Goal: Task Accomplishment & Management: Complete application form

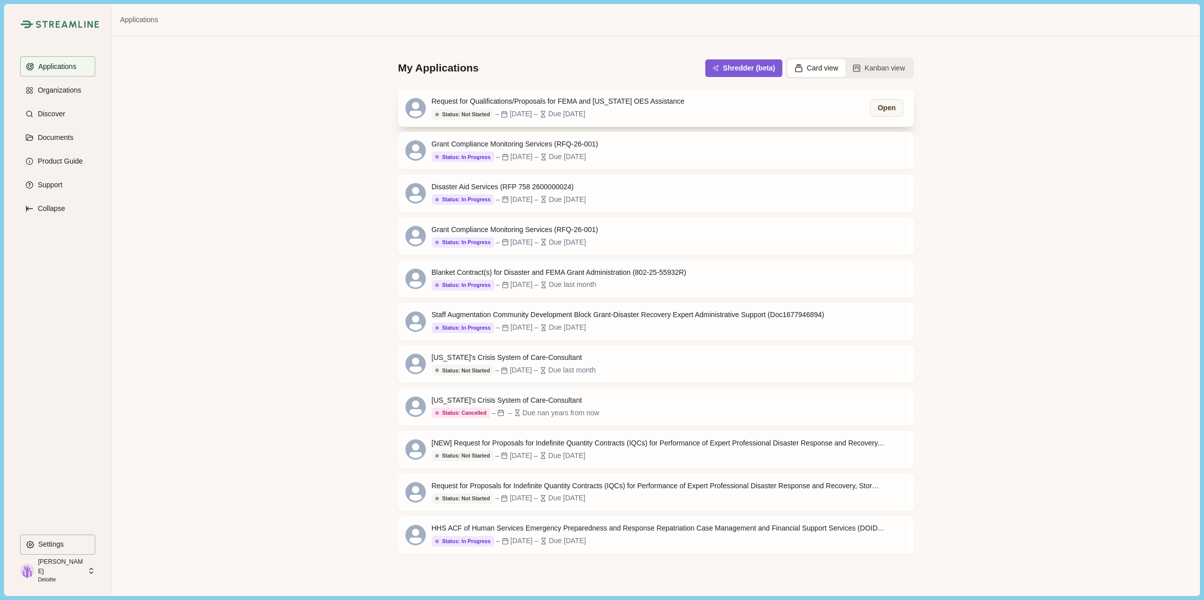
click at [629, 99] on div "Request for Qualifications/Proposals for FEMA and [US_STATE] OES Assistance" at bounding box center [558, 101] width 253 height 11
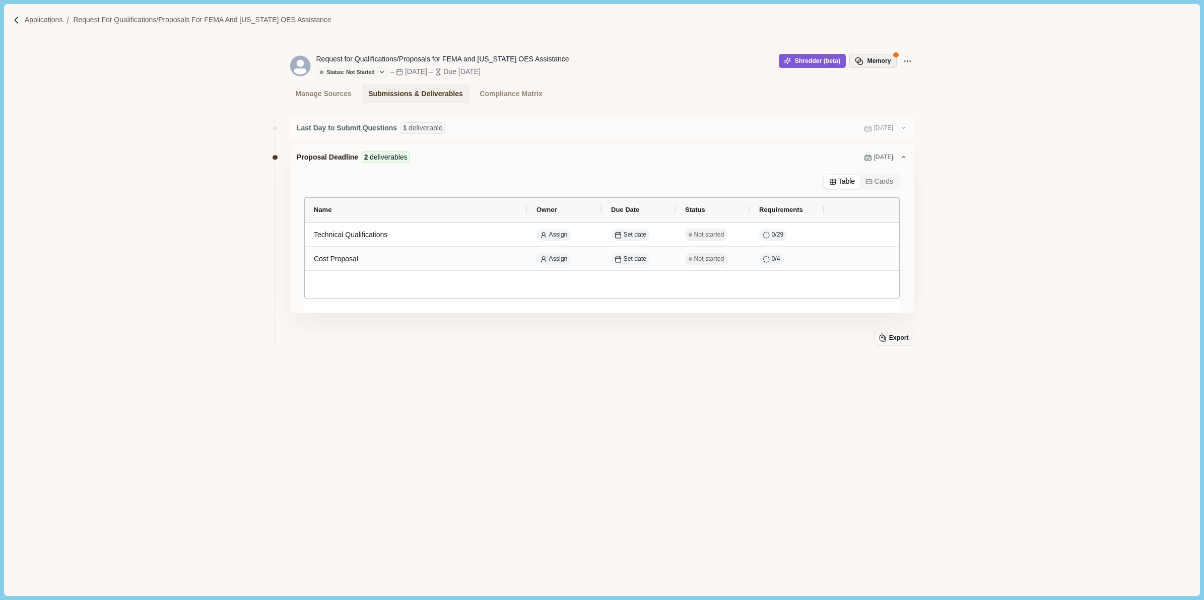
click at [879, 59] on button "Memory" at bounding box center [872, 61] width 47 height 14
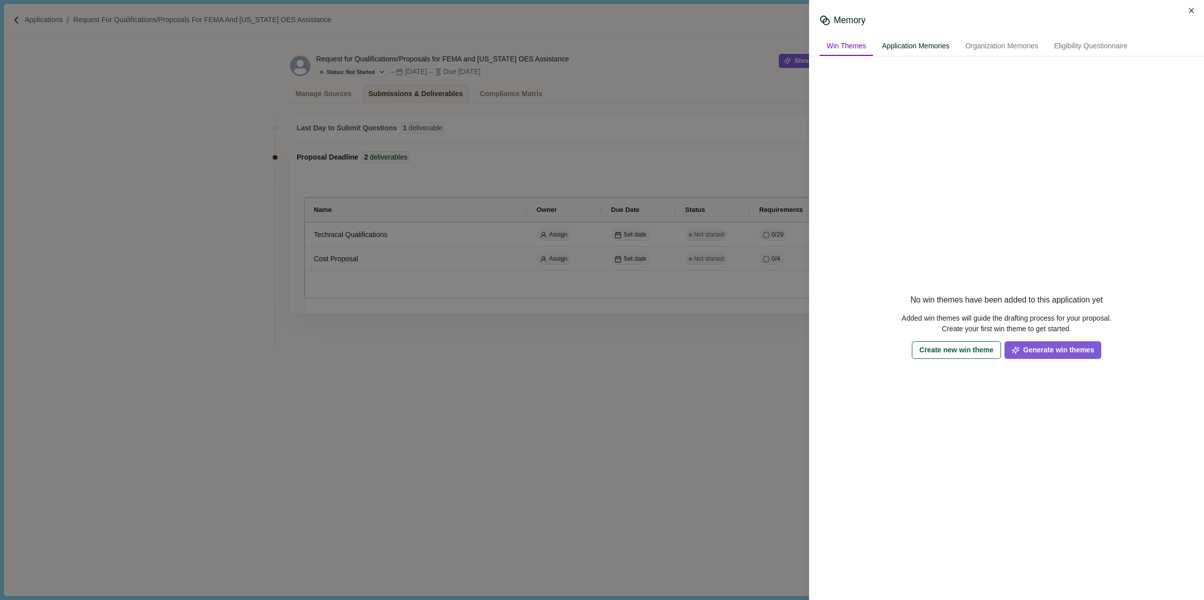
click at [913, 44] on div "Application Memories" at bounding box center [916, 46] width 82 height 19
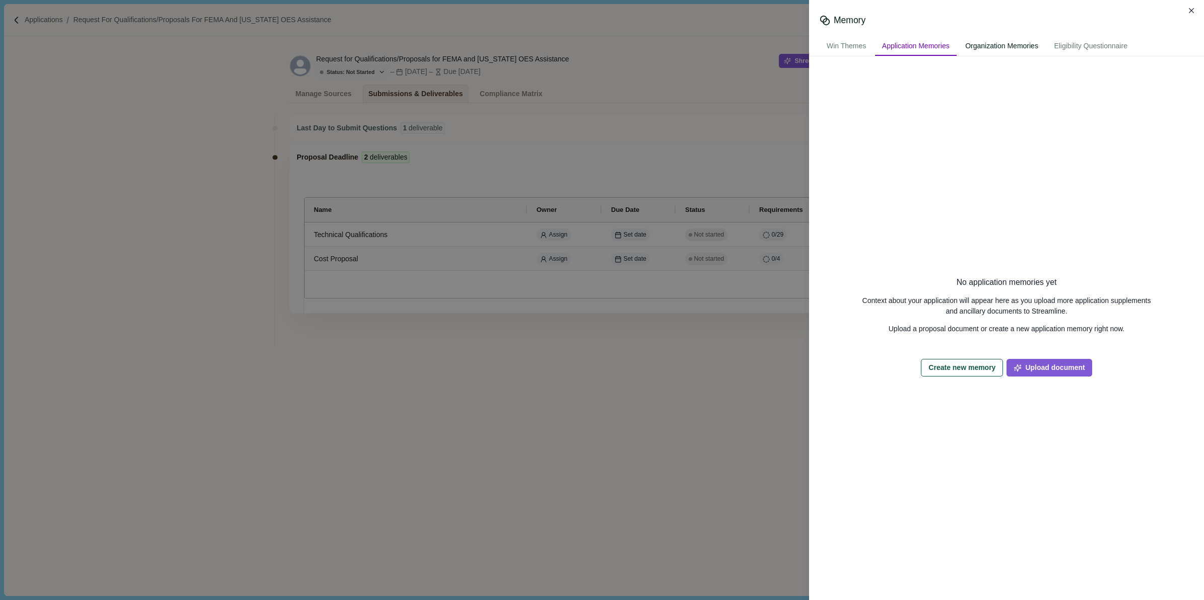
click at [1036, 44] on div "Organization Memories" at bounding box center [1001, 46] width 87 height 19
click at [1111, 42] on div "Eligibility Questionnaire" at bounding box center [1091, 46] width 88 height 19
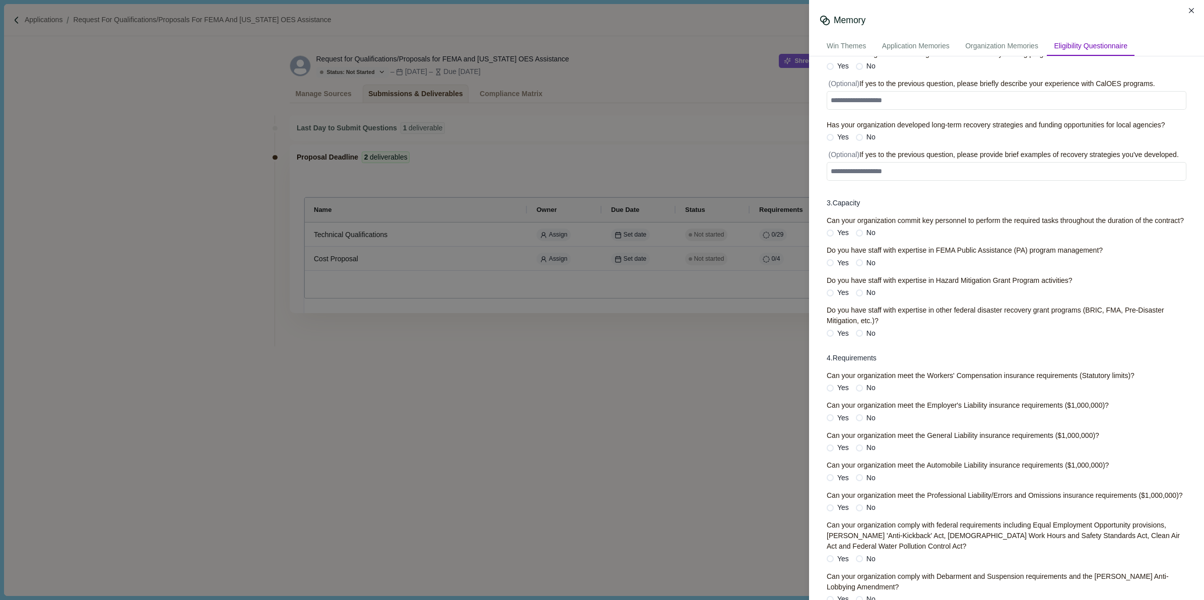
scroll to position [126, 0]
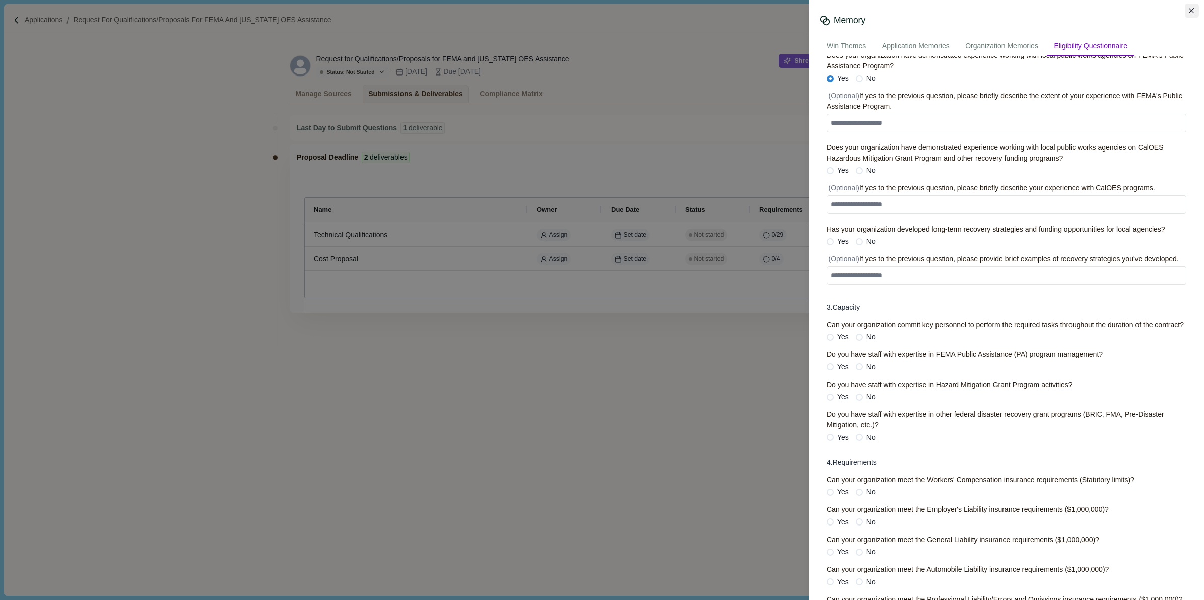
click at [1195, 14] on button "Close" at bounding box center [1192, 11] width 14 height 14
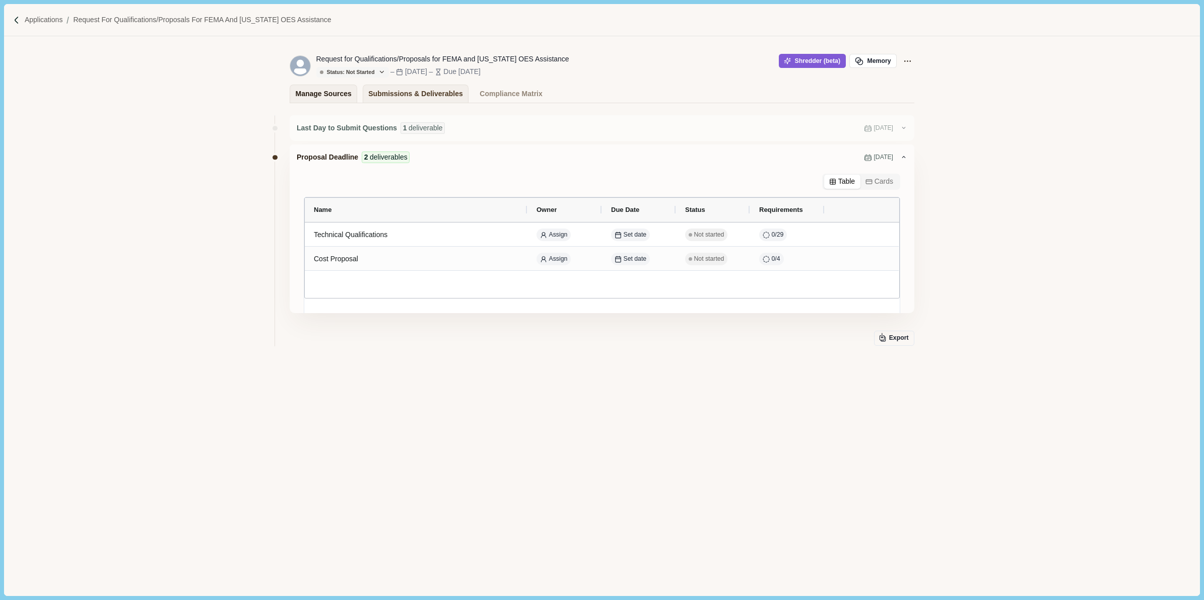
click at [332, 96] on div "Manage Sources" at bounding box center [324, 94] width 56 height 18
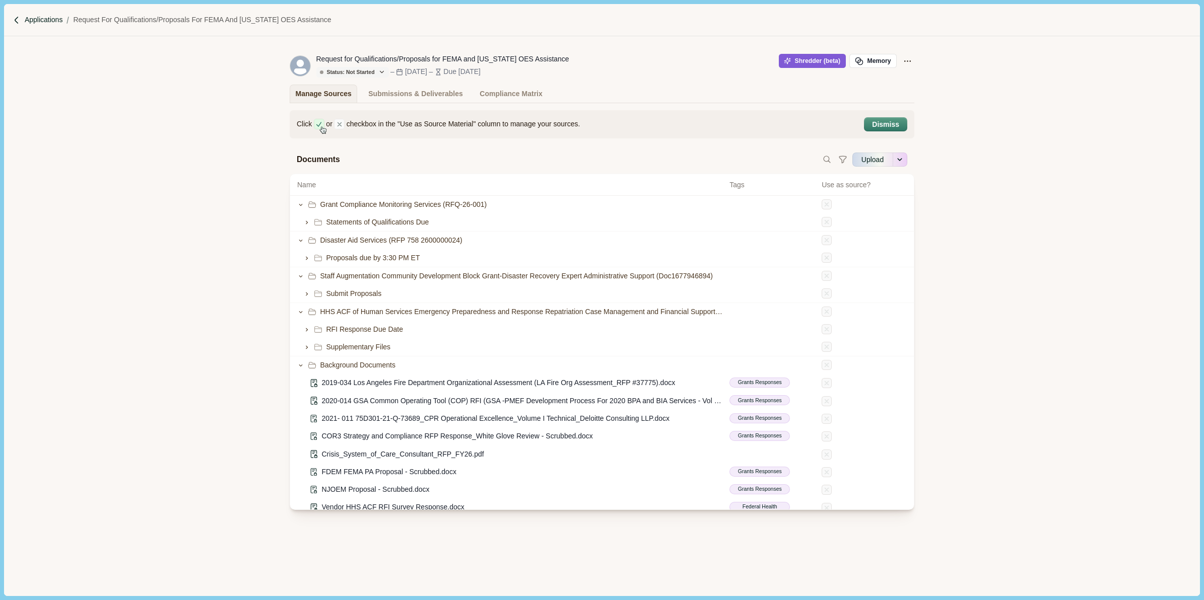
click at [44, 19] on p "Applications" at bounding box center [44, 20] width 38 height 11
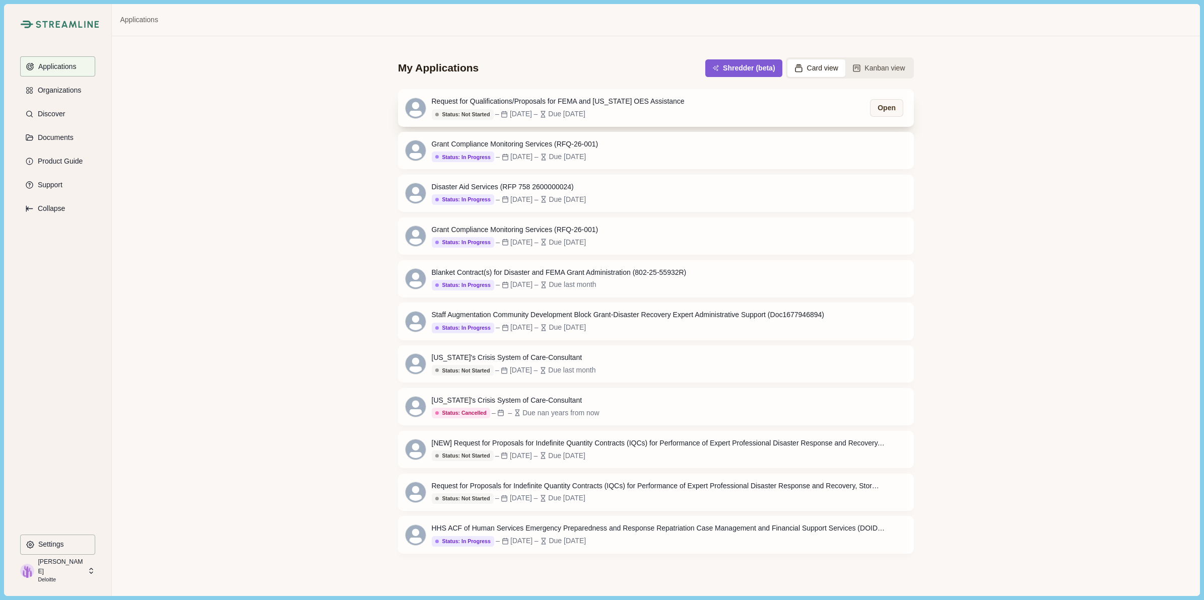
click at [701, 108] on div "Request for Qualifications/Proposals for FEMA and [US_STATE] OES Assistance Sta…" at bounding box center [656, 107] width 516 height 37
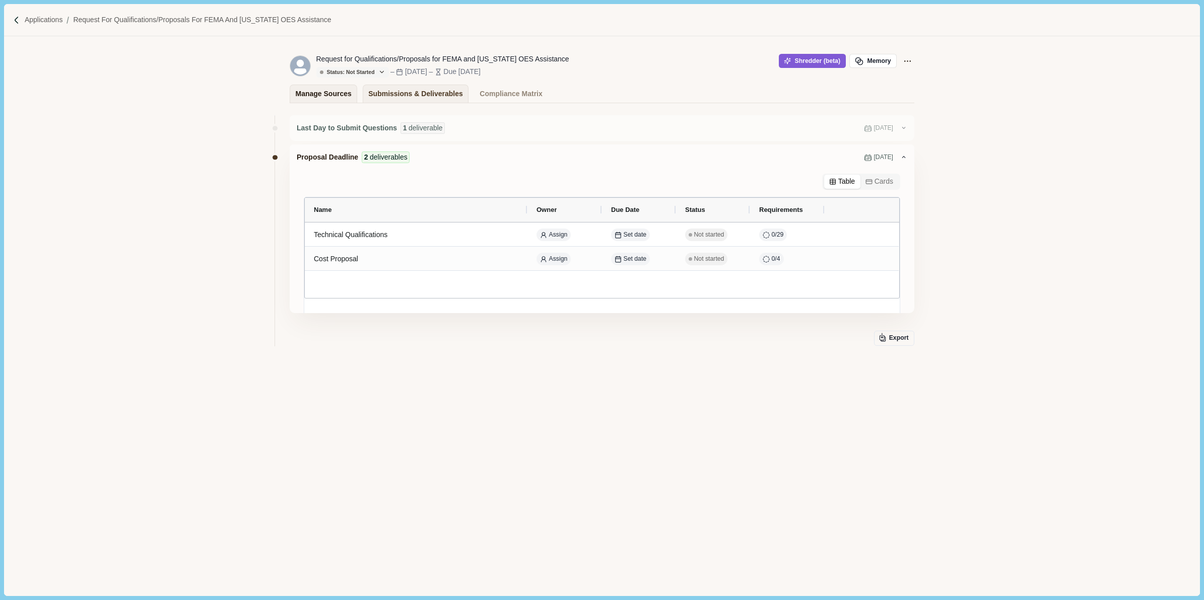
click at [315, 93] on div "Manage Sources" at bounding box center [324, 94] width 56 height 18
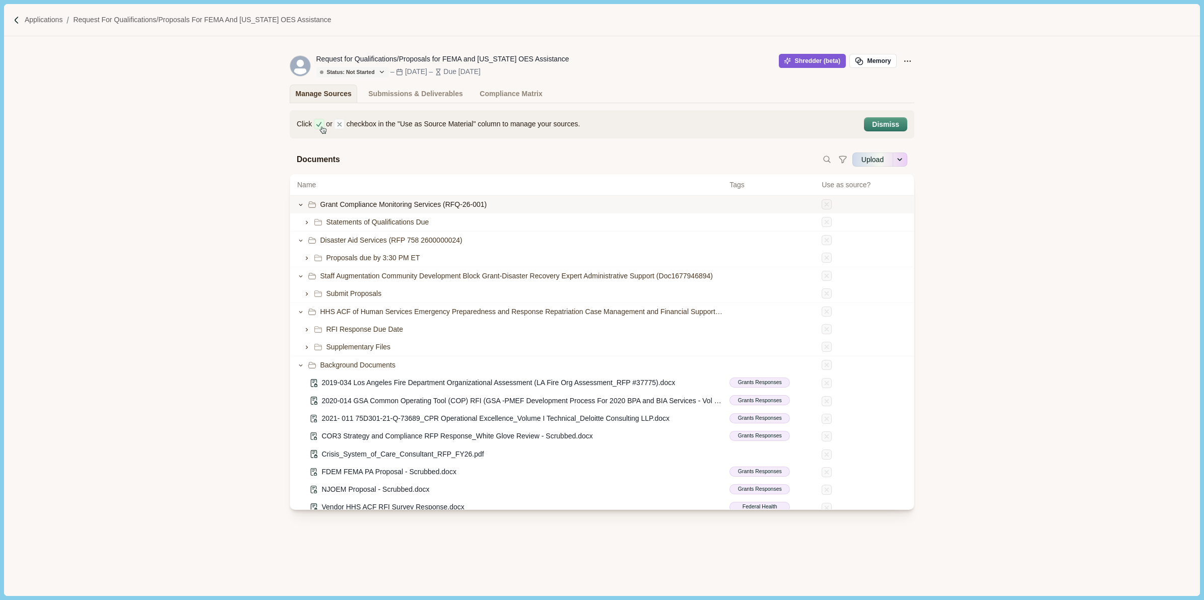
click at [842, 202] on div at bounding box center [864, 204] width 85 height 11
click at [837, 206] on div at bounding box center [864, 204] width 85 height 11
click at [405, 85] on div "Submissions & Deliverables" at bounding box center [415, 94] width 95 height 18
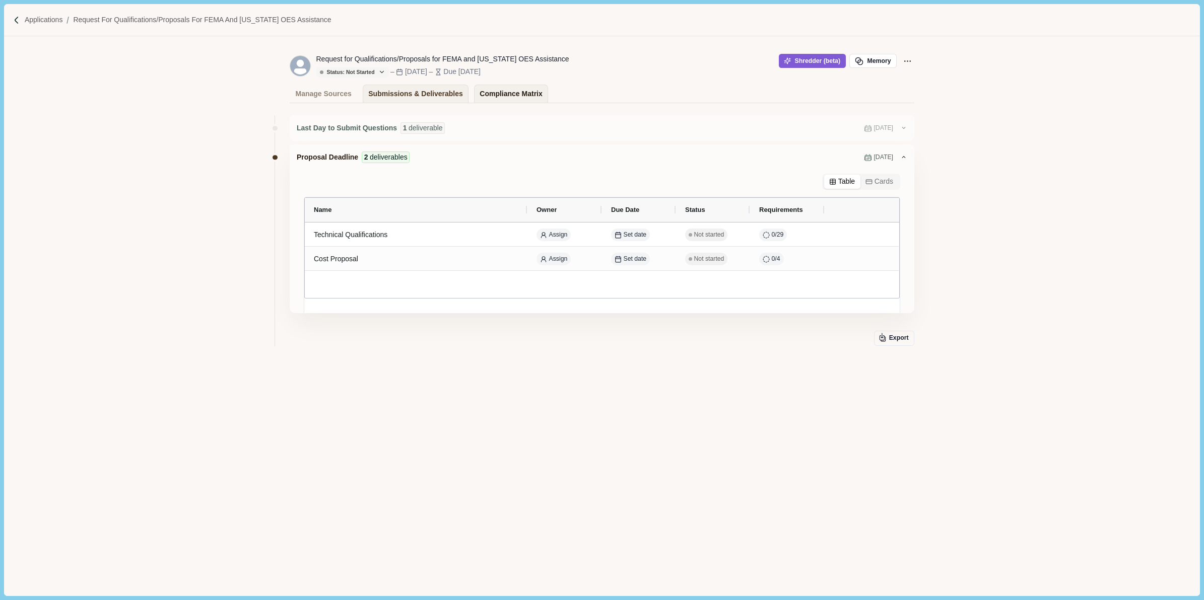
click at [501, 87] on div "Compliance Matrix" at bounding box center [511, 94] width 62 height 18
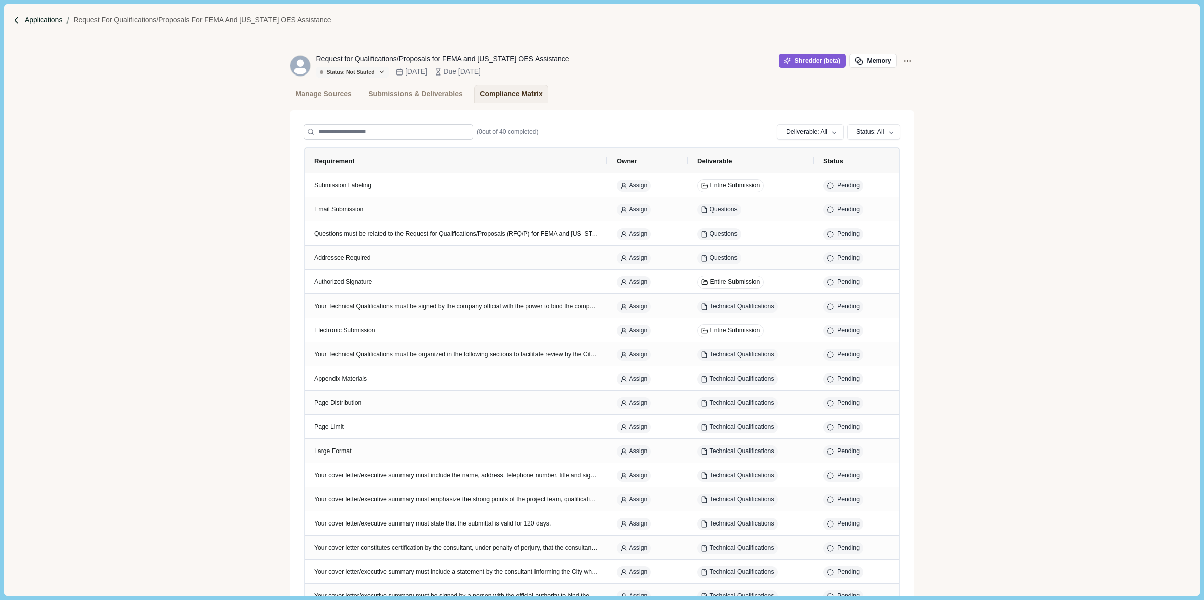
click at [41, 23] on p "Applications" at bounding box center [44, 20] width 38 height 11
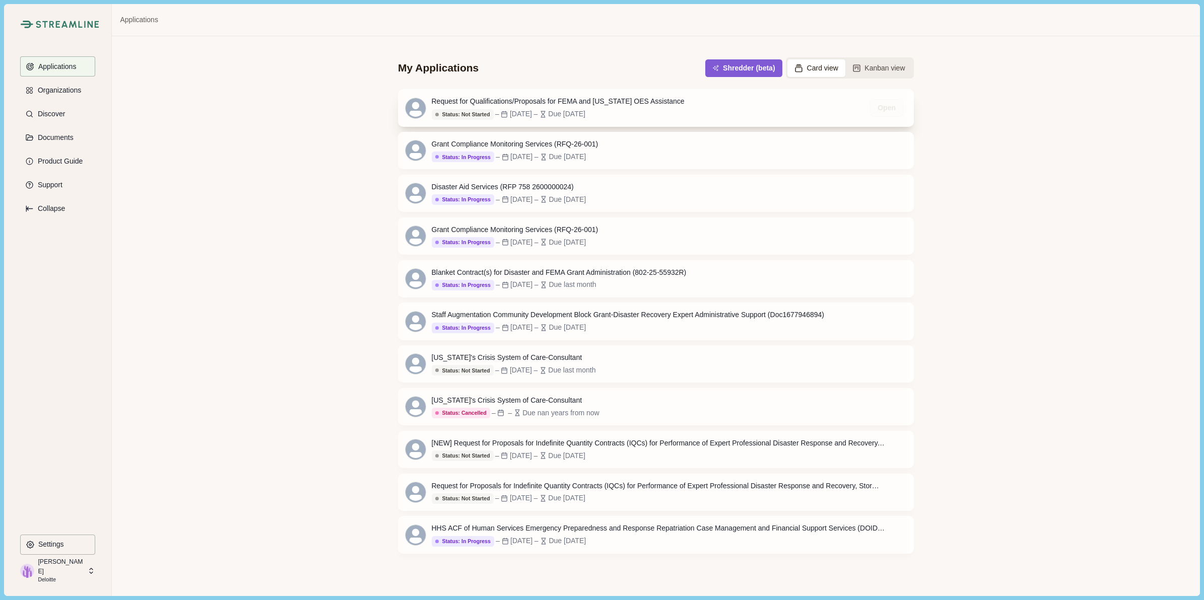
click at [661, 109] on div "Status: Not Started – [DATE] – Due [DATE]" at bounding box center [558, 114] width 253 height 11
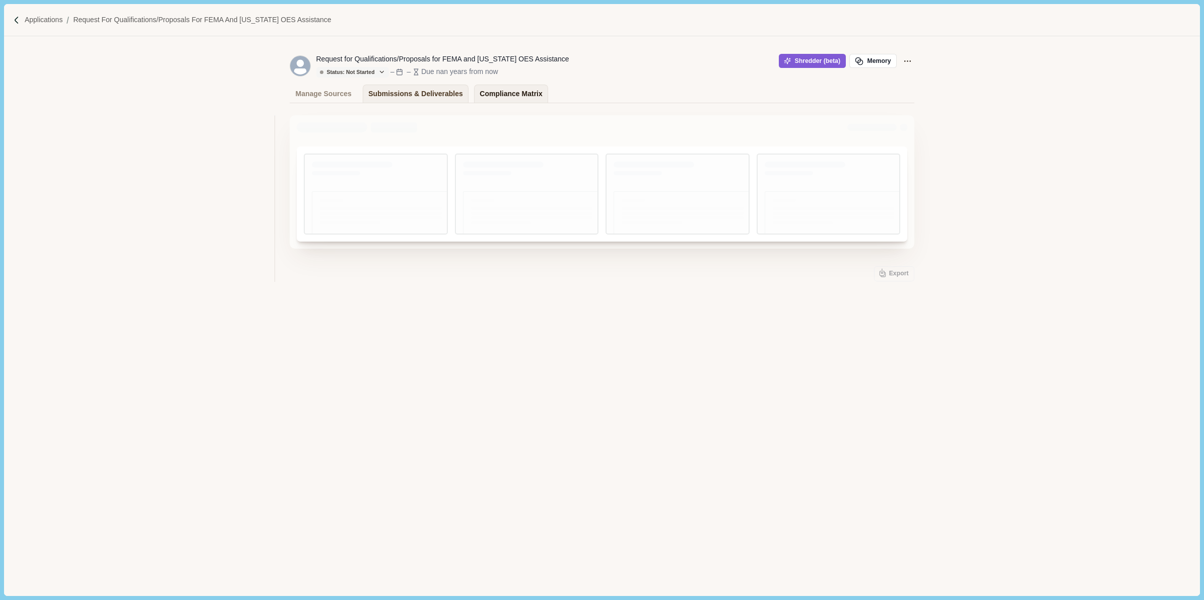
click at [482, 97] on div "Compliance Matrix" at bounding box center [511, 94] width 62 height 18
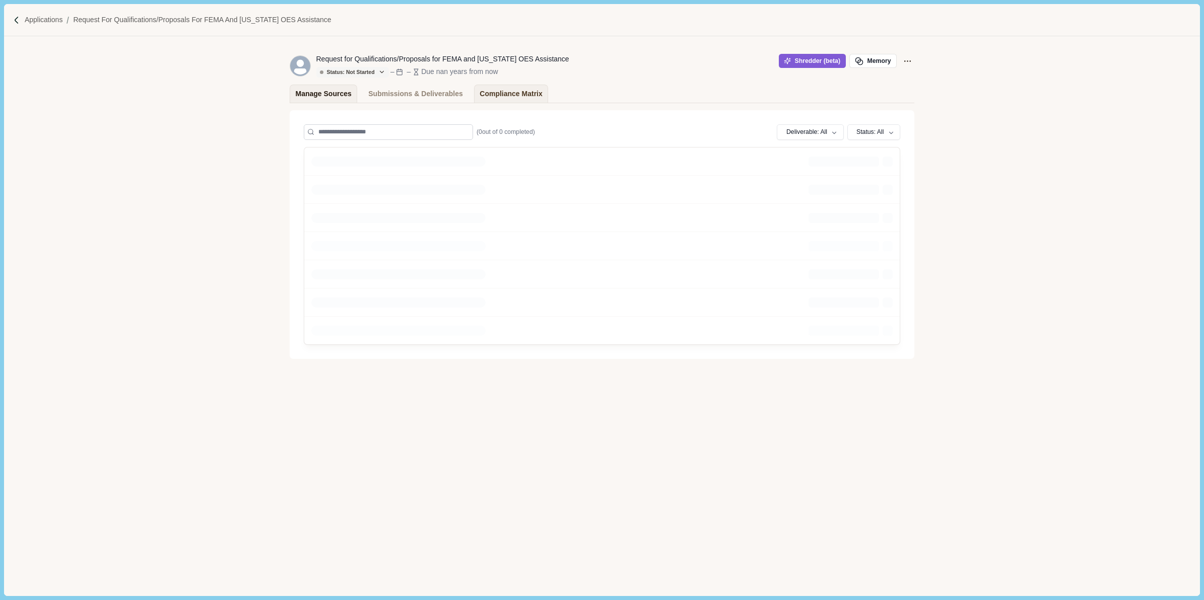
click at [335, 97] on div "Manage Sources" at bounding box center [324, 94] width 56 height 18
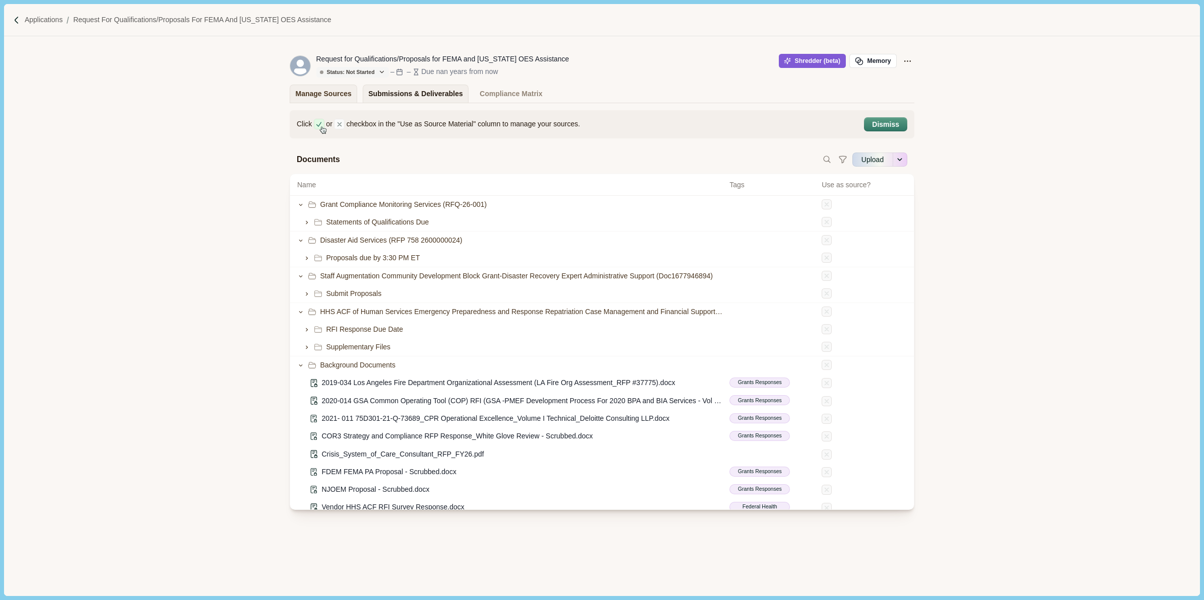
click at [417, 97] on div "Submissions & Deliverables" at bounding box center [415, 94] width 95 height 18
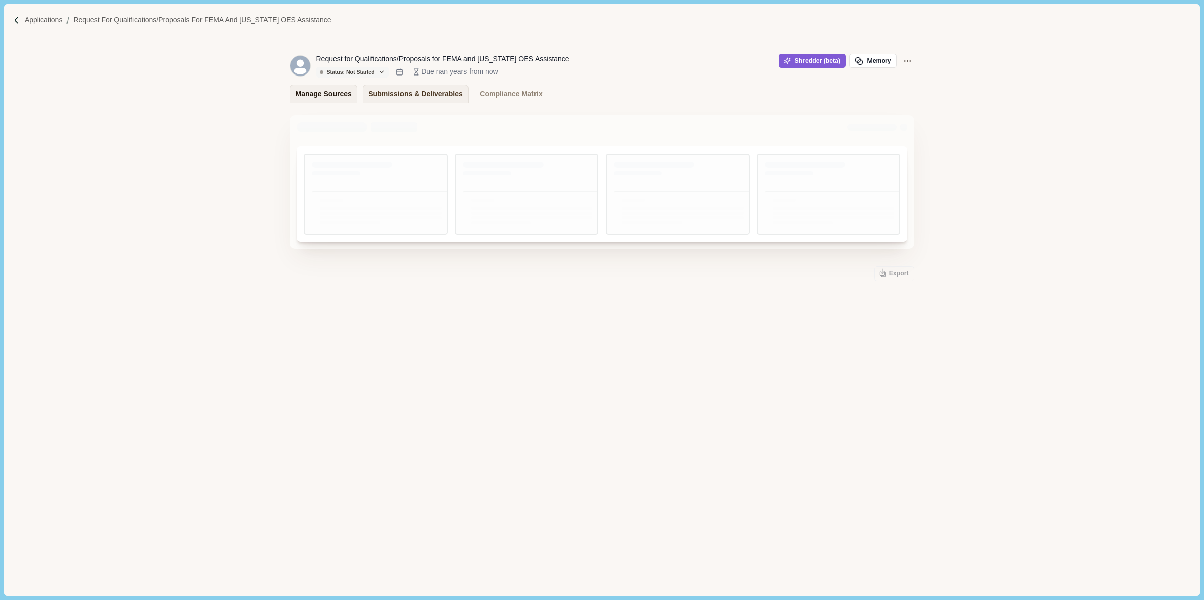
click at [309, 92] on div "Manage Sources" at bounding box center [324, 94] width 56 height 18
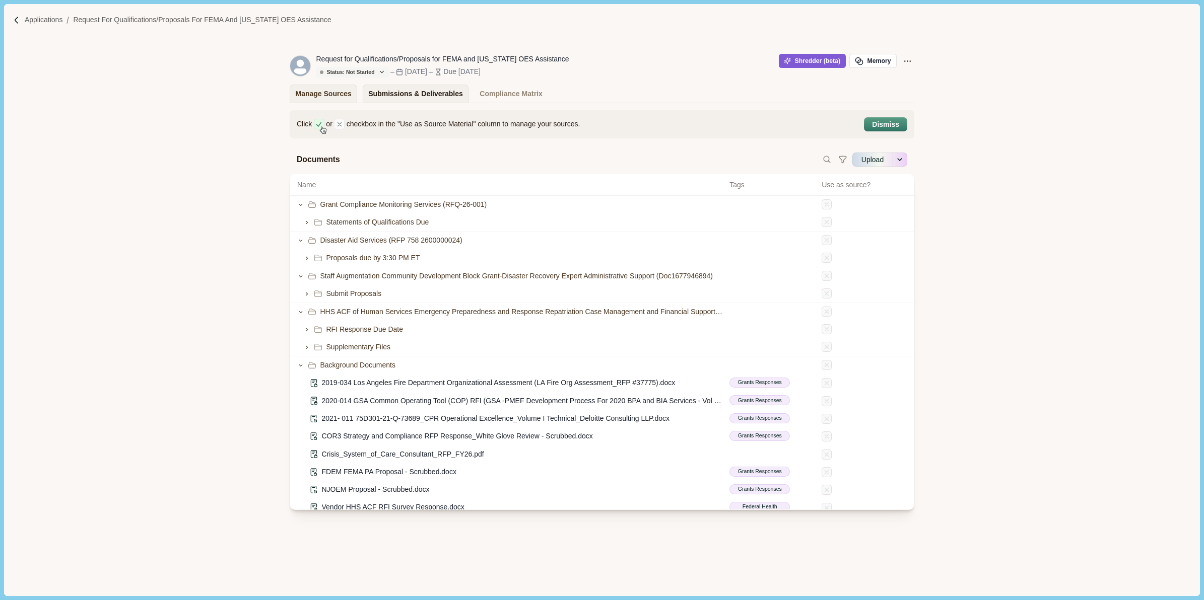
click at [404, 86] on div "Submissions & Deliverables" at bounding box center [415, 94] width 95 height 18
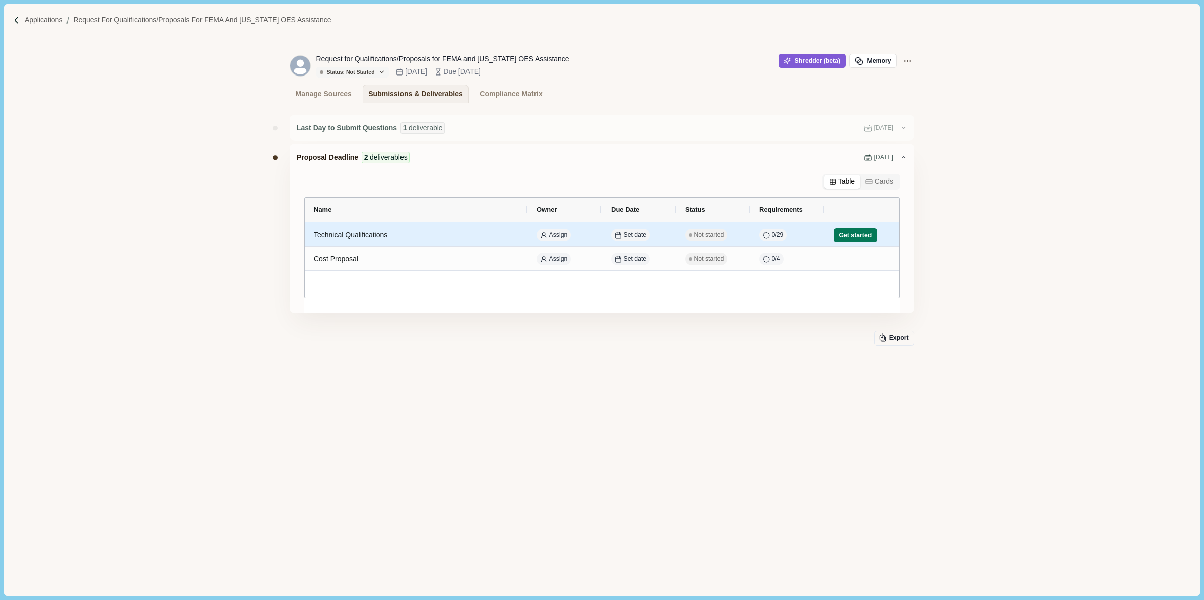
click at [388, 237] on div "Technical Qualifications" at bounding box center [416, 235] width 205 height 20
select select "********"
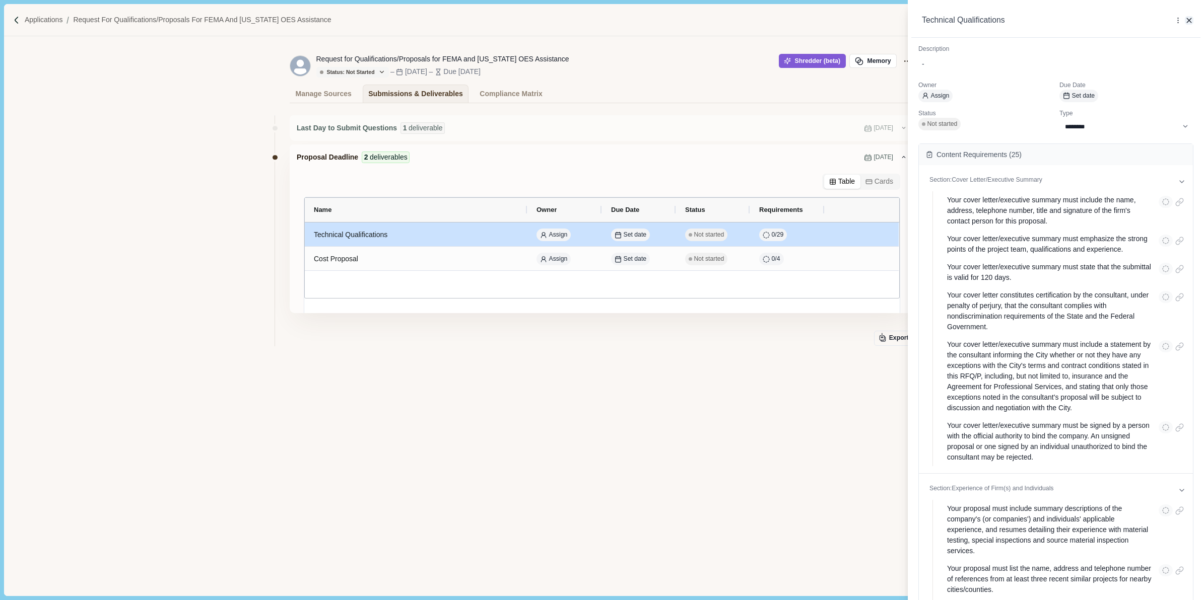
click at [1190, 19] on icon "button" at bounding box center [1189, 20] width 9 height 9
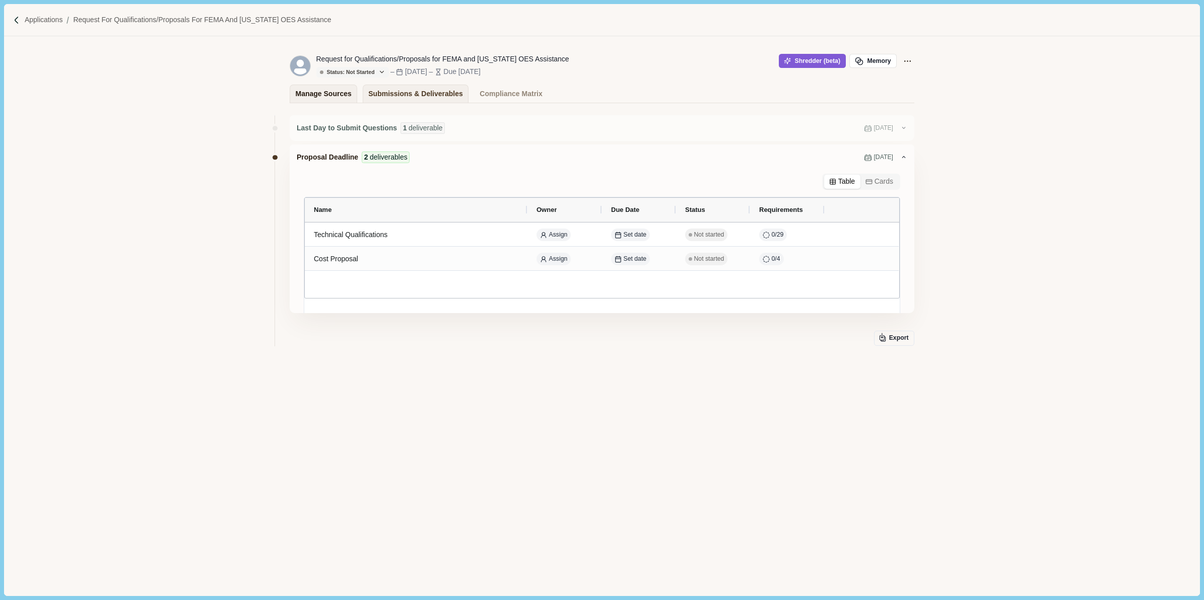
click at [327, 94] on div "Manage Sources" at bounding box center [324, 94] width 56 height 18
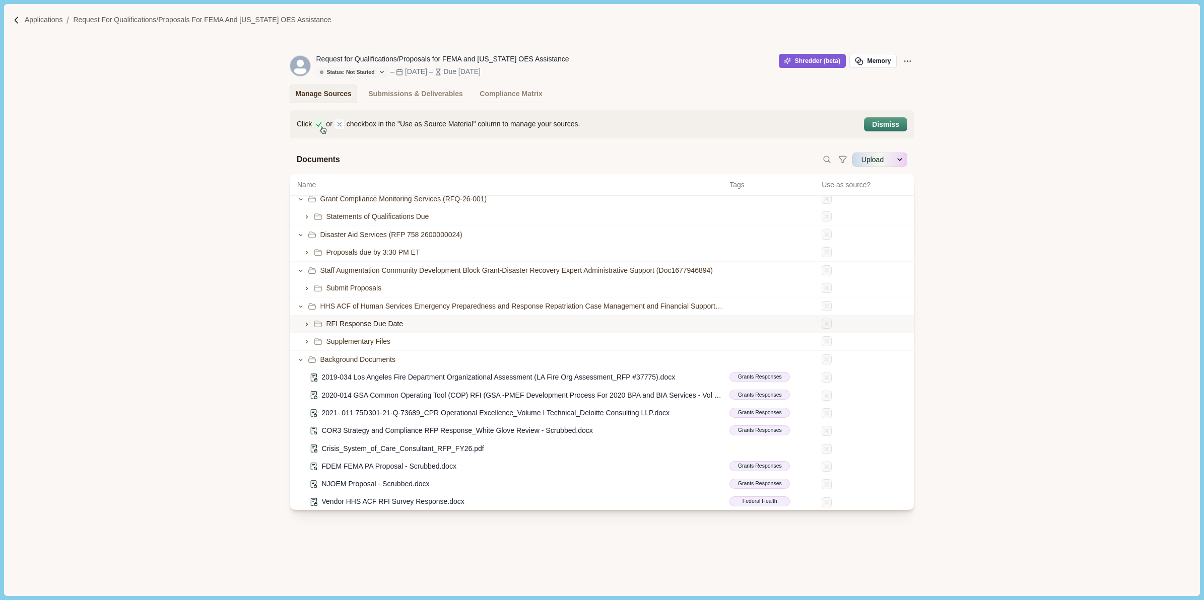
scroll to position [8, 0]
click at [415, 95] on div "Submissions & Deliverables" at bounding box center [415, 94] width 95 height 18
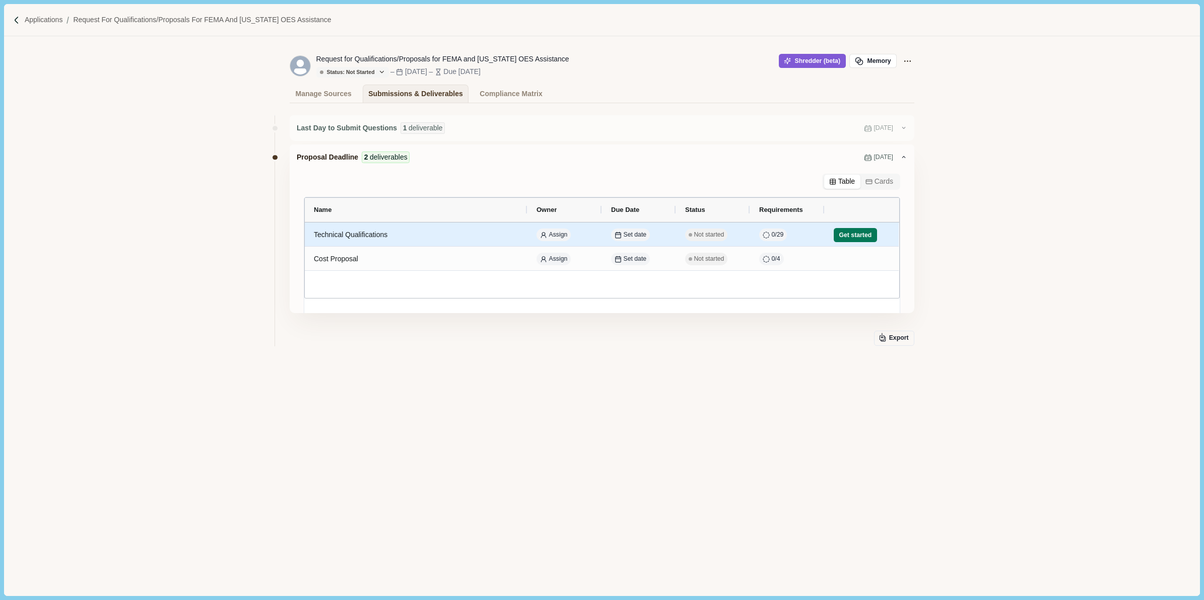
click at [383, 238] on div "Technical Qualifications" at bounding box center [416, 235] width 205 height 20
select select "********"
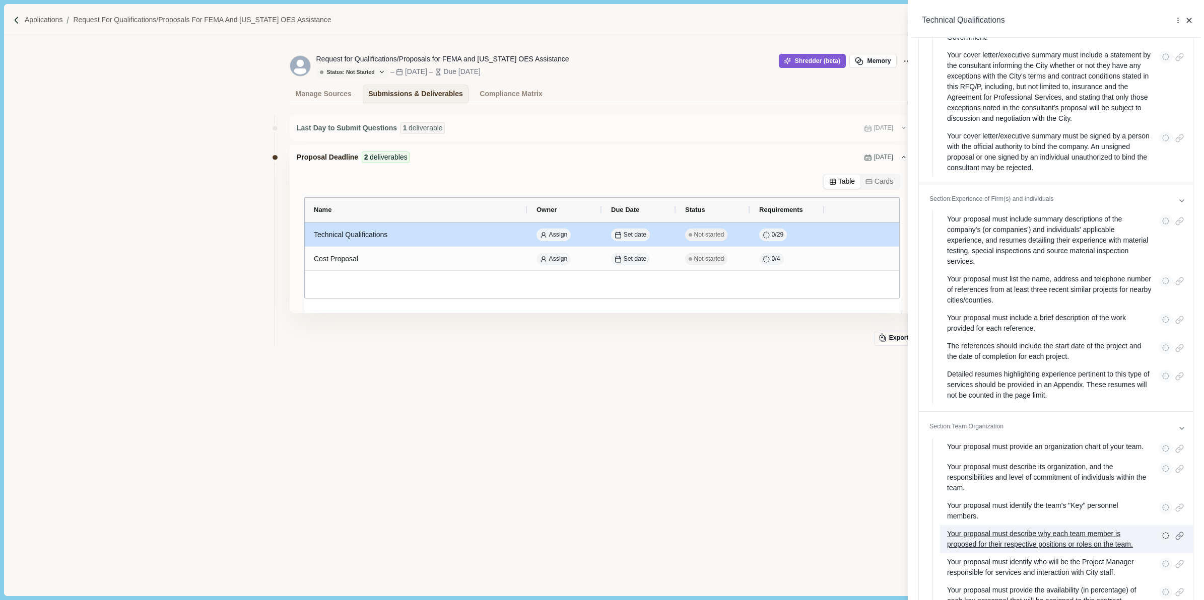
scroll to position [567, 0]
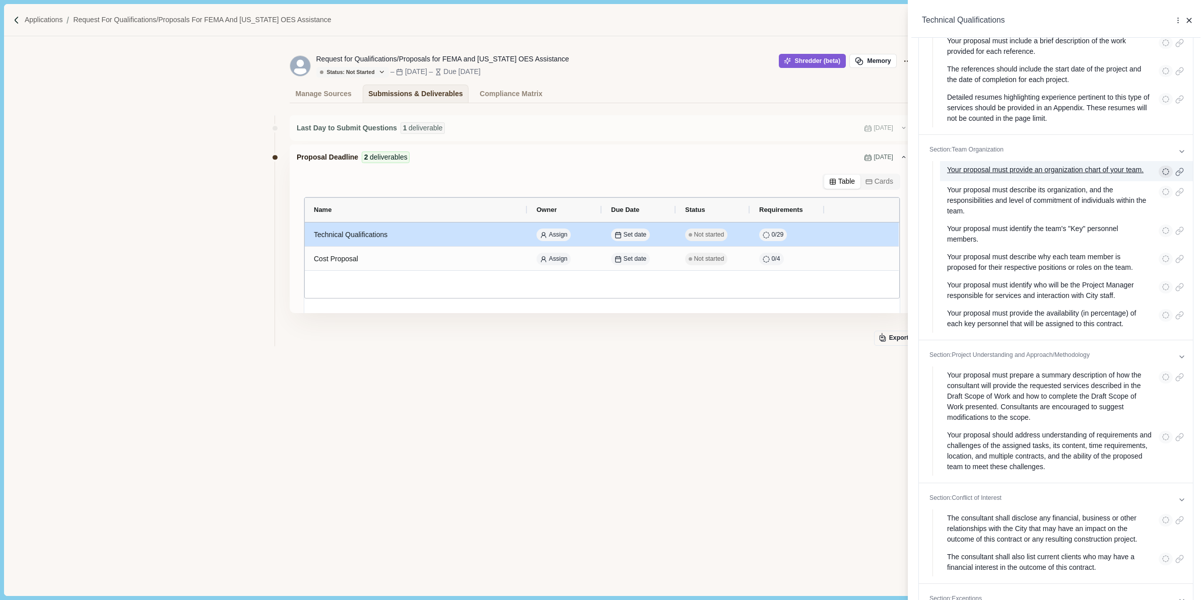
click at [1162, 175] on icon "button" at bounding box center [1165, 171] width 7 height 7
click at [1190, 167] on div "**********" at bounding box center [1055, 334] width 289 height 593
click at [1064, 178] on p "Your proposal must provide an organization chart of your team." at bounding box center [1045, 171] width 196 height 13
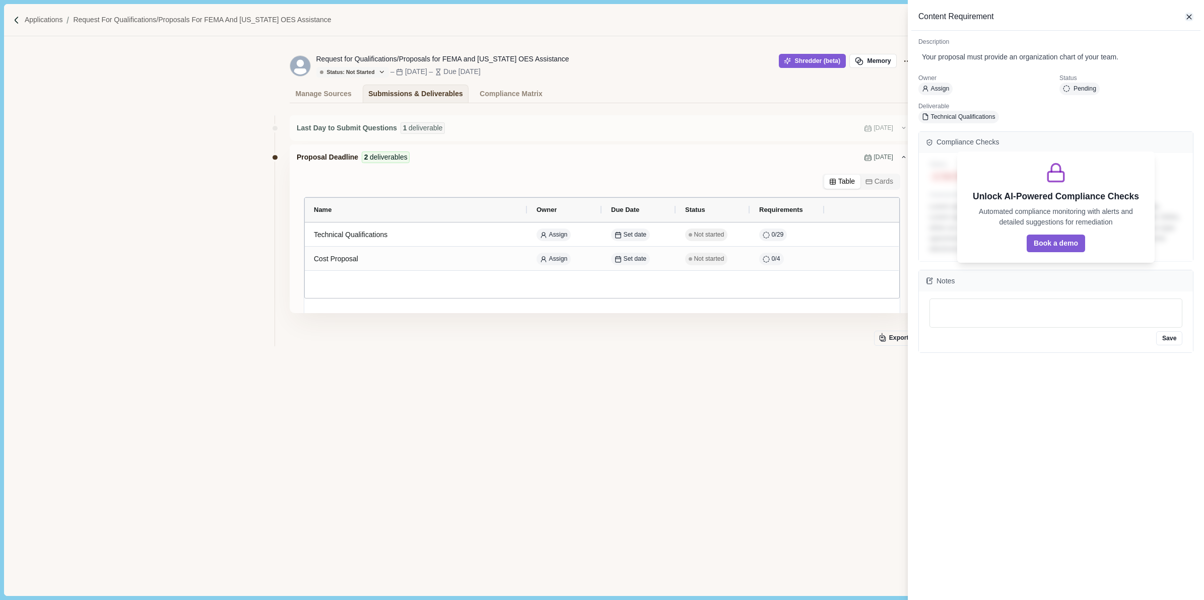
click at [1192, 13] on icon "button" at bounding box center [1189, 17] width 9 height 9
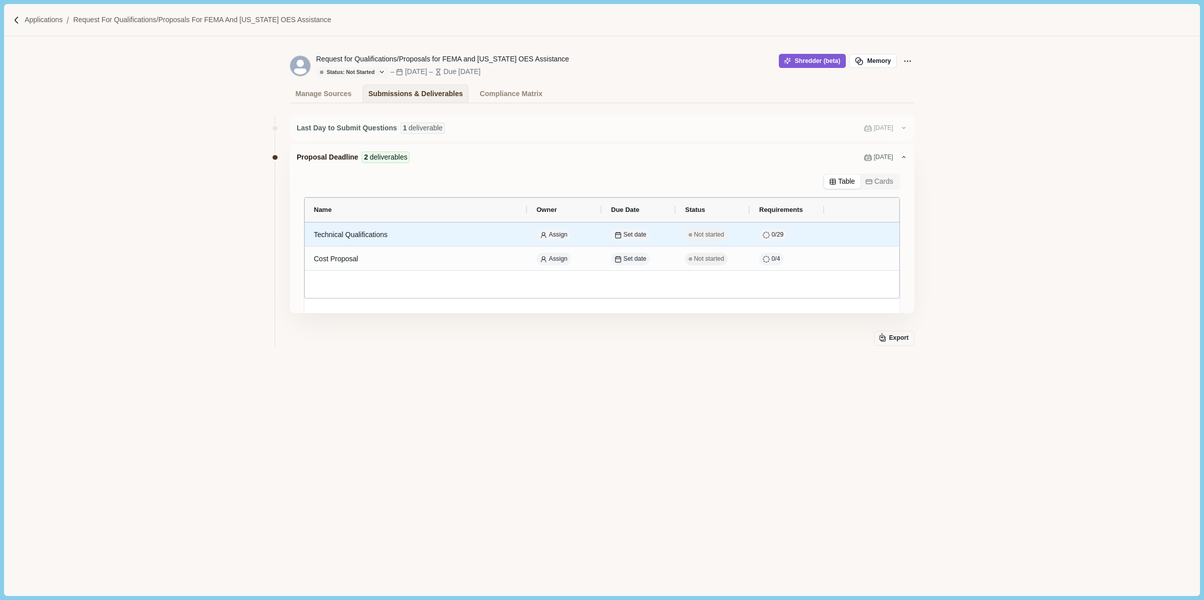
drag, startPoint x: 386, startPoint y: 238, endPoint x: 756, endPoint y: 434, distance: 418.4
click at [772, 449] on div "Request for Qualifications/Proposals for FEMA and [US_STATE] OES Assistance Sta…" at bounding box center [601, 316] width 1195 height 560
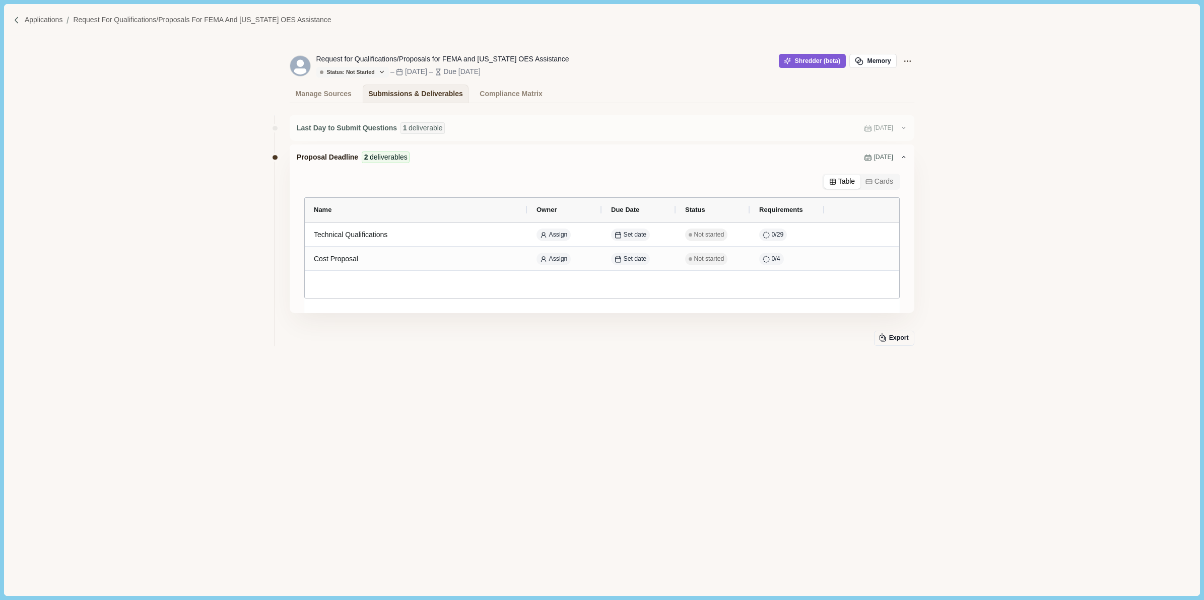
click at [22, 19] on div at bounding box center [19, 20] width 12 height 9
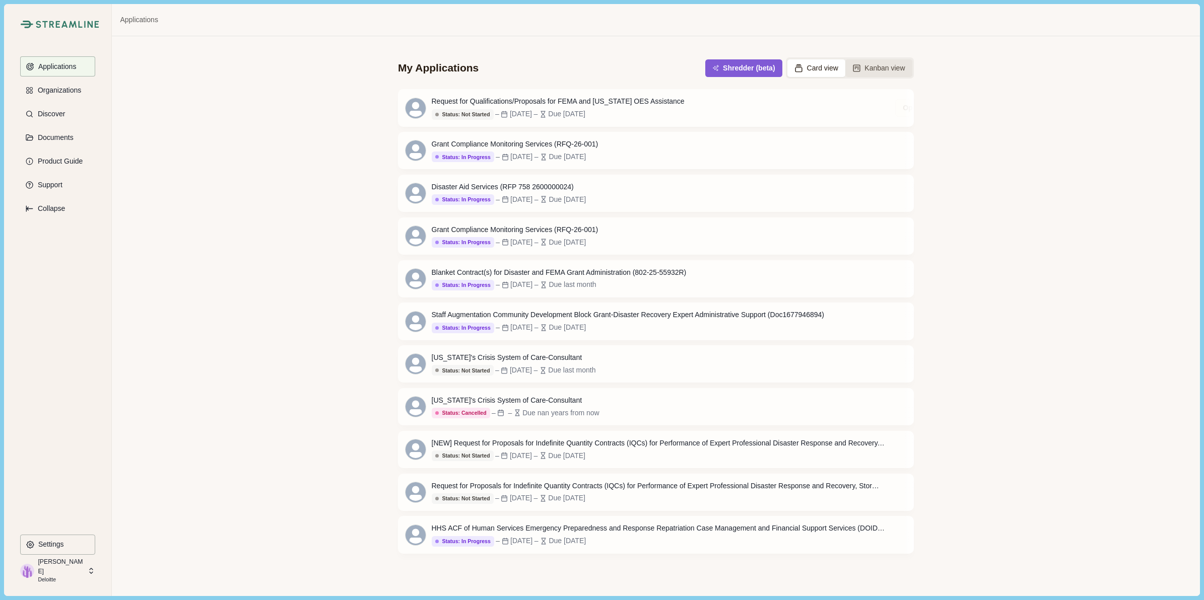
click at [875, 74] on button "Kanban view" at bounding box center [878, 68] width 67 height 18
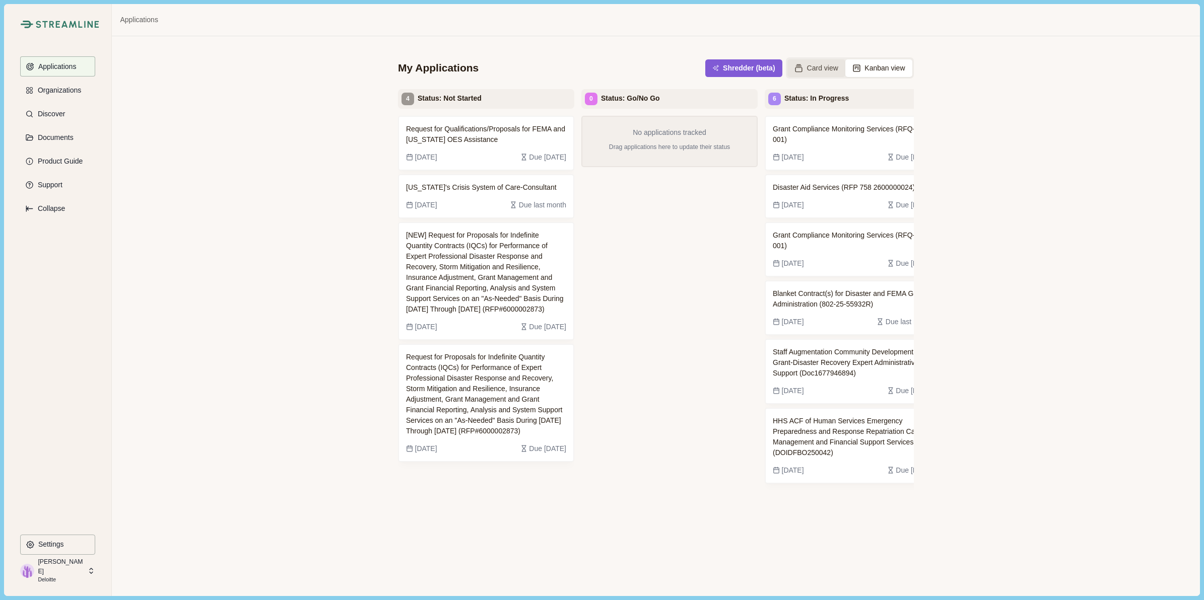
click at [812, 68] on button "Card view" at bounding box center [816, 68] width 58 height 18
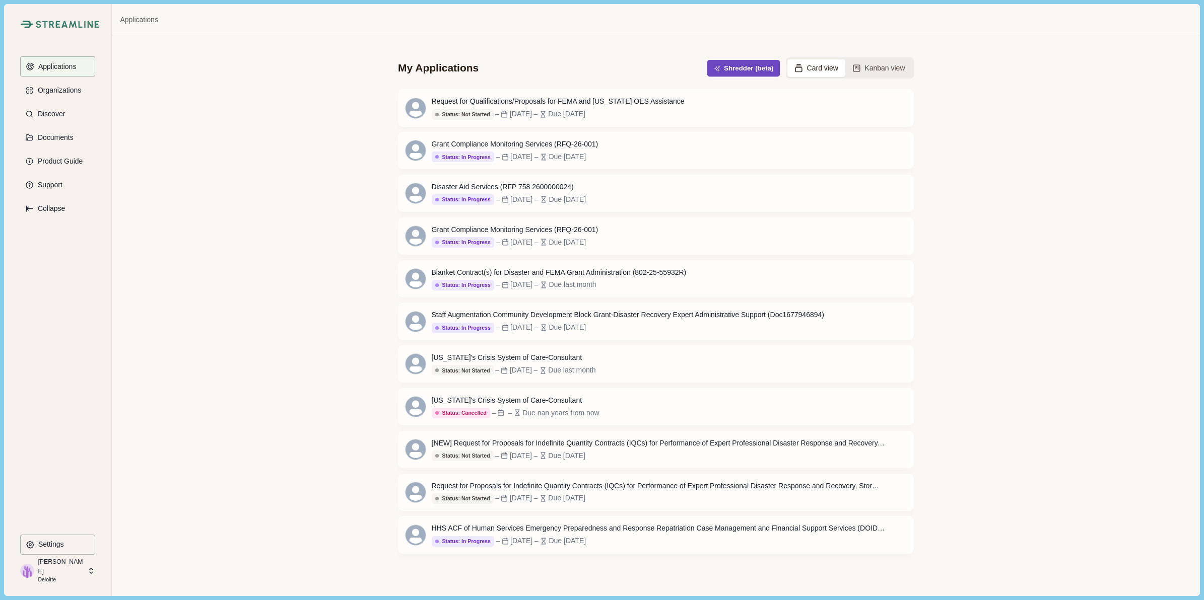
click at [733, 62] on button "Shredder (beta)" at bounding box center [743, 68] width 73 height 17
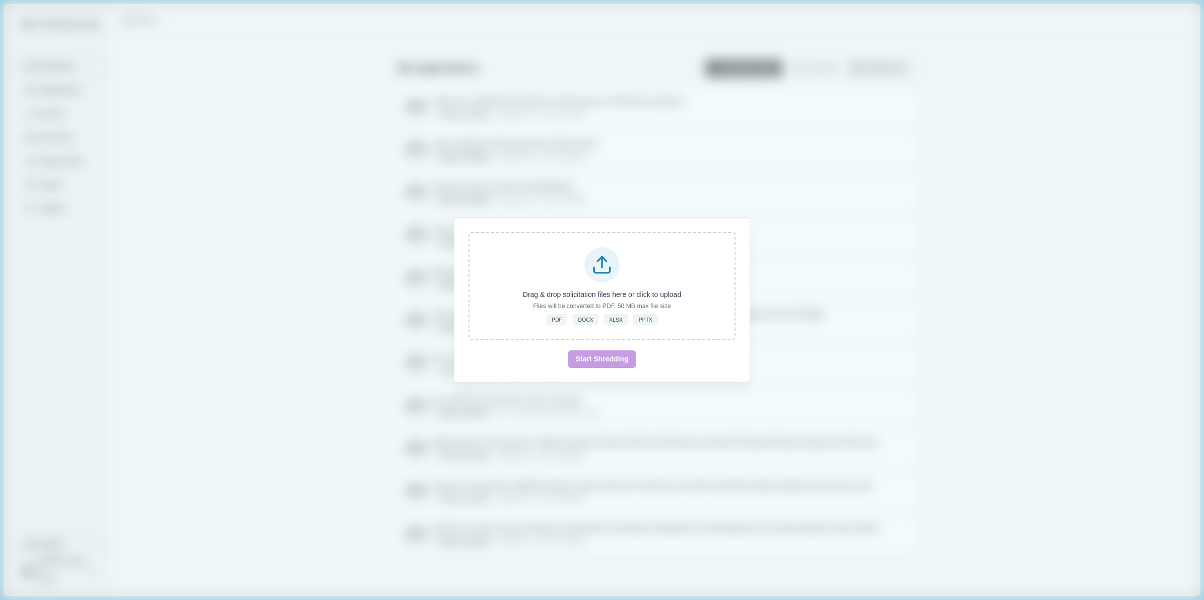
click at [1037, 252] on div "Drag & drop solicitation files here or click to upload Files will be converted …" at bounding box center [602, 300] width 1204 height 600
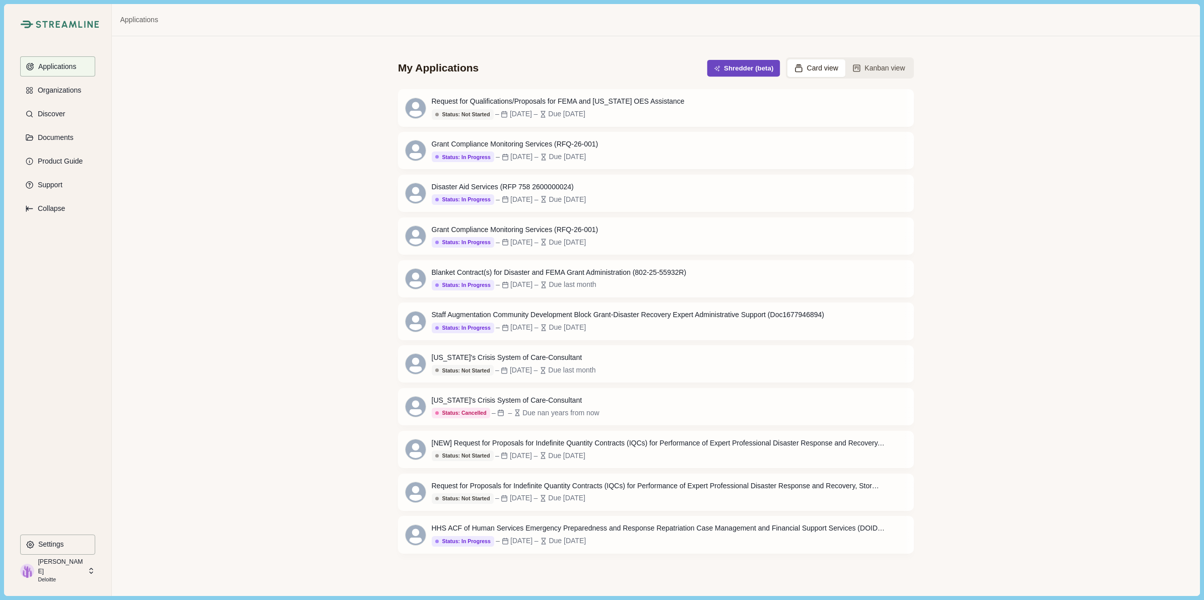
click at [739, 70] on button "Shredder (beta)" at bounding box center [743, 68] width 73 height 17
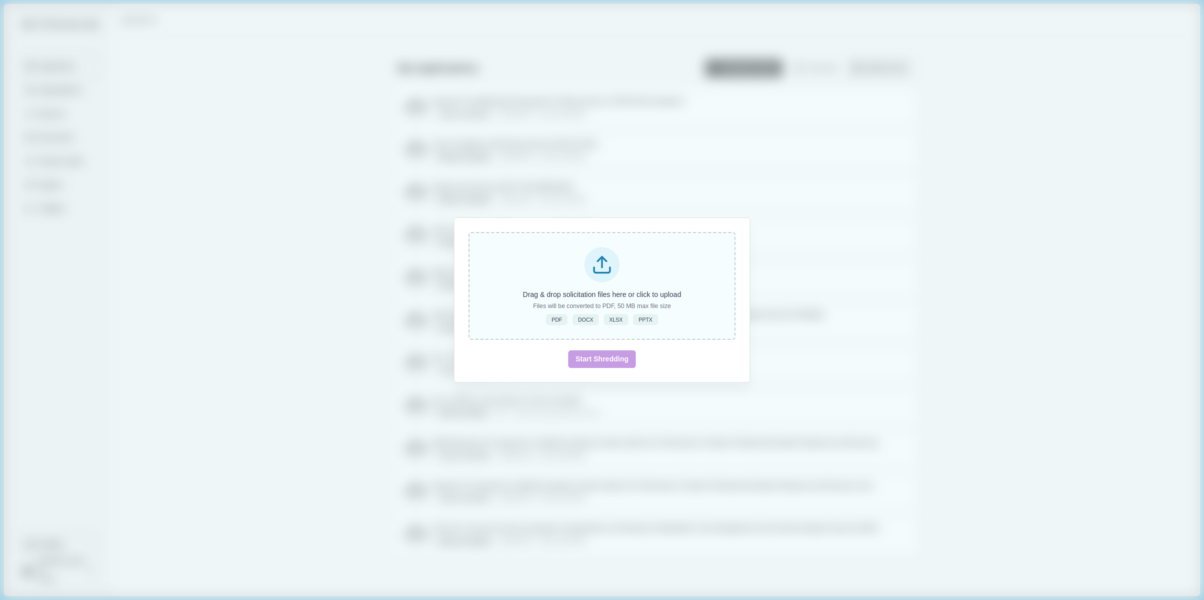
click at [602, 270] on icon at bounding box center [601, 264] width 21 height 21
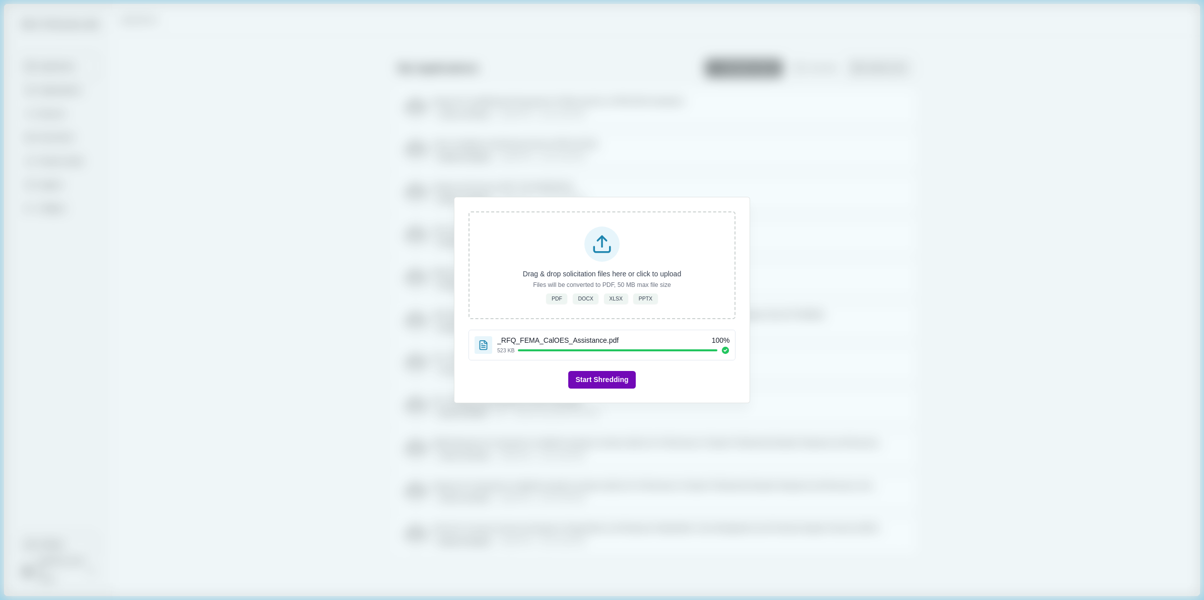
click at [593, 381] on button "Start Shredding" at bounding box center [601, 380] width 67 height 18
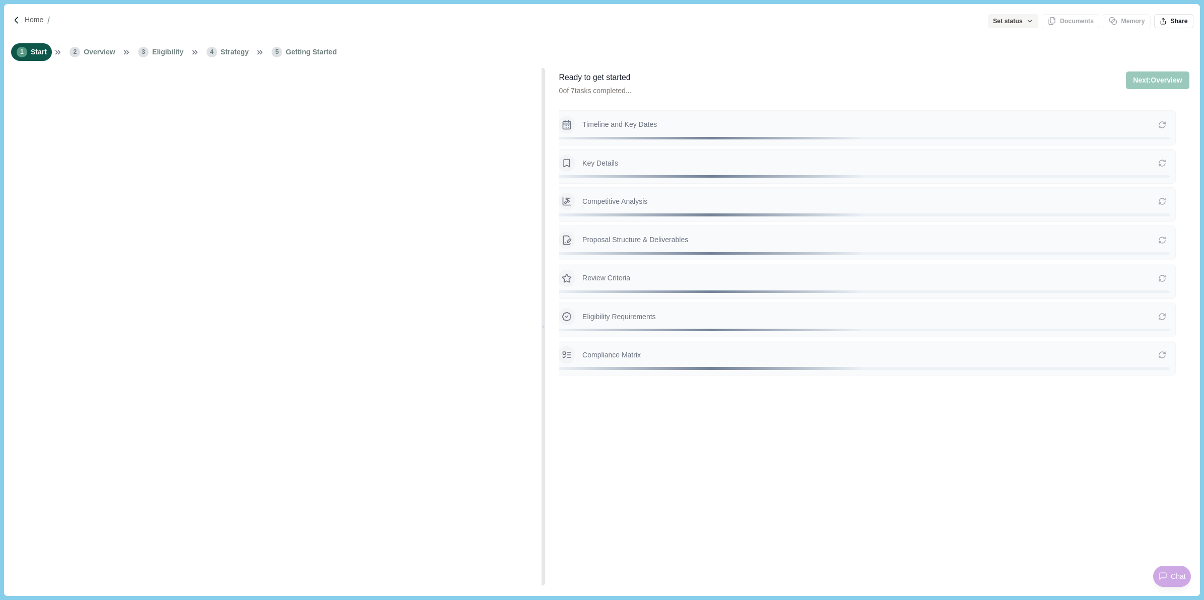
type input "**********"
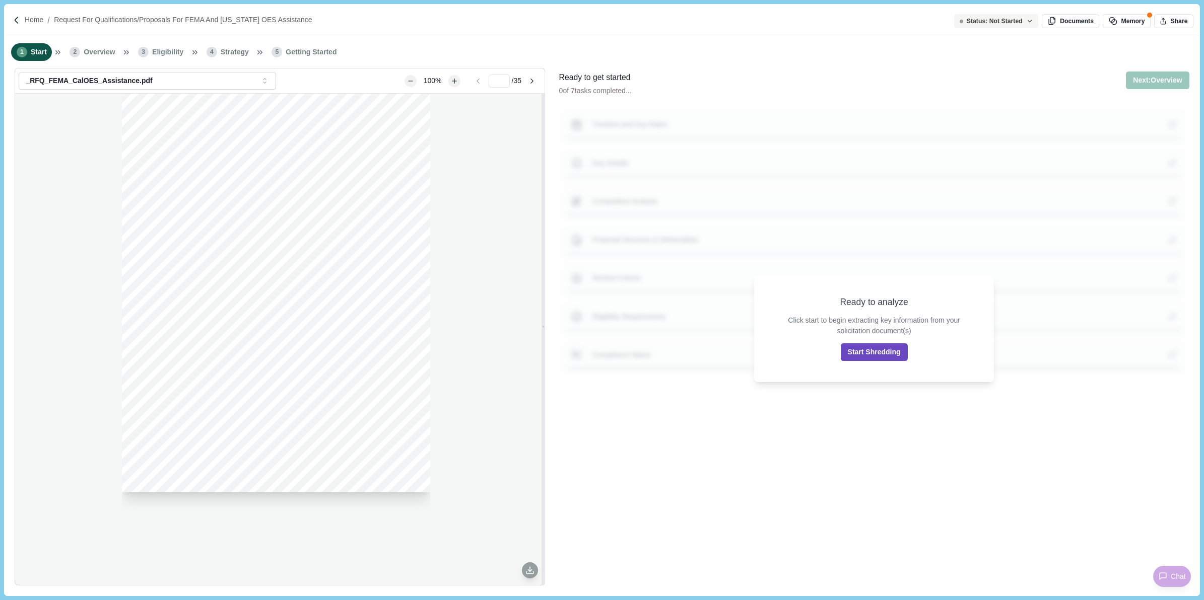
click at [875, 352] on button "Start Shredding" at bounding box center [874, 353] width 67 height 18
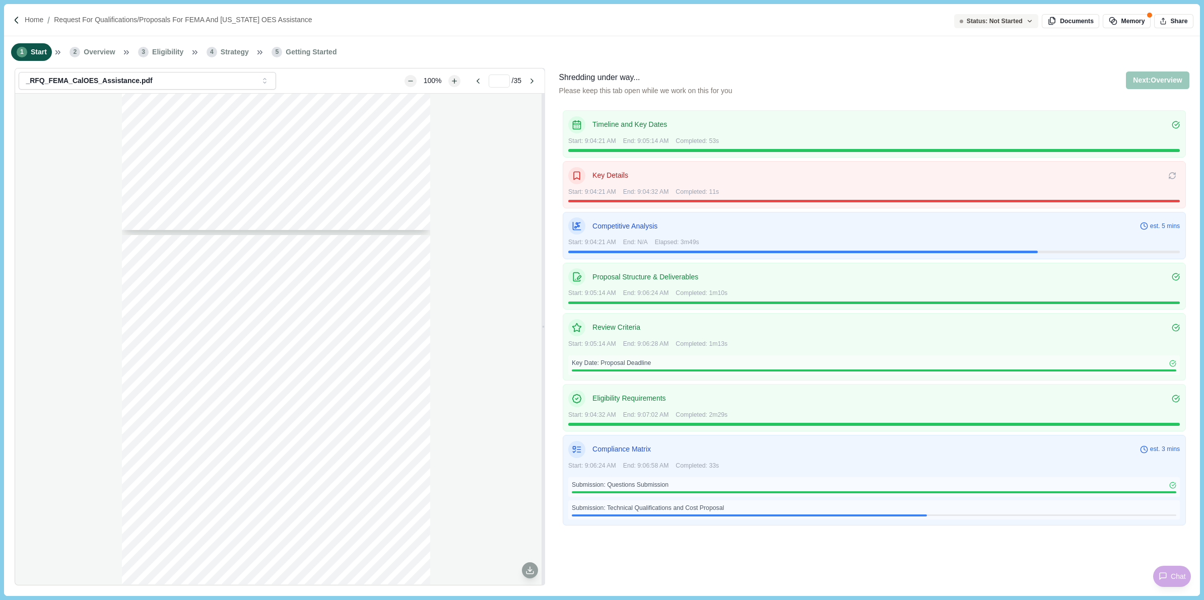
scroll to position [1133, 0]
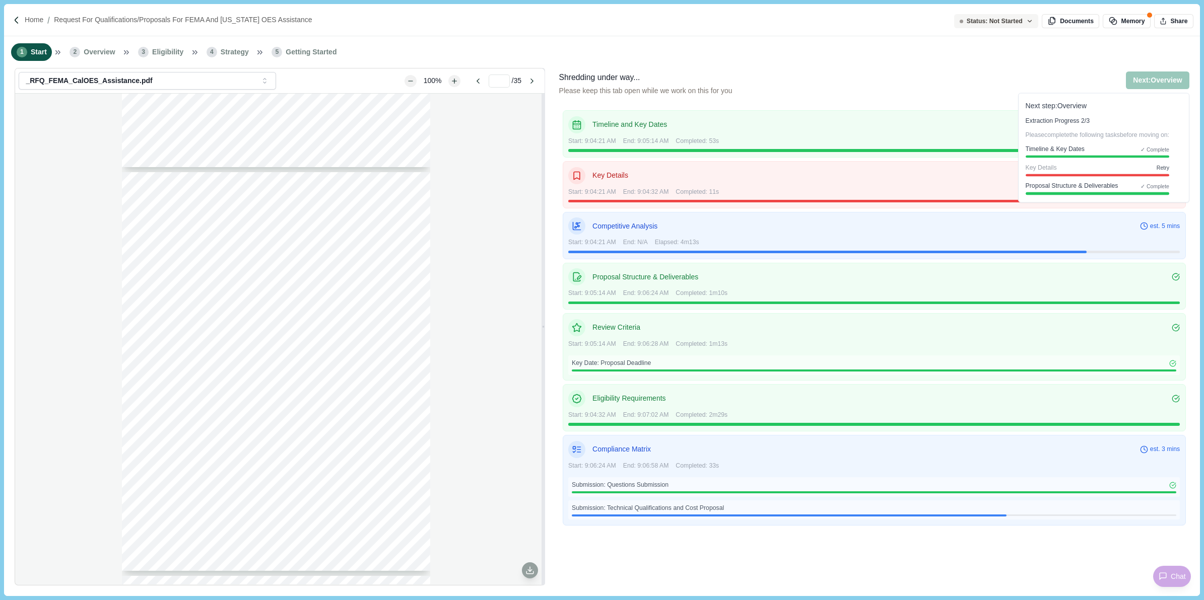
click at [1165, 168] on span "Retry" at bounding box center [1162, 168] width 13 height 6
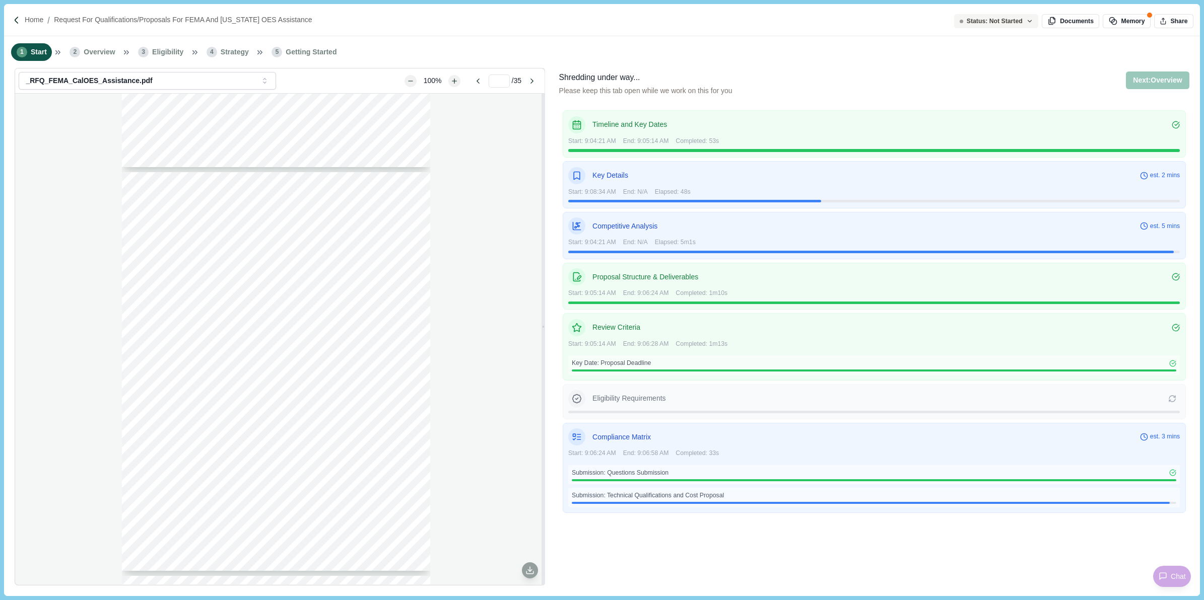
click at [837, 75] on div "Shredding under way... Please keep this tab open while we work on this for you …" at bounding box center [874, 89] width 630 height 35
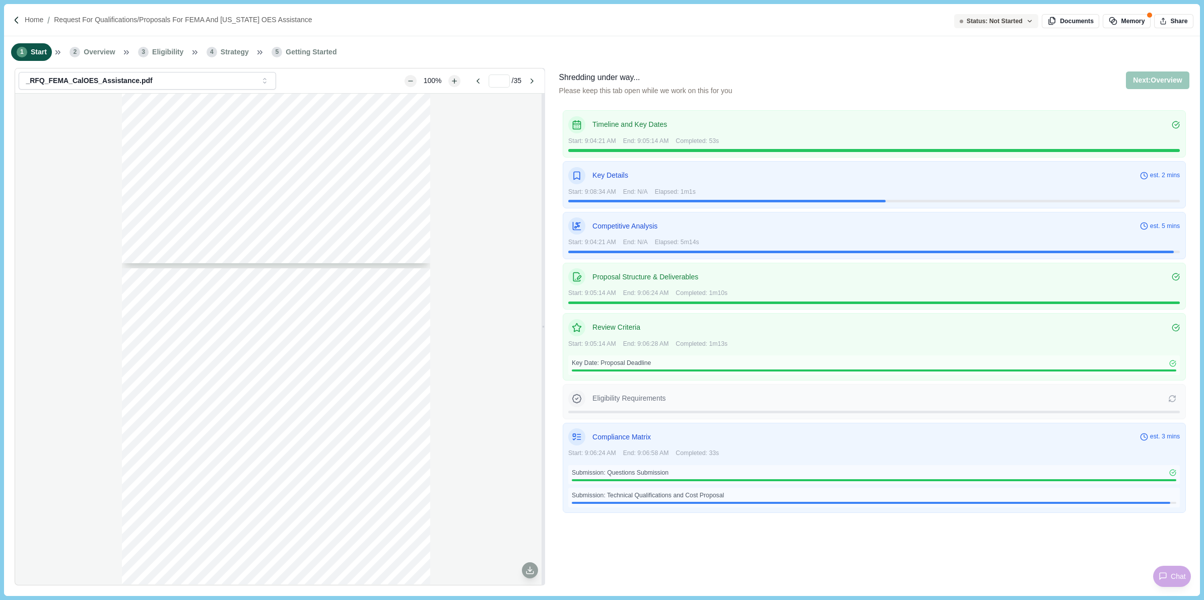
scroll to position [0, 0]
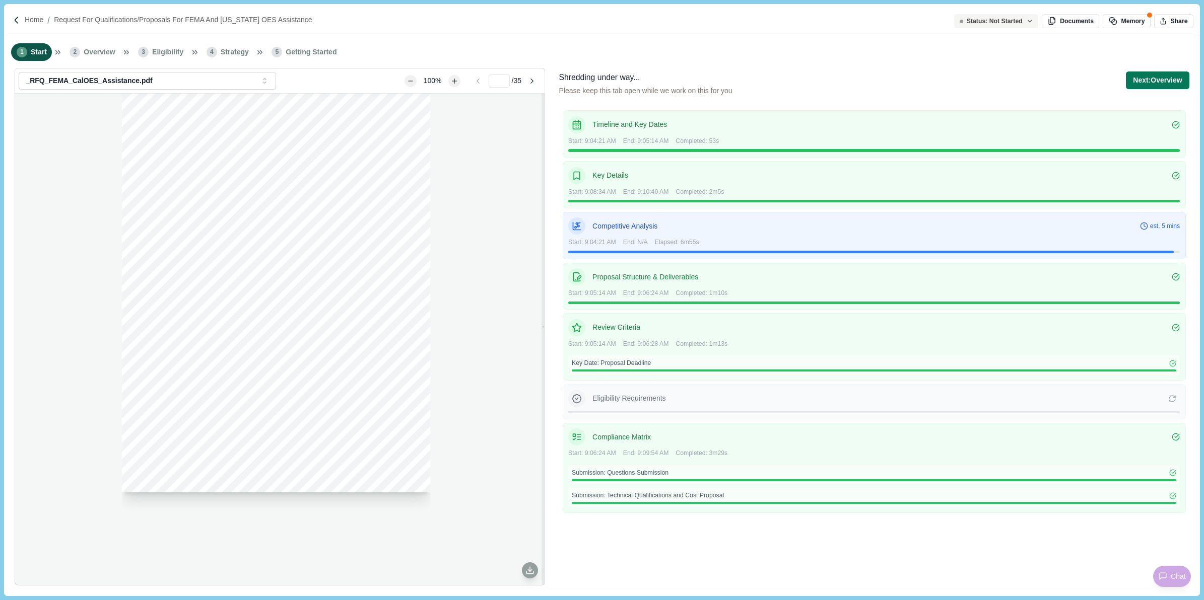
click at [1172, 401] on icon at bounding box center [1172, 399] width 8 height 8
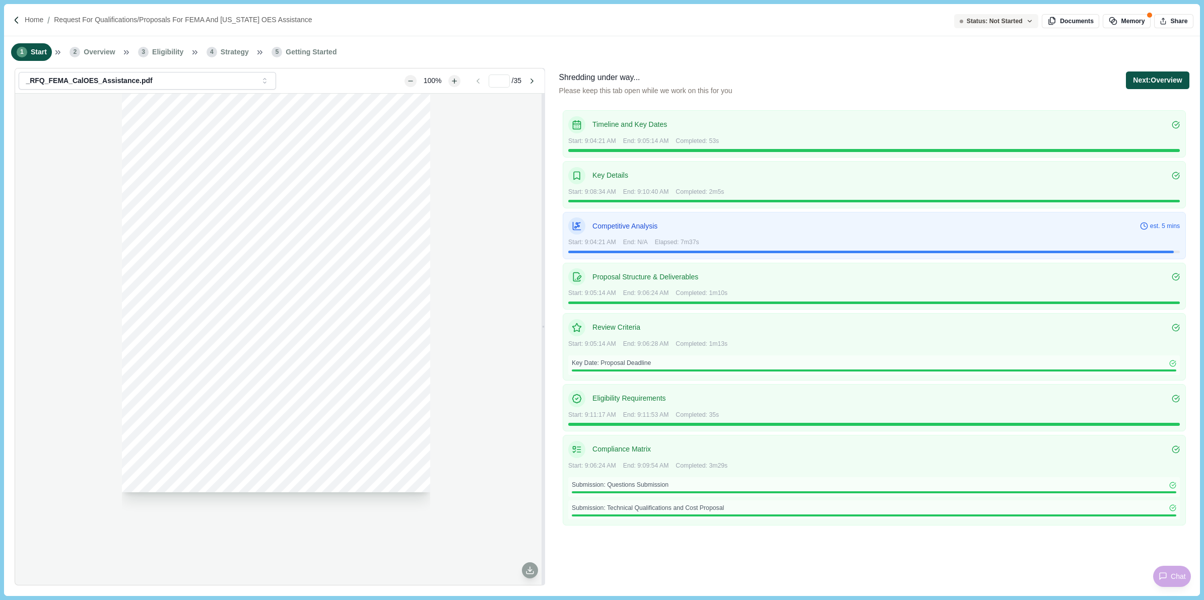
click at [1152, 82] on button "Next: Overview" at bounding box center [1157, 81] width 63 height 18
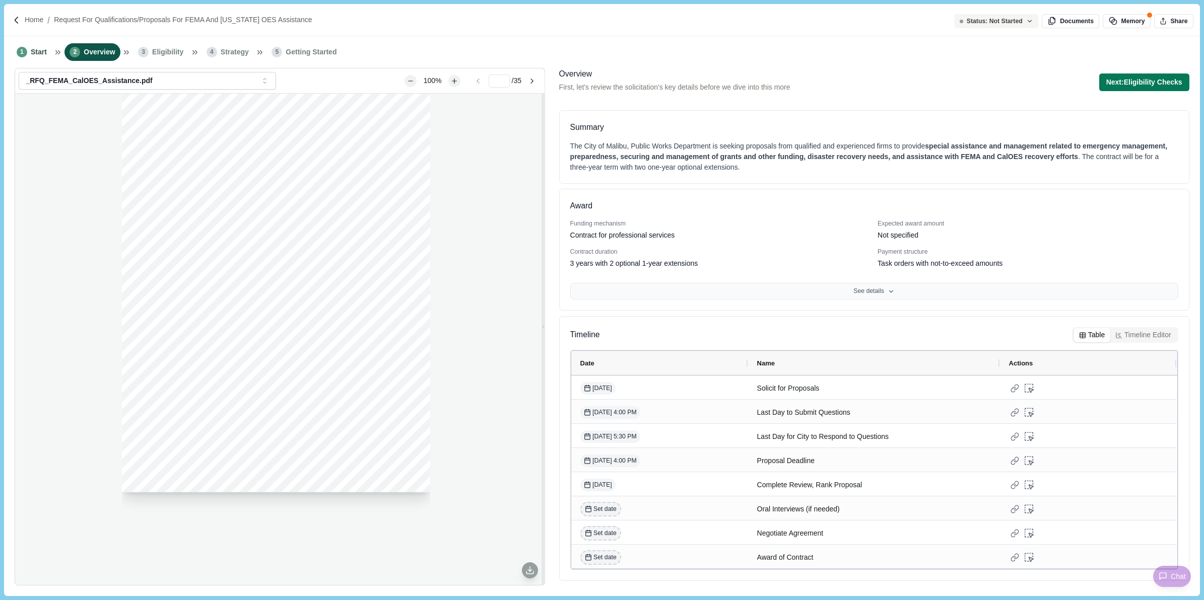
click at [859, 295] on button "See details" at bounding box center [874, 291] width 608 height 17
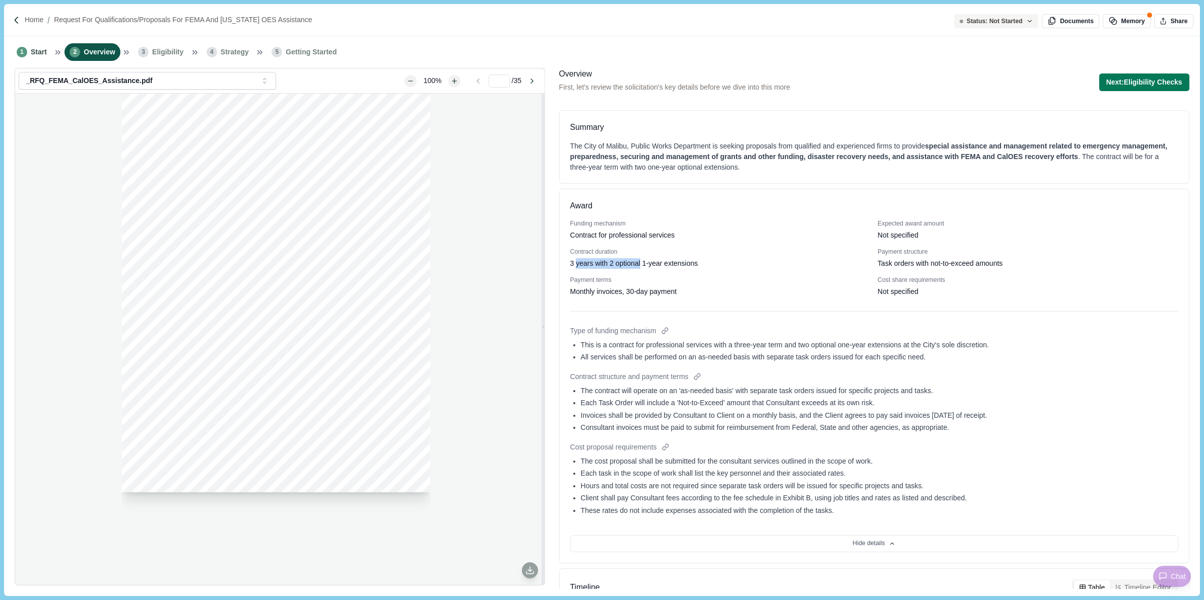
drag, startPoint x: 577, startPoint y: 263, endPoint x: 642, endPoint y: 269, distance: 65.3
click at [642, 269] on div "Funding mechanism Contract for professional services Expected award amount Not …" at bounding box center [874, 259] width 608 height 78
drag, startPoint x: 642, startPoint y: 269, endPoint x: 648, endPoint y: 291, distance: 22.4
click at [598, 290] on div "Monthly invoices, 30-day payment" at bounding box center [623, 292] width 107 height 11
click at [1135, 84] on button "Next: Eligibility Checks" at bounding box center [1144, 83] width 90 height 18
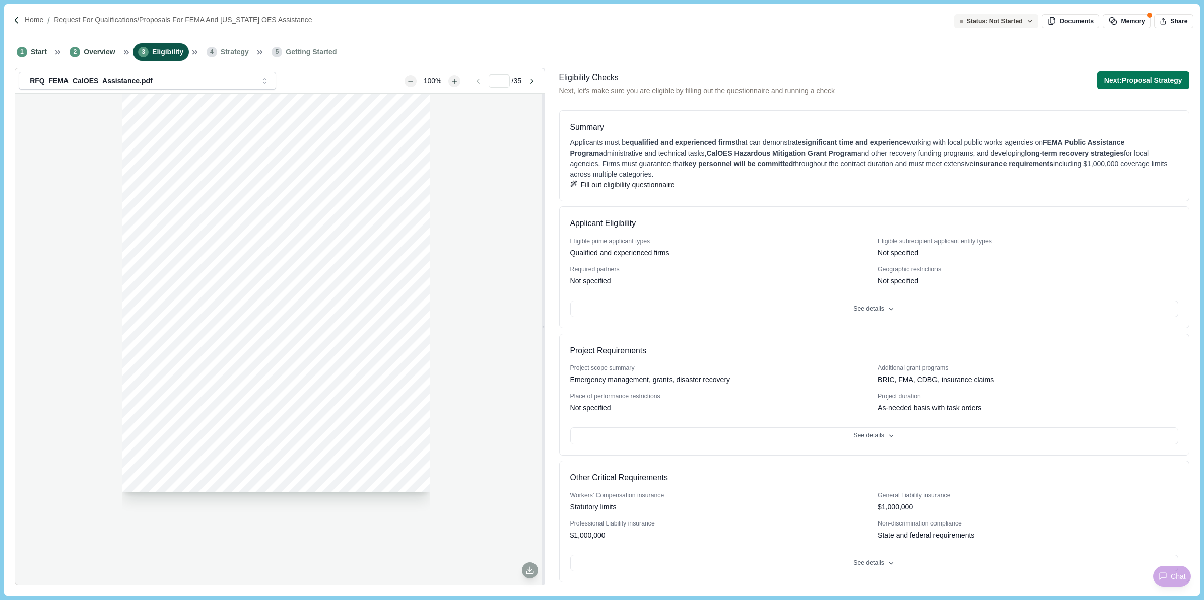
click at [612, 190] on button "Fill out eligibility questionnaire" at bounding box center [622, 185] width 104 height 11
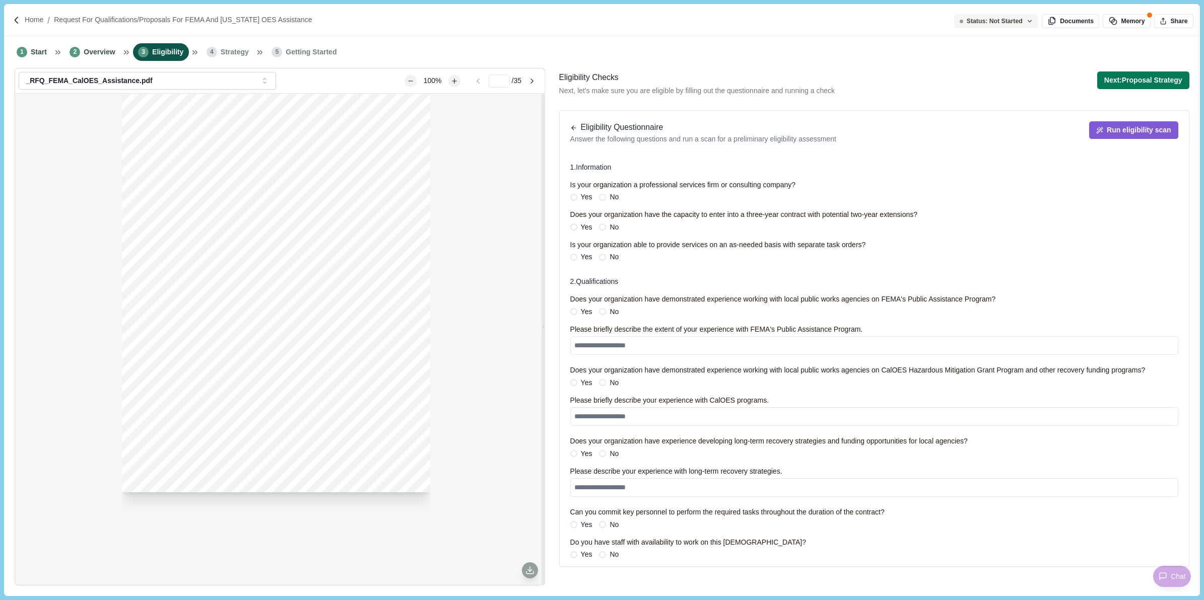
click at [577, 131] on button "button" at bounding box center [573, 127] width 7 height 7
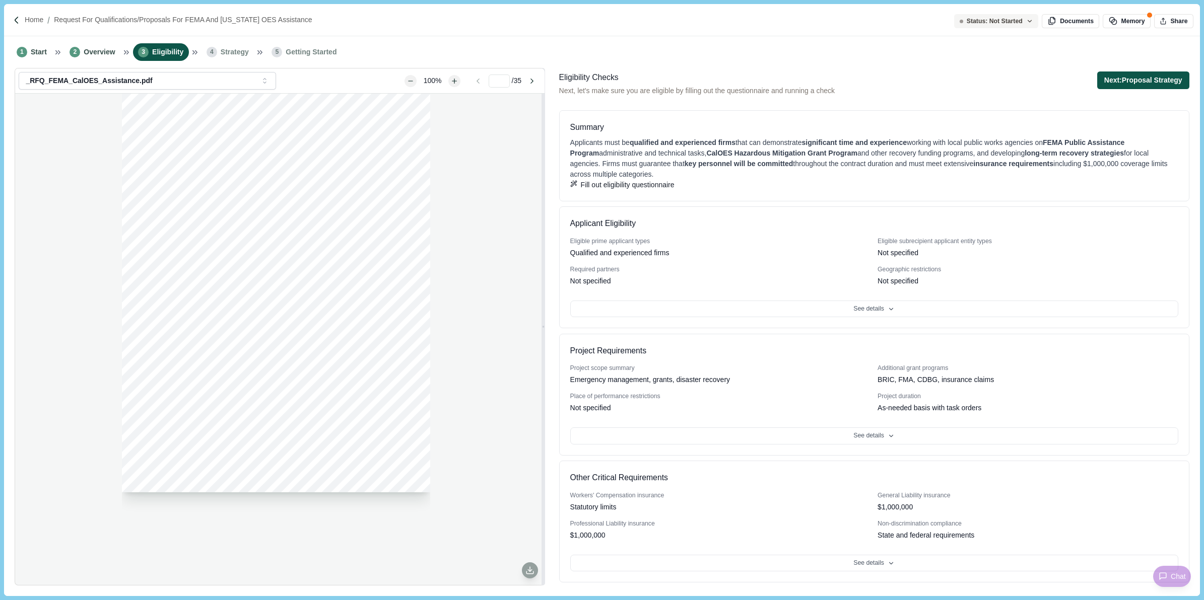
click at [1143, 86] on button "Next: Proposal Strategy" at bounding box center [1143, 81] width 92 height 18
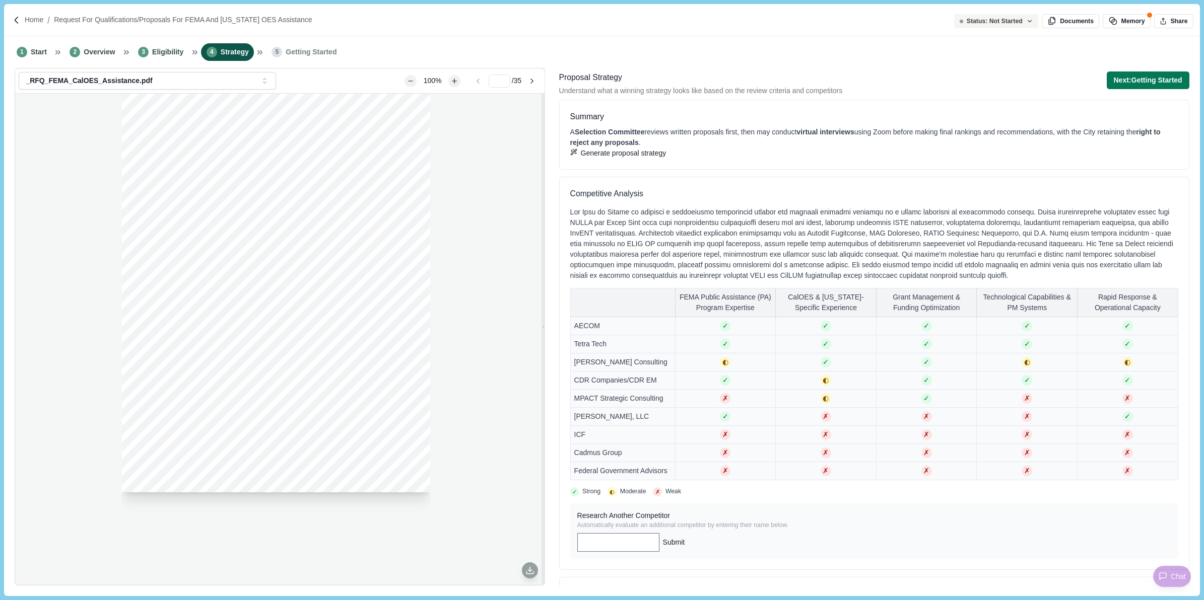
click at [615, 159] on button "Generate proposal strategy" at bounding box center [618, 153] width 96 height 11
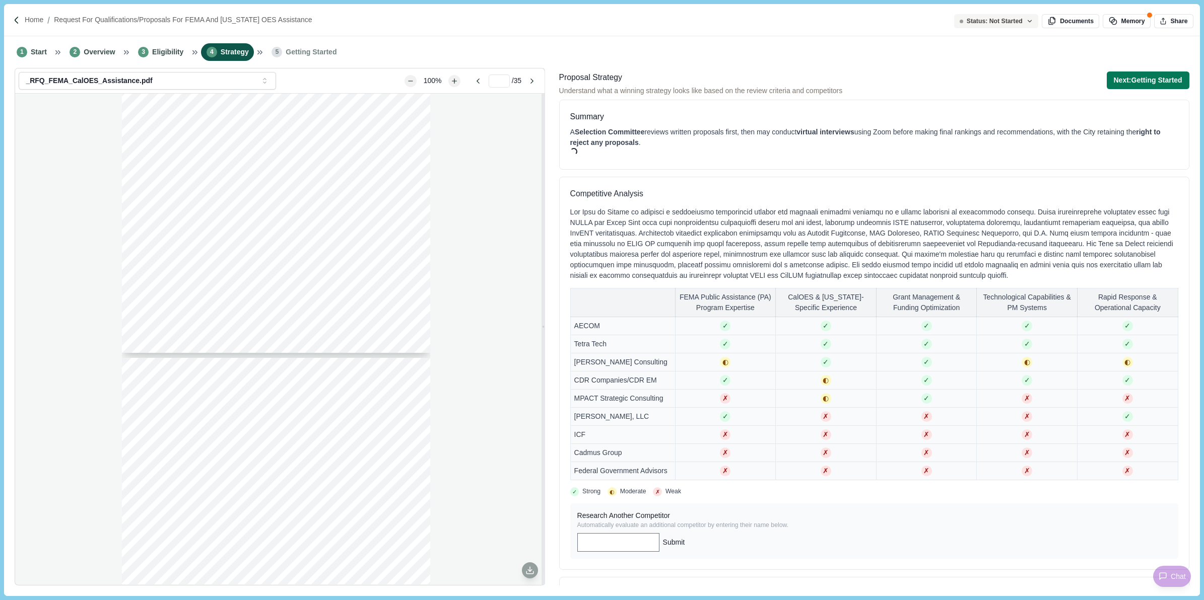
type input "*"
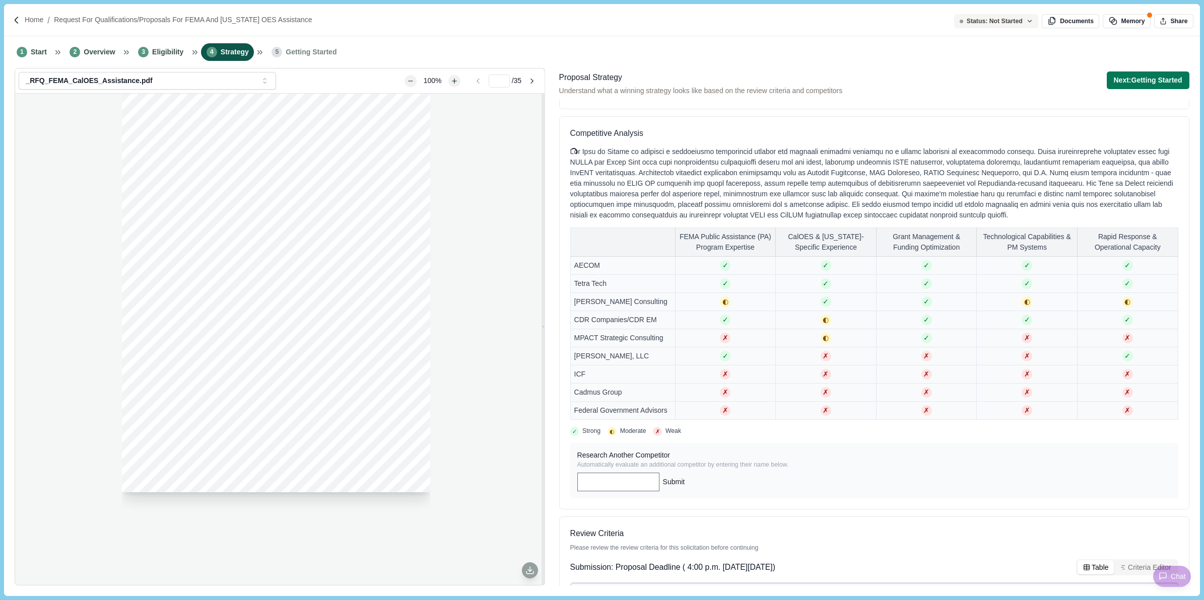
scroll to position [0, 0]
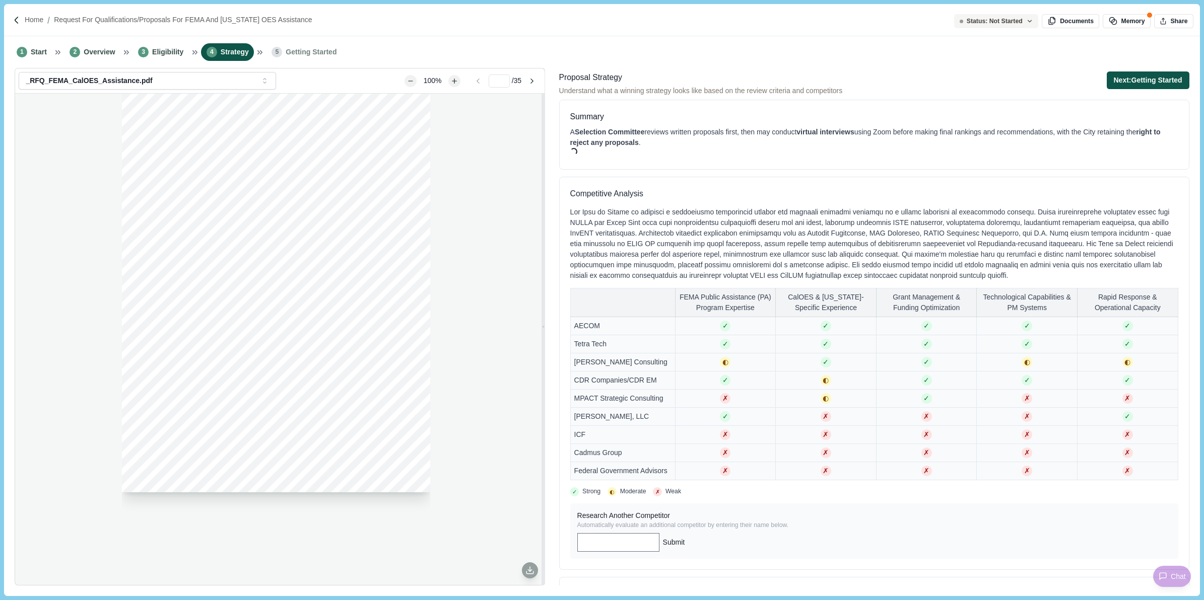
click at [1146, 81] on button "Next: Getting Started" at bounding box center [1148, 81] width 83 height 18
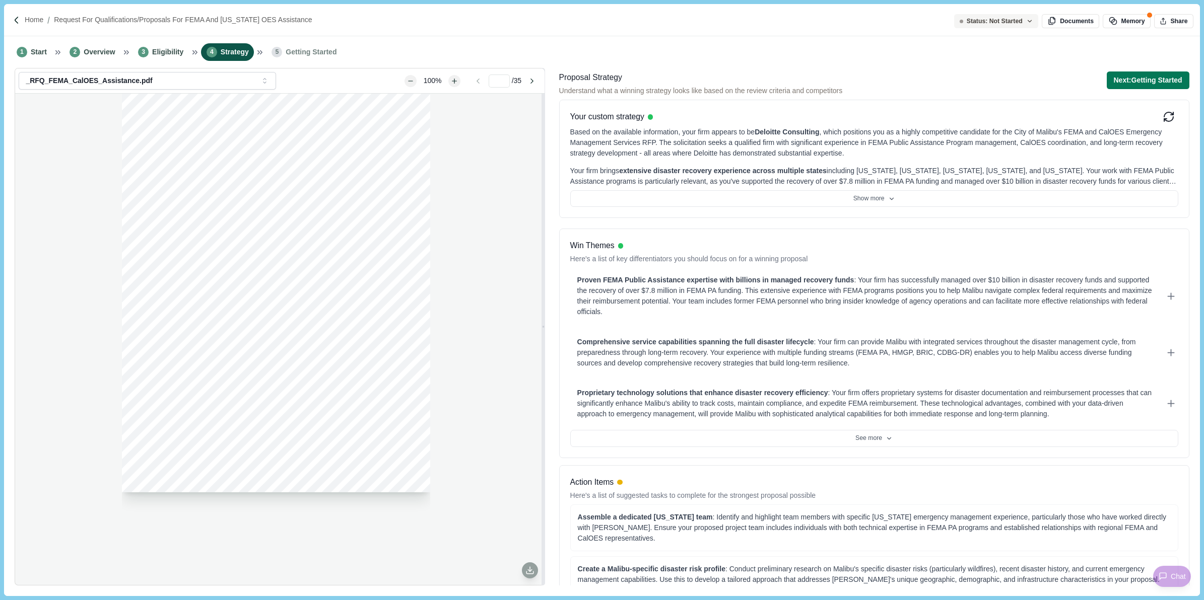
click at [708, 206] on button "Show more" at bounding box center [874, 198] width 608 height 17
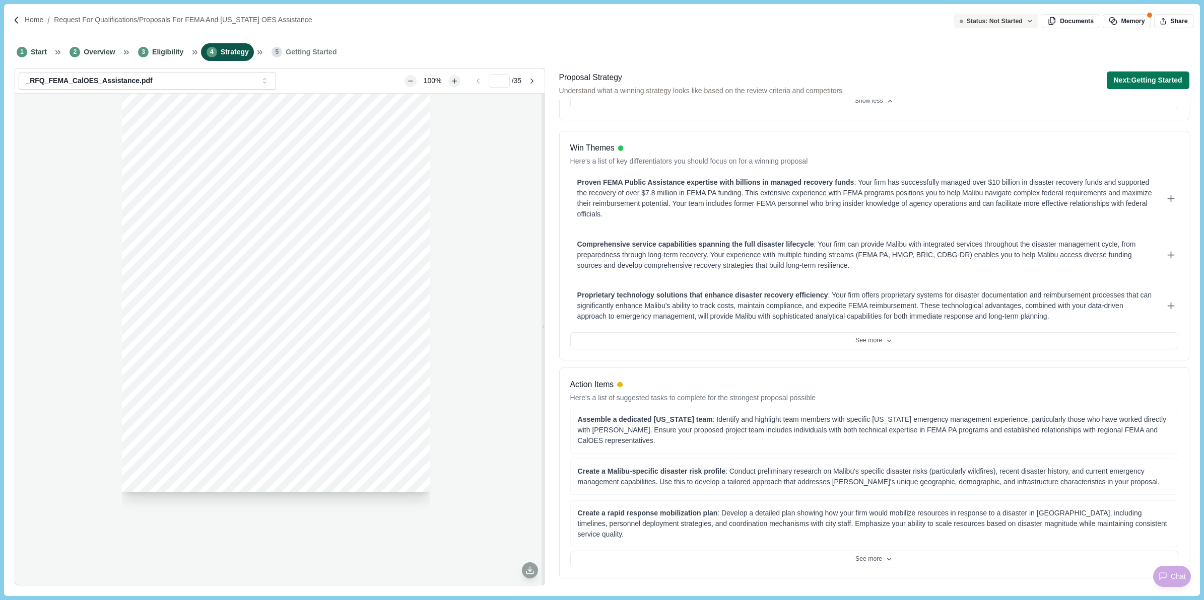
scroll to position [189, 0]
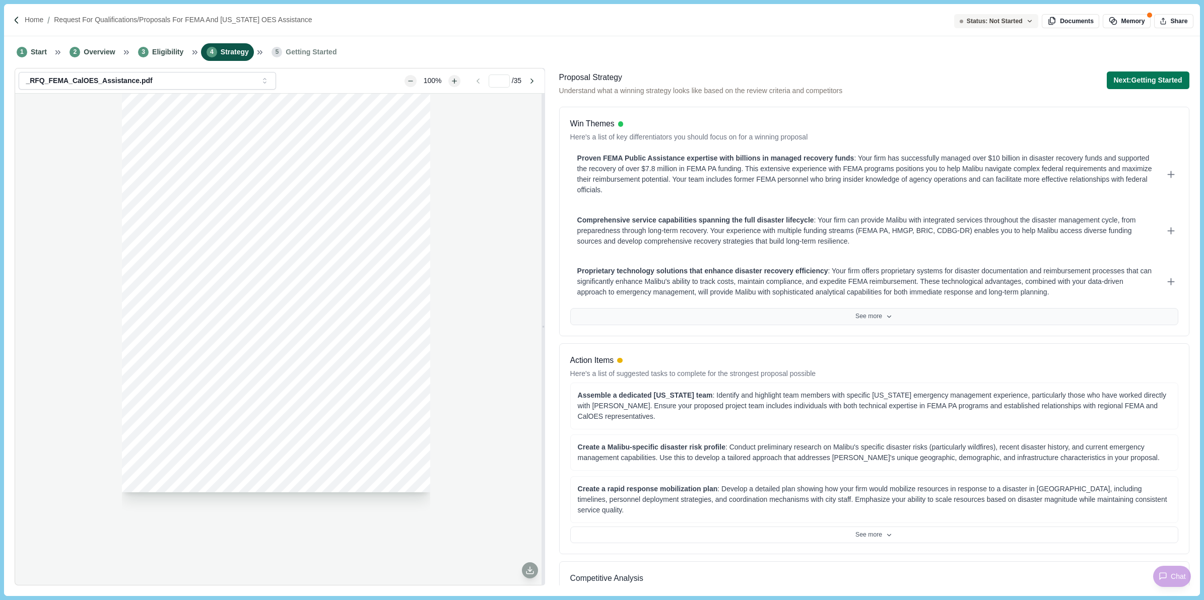
click at [726, 318] on button "See more" at bounding box center [874, 316] width 608 height 17
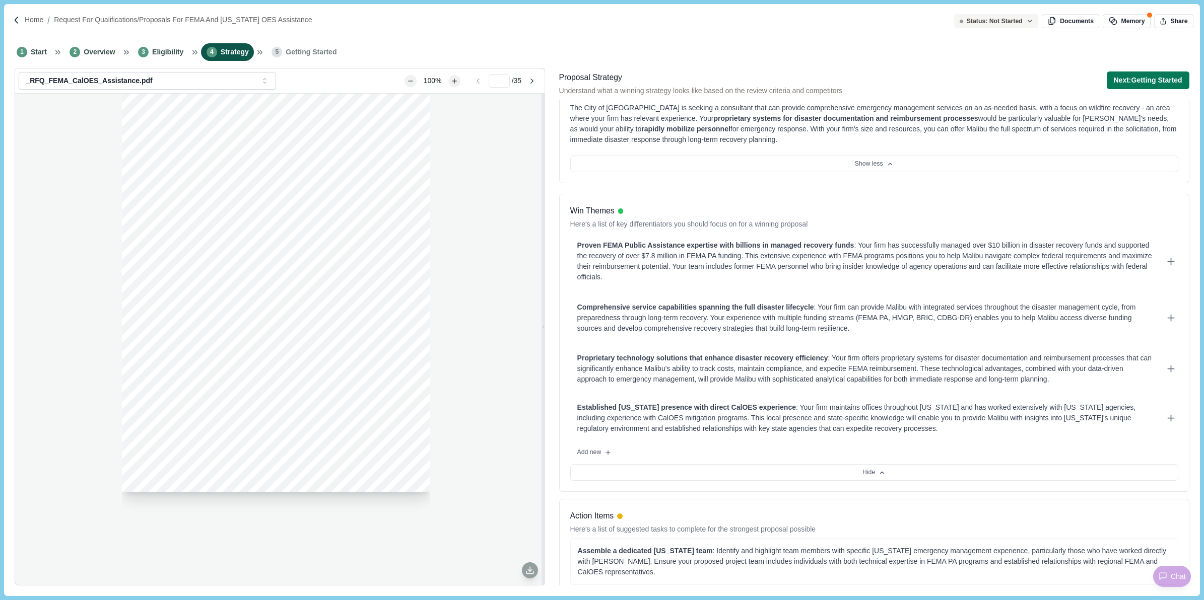
scroll to position [0, 0]
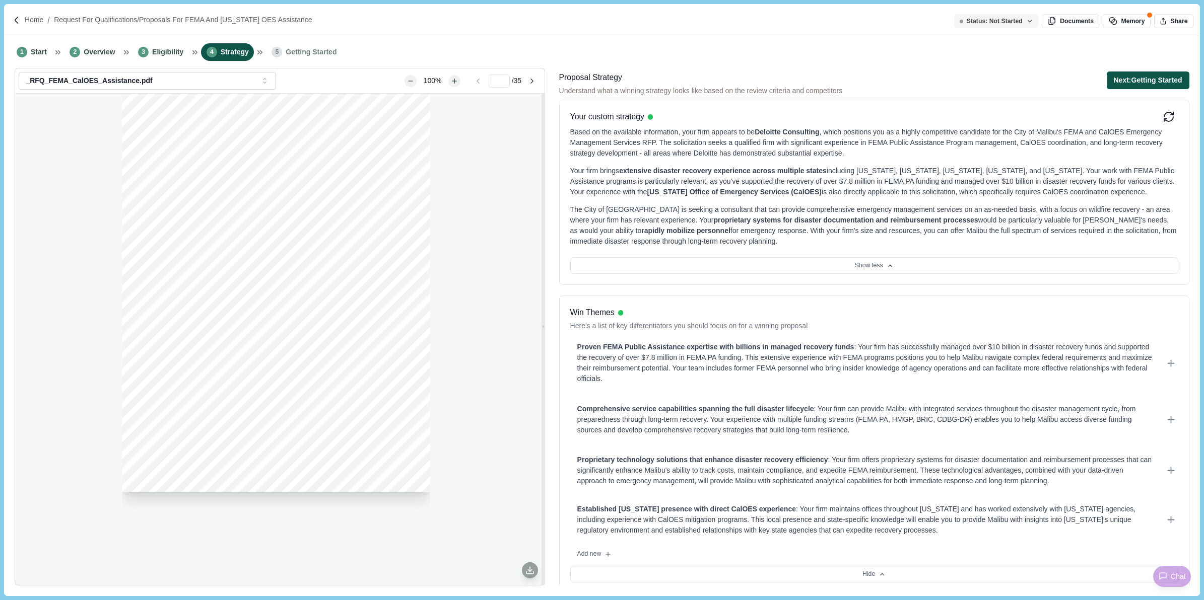
click at [1144, 81] on button "Next: Getting Started" at bounding box center [1148, 81] width 83 height 18
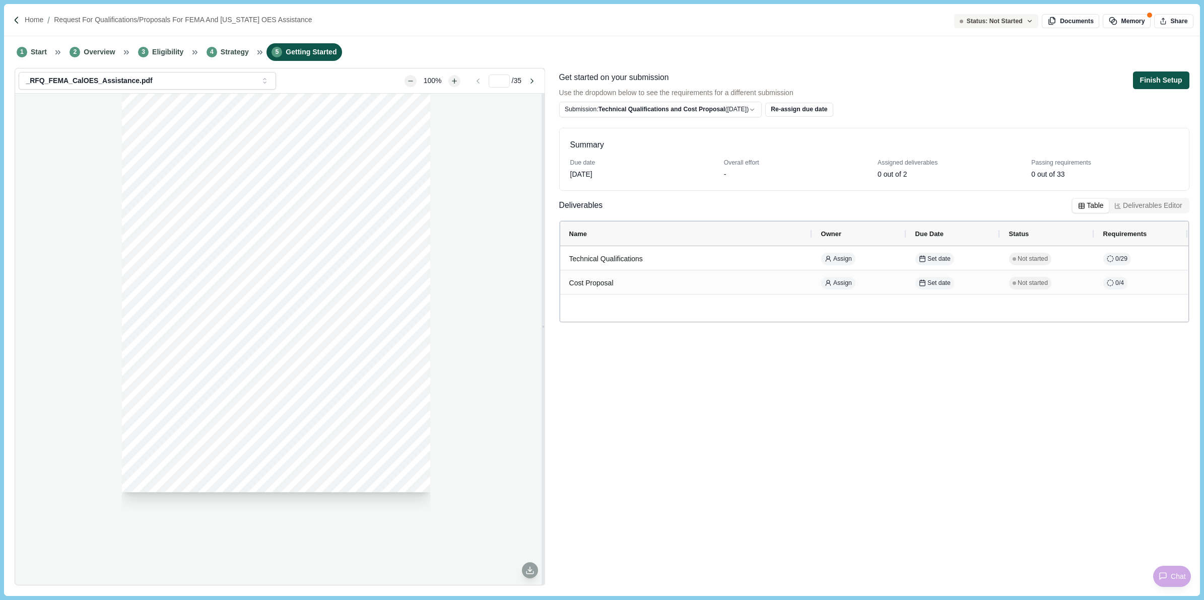
click at [1170, 74] on button "Finish Setup" at bounding box center [1161, 81] width 56 height 18
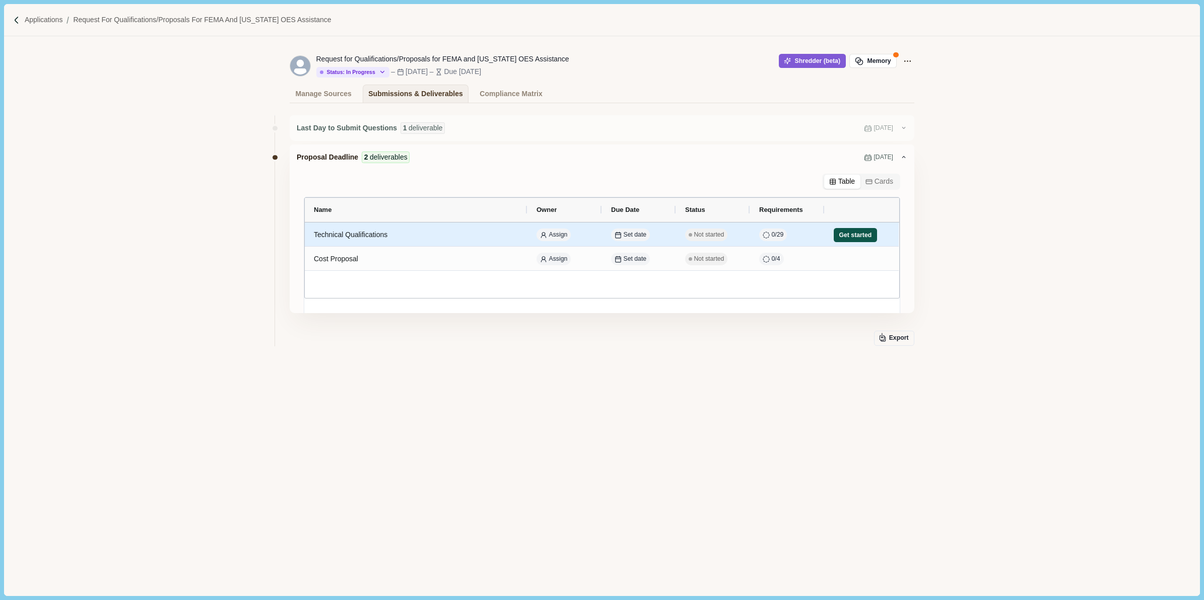
click at [853, 238] on button "Get started" at bounding box center [855, 235] width 43 height 14
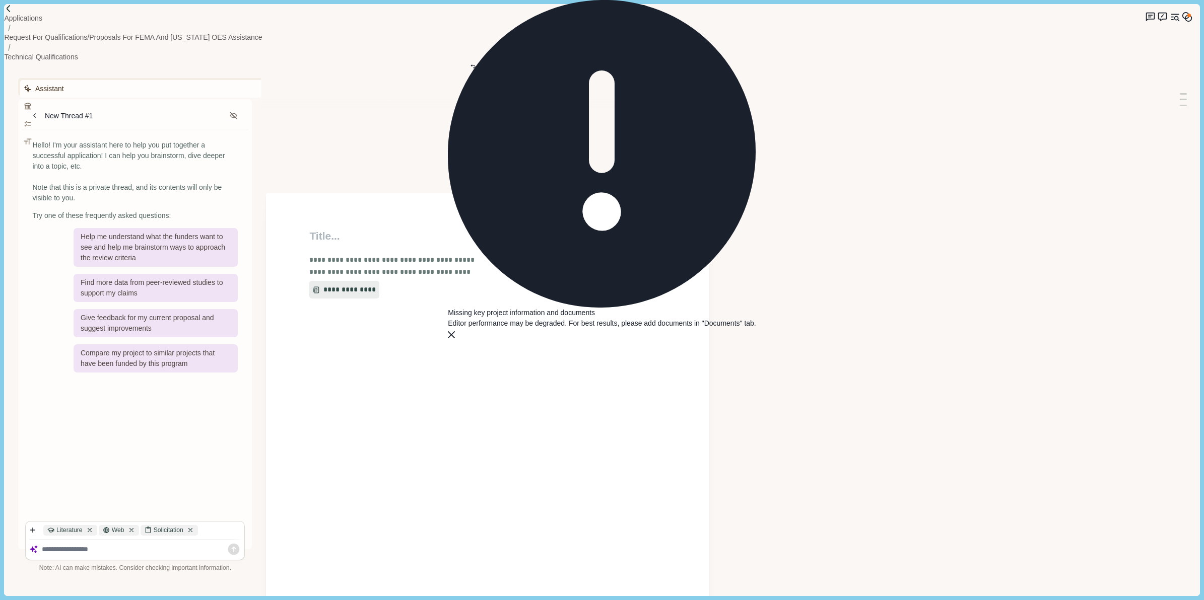
type input "**"
click at [349, 281] on button "**********" at bounding box center [341, 290] width 64 height 18
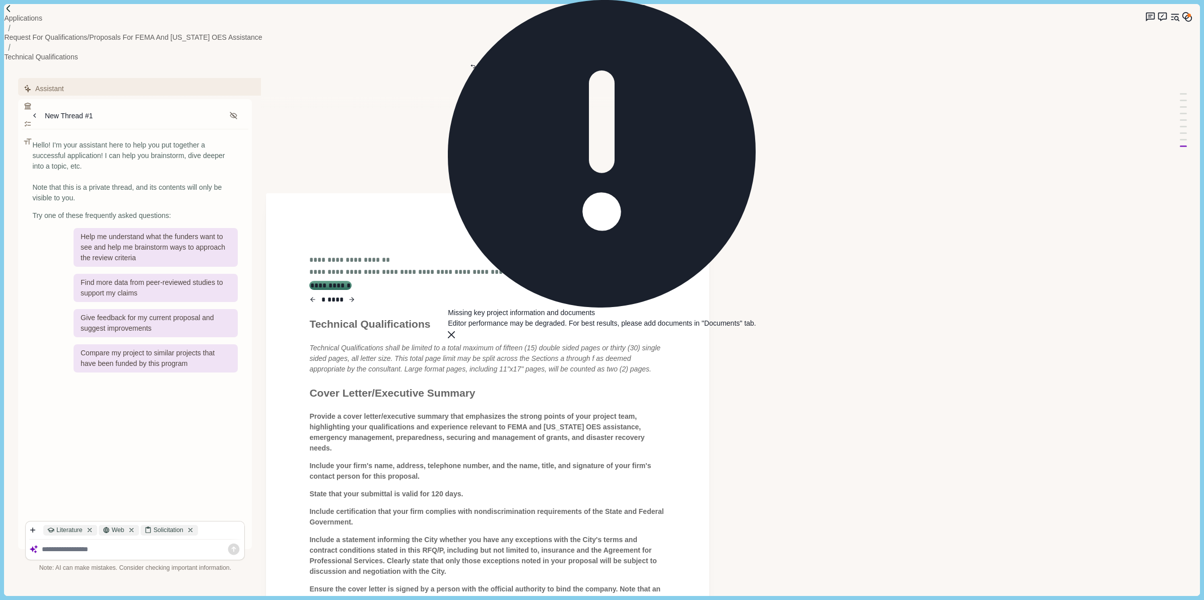
type input "**"
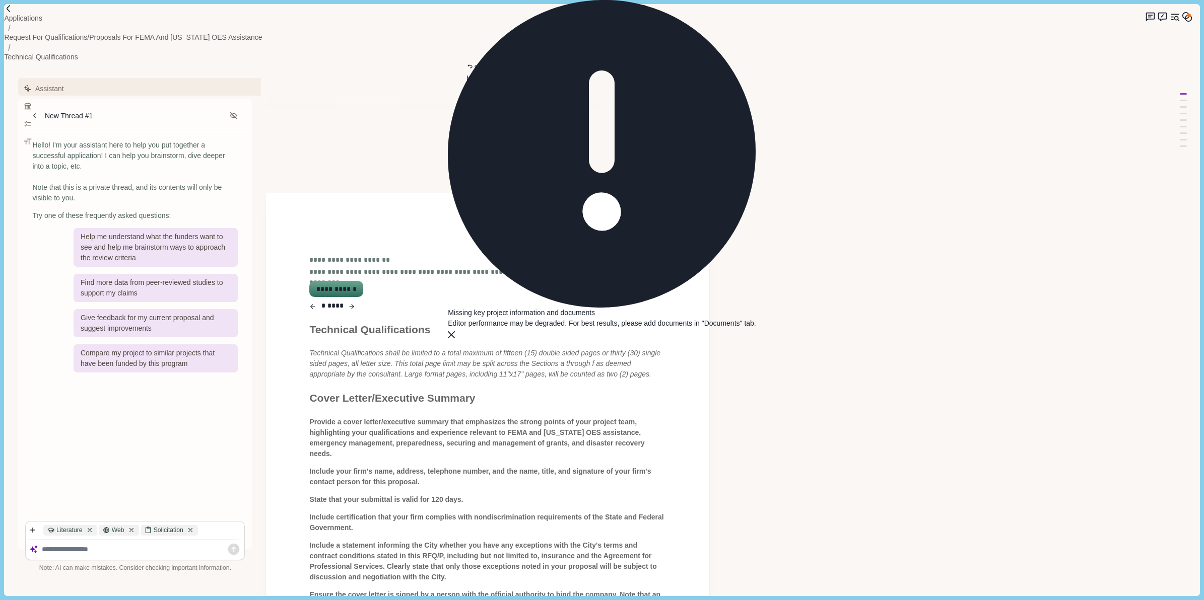
click at [313, 301] on icon "button" at bounding box center [312, 307] width 7 height 12
click at [355, 301] on icon "button" at bounding box center [351, 307] width 7 height 12
click at [316, 301] on icon "button" at bounding box center [312, 307] width 7 height 12
click at [355, 301] on icon "button" at bounding box center [351, 307] width 7 height 12
click at [348, 282] on button "**********" at bounding box center [335, 289] width 51 height 14
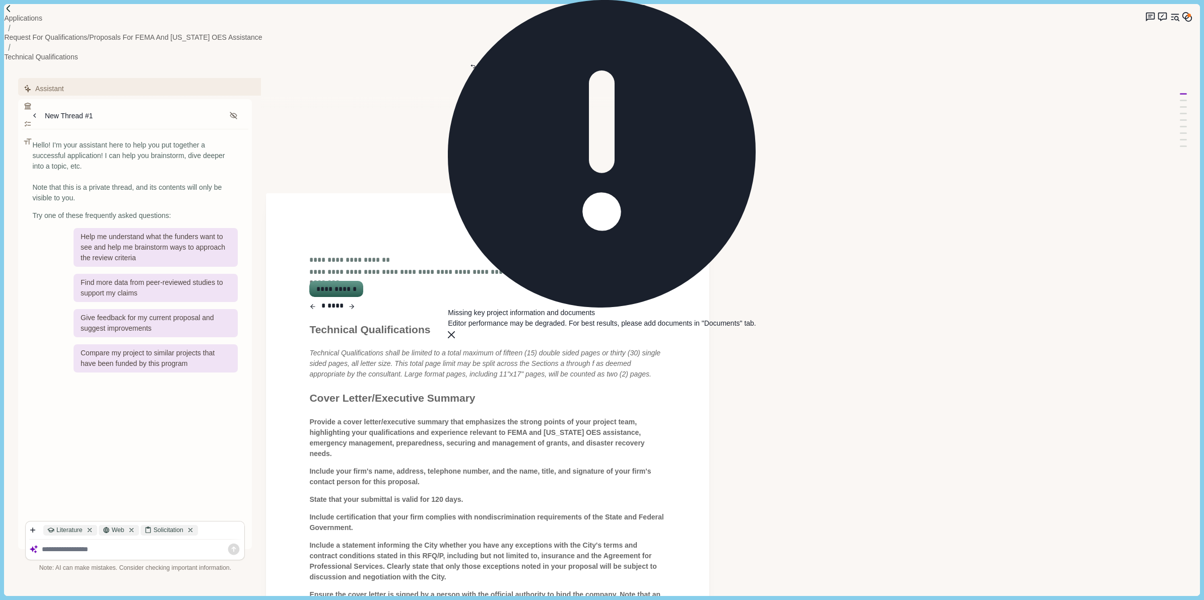
click at [348, 348] on p "Technical Qualifications shall be limited to a total maximum of fifteen (15) do…" at bounding box center [487, 364] width 357 height 32
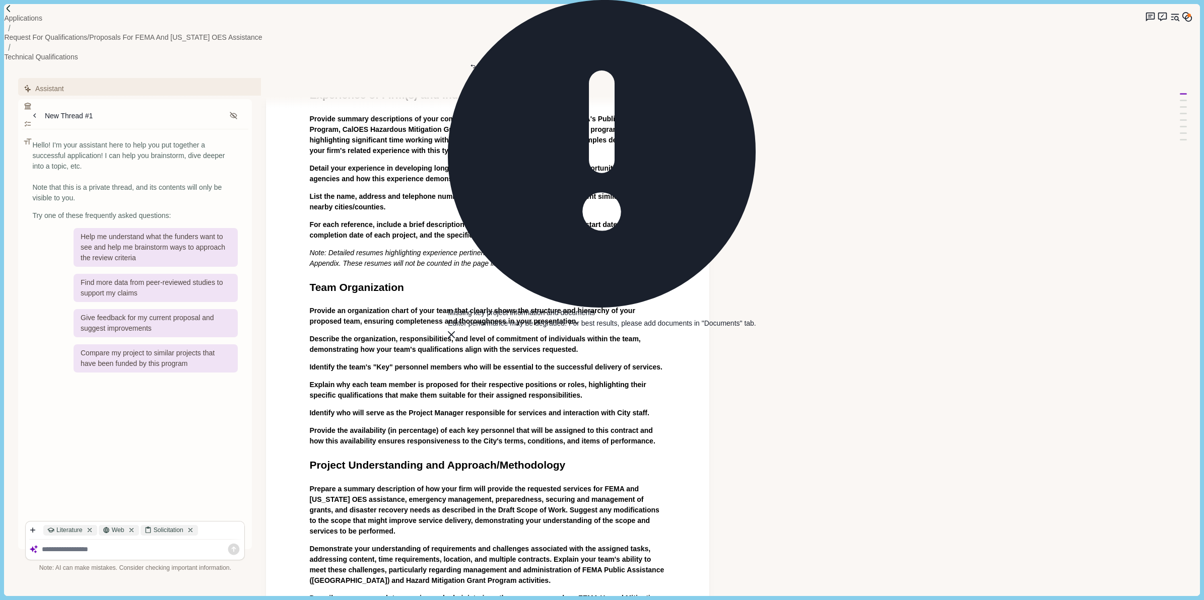
scroll to position [567, 0]
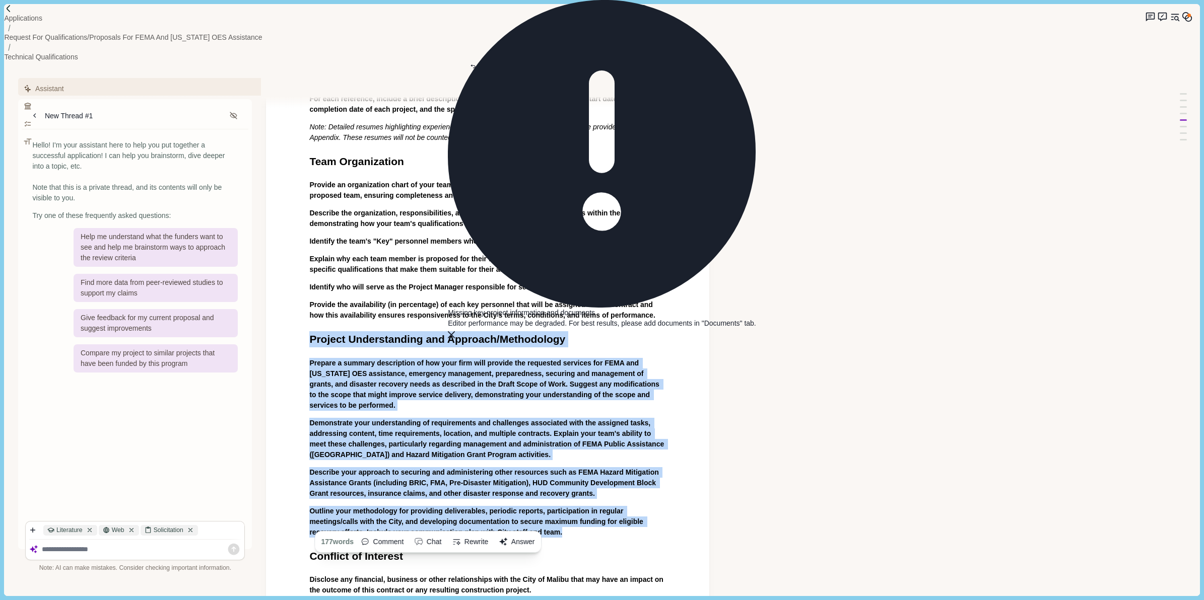
drag, startPoint x: 565, startPoint y: 404, endPoint x: 288, endPoint y: 210, distance: 338.2
click at [288, 210] on div "Technical Qualifications Technical Qualifications shall be limited to a total m…" at bounding box center [487, 277] width 443 height 1300
click at [525, 534] on button "Answer" at bounding box center [517, 542] width 43 height 16
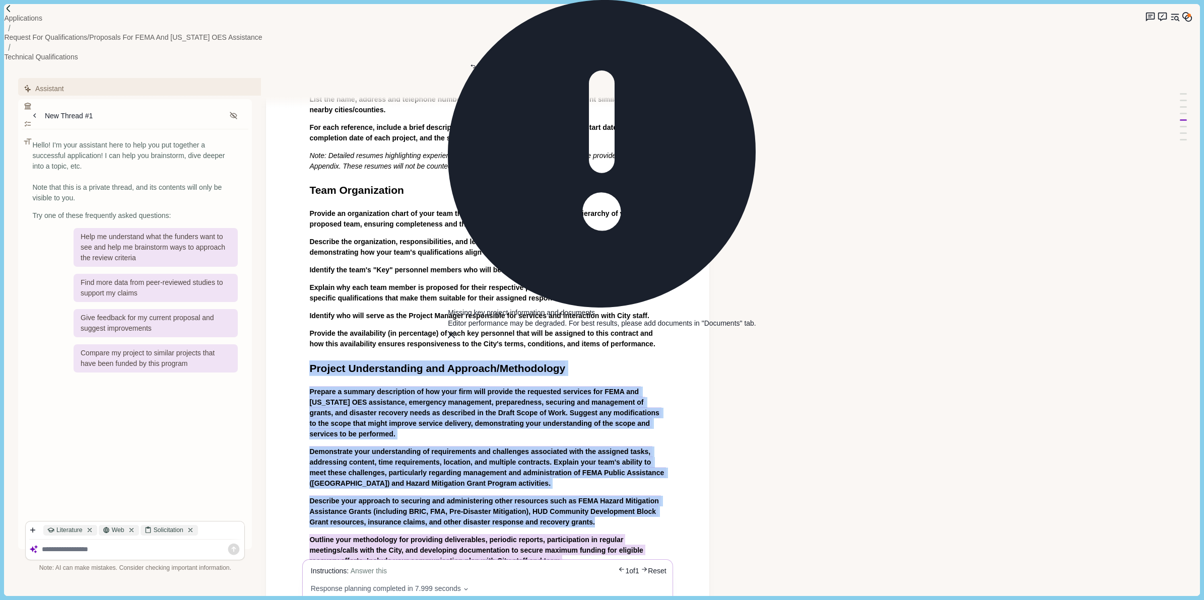
scroll to position [693, 0]
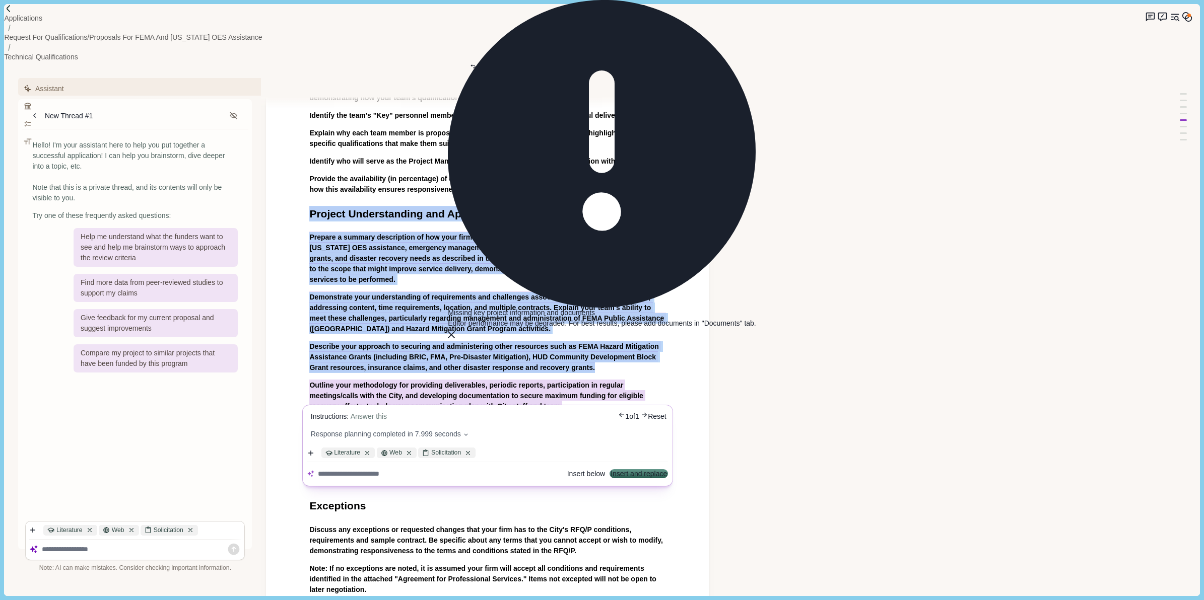
click at [623, 471] on button "Insert and replace" at bounding box center [639, 474] width 56 height 7
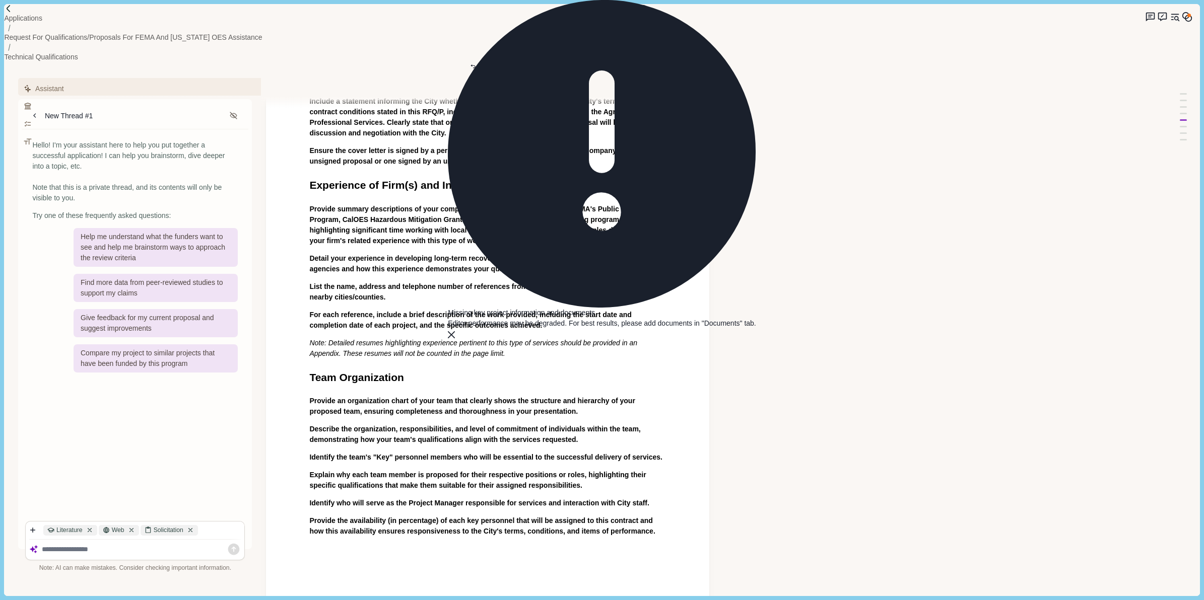
scroll to position [371, 0]
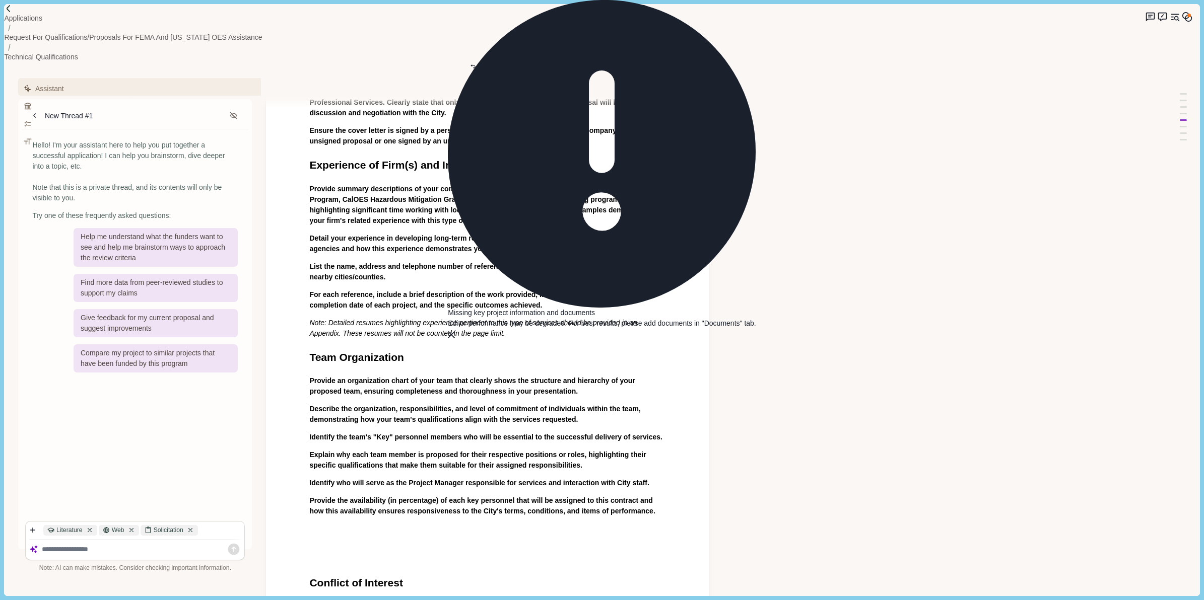
click at [318, 401] on div "Technical Qualifications Technical Qualifications shall be limited to a total m…" at bounding box center [487, 389] width 371 height 1065
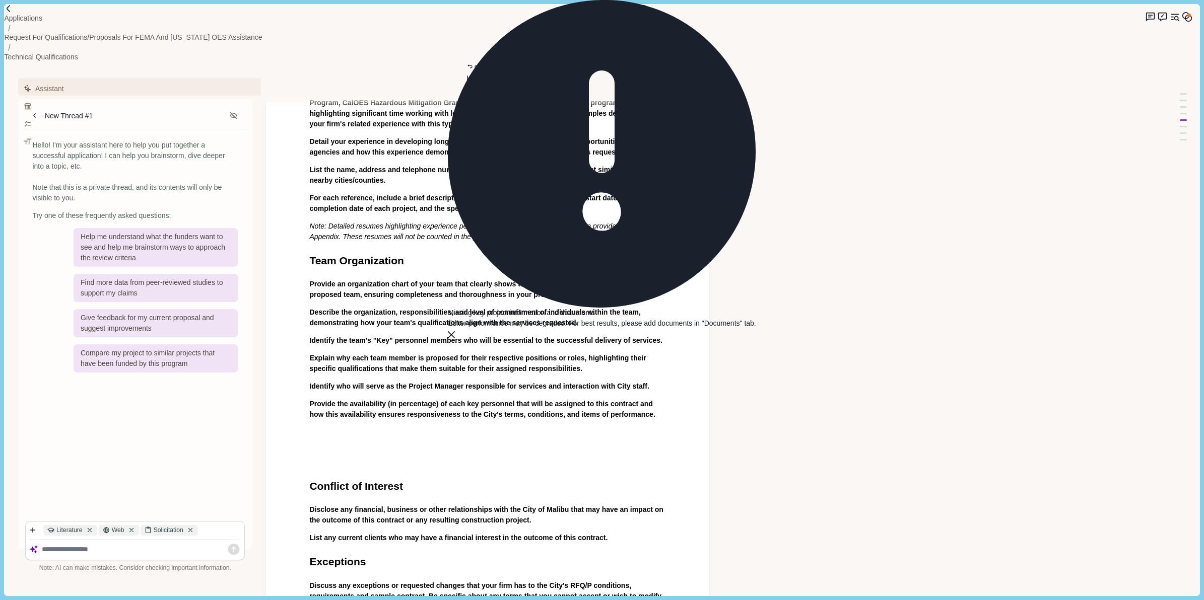
scroll to position [434, 0]
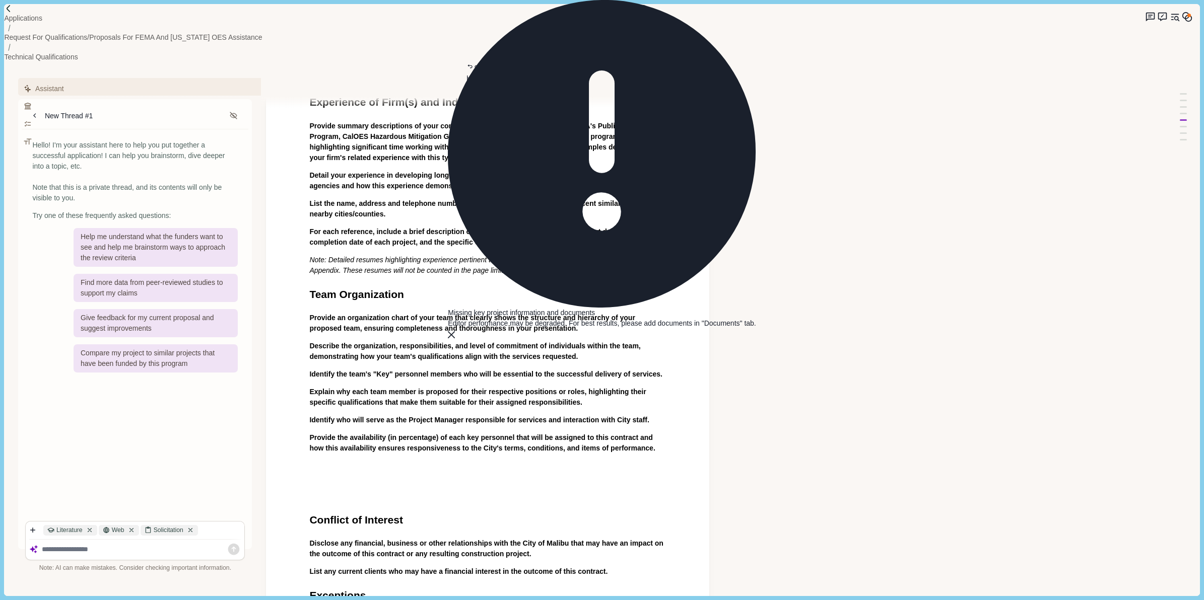
click at [365, 464] on h1 at bounding box center [487, 472] width 357 height 16
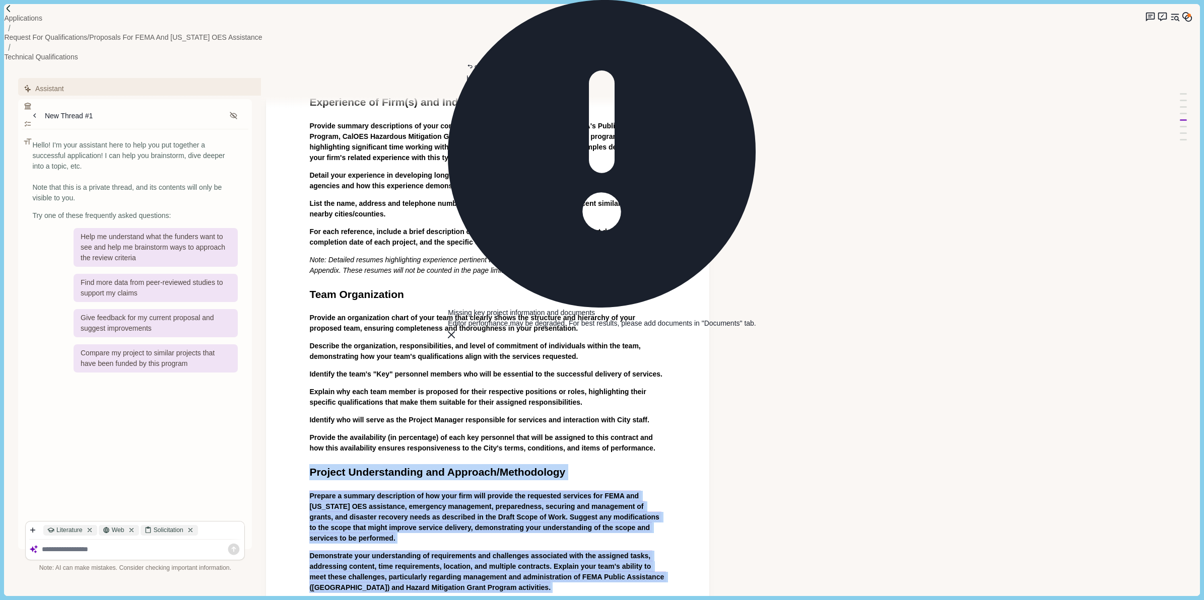
drag, startPoint x: 457, startPoint y: 507, endPoint x: 295, endPoint y: 346, distance: 228.3
click at [295, 346] on div "Technical Qualifications Technical Qualifications shall be limited to a total m…" at bounding box center [487, 410] width 443 height 1300
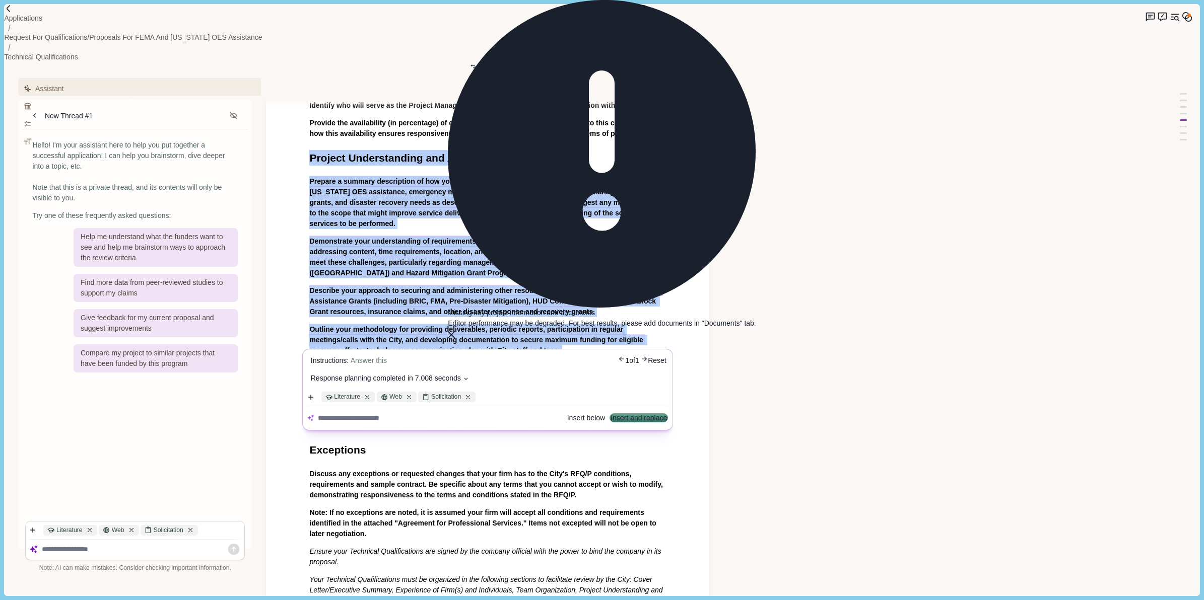
click at [466, 375] on icon at bounding box center [466, 378] width 7 height 7
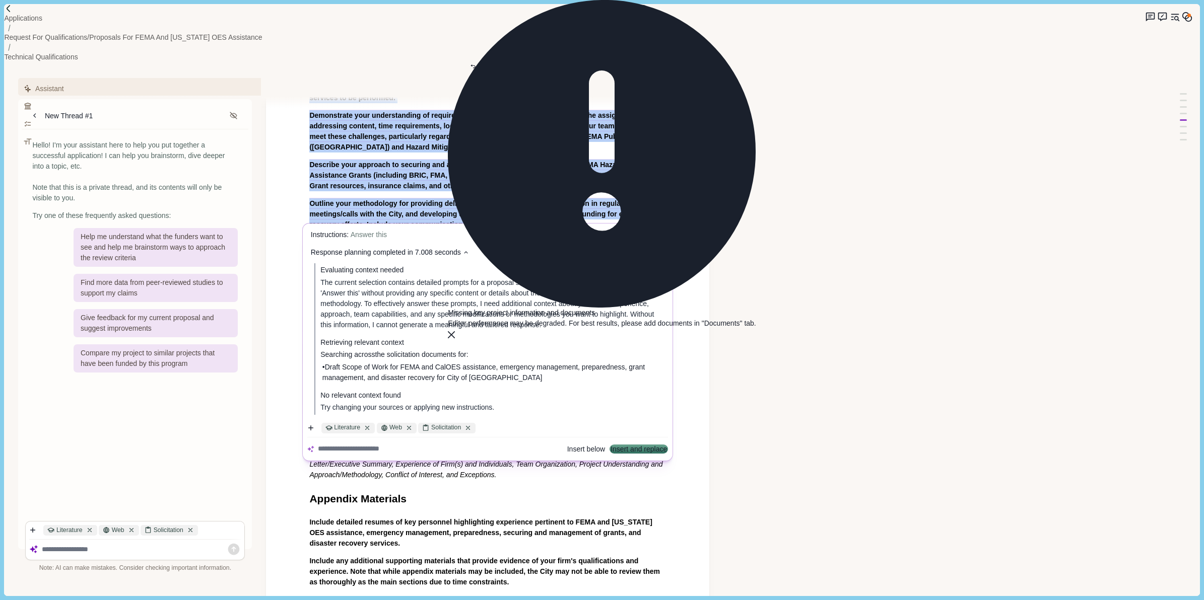
scroll to position [811, 0]
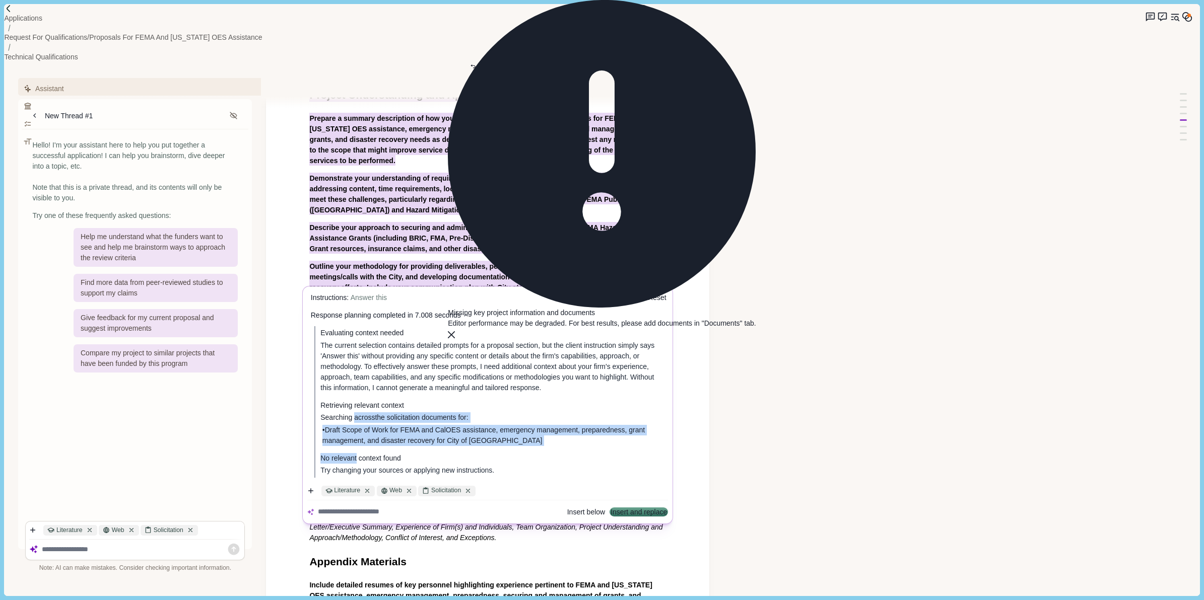
drag, startPoint x: 354, startPoint y: 297, endPoint x: 358, endPoint y: 344, distance: 46.5
click at [358, 344] on div "Evaluating context needed The current selection contains detailed prompts for a…" at bounding box center [492, 402] width 346 height 152
drag, startPoint x: 358, startPoint y: 344, endPoint x: 427, endPoint y: 356, distance: 70.1
click at [427, 466] on span "Try changing your sources or applying new instructions." at bounding box center [492, 471] width 343 height 11
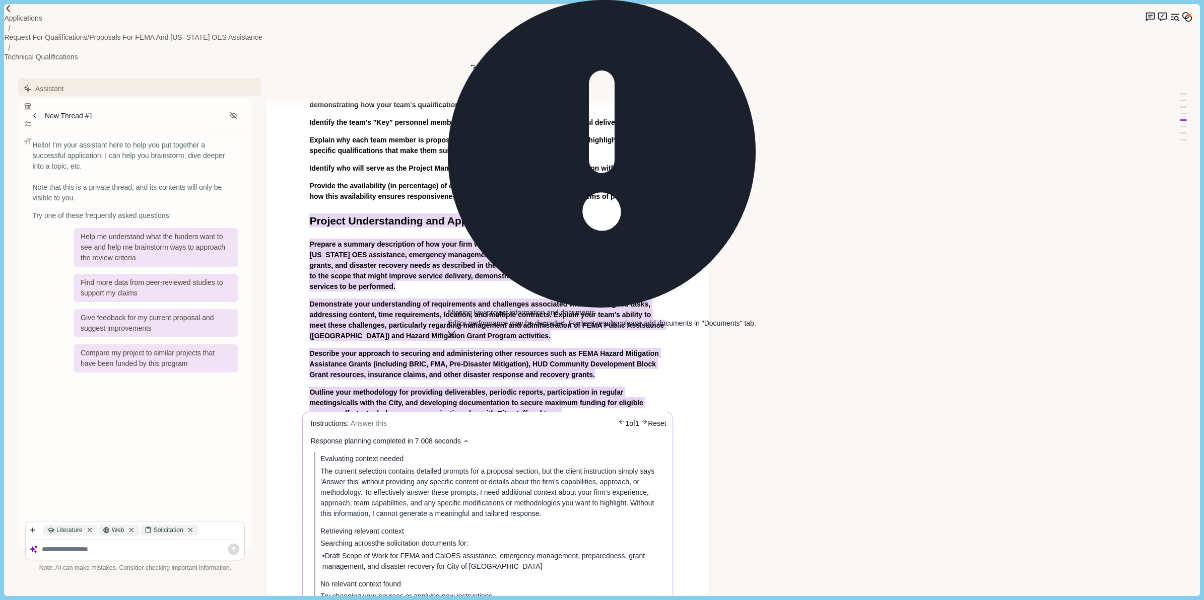
scroll to position [748, 0]
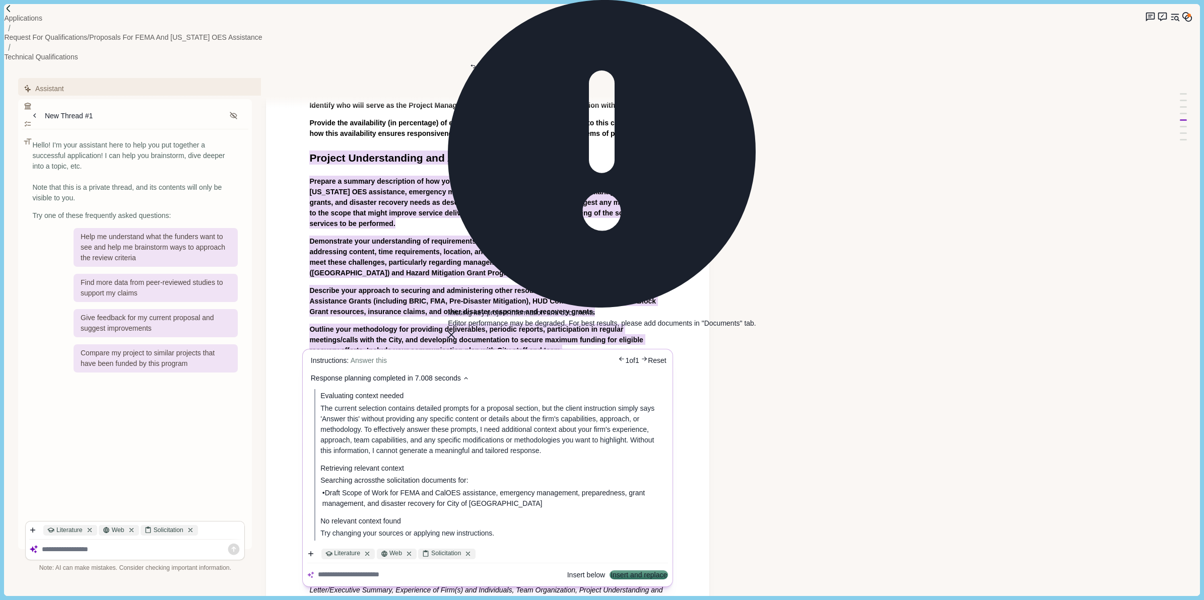
drag, startPoint x: 379, startPoint y: 247, endPoint x: 520, endPoint y: 287, distance: 146.7
click at [379, 357] on span "Answer this" at bounding box center [369, 361] width 36 height 8
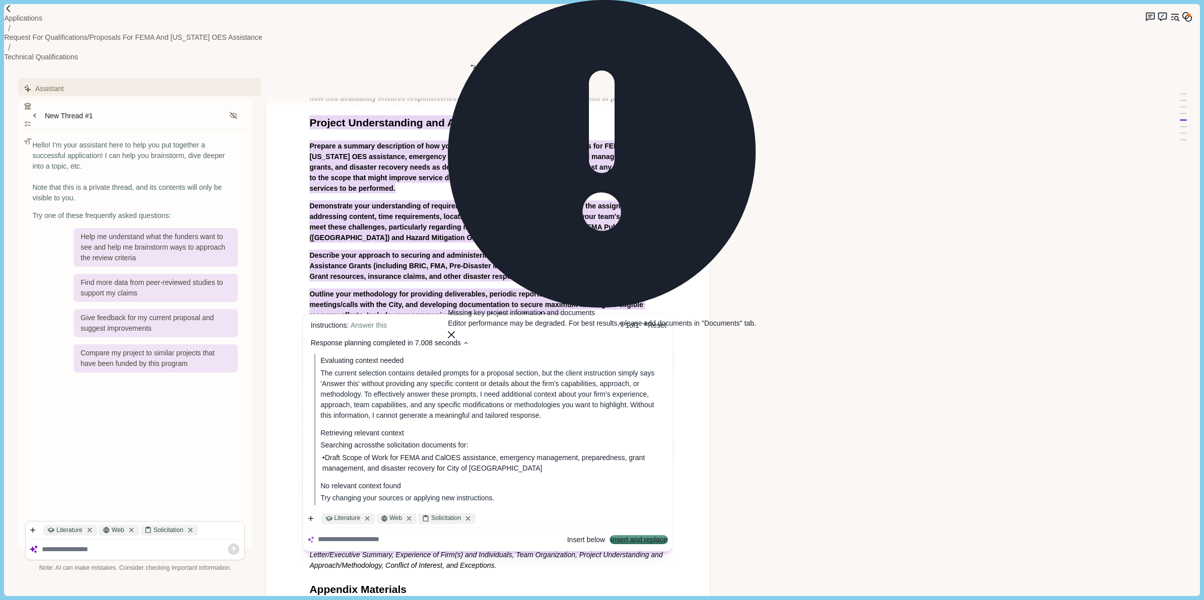
scroll to position [811, 0]
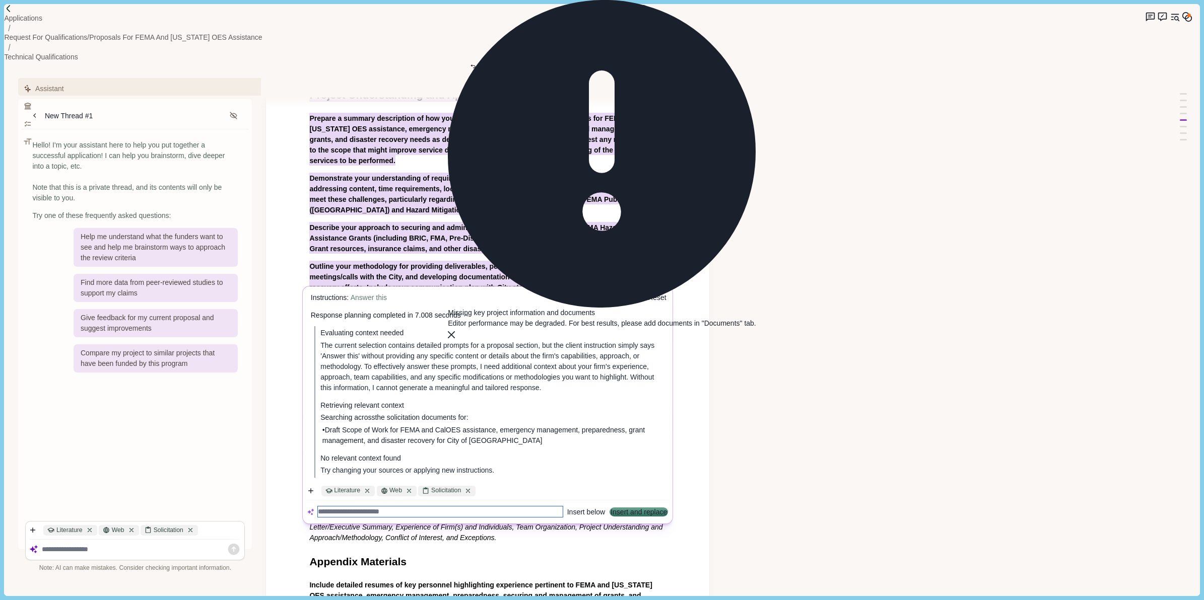
click at [357, 507] on textarea at bounding box center [440, 512] width 245 height 11
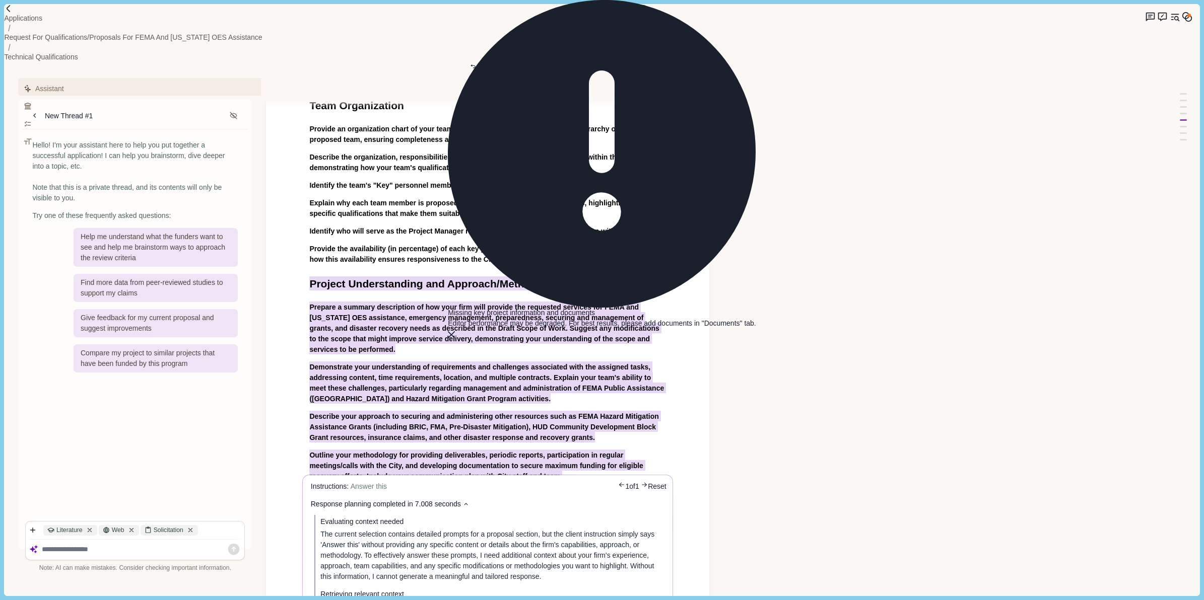
scroll to position [686, 0]
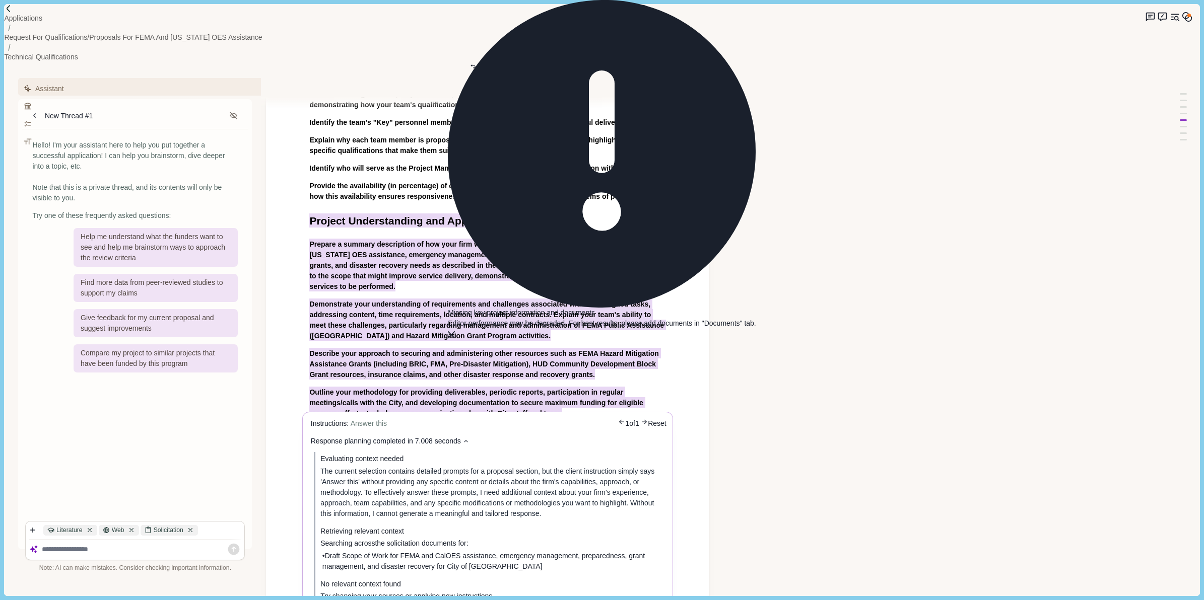
type textarea "**********"
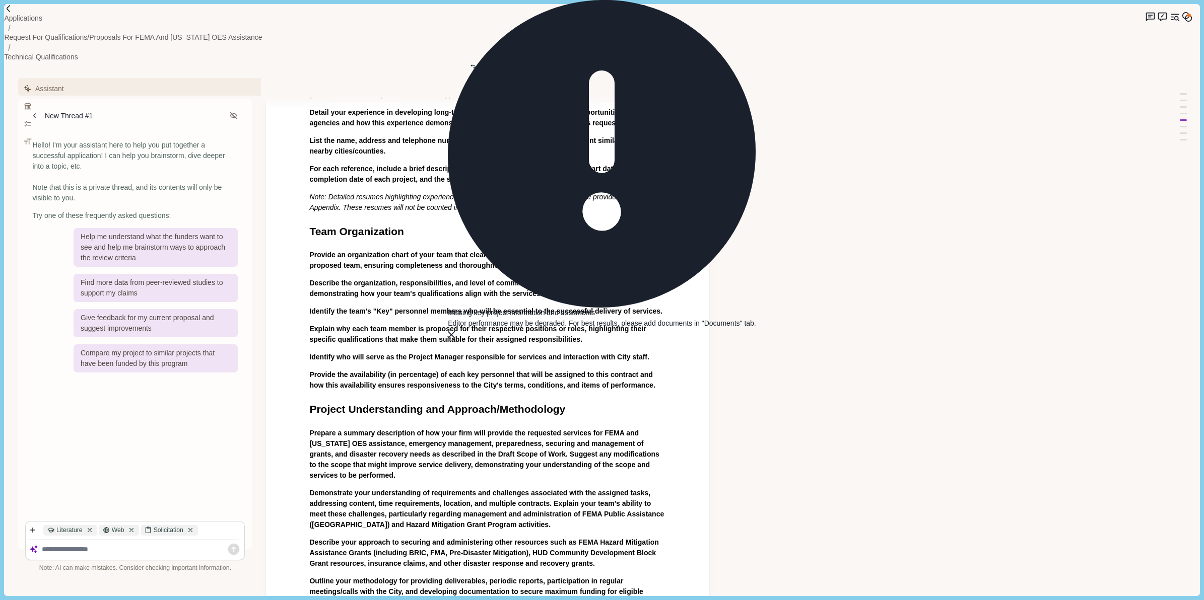
scroll to position [623, 0]
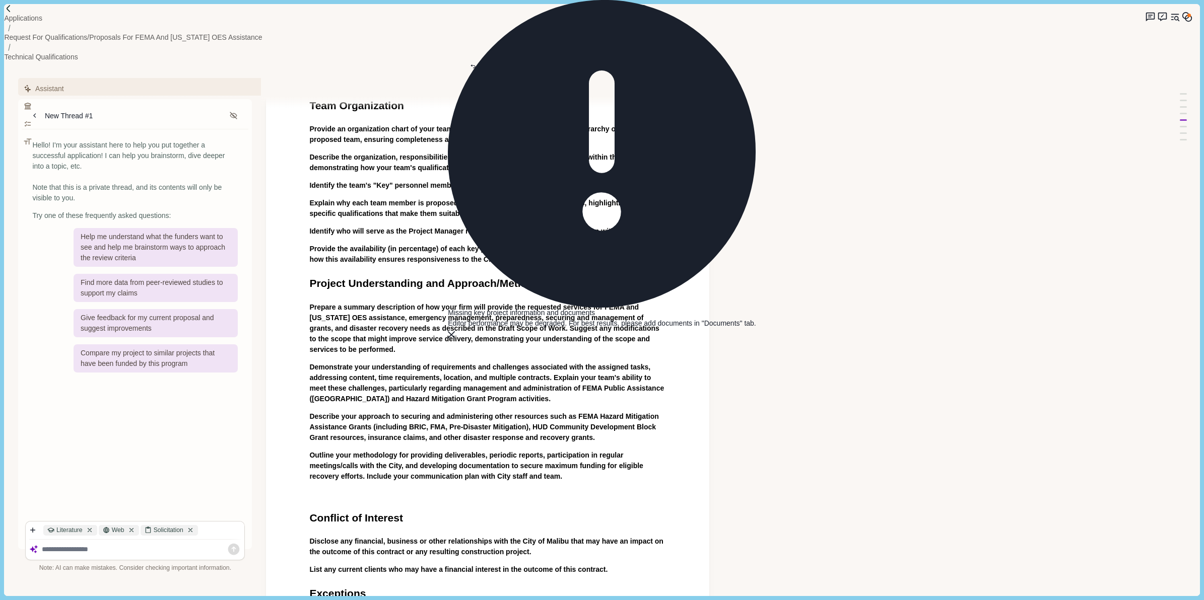
click at [417, 451] on span "Outline your methodology for providing deliverables, periodic reports, particip…" at bounding box center [476, 465] width 335 height 29
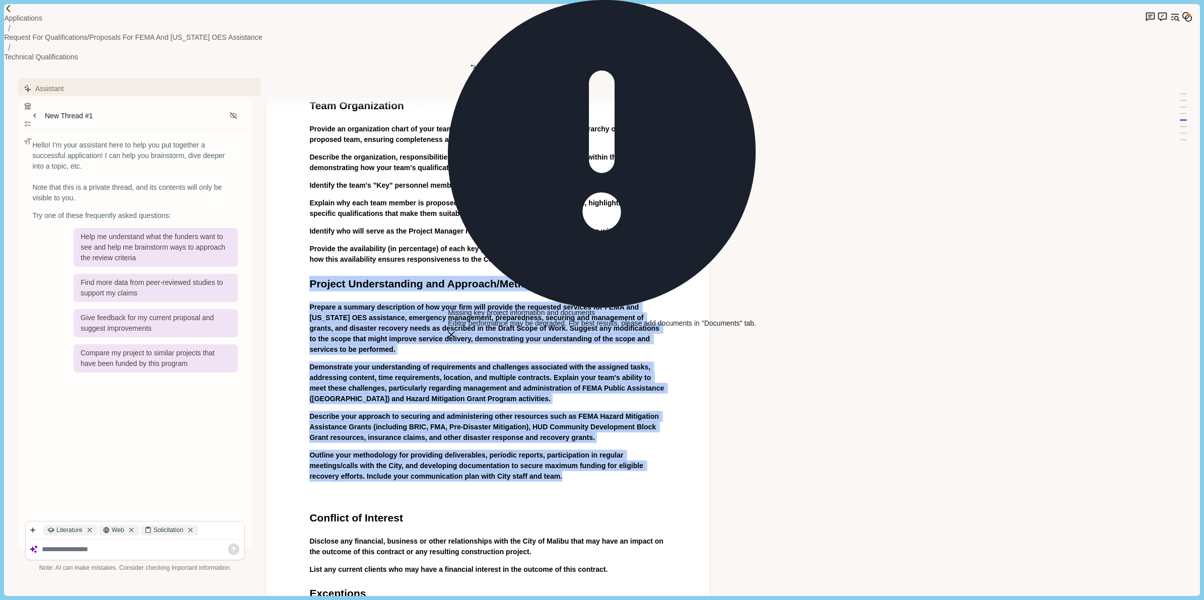
drag, startPoint x: 573, startPoint y: 353, endPoint x: 312, endPoint y: 160, distance: 324.4
click at [312, 156] on div "Technical Qualifications Technical Qualifications shall be limited to a total m…" at bounding box center [487, 232] width 371 height 1252
click at [170, 441] on div "Hello! I'm your assistant here to help you put together a successful applicatio…" at bounding box center [135, 325] width 220 height 392
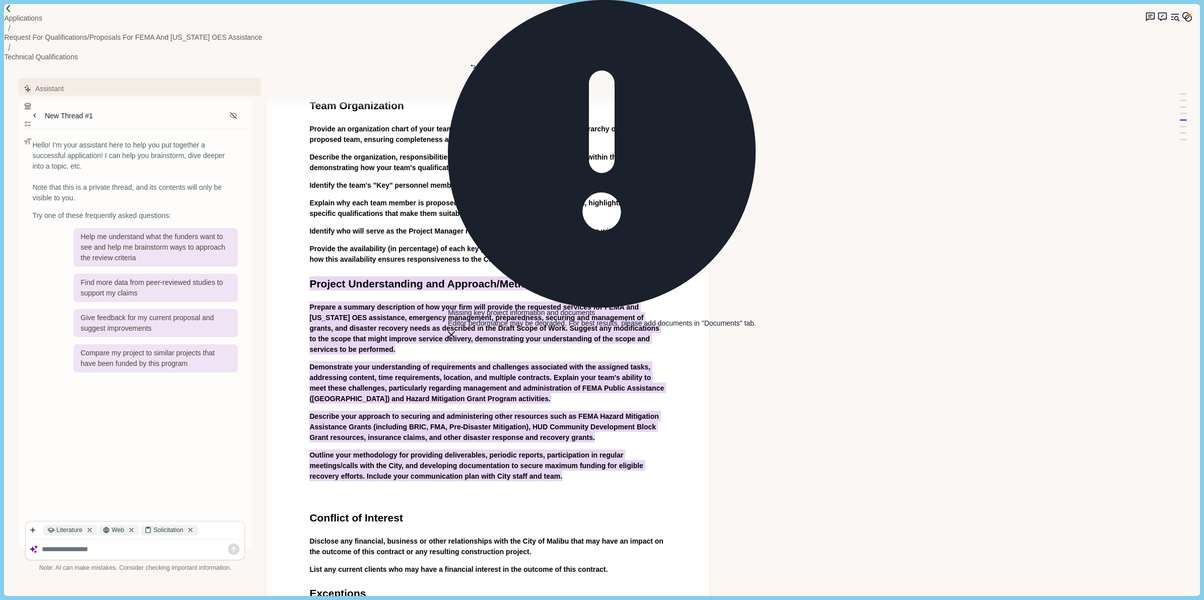
click at [336, 374] on div "Technical Qualifications Technical Qualifications shall be limited to a total m…" at bounding box center [487, 232] width 371 height 1252
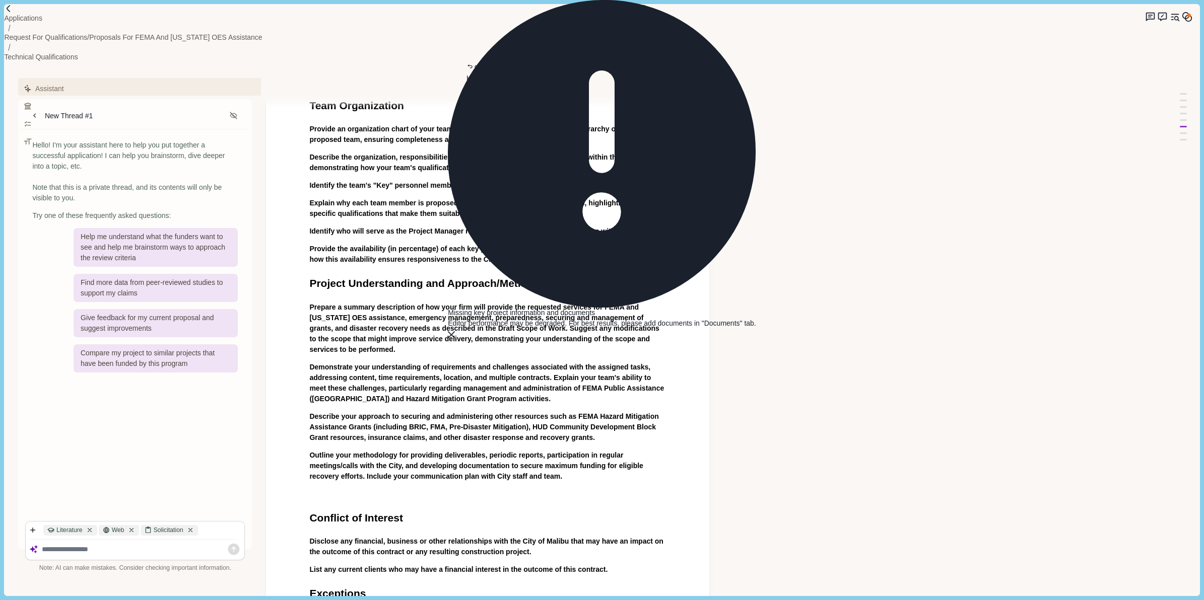
click at [348, 489] on p at bounding box center [487, 494] width 357 height 11
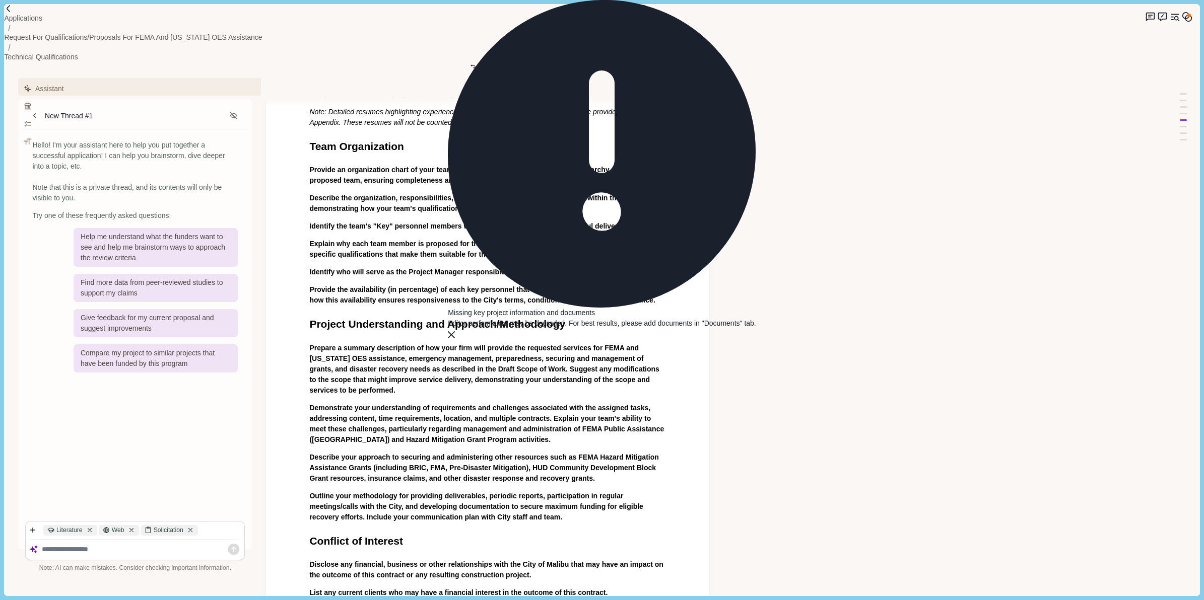
scroll to position [560, 0]
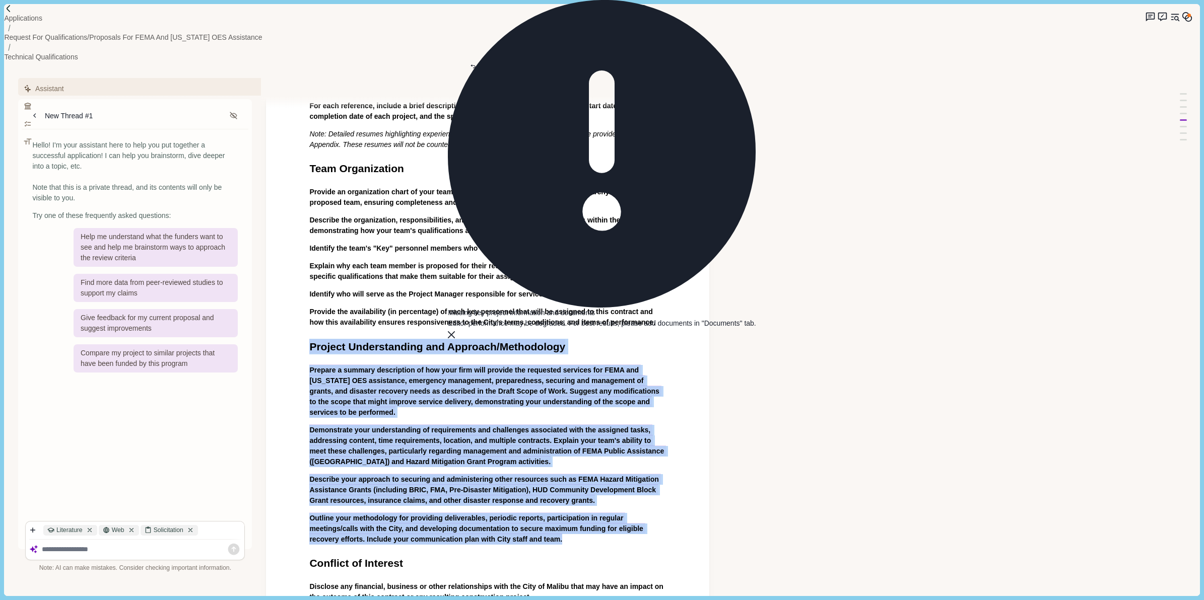
drag, startPoint x: 564, startPoint y: 416, endPoint x: 310, endPoint y: 222, distance: 319.5
click at [310, 222] on div "Technical Qualifications Technical Qualifications shall be limited to a total m…" at bounding box center [487, 286] width 371 height 1234
drag, startPoint x: 527, startPoint y: 227, endPoint x: 477, endPoint y: 308, distance: 95.9
click at [905, 148] on div "Assistant Review Criteria Requirements Formatting New Thread #1 Hello! I'm your…" at bounding box center [585, 329] width 1162 height 534
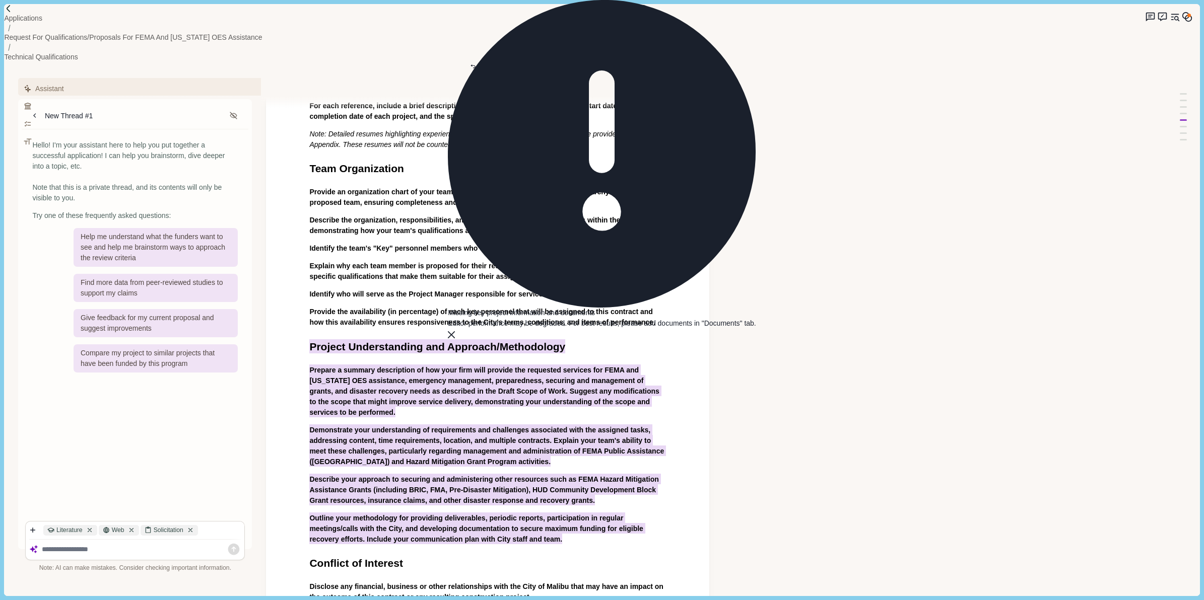
click at [535, 365] on span "Prepare a summary description of how your firm will provide the requested servi…" at bounding box center [485, 391] width 352 height 53
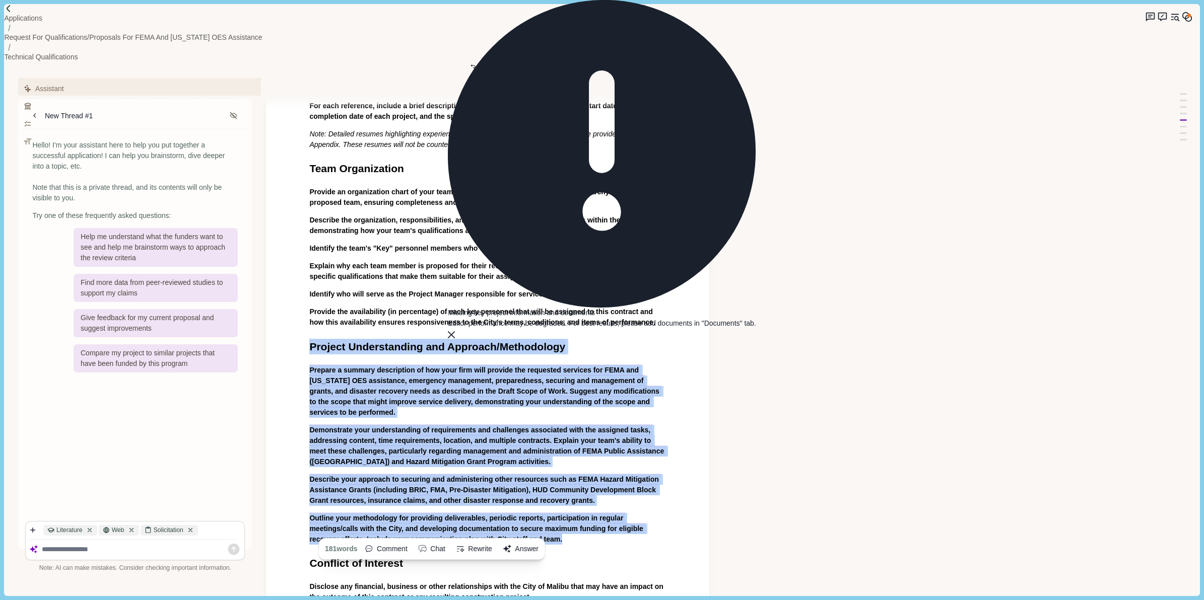
drag, startPoint x: 573, startPoint y: 413, endPoint x: 312, endPoint y: 223, distance: 322.6
click at [311, 223] on div "Technical Qualifications Technical Qualifications shall be limited to a total m…" at bounding box center [487, 286] width 371 height 1234
click at [526, 541] on button "Answer" at bounding box center [517, 549] width 43 height 16
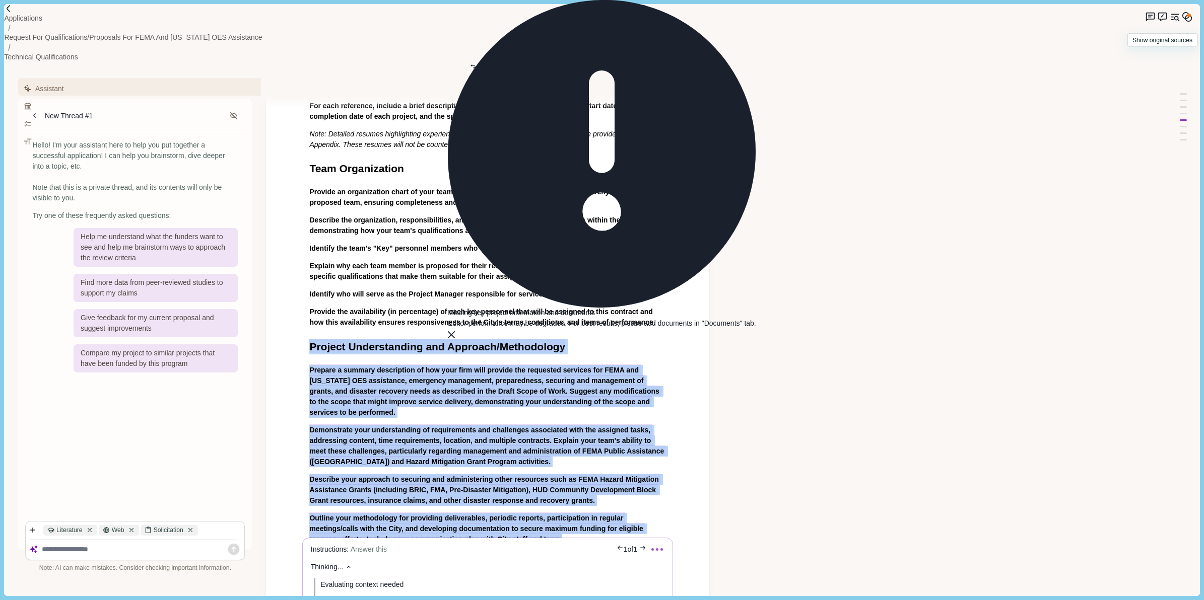
click at [1184, 17] on body "Applications Request for Qualifications/Proposals for FEMA and [US_STATE] OES A…" at bounding box center [602, 300] width 1204 height 600
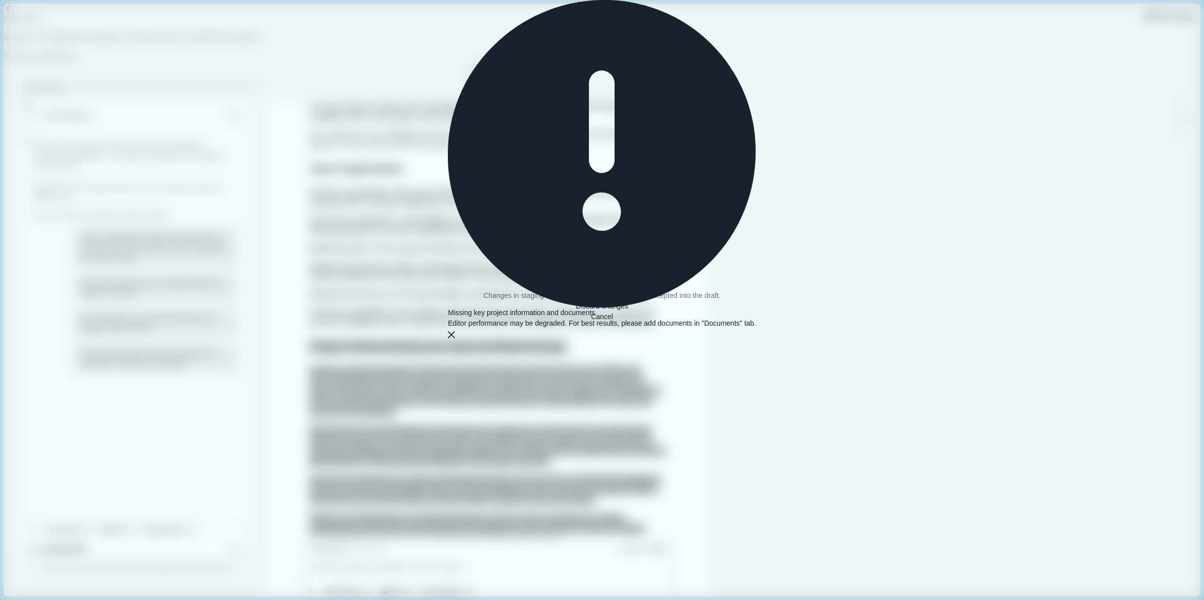
click at [613, 322] on button "Cancel" at bounding box center [602, 317] width 22 height 11
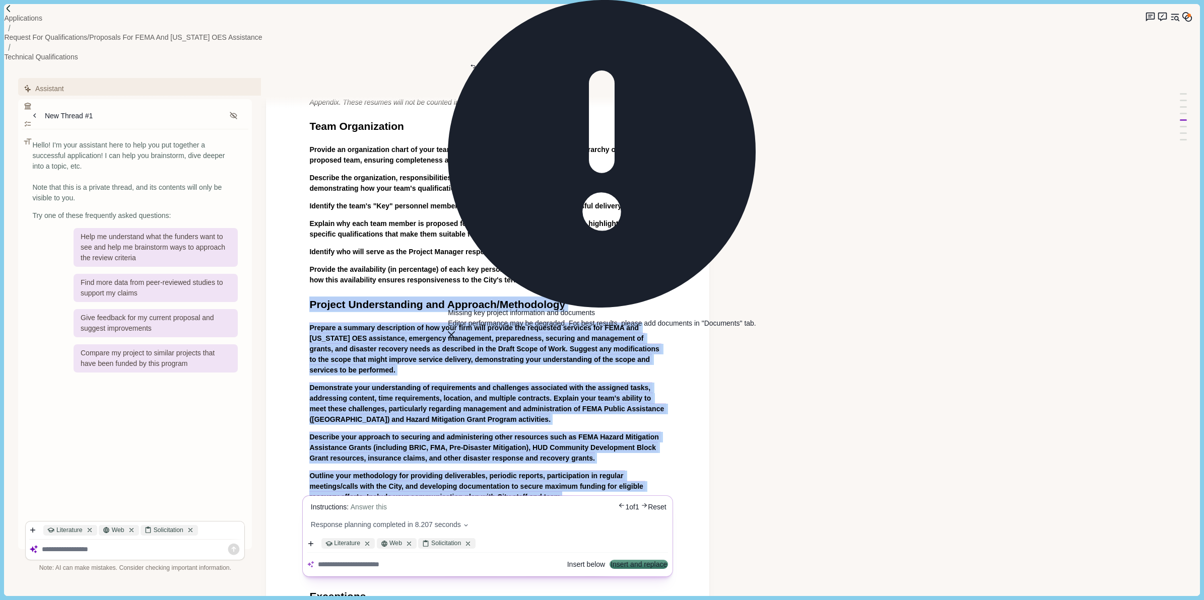
scroll to position [623, 0]
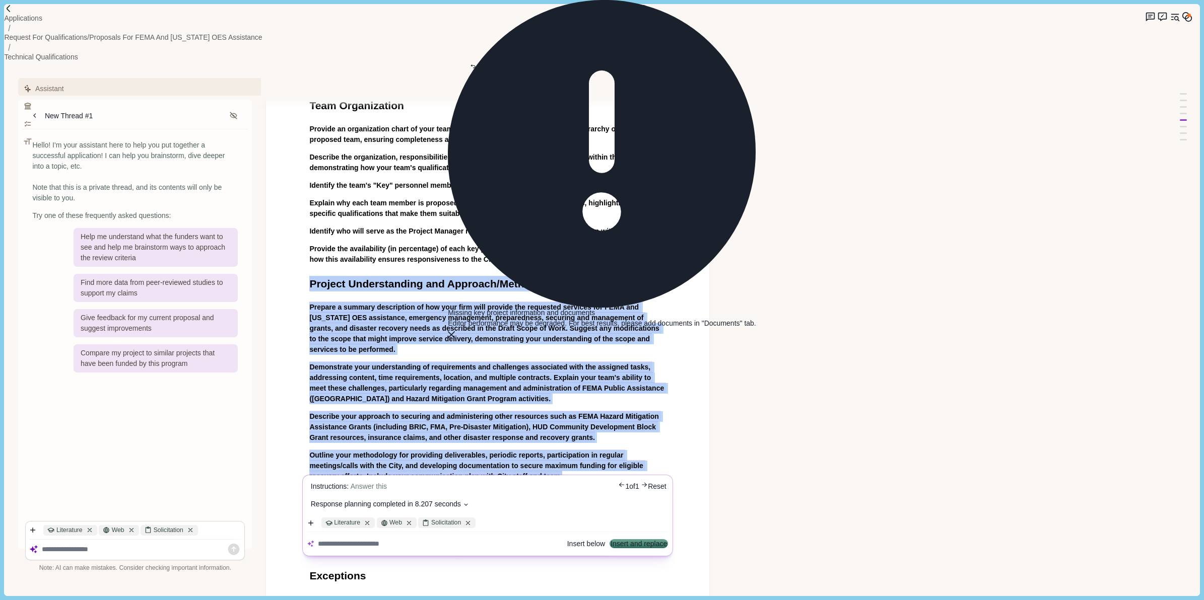
click at [463, 500] on button "Response planning completed in 8.207 seconds" at bounding box center [390, 505] width 159 height 11
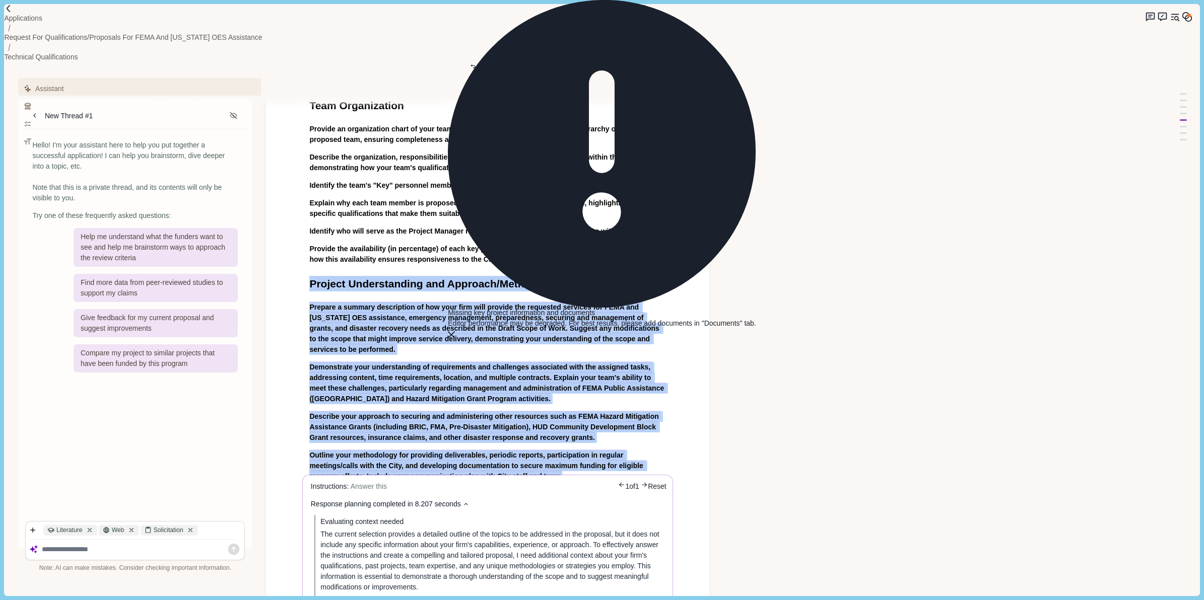
scroll to position [748, 0]
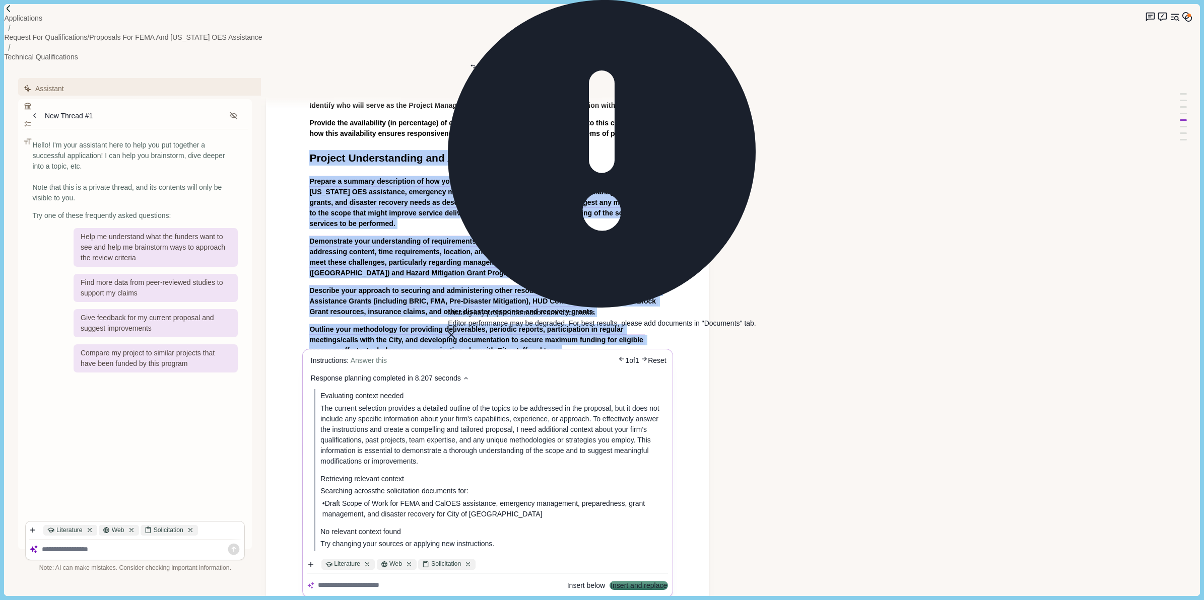
click at [653, 356] on button "Reset" at bounding box center [657, 361] width 19 height 11
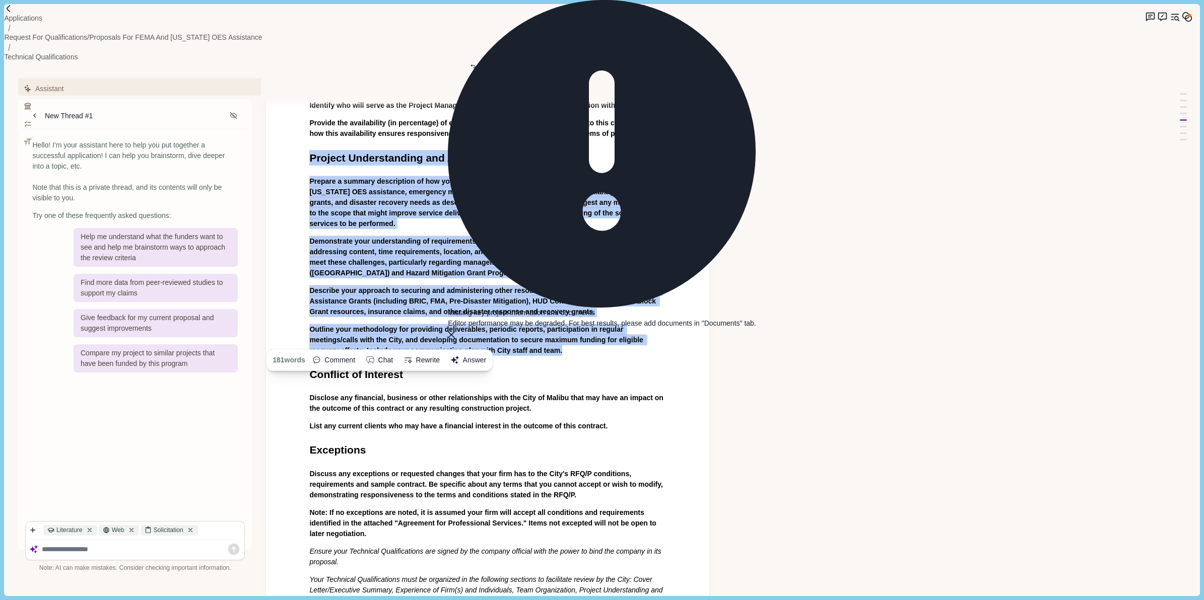
click at [776, 285] on div "Assistant Review Criteria Requirements Formatting New Thread #1 Hello! I'm your…" at bounding box center [585, 329] width 1162 height 534
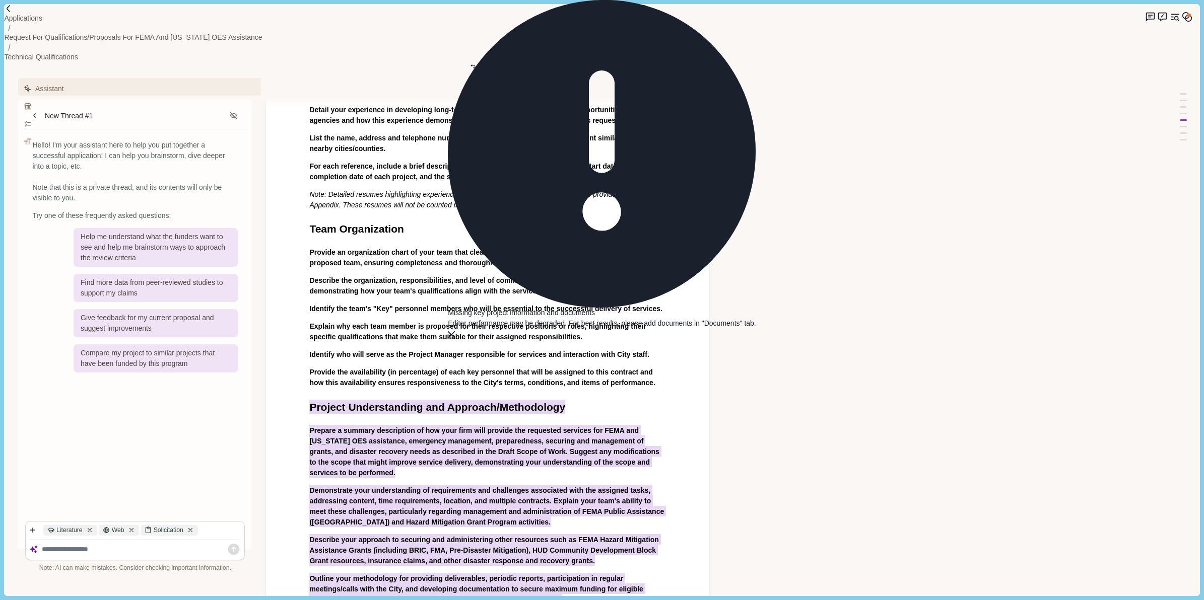
scroll to position [245, 0]
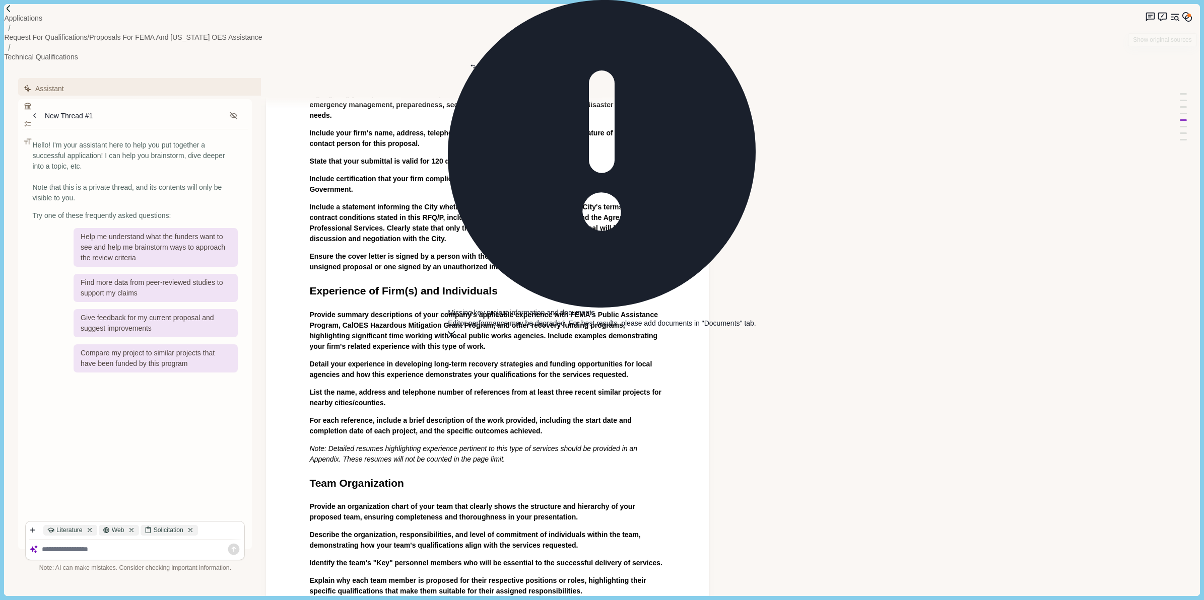
click at [1188, 19] on icon "Memory" at bounding box center [1187, 17] width 11 height 11
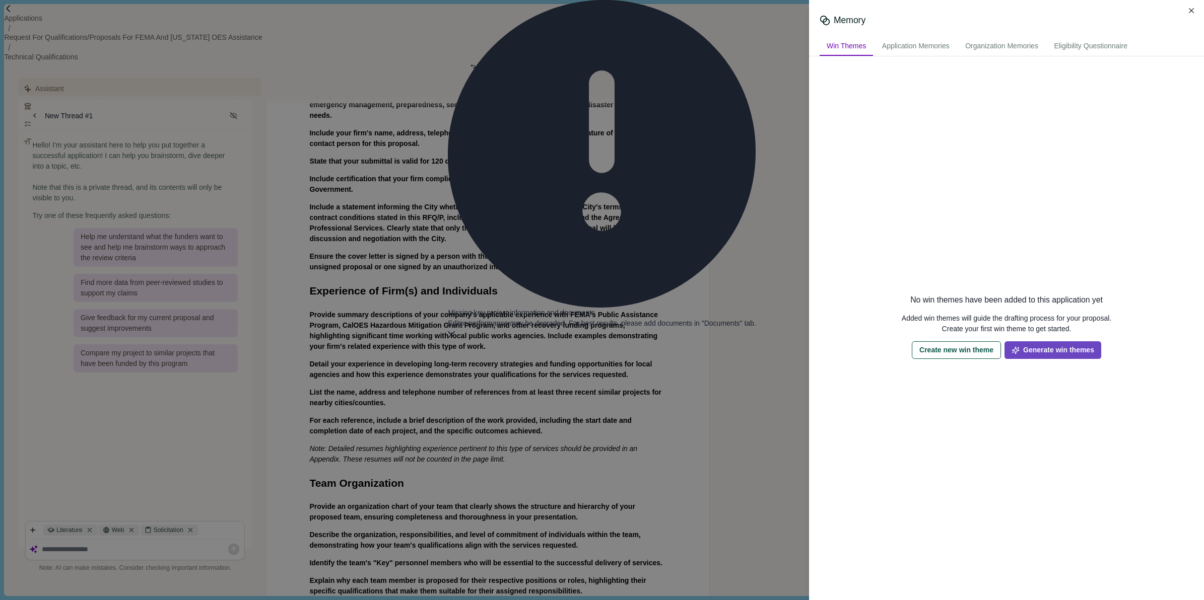
click at [1052, 354] on button "Generate win themes" at bounding box center [1052, 351] width 97 height 18
click at [764, 126] on div "Memory Win Themes Application Memories Organization Memories Eligibility Questi…" at bounding box center [602, 300] width 1204 height 600
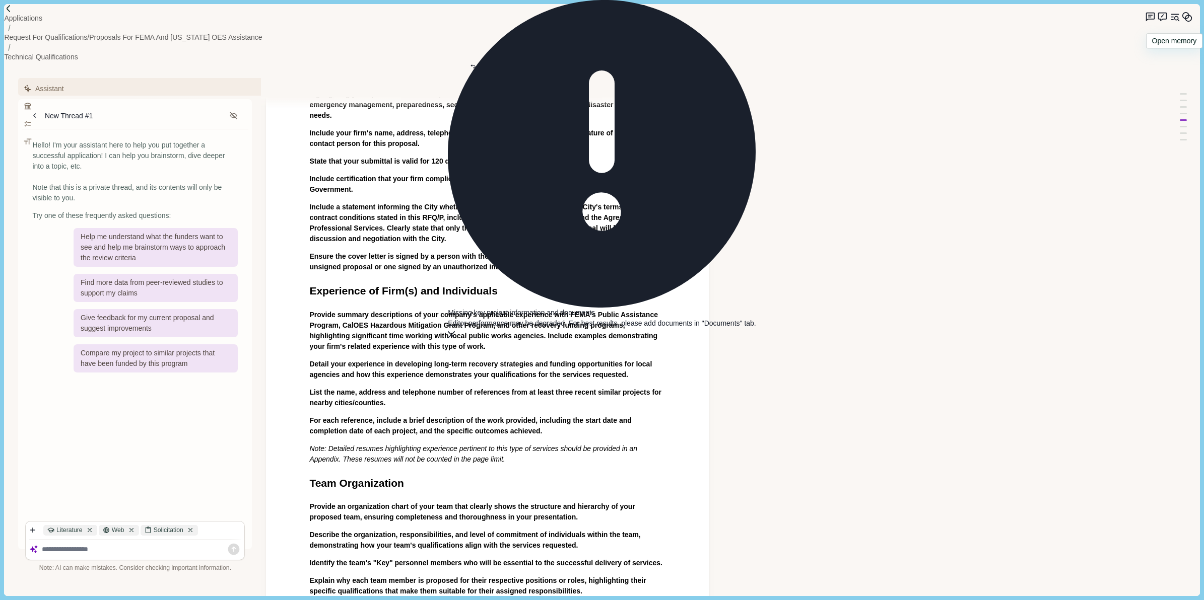
click at [1183, 21] on icon "Memory" at bounding box center [1187, 17] width 11 height 11
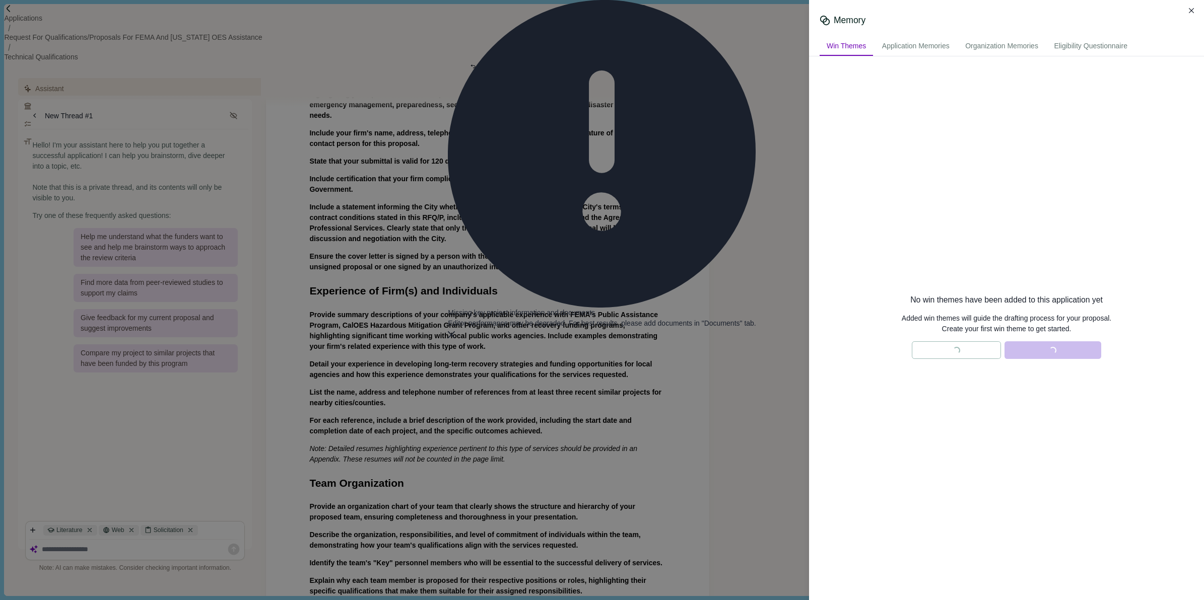
click at [755, 220] on div "Memory Win Themes Application Memories Organization Memories Eligibility Questi…" at bounding box center [602, 300] width 1204 height 600
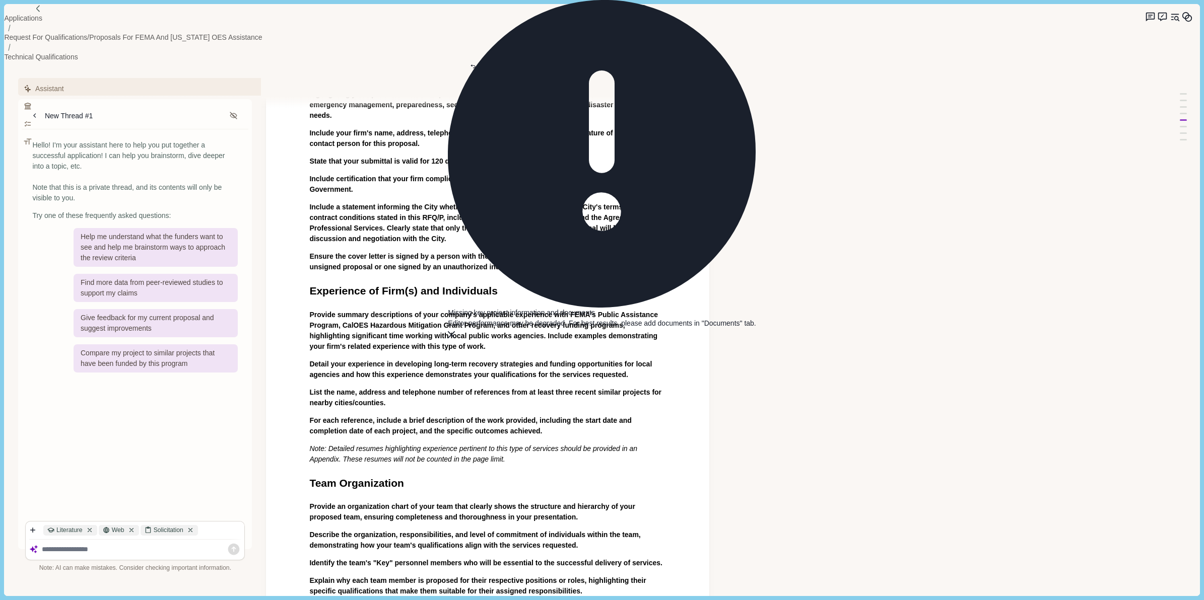
click at [34, 13] on img at bounding box center [38, 9] width 9 height 9
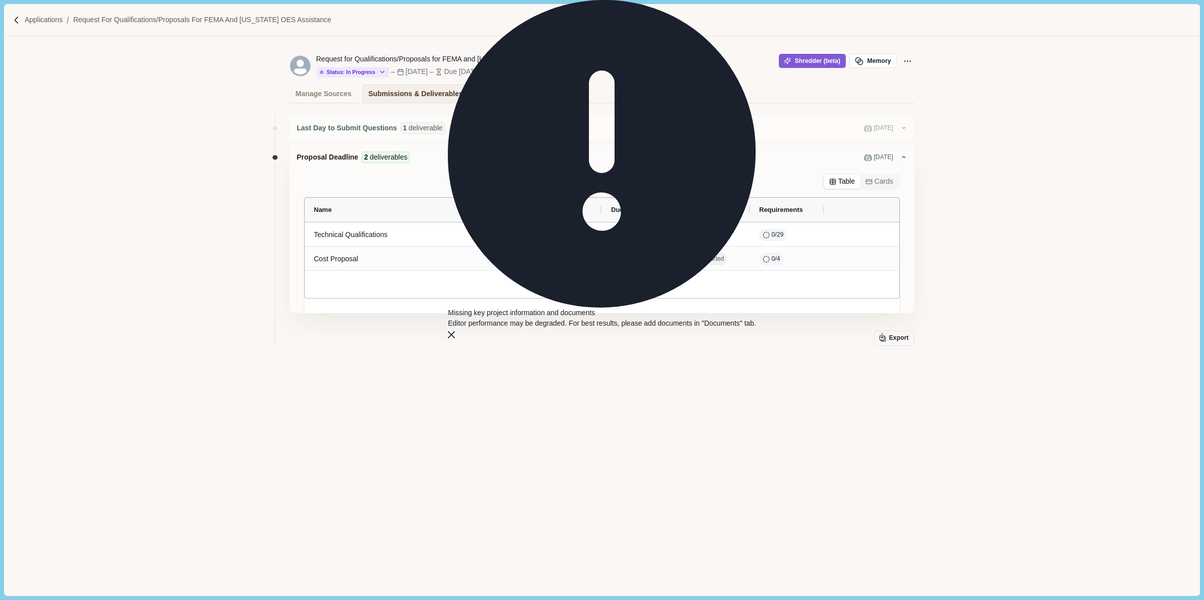
click at [455, 331] on icon "Close" at bounding box center [451, 334] width 7 height 7
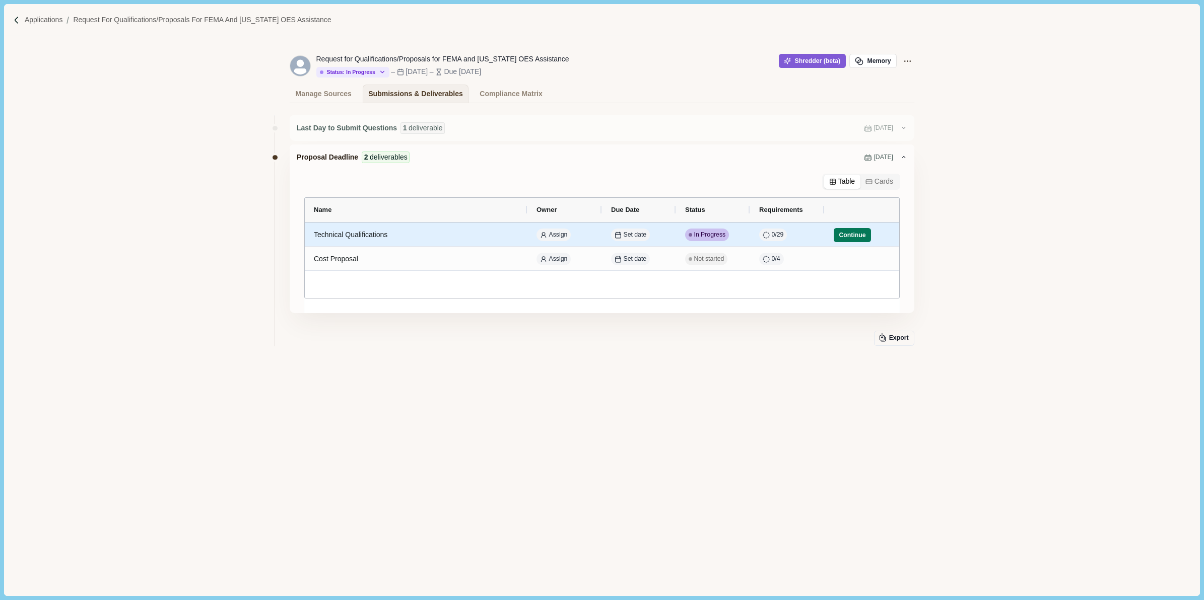
click at [710, 233] on span "In Progress" at bounding box center [710, 235] width 32 height 9
select select "********"
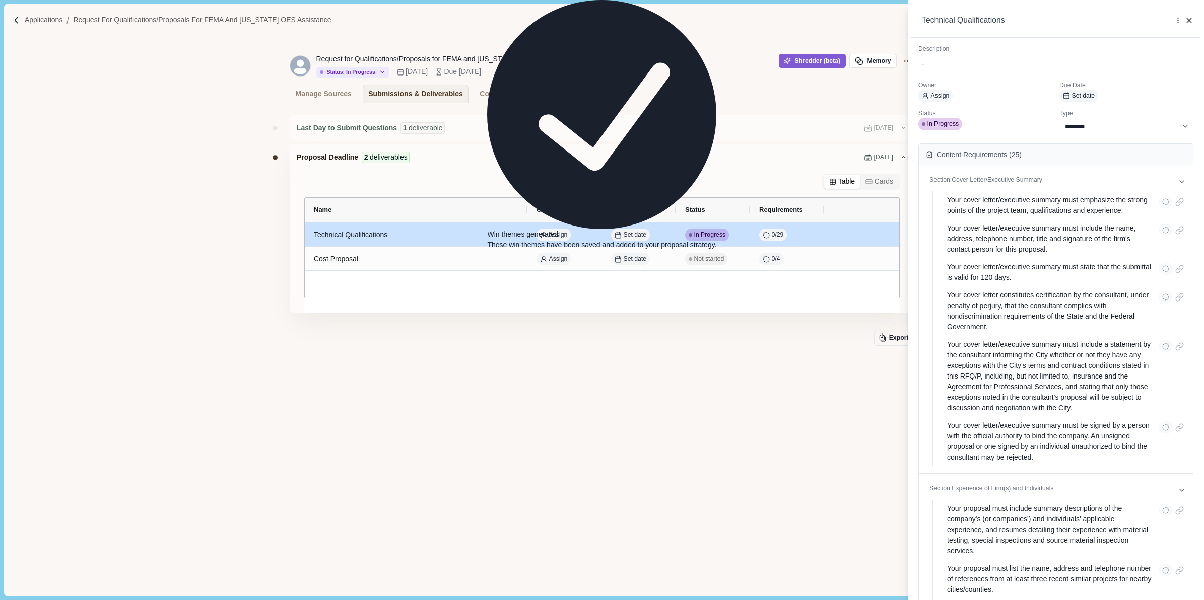
click at [834, 230] on div "**********" at bounding box center [602, 300] width 1204 height 600
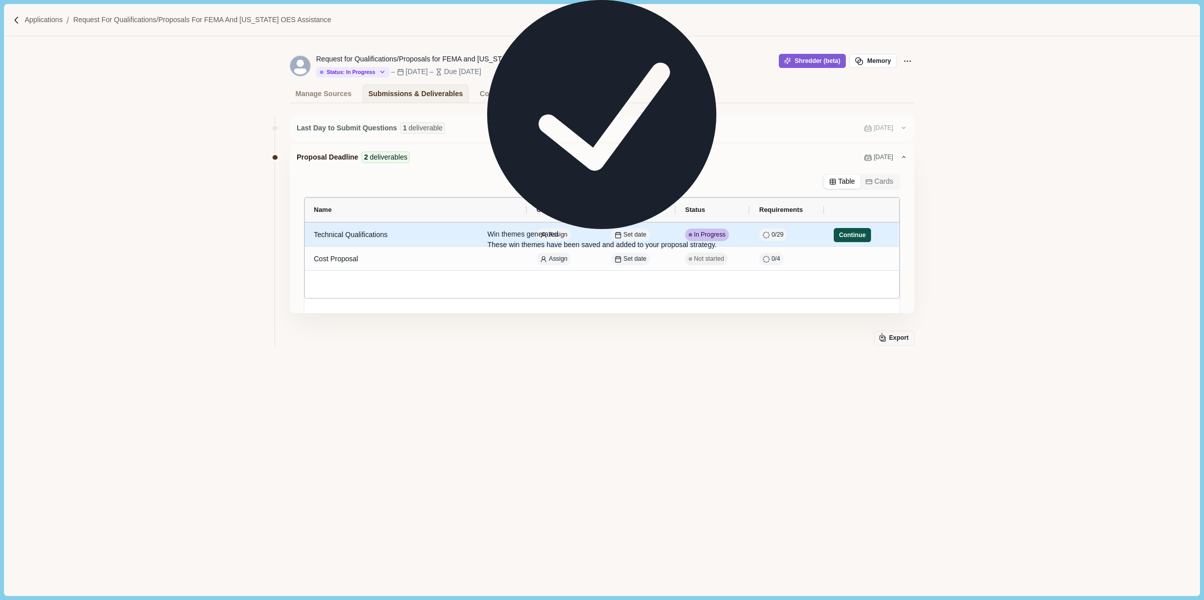
click at [861, 235] on button "Continue" at bounding box center [852, 235] width 37 height 14
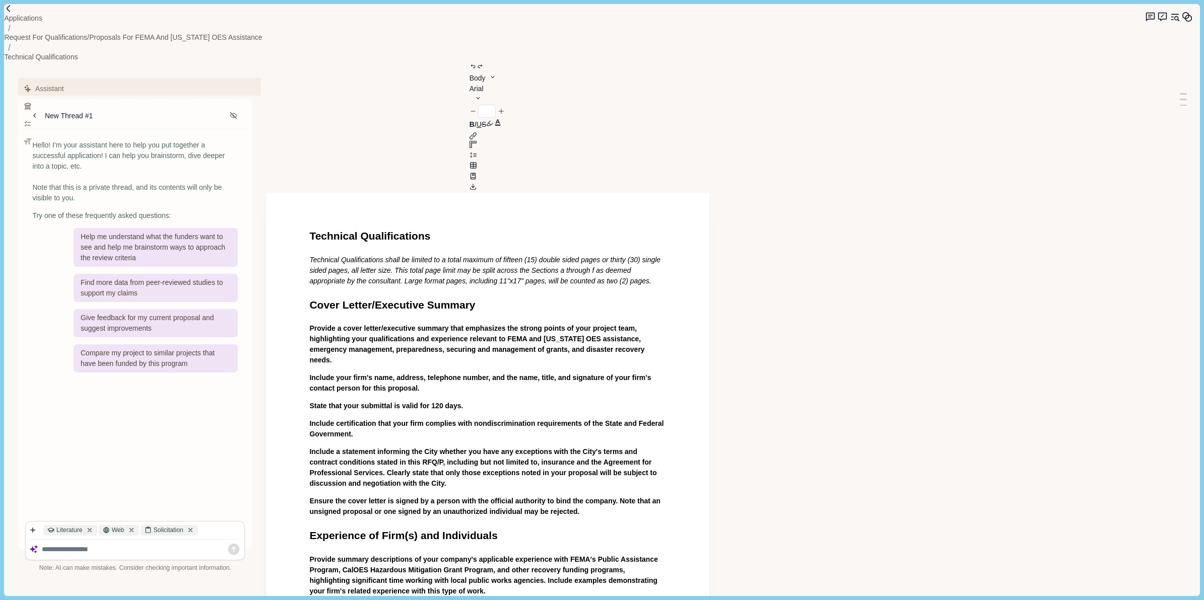
type input "**"
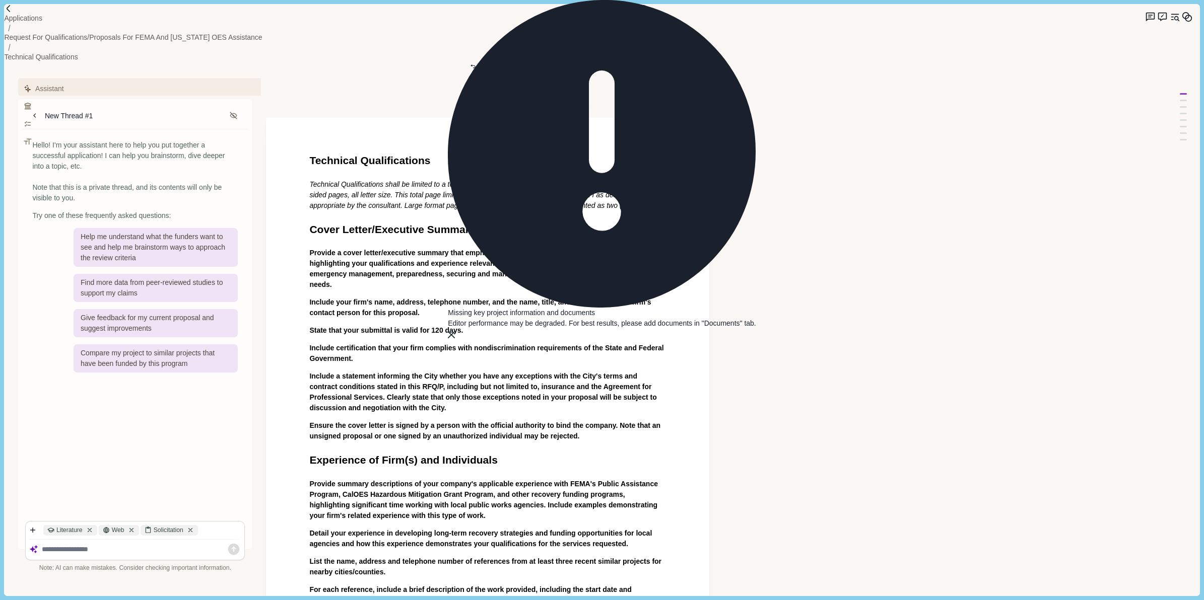
scroll to position [189, 0]
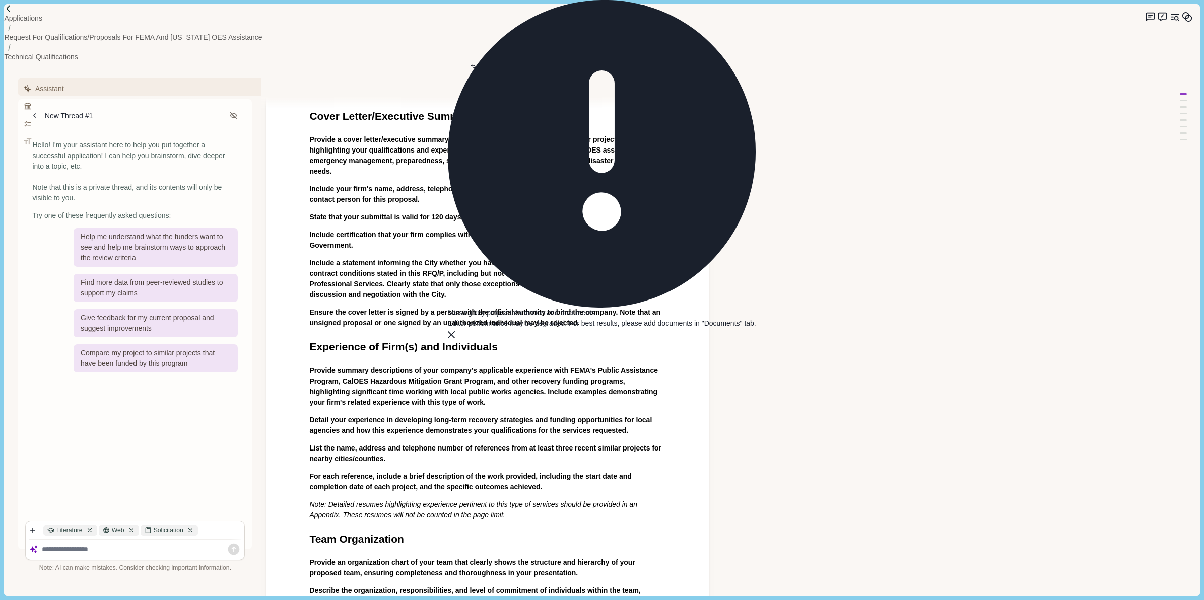
click at [455, 329] on button "Close" at bounding box center [451, 334] width 7 height 11
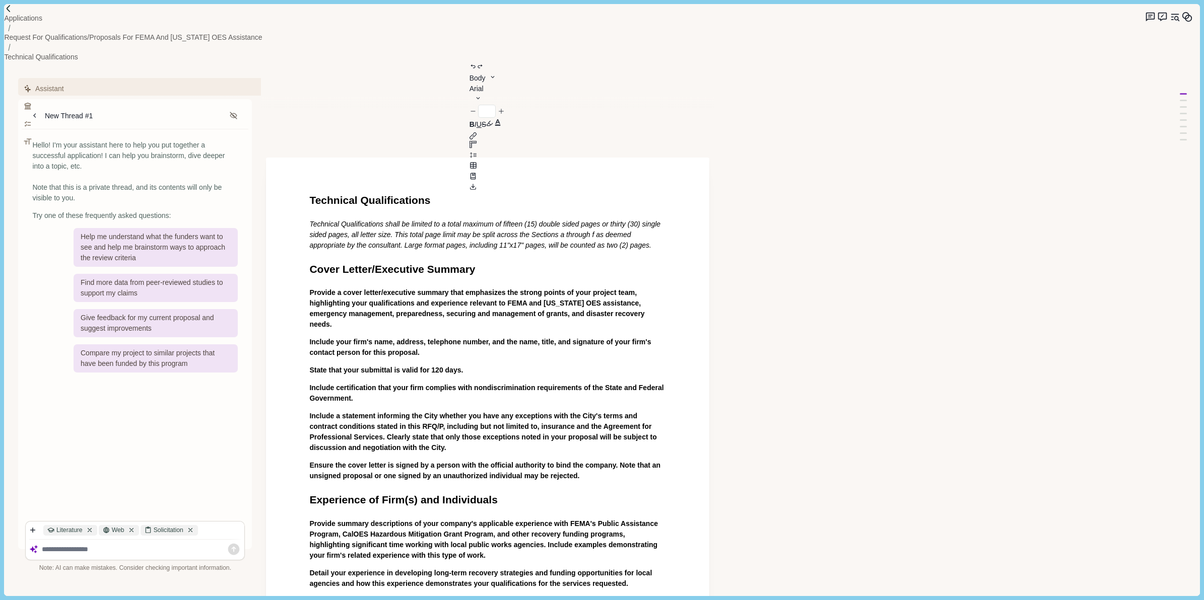
scroll to position [0, 0]
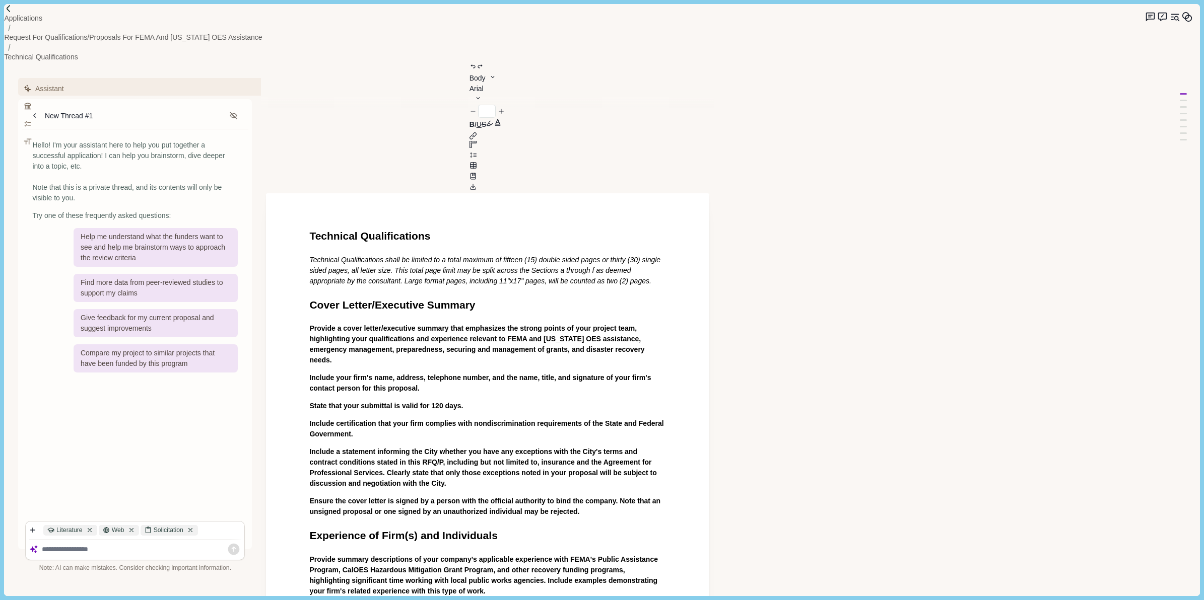
click at [1182, 19] on icon "Memory" at bounding box center [1187, 17] width 11 height 11
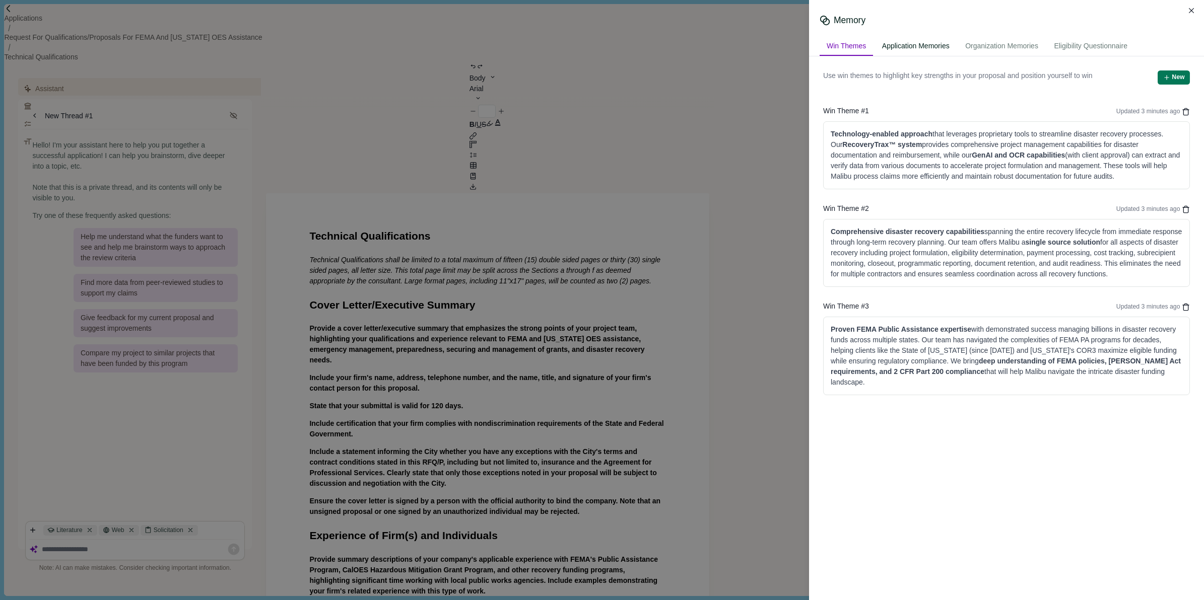
click at [902, 45] on div "Application Memories" at bounding box center [916, 46] width 82 height 19
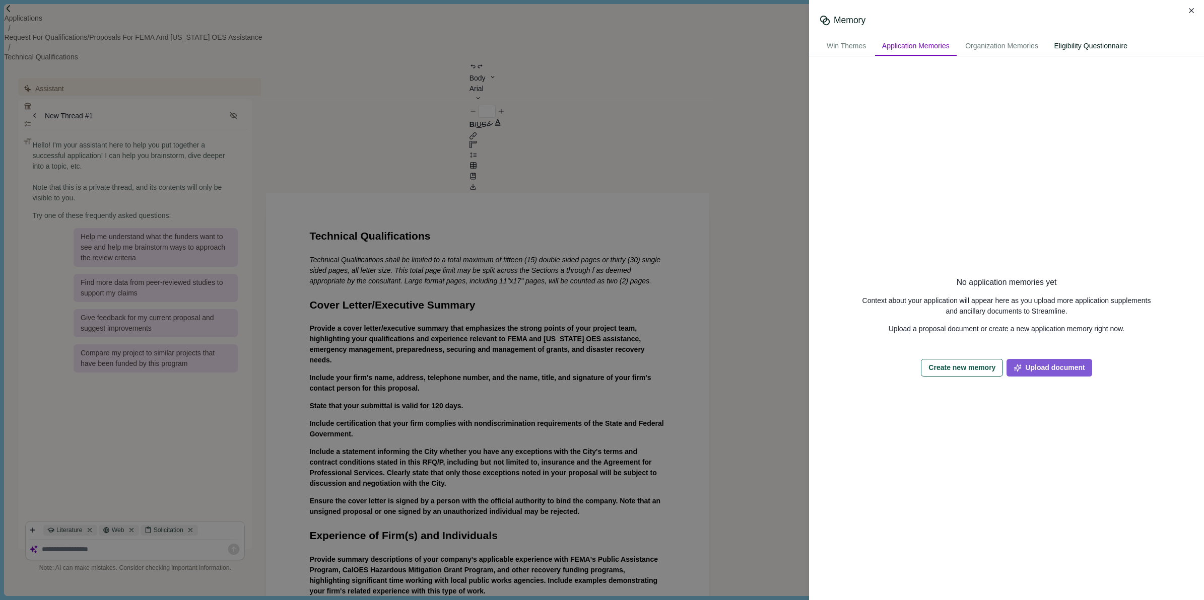
click at [1091, 43] on div "Eligibility Questionnaire" at bounding box center [1091, 46] width 88 height 19
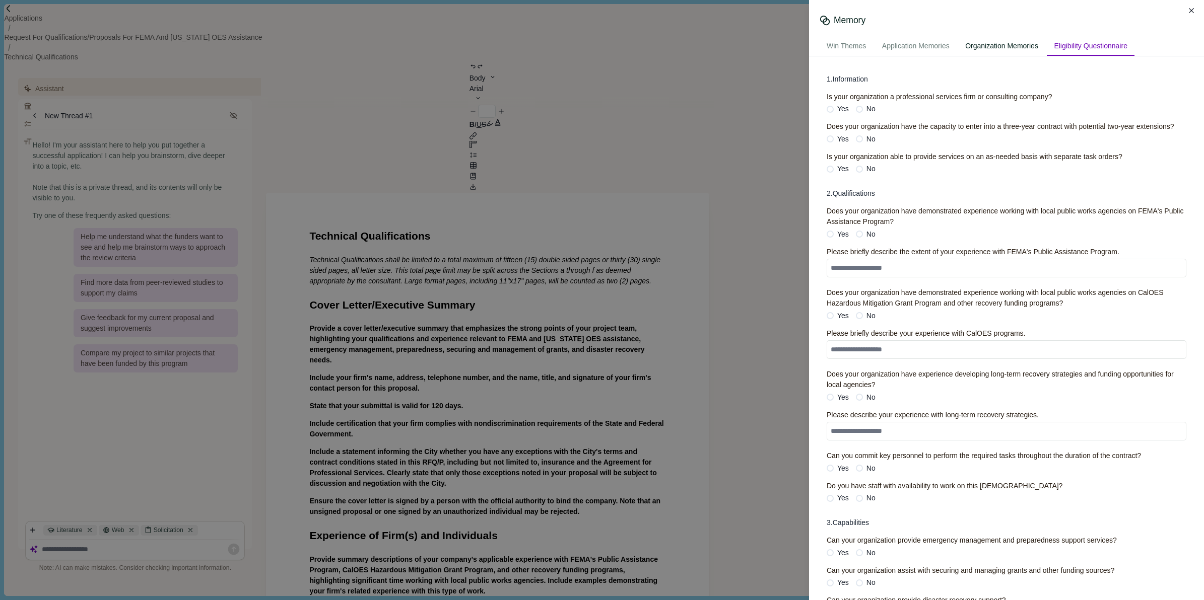
click at [1001, 38] on div "Organization Memories" at bounding box center [1001, 46] width 87 height 19
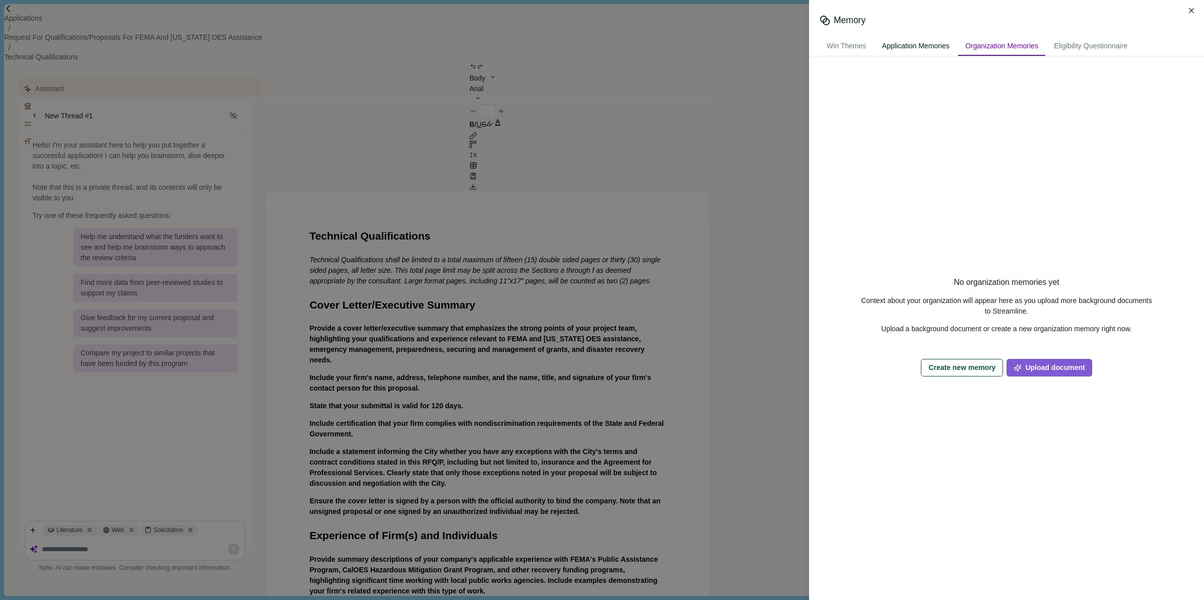
click at [909, 41] on div "Application Memories" at bounding box center [916, 46] width 82 height 19
click at [846, 48] on div "Win Themes" at bounding box center [846, 46] width 53 height 19
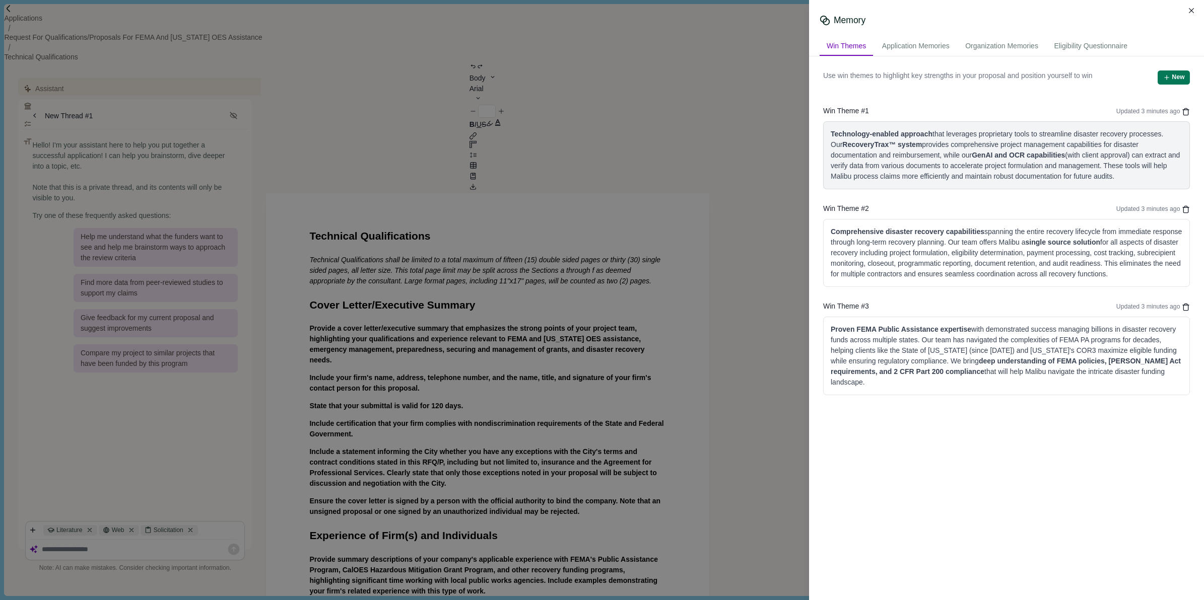
click at [939, 146] on div "Technology-enabled approach that leverages proprietary tools to streamline disa…" at bounding box center [1007, 155] width 352 height 53
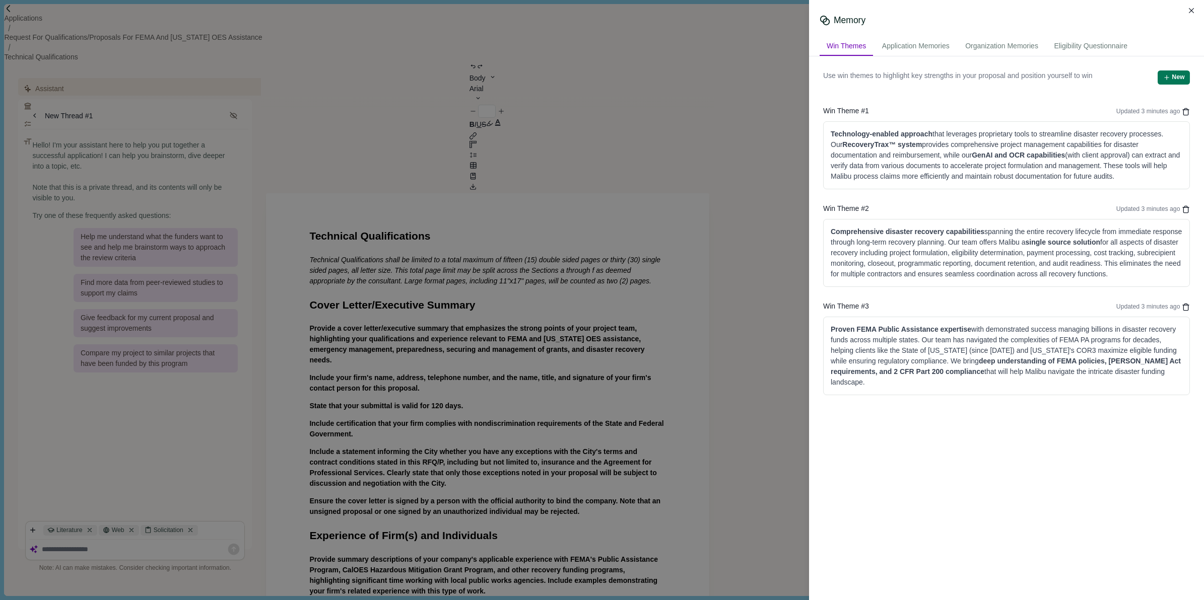
click at [770, 172] on div "Memory Win Themes Application Memories Organization Memories Eligibility Questi…" at bounding box center [602, 300] width 1204 height 600
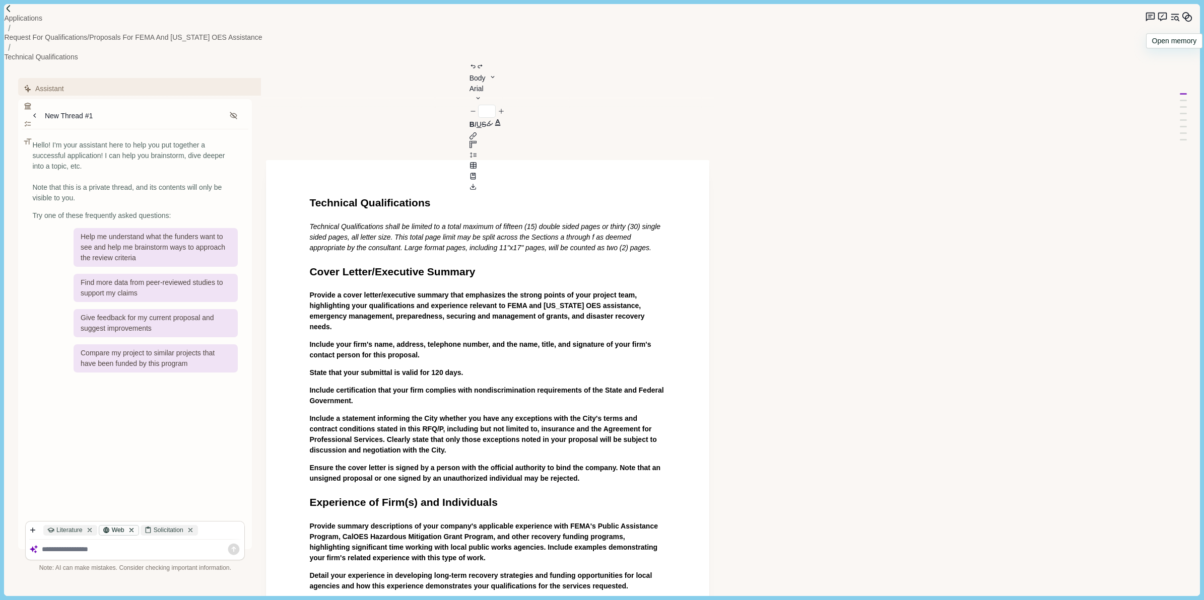
scroll to position [63, 0]
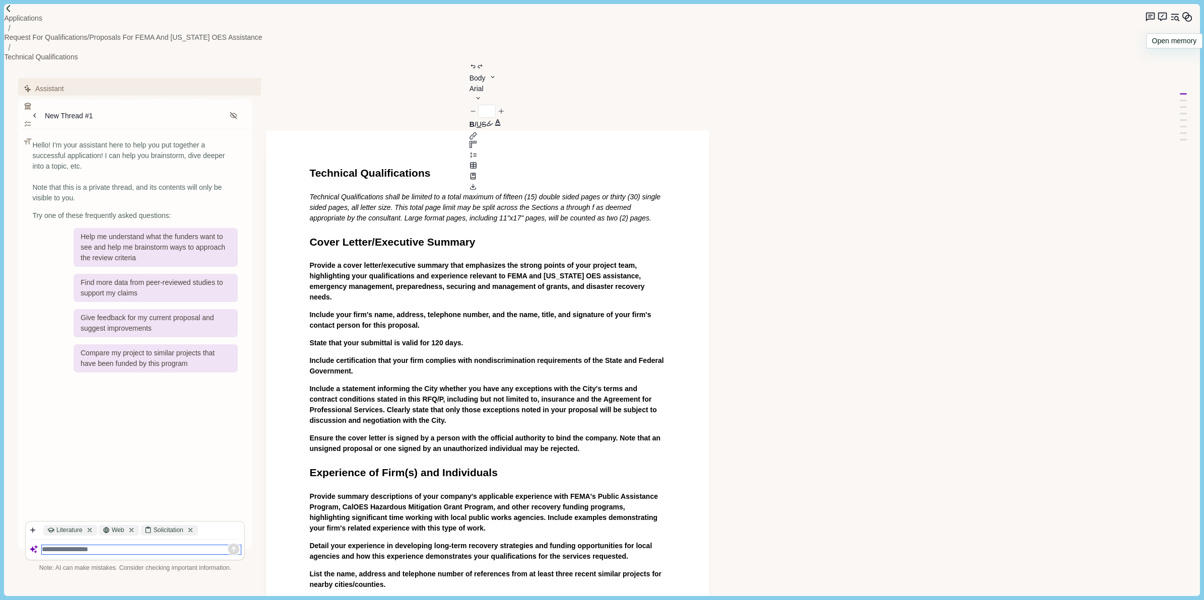
click at [82, 546] on textarea at bounding box center [141, 550] width 199 height 9
click at [80, 537] on textarea "**********" at bounding box center [141, 545] width 199 height 17
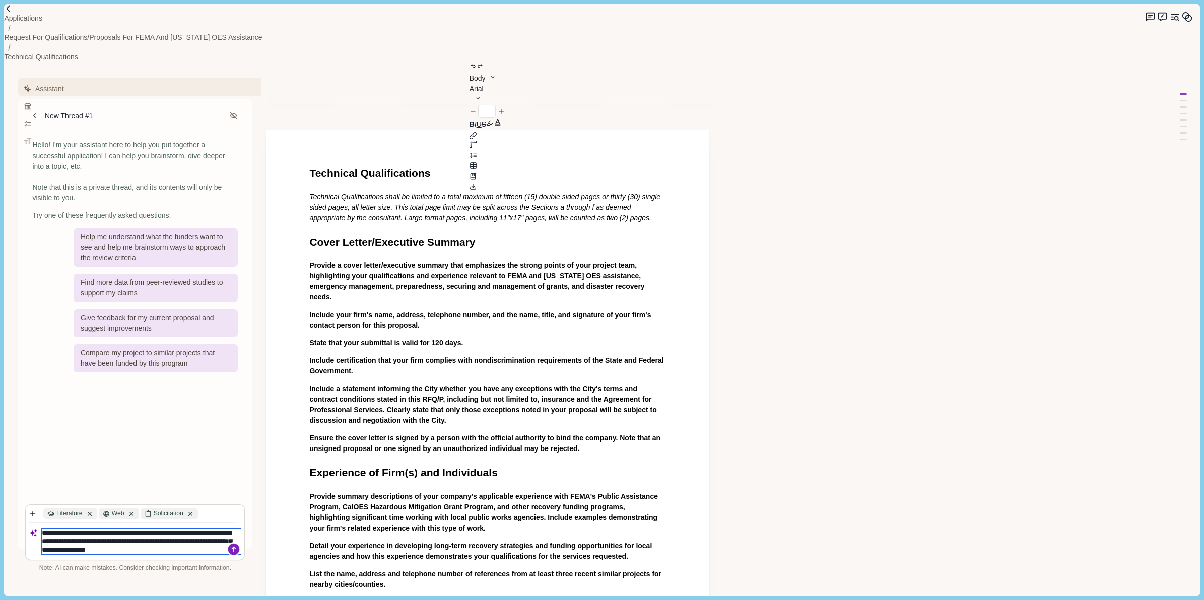
type textarea "**********"
click at [236, 544] on icon at bounding box center [234, 550] width 12 height 12
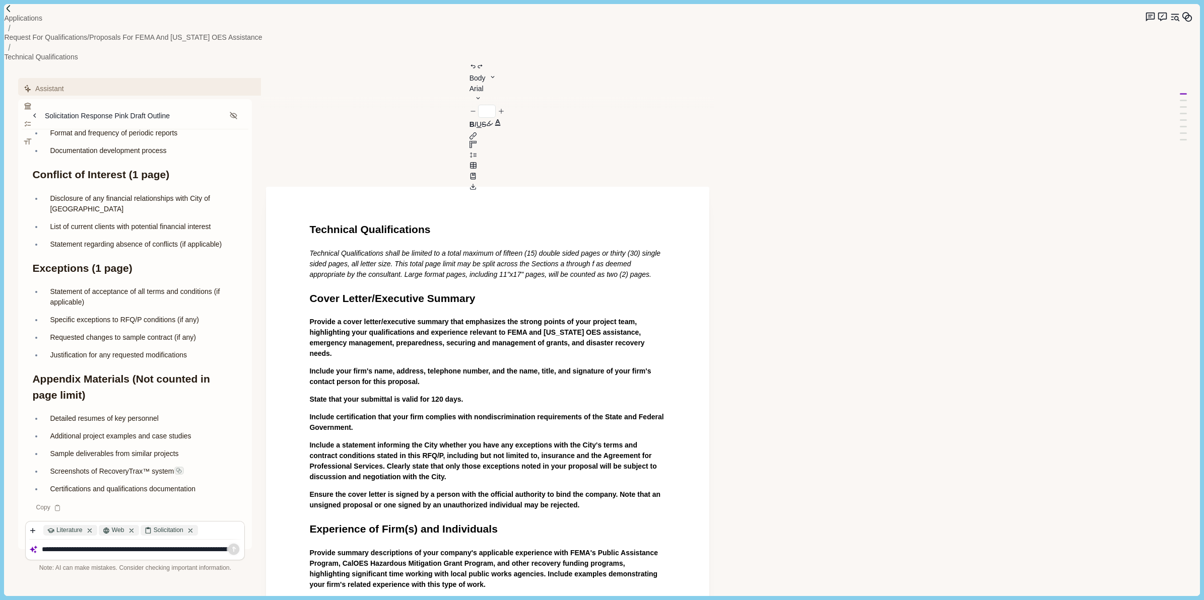
scroll to position [0, 0]
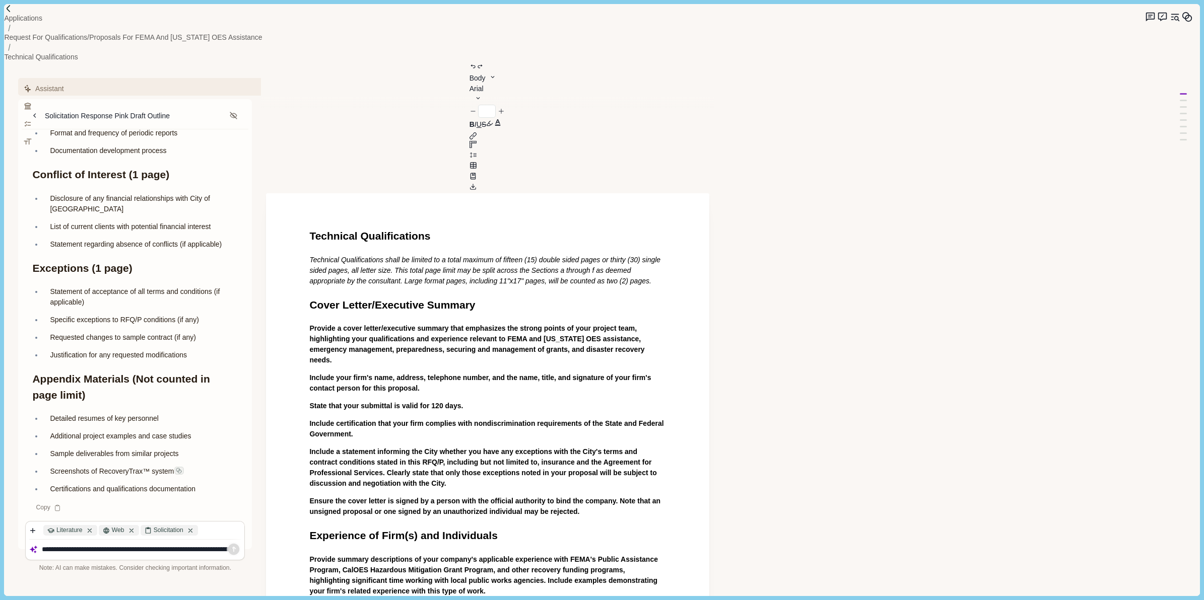
click at [422, 255] on p "Technical Qualifications shall be limited to a total maximum of fifteen (15) do…" at bounding box center [487, 271] width 357 height 32
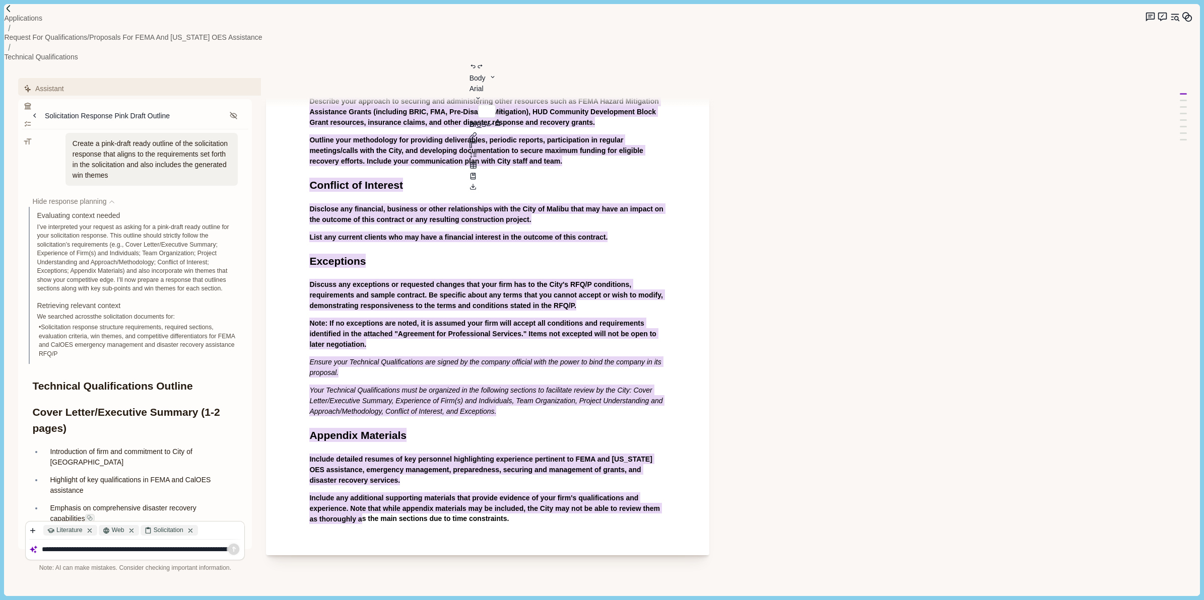
scroll to position [1043, 0]
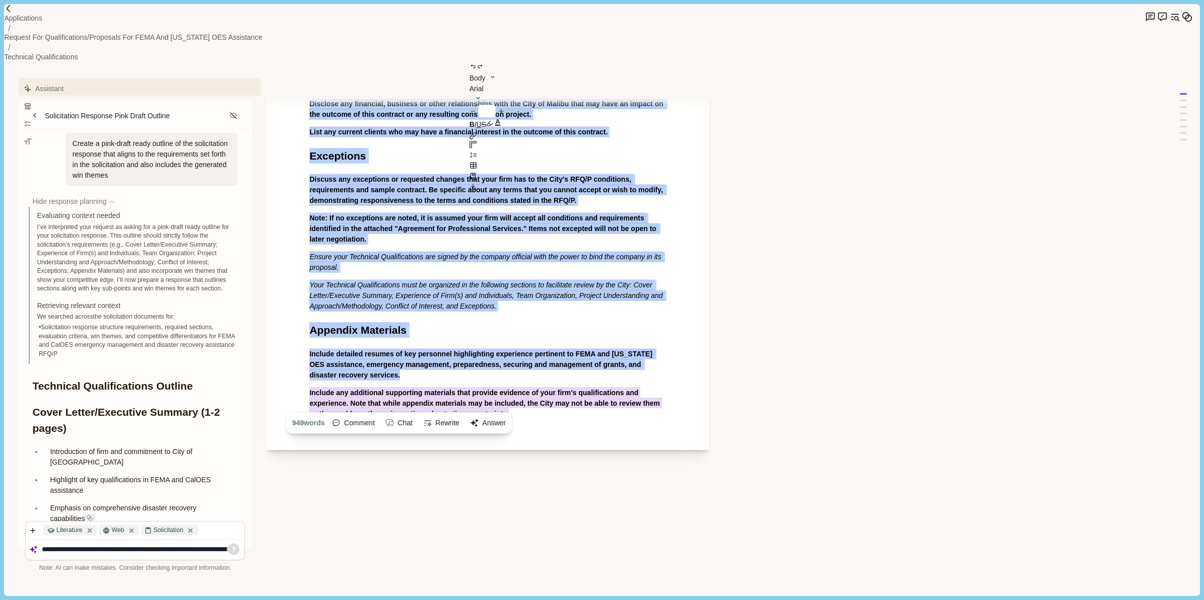
drag, startPoint x: 309, startPoint y: 119, endPoint x: 466, endPoint y: 248, distance: 203.3
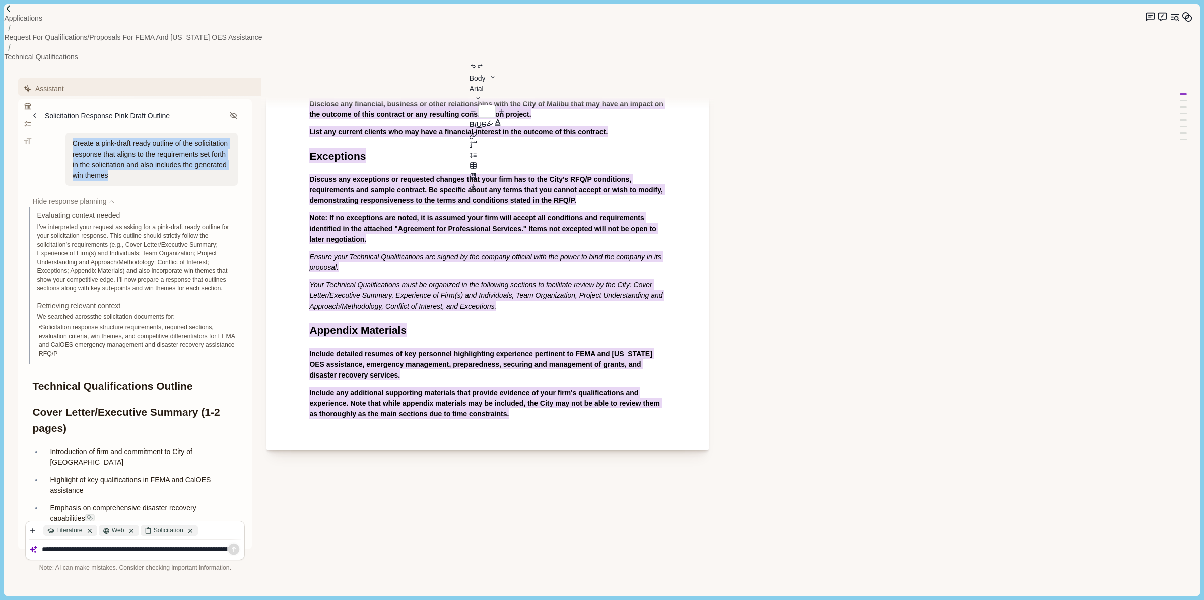
drag, startPoint x: 189, startPoint y: 149, endPoint x: 72, endPoint y: 119, distance: 121.7
click at [72, 133] on div "Create a pink-draft ready outline of the solicitation response that aligns to t…" at bounding box center [151, 159] width 173 height 53
drag, startPoint x: 72, startPoint y: 119, endPoint x: 78, endPoint y: 119, distance: 6.5
copy div "Create a pink-draft ready outline of the solicitation response that aligns to t…"
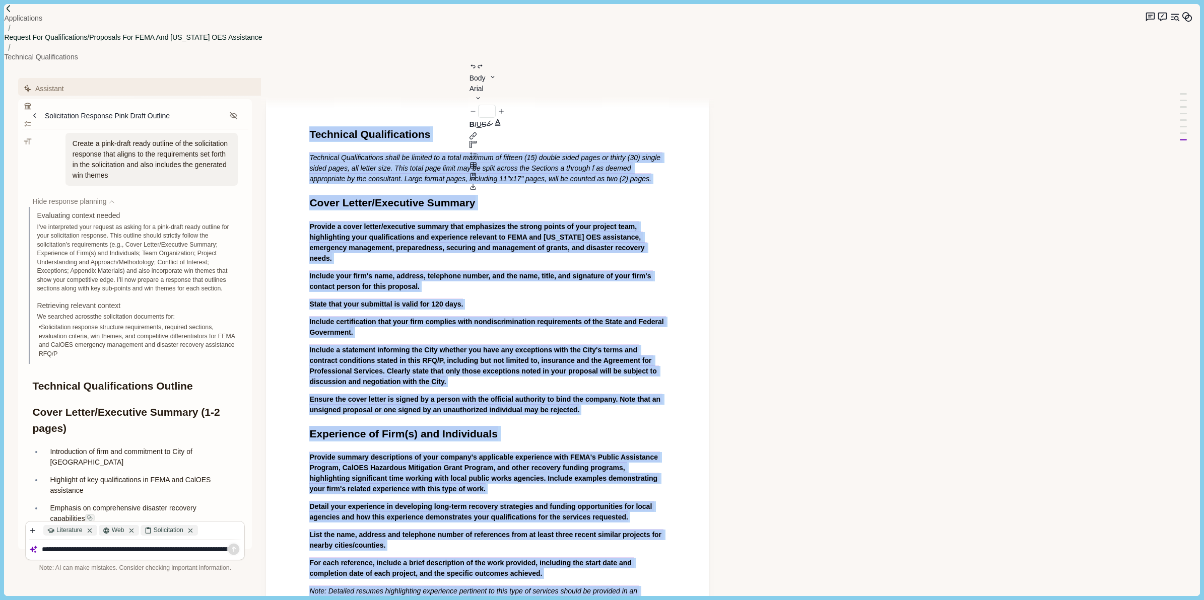
scroll to position [0, 0]
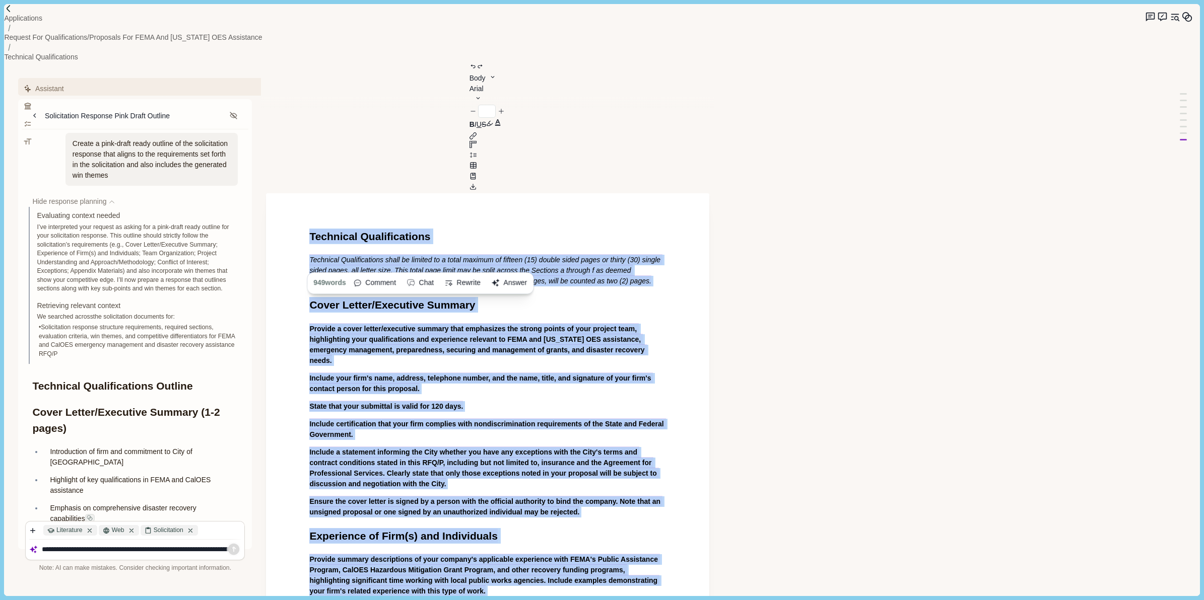
drag, startPoint x: 486, startPoint y: 276, endPoint x: 305, endPoint y: 121, distance: 237.9
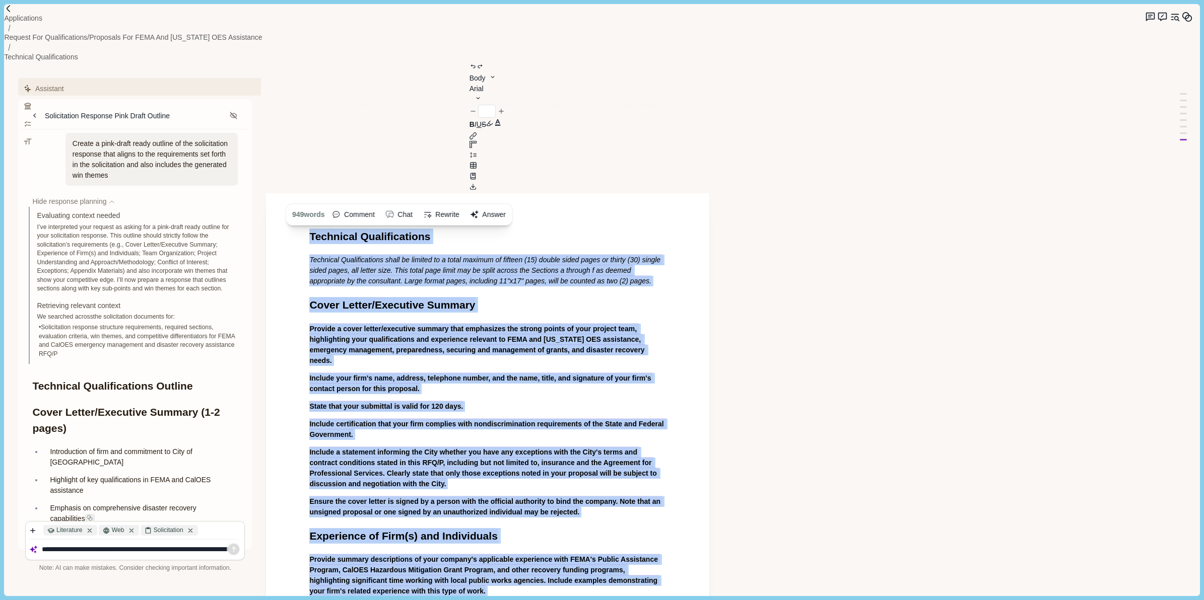
click at [495, 207] on button "Answer" at bounding box center [487, 215] width 43 height 16
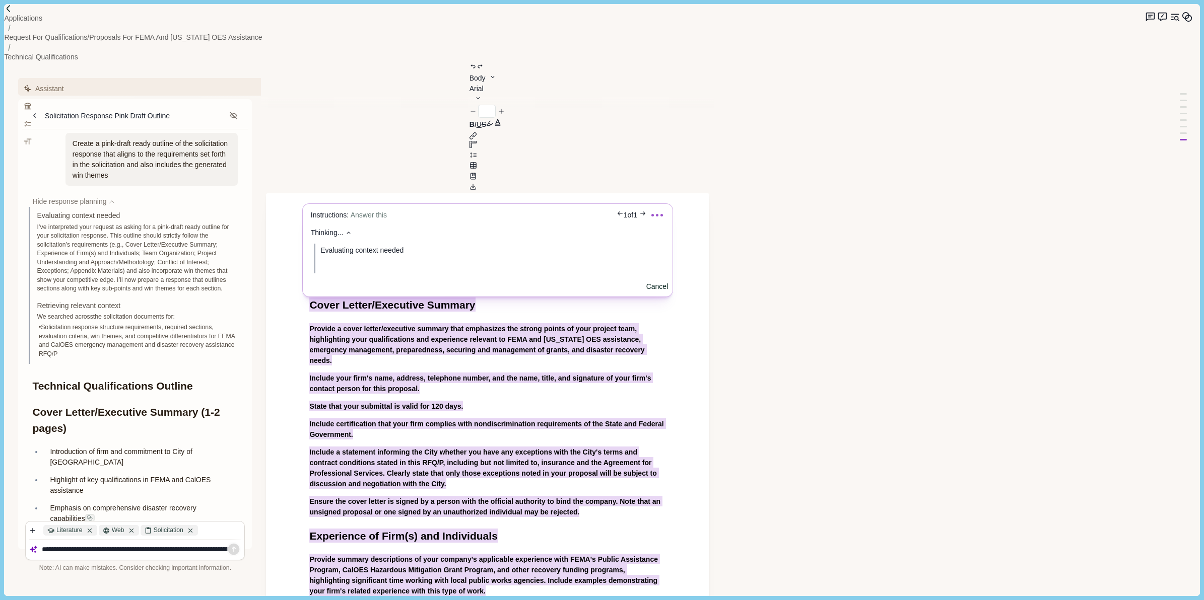
click at [379, 212] on span "Answer this" at bounding box center [369, 216] width 36 height 8
click at [646, 282] on button "Cancel" at bounding box center [657, 287] width 22 height 11
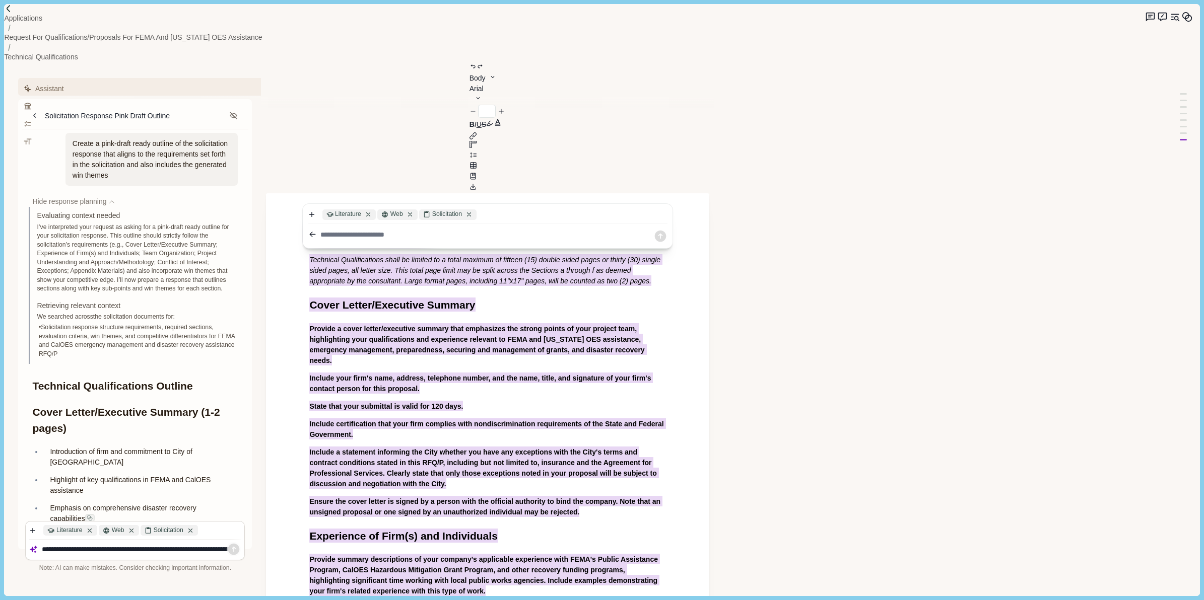
click at [373, 230] on textarea at bounding box center [486, 235] width 333 height 11
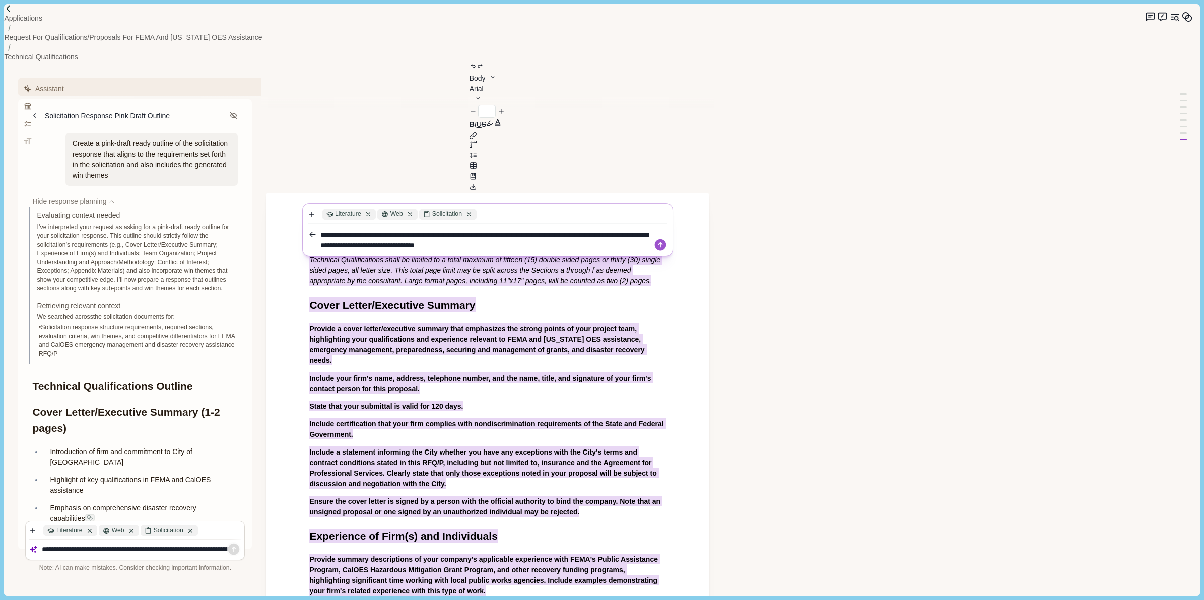
click at [348, 230] on textarea "**********" at bounding box center [486, 240] width 333 height 21
drag, startPoint x: 600, startPoint y: 131, endPoint x: 502, endPoint y: 130, distance: 98.2
click at [502, 230] on textarea "**********" at bounding box center [486, 240] width 333 height 21
type textarea "**********"
click at [658, 238] on icon at bounding box center [660, 245] width 14 height 14
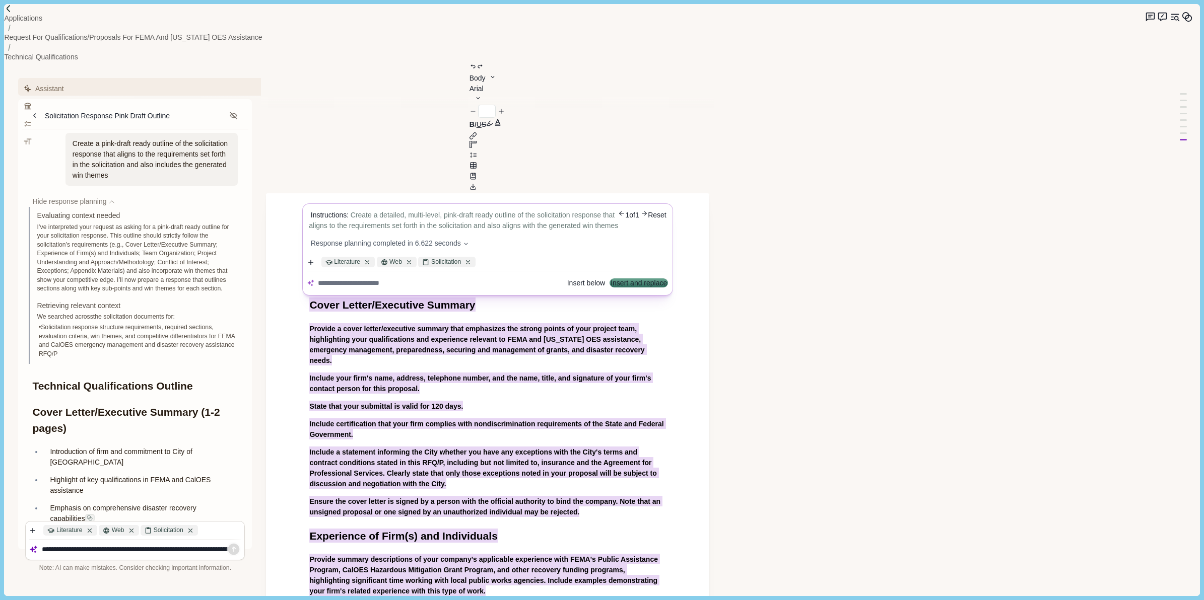
click at [567, 280] on button "Insert below" at bounding box center [586, 283] width 38 height 7
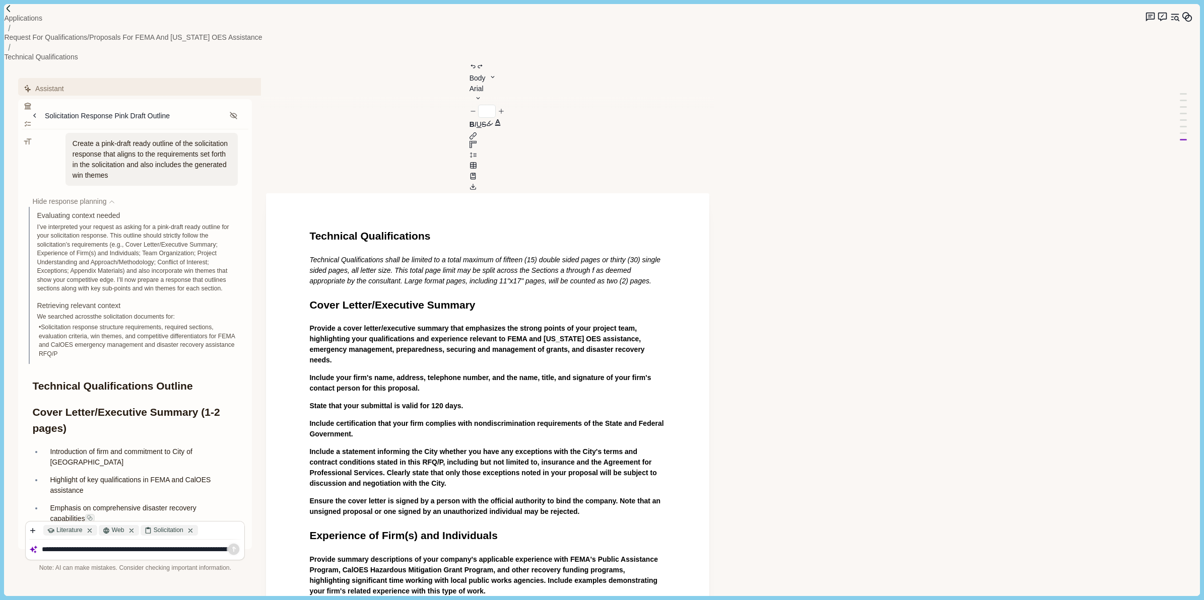
click at [393, 256] on span "Technical Qualifications shall be limited to a total maximum of fifteen (15) do…" at bounding box center [485, 270] width 353 height 29
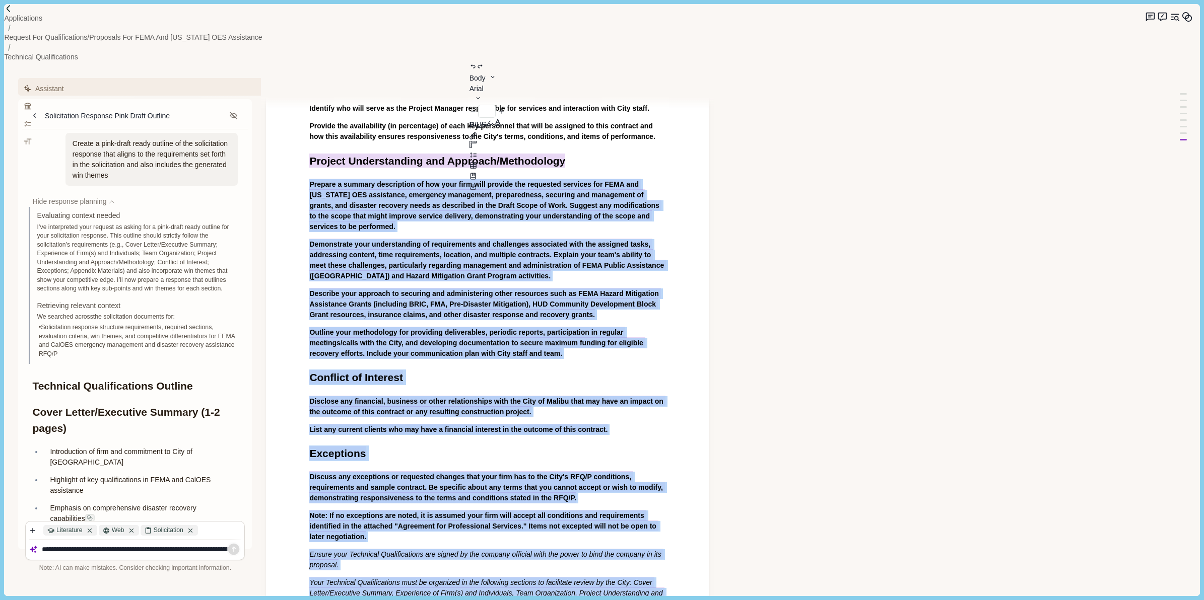
scroll to position [715, 0]
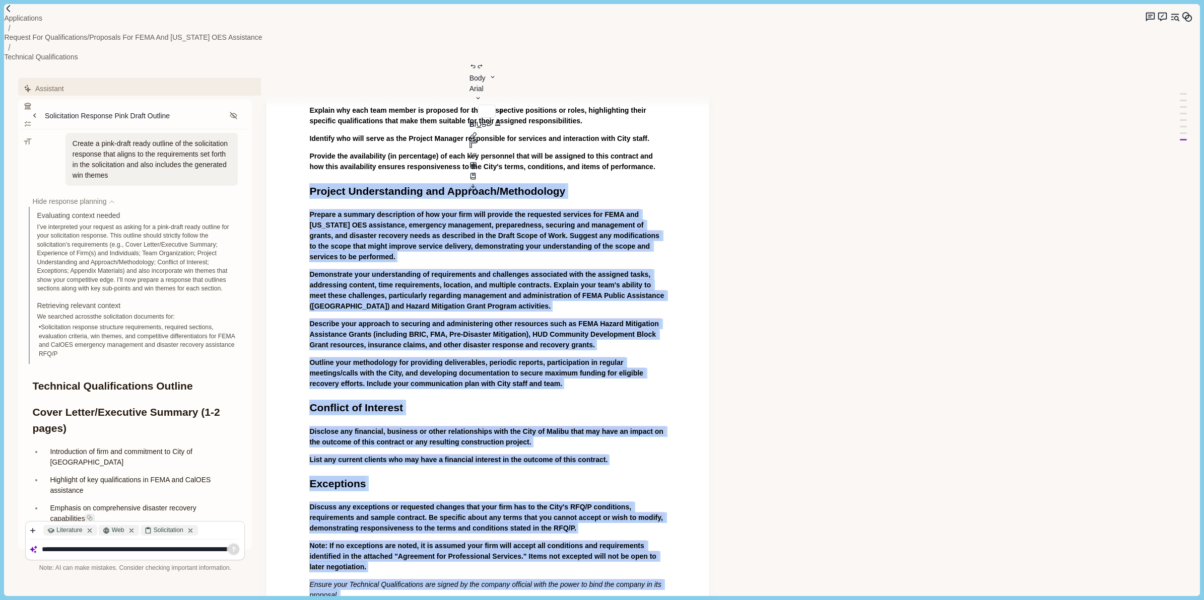
click at [309, 63] on div "Body Heading 1 Heading 2 Heading 3 Heading 4 Body Arial Arial Calibri Comic San…" at bounding box center [487, 207] width 443 height 1721
click at [414, 318] on span "Describe your approach to securing and administering other resources such as FE…" at bounding box center [484, 334] width 351 height 32
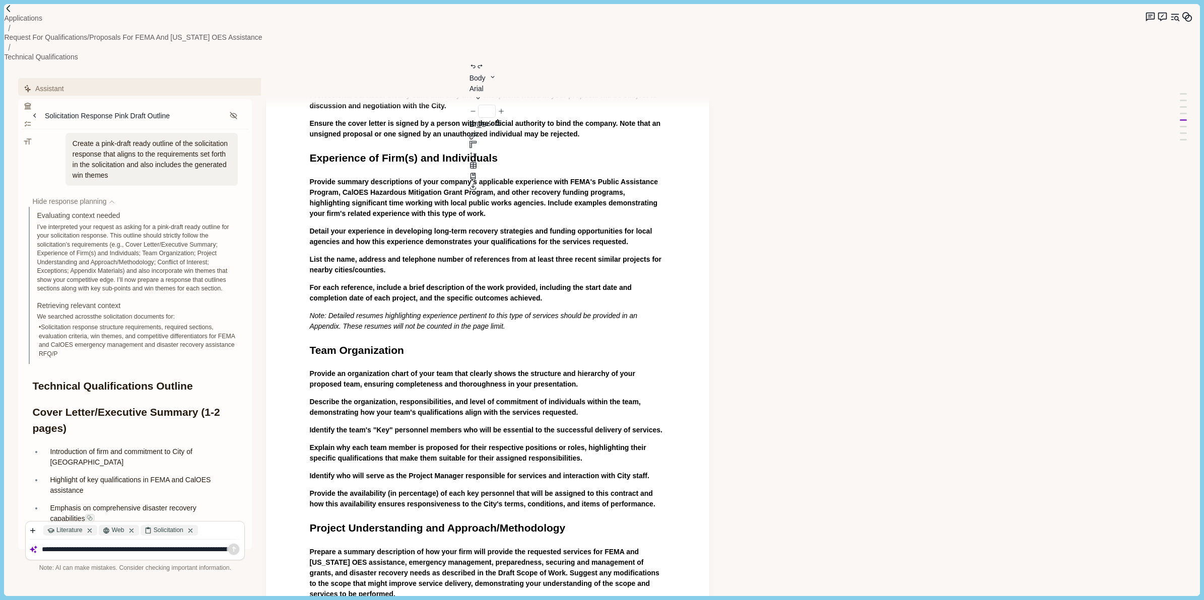
scroll to position [504, 0]
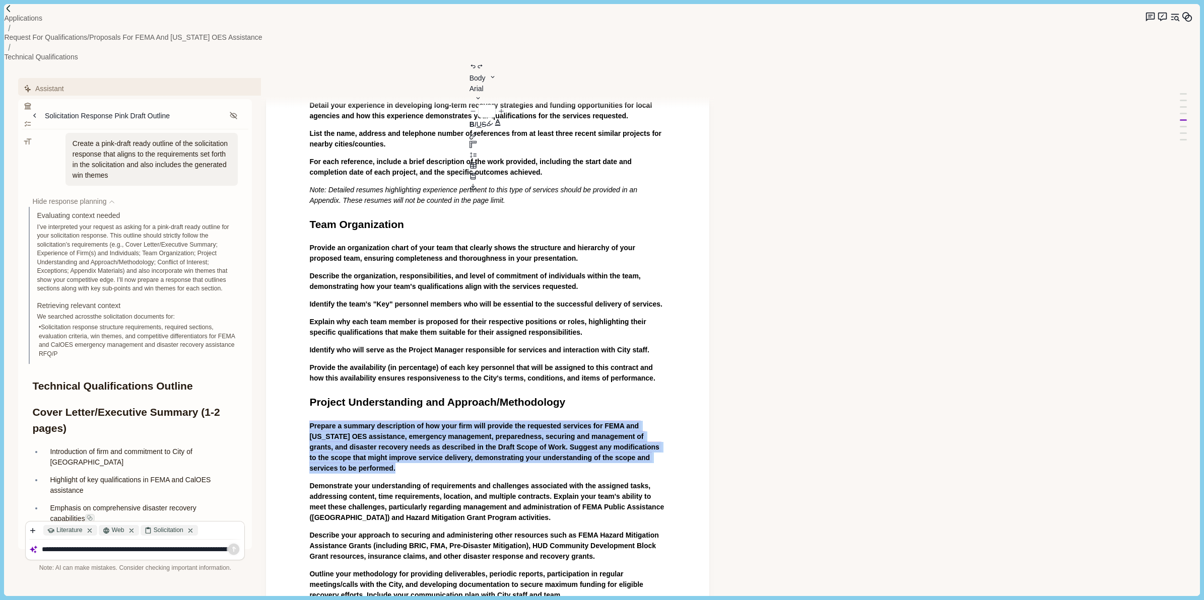
drag, startPoint x: 328, startPoint y: 326, endPoint x: 303, endPoint y: 301, distance: 35.3
click at [303, 301] on div "Technical Qualifications Technical Qualifications shall be limited to a total m…" at bounding box center [487, 350] width 371 height 1252
click at [417, 470] on button "Answer" at bounding box center [412, 478] width 43 height 16
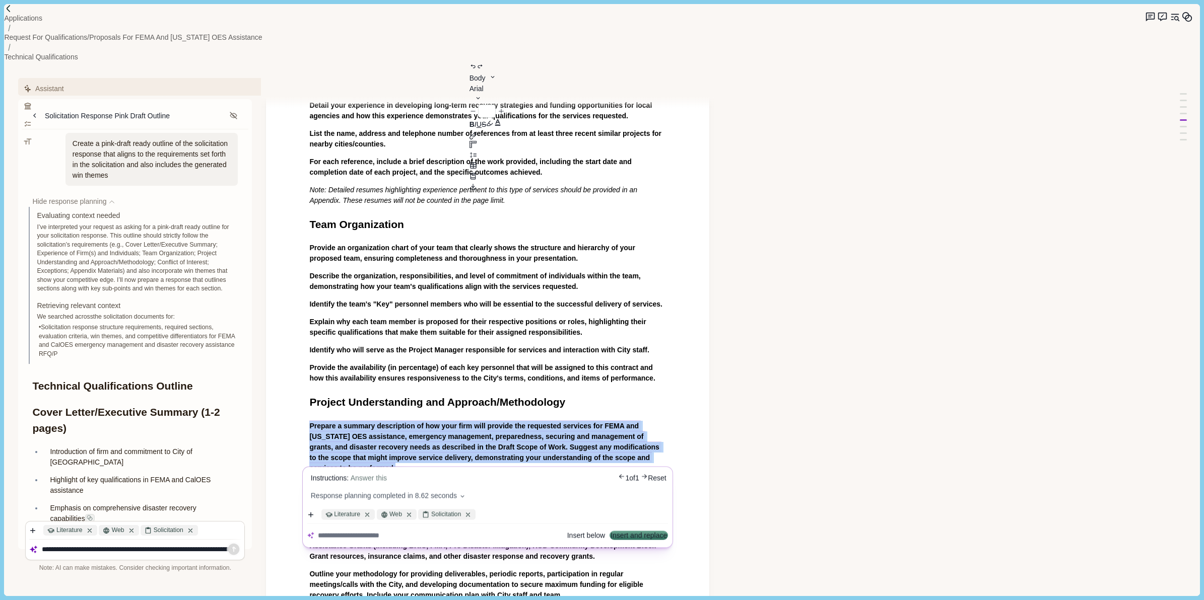
click at [442, 491] on span "Response planning completed in 8.62 seconds" at bounding box center [384, 496] width 146 height 11
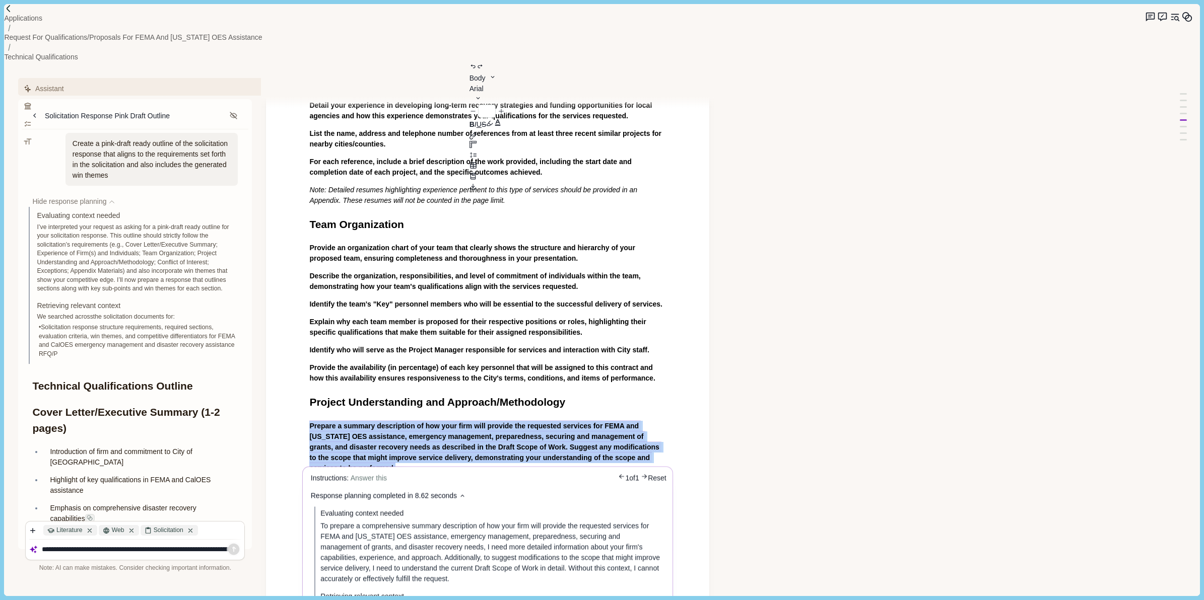
scroll to position [630, 0]
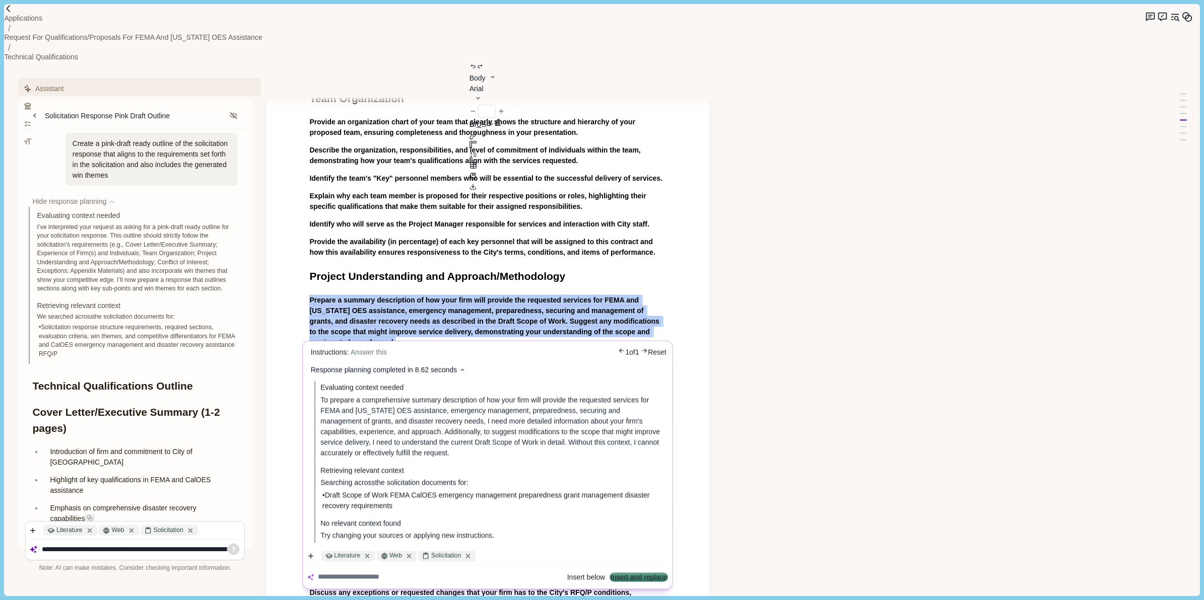
click at [310, 553] on icon "button" at bounding box center [310, 556] width 7 height 7
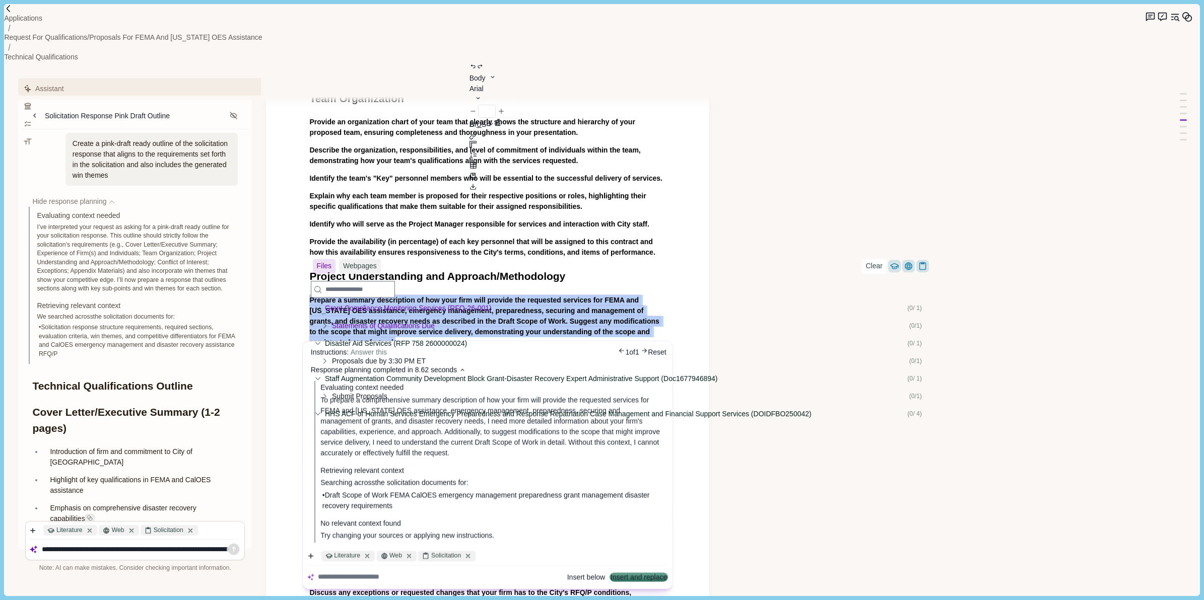
click at [907, 311] on div "( 0 / 1 )" at bounding box center [915, 308] width 16 height 6
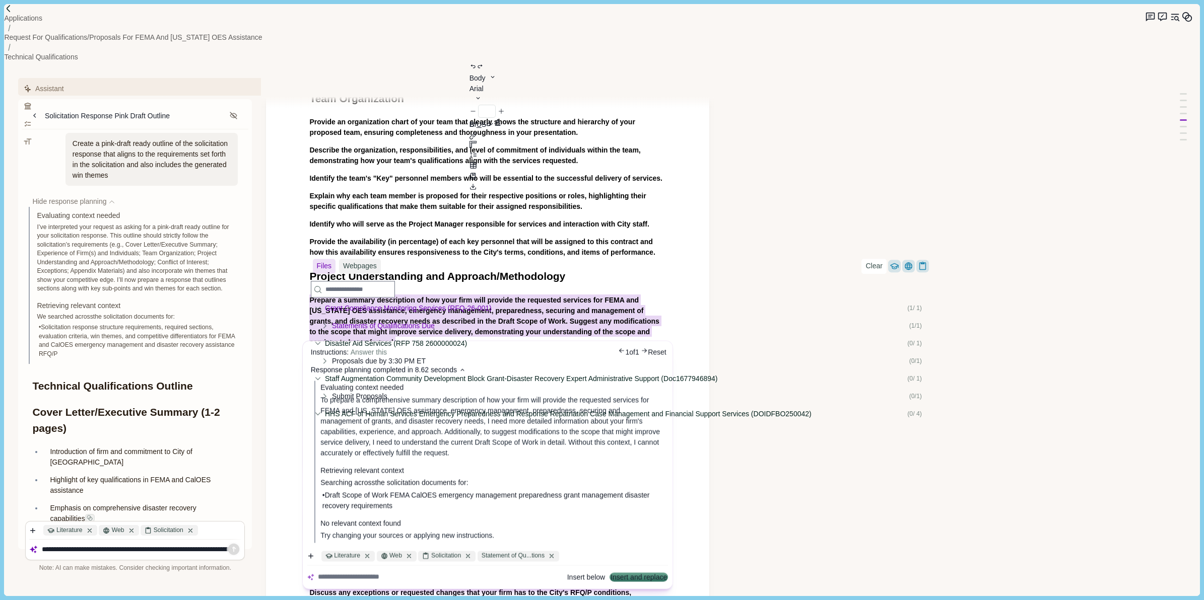
click at [909, 329] on div "( 1 / 1 )" at bounding box center [916, 326] width 15 height 6
click at [907, 311] on div "( 0 / 1 )" at bounding box center [915, 308] width 16 height 6
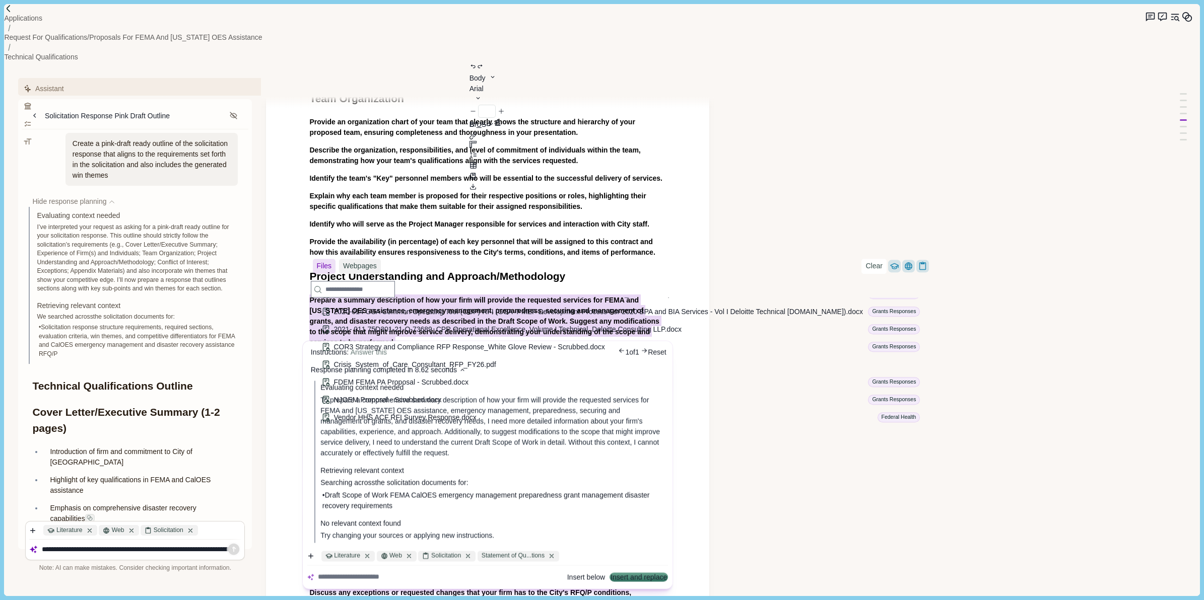
scroll to position [192, 0]
click at [505, 286] on div "Background Documents ( 0 / 8 )" at bounding box center [622, 277] width 630 height 18
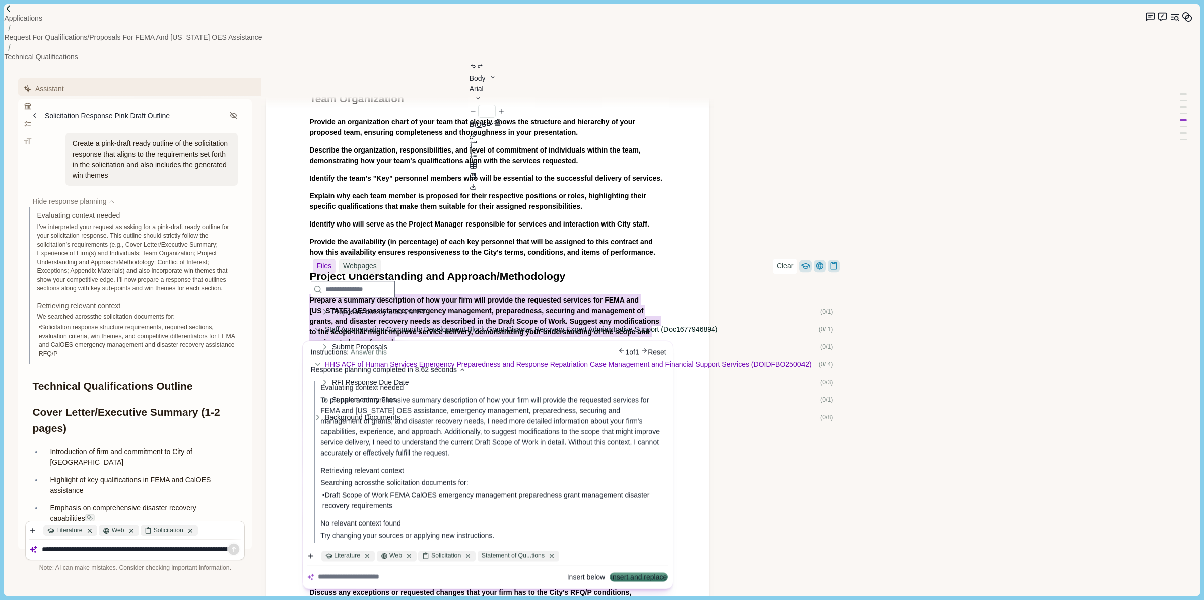
scroll to position [114, 0]
click at [819, 362] on div "( 0 / 4 )" at bounding box center [827, 365] width 16 height 6
click at [820, 344] on div "( 0 / 1 )" at bounding box center [827, 347] width 15 height 6
click at [820, 417] on div "( 0 / 8 )" at bounding box center [827, 418] width 15 height 6
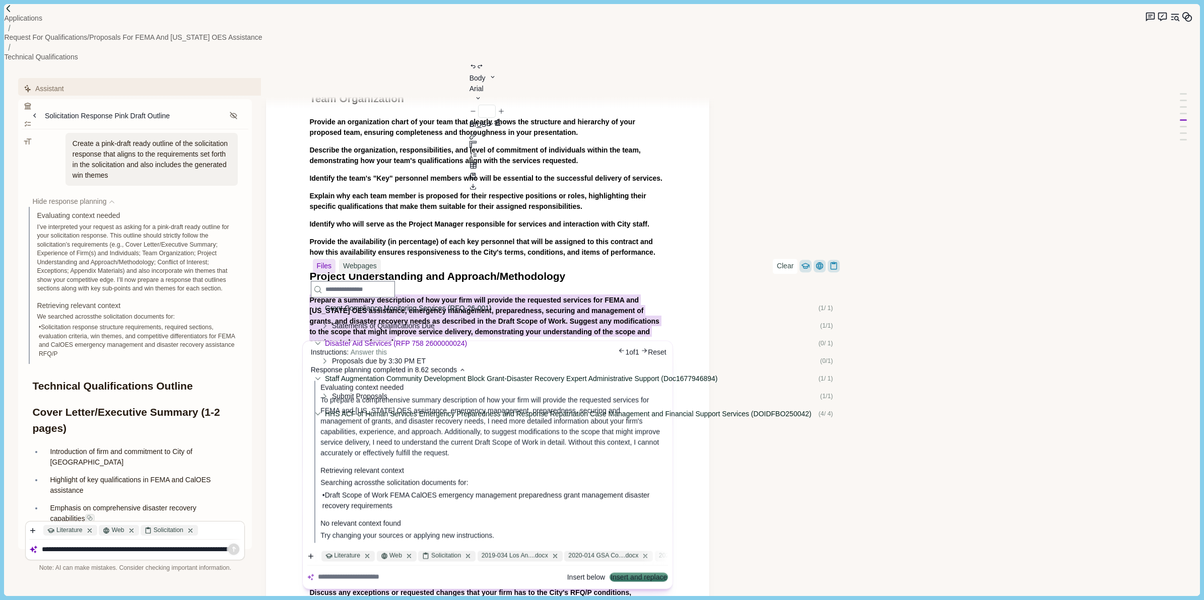
click at [819, 347] on div "( 0 / 1 )" at bounding box center [827, 344] width 16 height 6
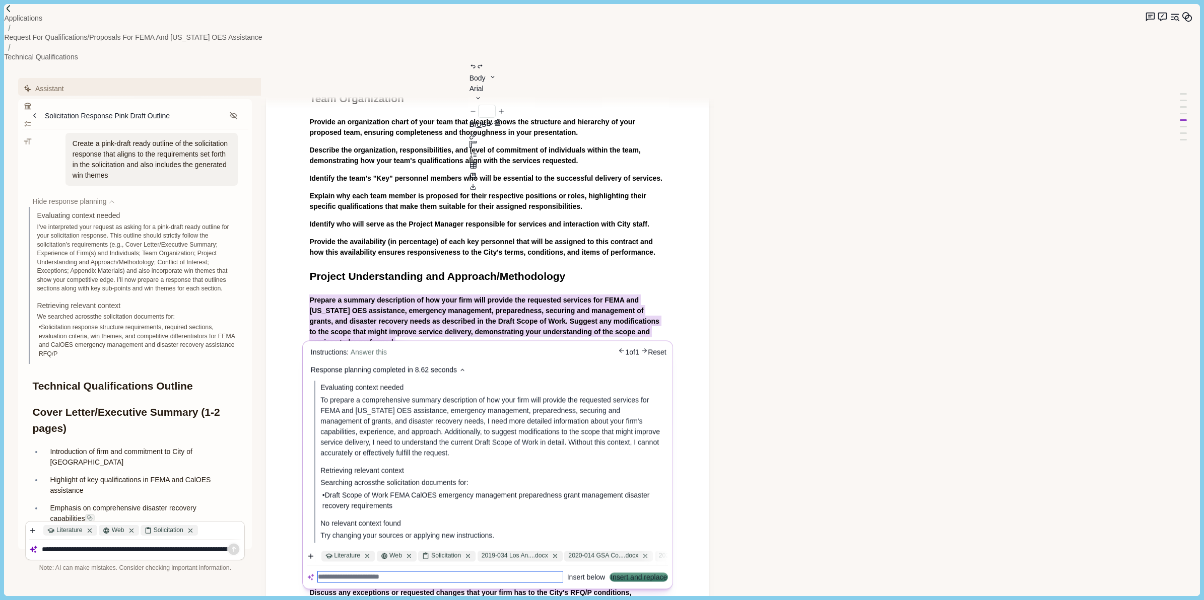
click at [582, 519] on span "No relevant context found" at bounding box center [492, 524] width 343 height 11
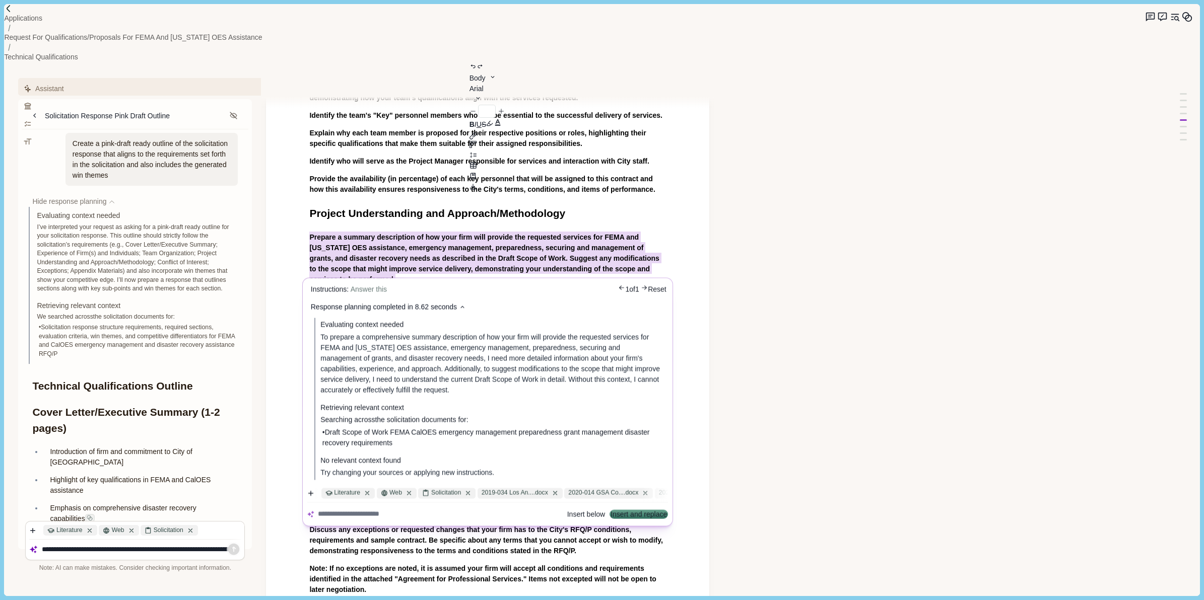
click at [650, 285] on button "Reset" at bounding box center [657, 290] width 19 height 11
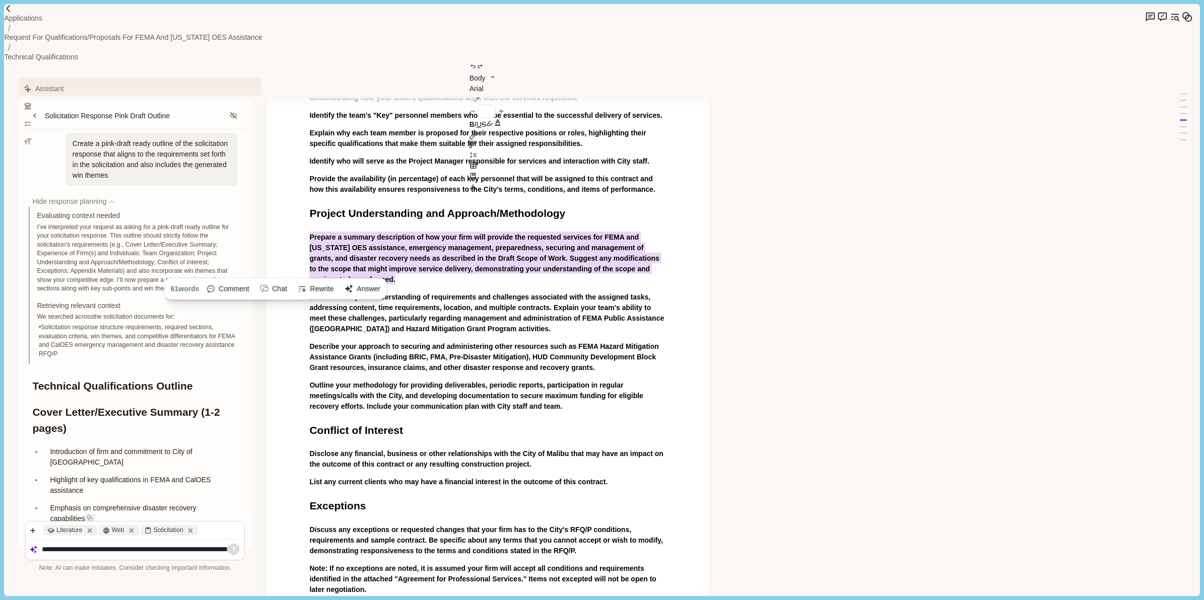
click at [384, 281] on button "Answer" at bounding box center [362, 289] width 43 height 16
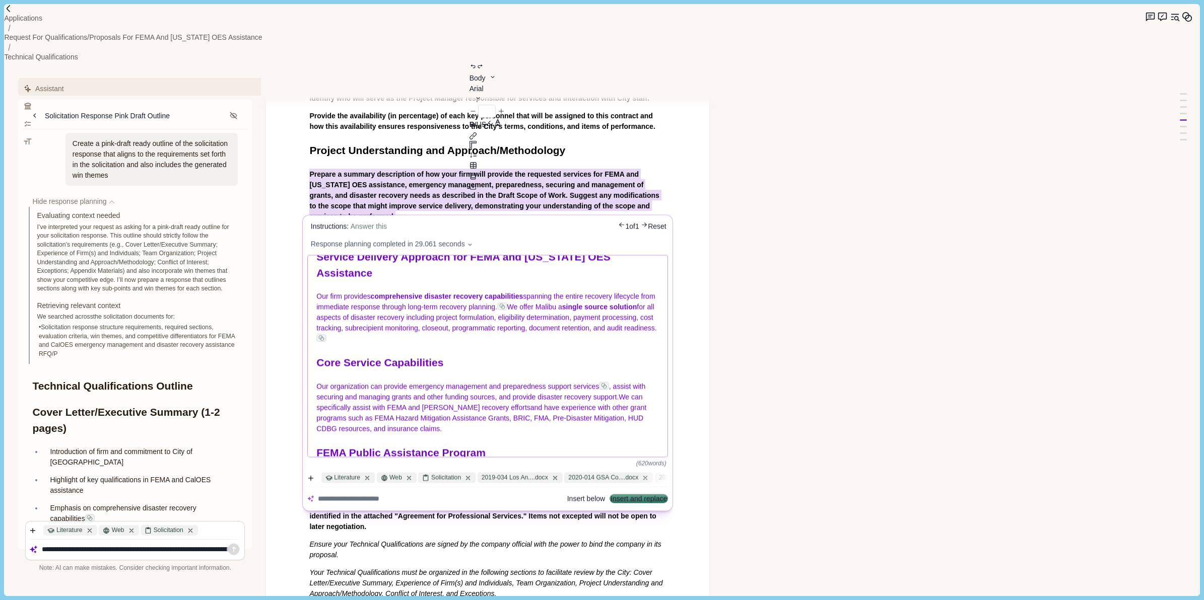
scroll to position [0, 0]
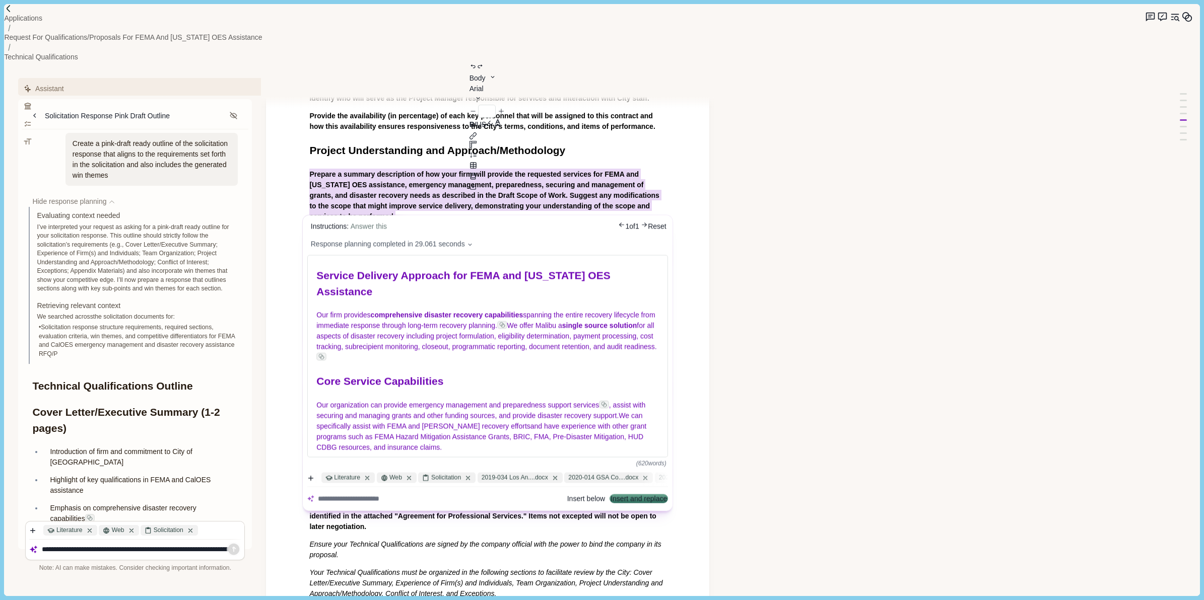
click at [776, 175] on body "Applications Request for Qualifications/Proposals for FEMA and [US_STATE] OES A…" at bounding box center [602, 300] width 1204 height 600
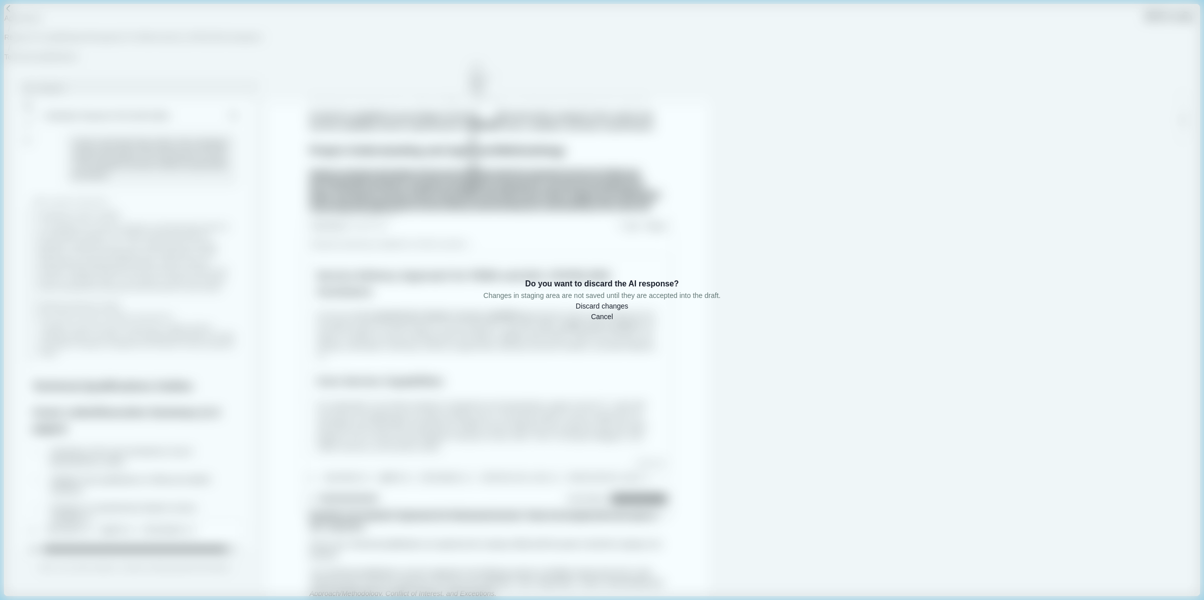
click at [603, 312] on button "Discard changes" at bounding box center [602, 306] width 52 height 11
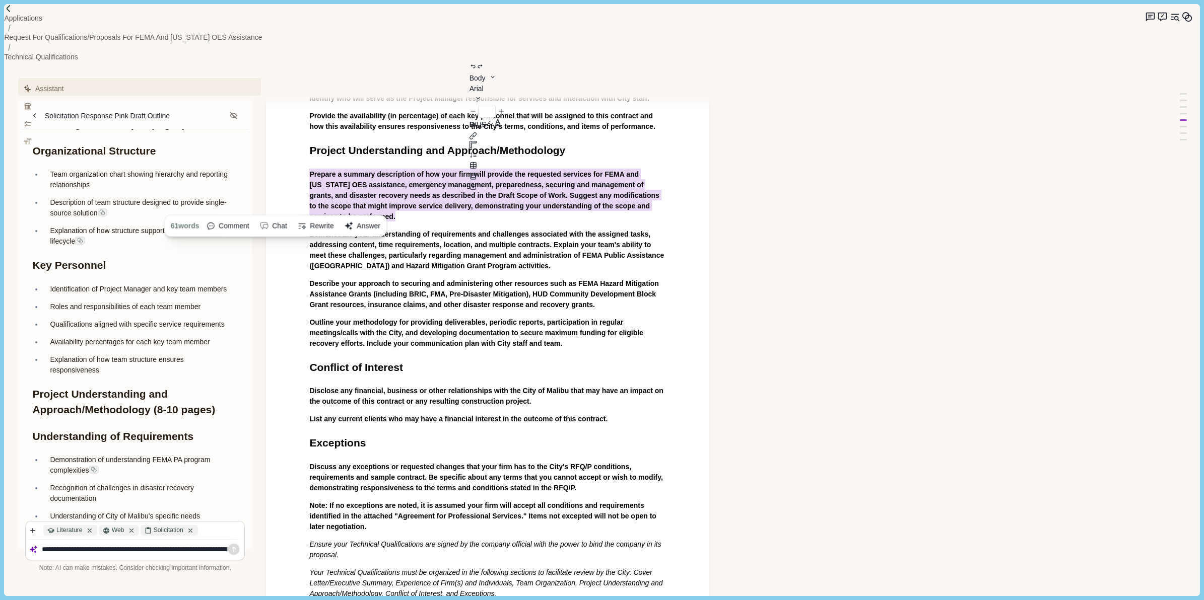
scroll to position [1511, 0]
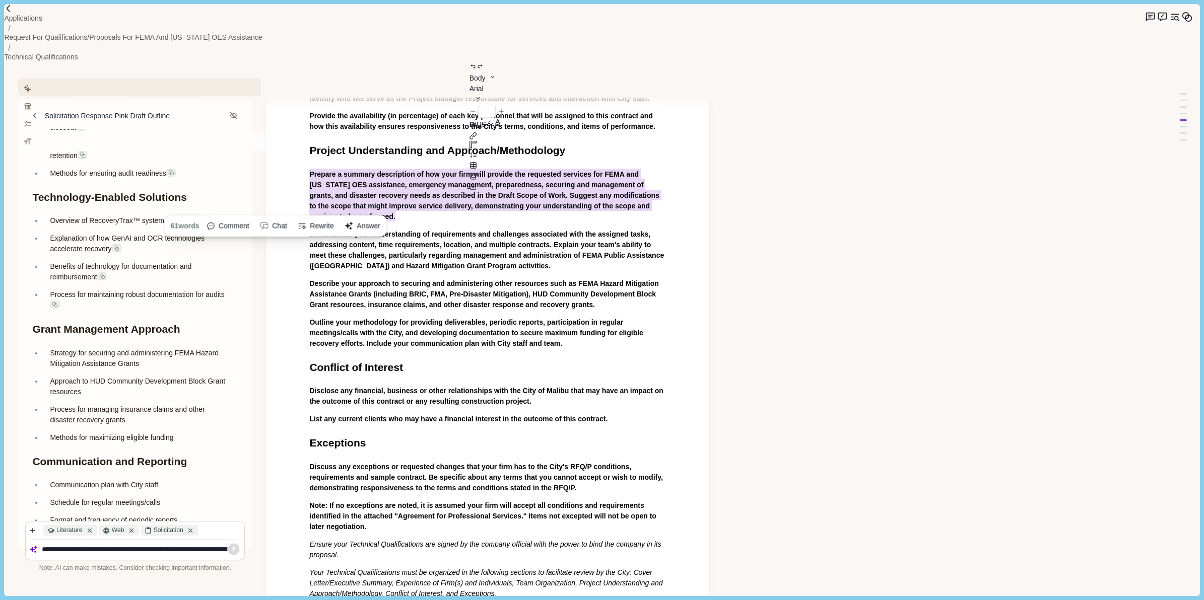
click at [225, 133] on button "Formatting" at bounding box center [149, 142] width 258 height 18
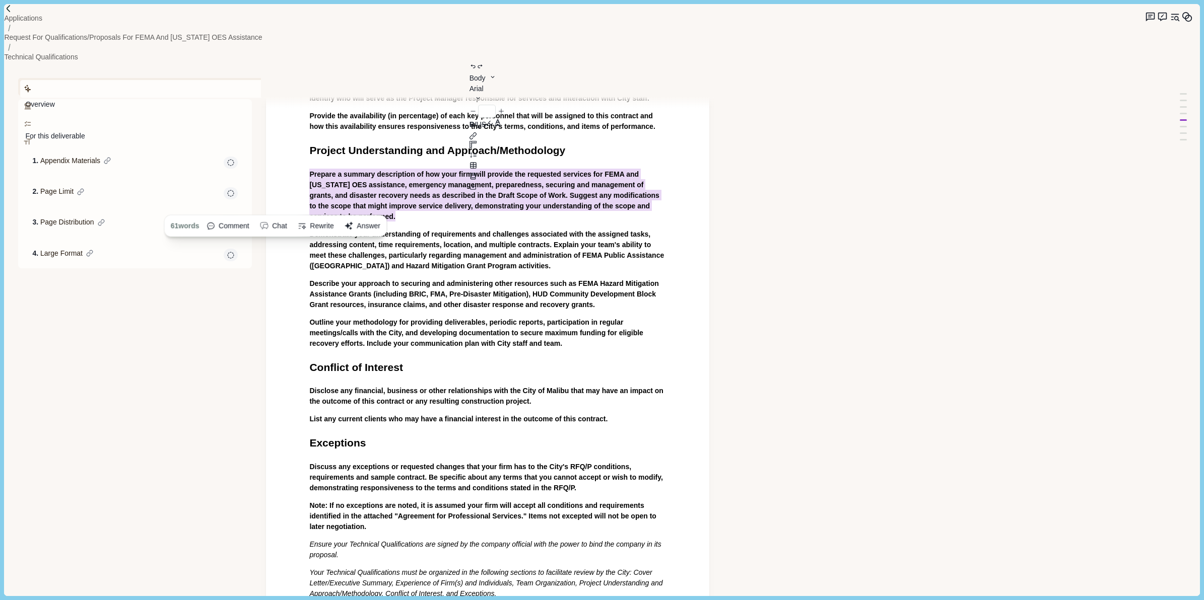
click at [29, 80] on button "Assistant" at bounding box center [149, 89] width 258 height 18
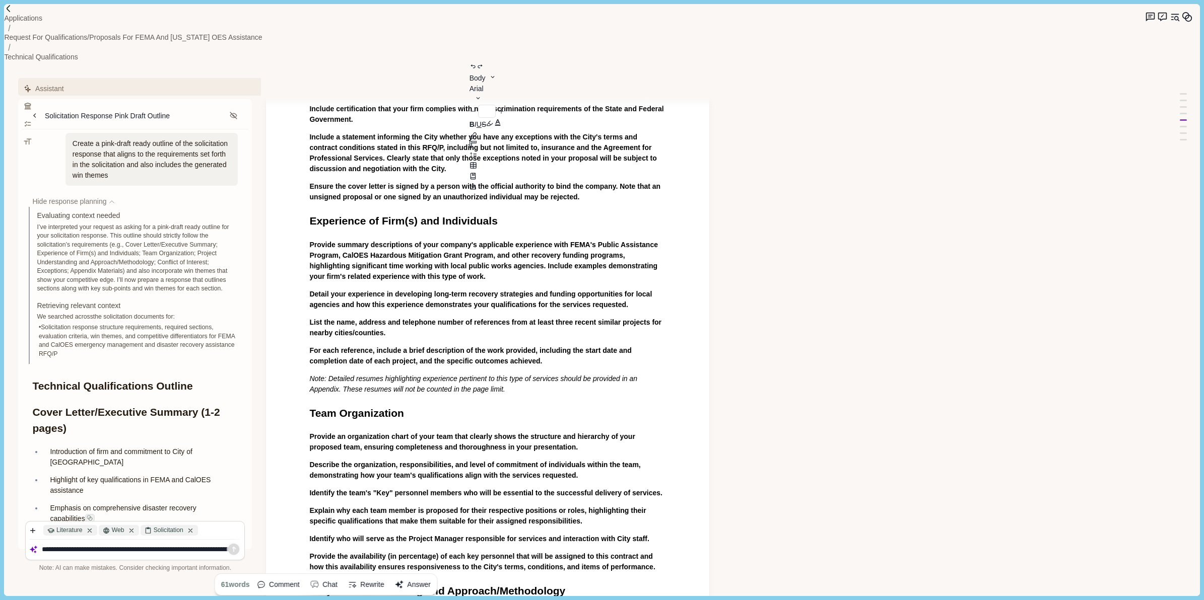
scroll to position [0, 0]
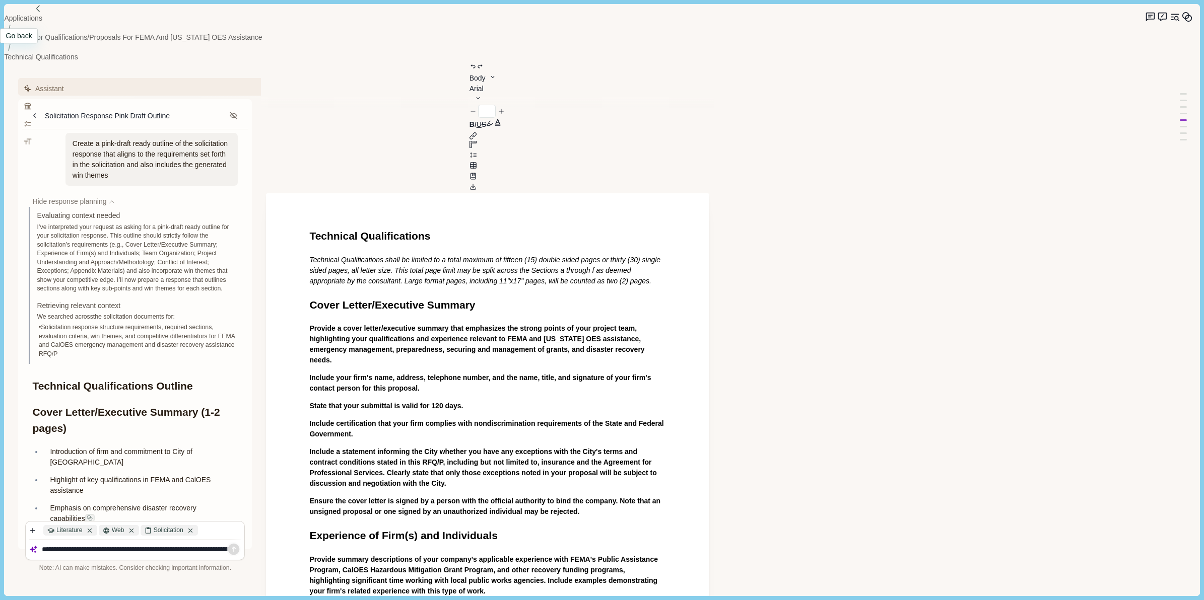
click at [34, 13] on img at bounding box center [38, 9] width 9 height 9
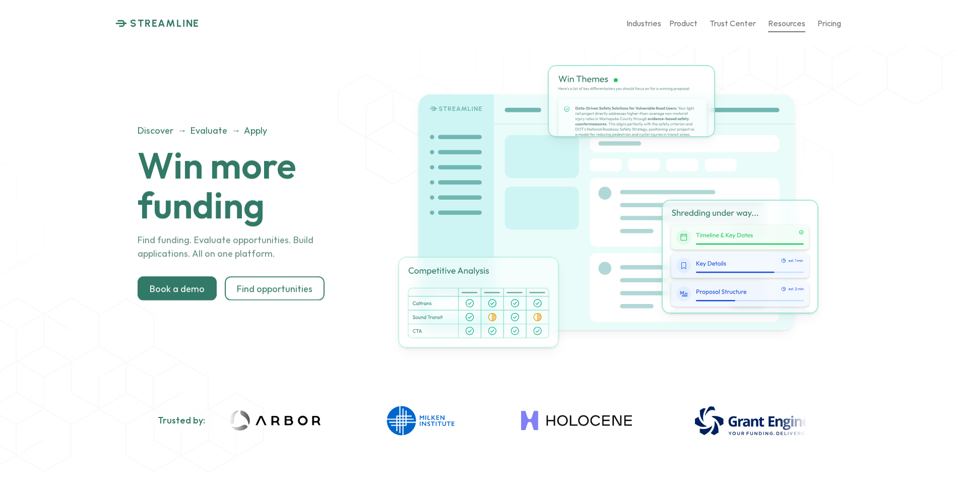
click at [797, 21] on p "Resources" at bounding box center [786, 23] width 37 height 10
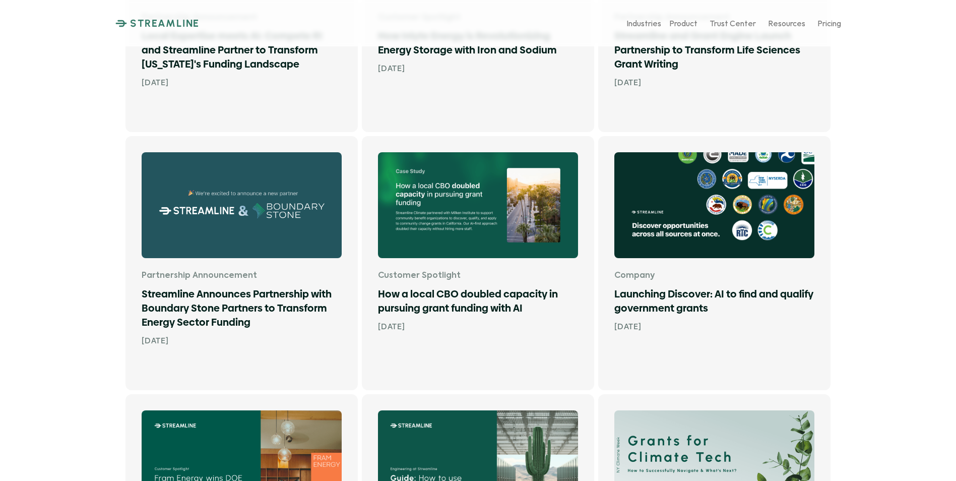
scroll to position [554, 0]
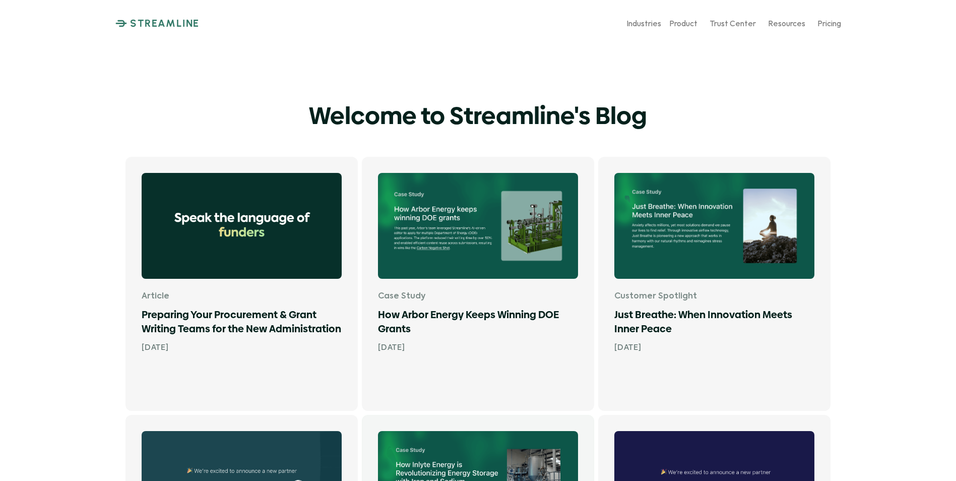
scroll to position [554, 0]
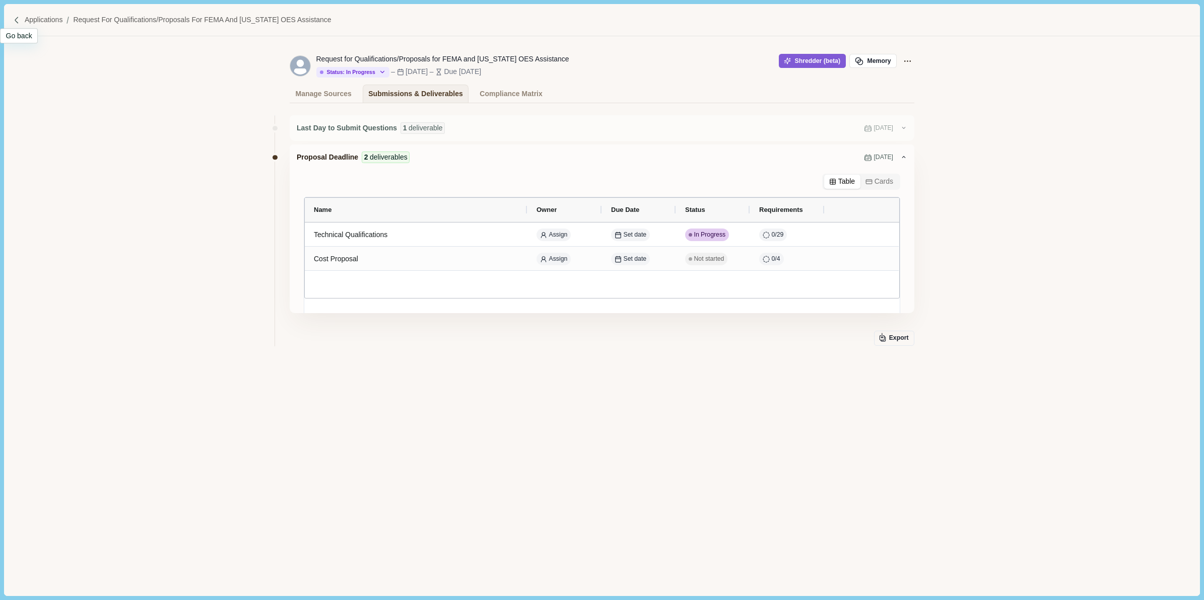
click at [14, 23] on img at bounding box center [17, 20] width 9 height 9
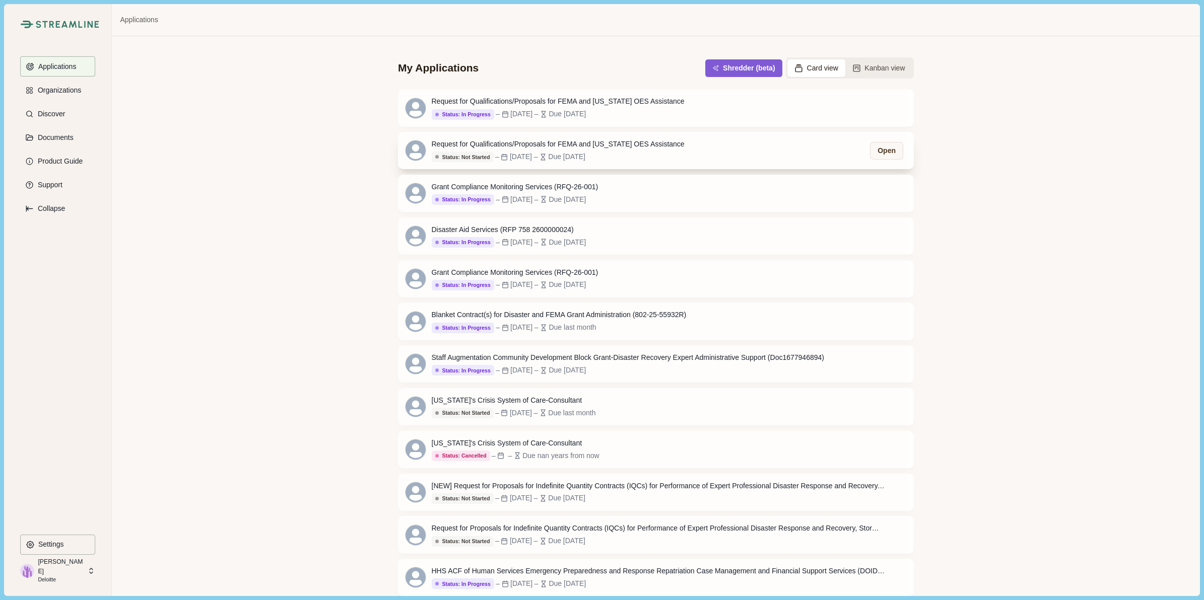
click at [729, 152] on div "Request for Qualifications/Proposals for FEMA and [US_STATE] OES Assistance Sta…" at bounding box center [656, 150] width 516 height 37
drag, startPoint x: 724, startPoint y: 102, endPoint x: 712, endPoint y: 109, distance: 14.4
click at [712, 109] on div "Request for Qualifications/Proposals for FEMA and California OES Assistance Sta…" at bounding box center [656, 107] width 516 height 37
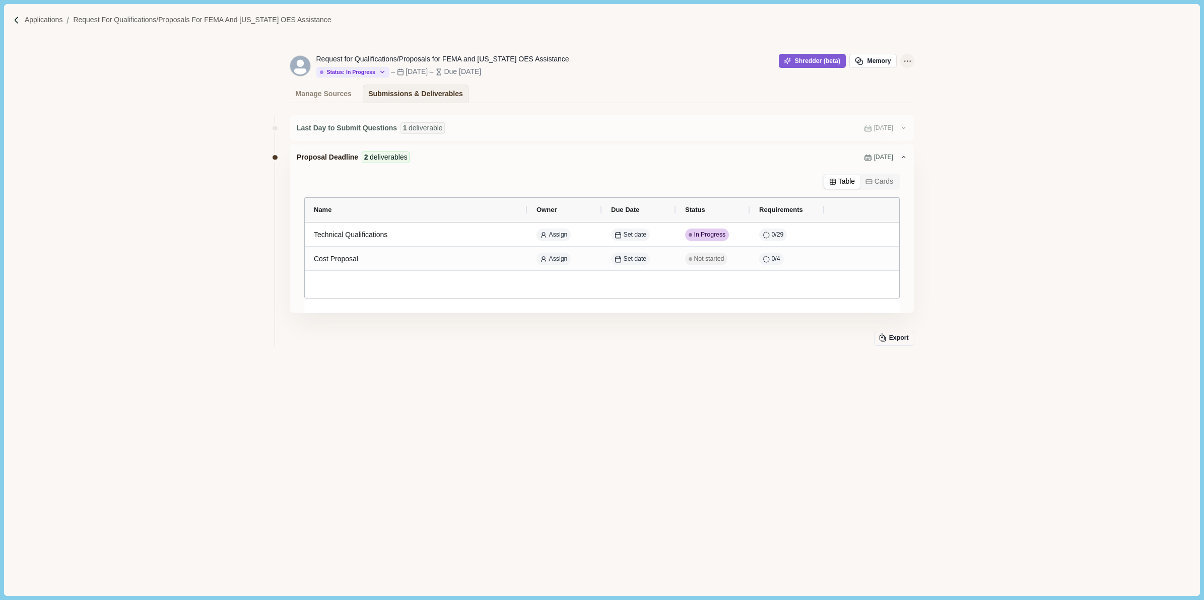
click at [903, 61] on icon "Application Actions" at bounding box center [907, 61] width 11 height 11
click at [847, 164] on span "Delete" at bounding box center [845, 167] width 20 height 11
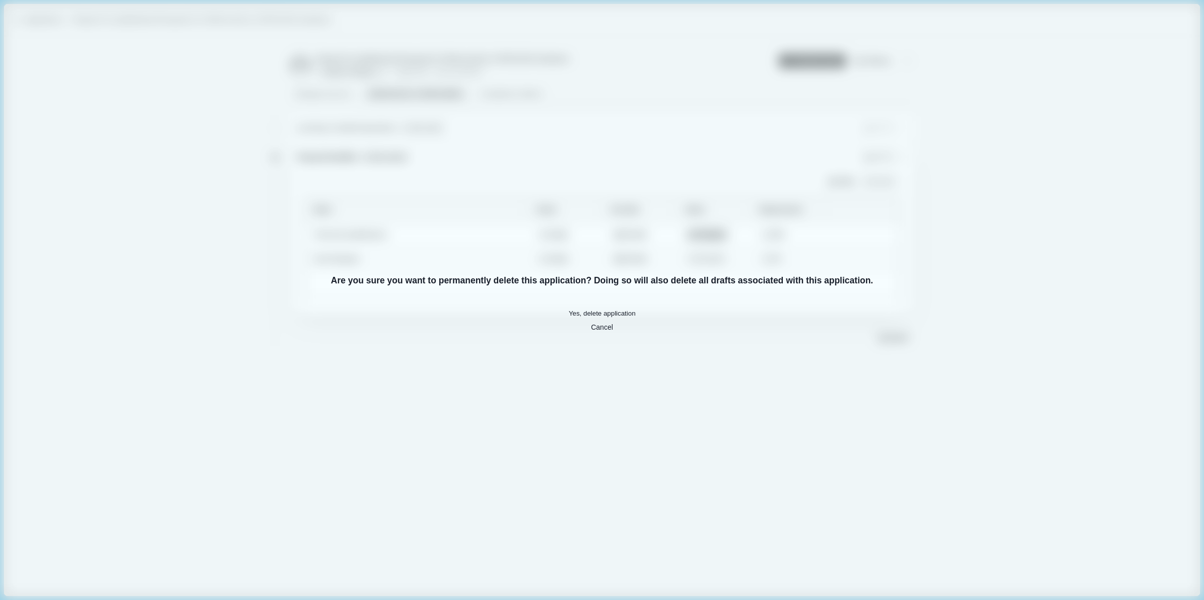
click at [595, 316] on button "Yes, delete application" at bounding box center [602, 313] width 515 height 10
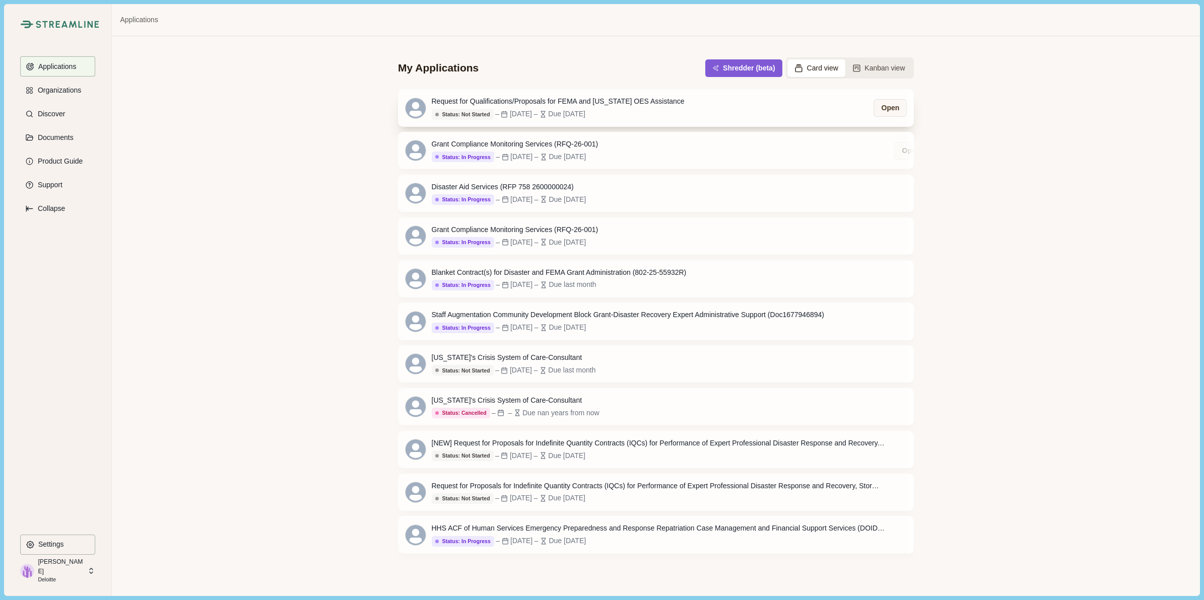
click at [721, 102] on div "Request for Qualifications/Proposals for FEMA and [US_STATE] OES Assistance Sta…" at bounding box center [656, 107] width 516 height 37
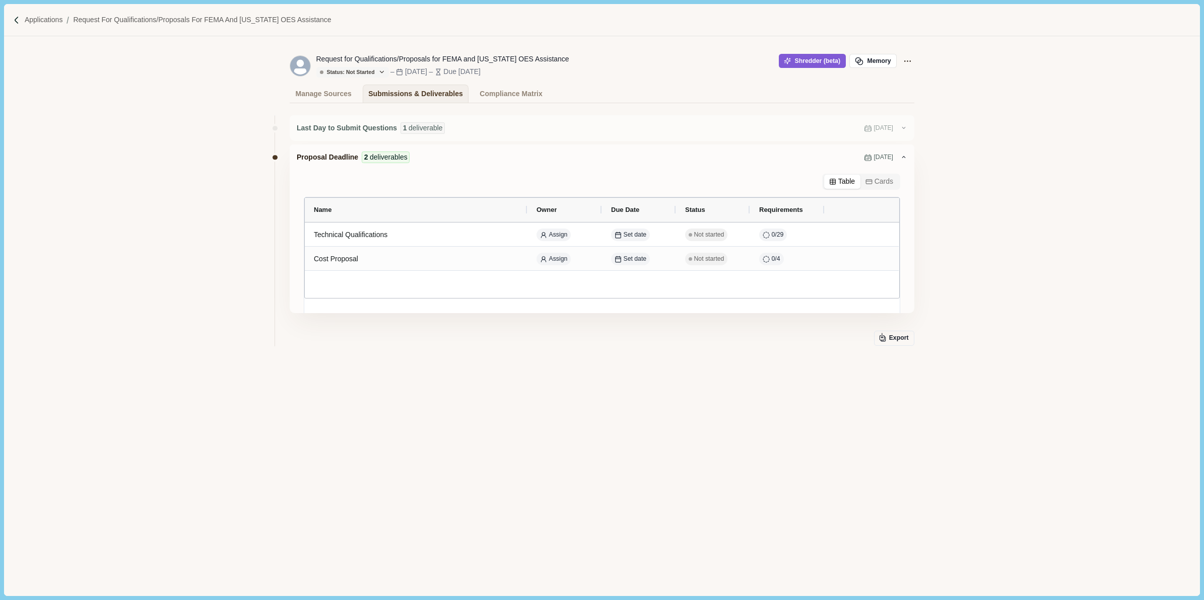
click at [1002, 353] on div "Last Day to Submit Questions 1 deliverable Oct 10, 2025 Proposal Deadline 2 del…" at bounding box center [601, 263] width 1195 height 320
click at [1028, 147] on div "Last Day to Submit Questions 1 deliverable Oct 10, 2025 Proposal Deadline 2 del…" at bounding box center [601, 263] width 1195 height 320
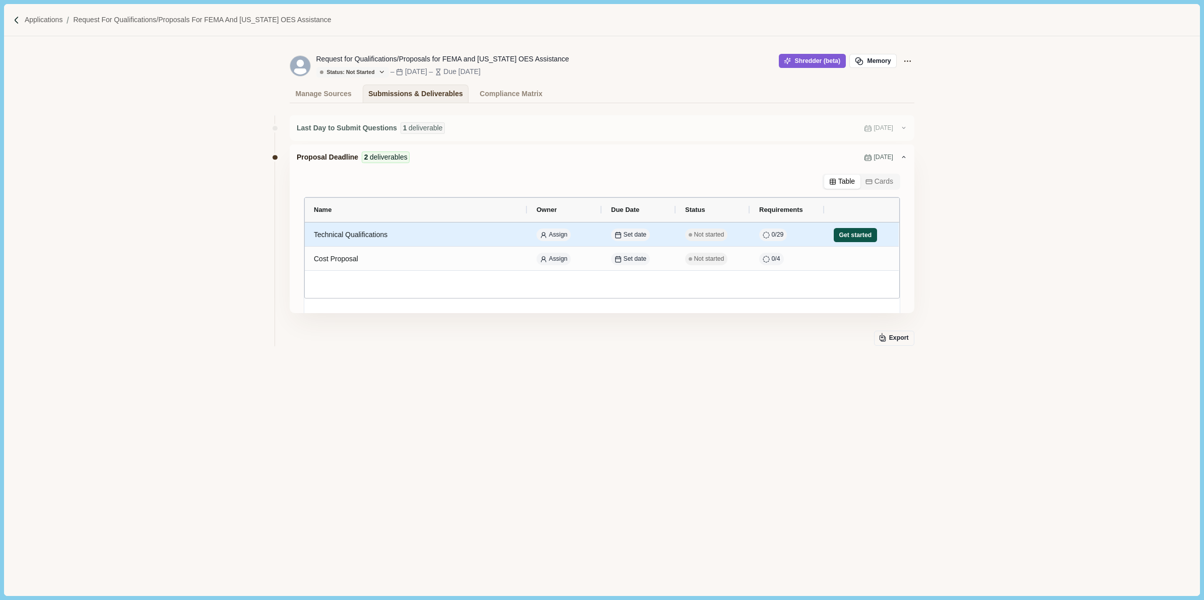
click at [855, 235] on button "Get started" at bounding box center [855, 235] width 43 height 14
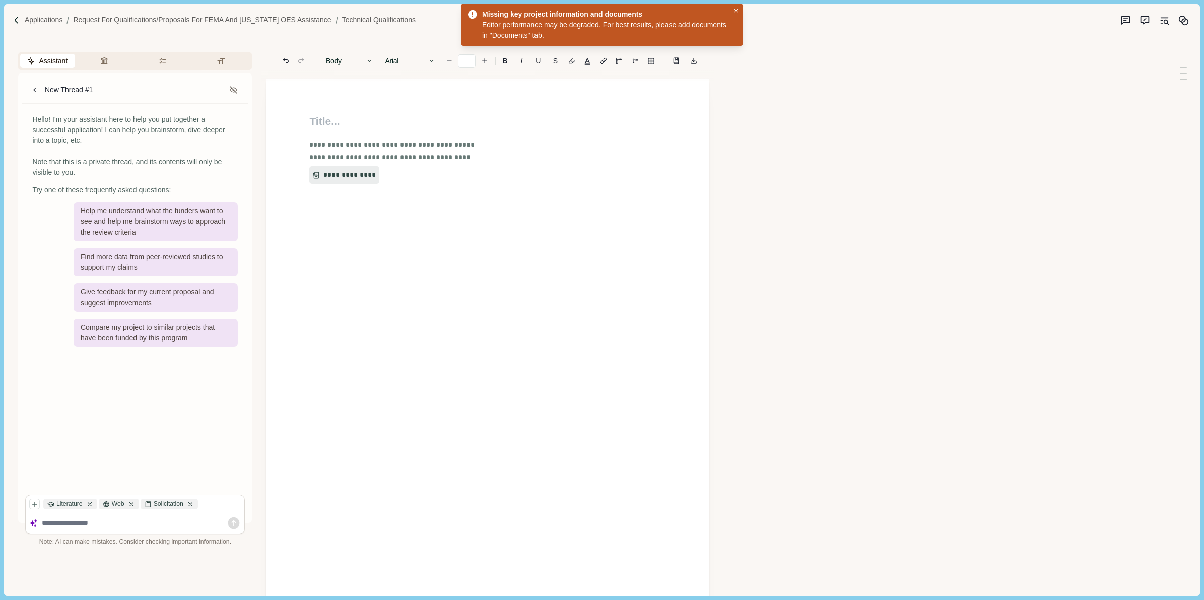
type input "**"
click at [1163, 19] on icon "Original sources" at bounding box center [1164, 20] width 11 height 11
click at [1161, 23] on icon "Original sources" at bounding box center [1162, 23] width 2 height 0
click at [357, 179] on button "**********" at bounding box center [341, 175] width 64 height 18
click at [1166, 16] on icon "Original sources" at bounding box center [1164, 20] width 11 height 11
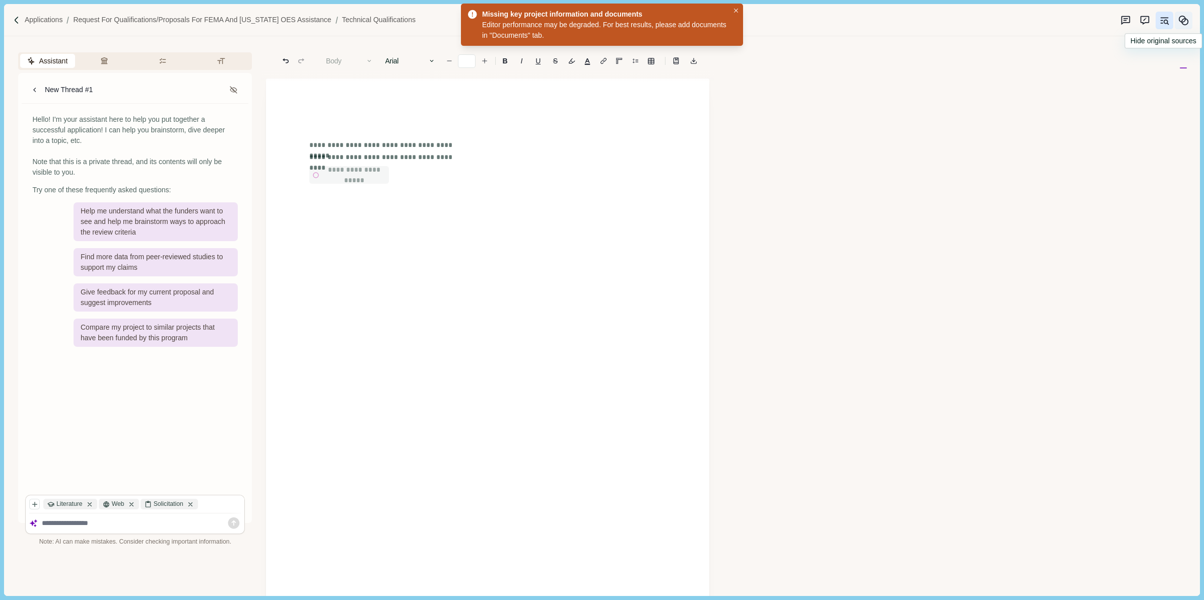
drag, startPoint x: 1164, startPoint y: 18, endPoint x: 1181, endPoint y: 16, distance: 17.7
click at [1164, 18] on icon "Original sources" at bounding box center [1164, 20] width 11 height 11
click at [1187, 21] on icon "Memory" at bounding box center [1183, 20] width 11 height 11
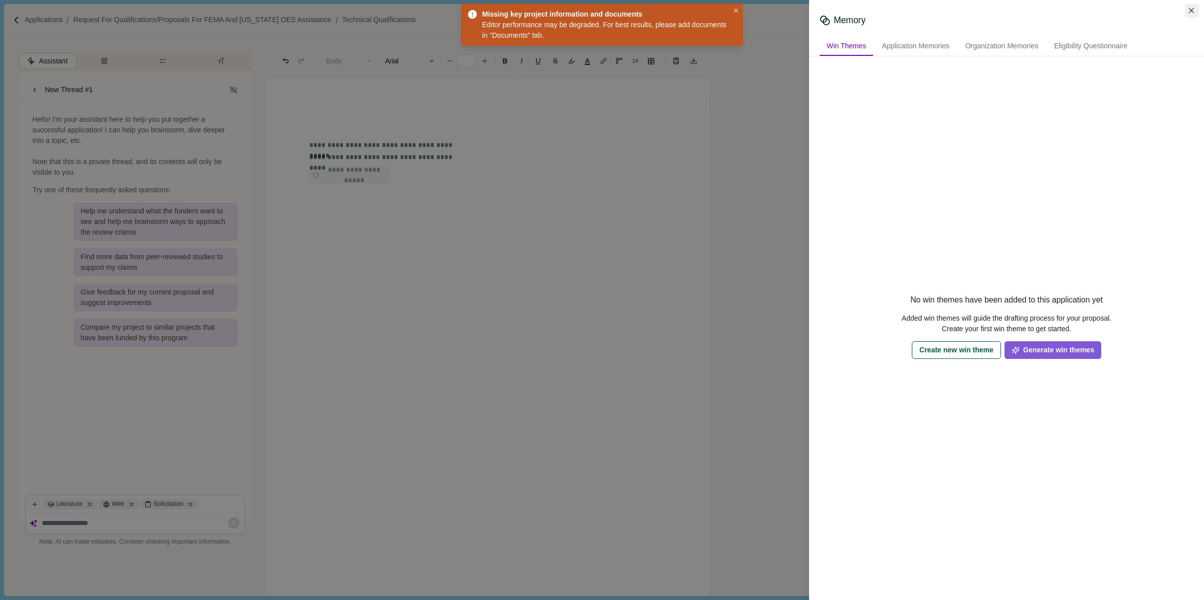
click at [1189, 7] on button "Close" at bounding box center [1192, 11] width 14 height 14
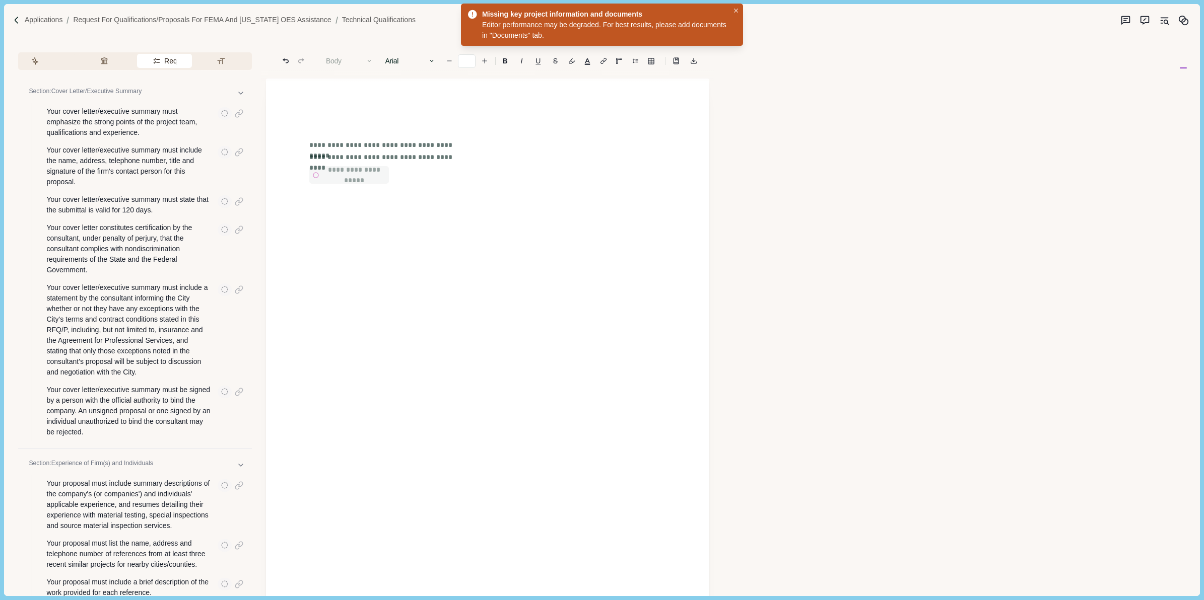
click at [158, 61] on button "Requirements" at bounding box center [164, 61] width 55 height 14
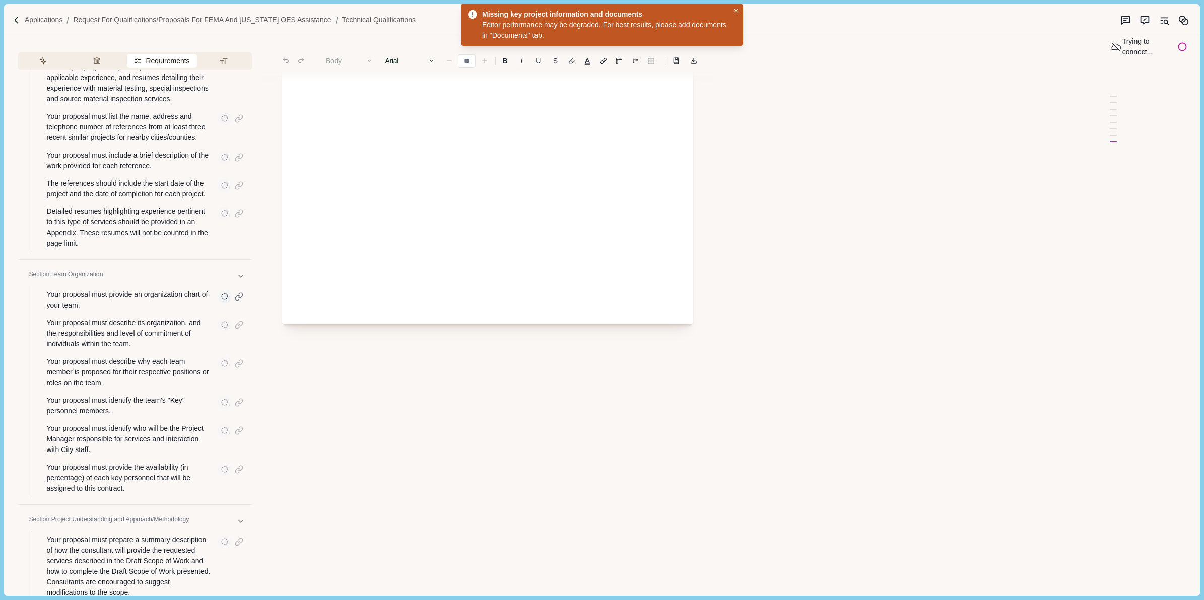
scroll to position [504, 0]
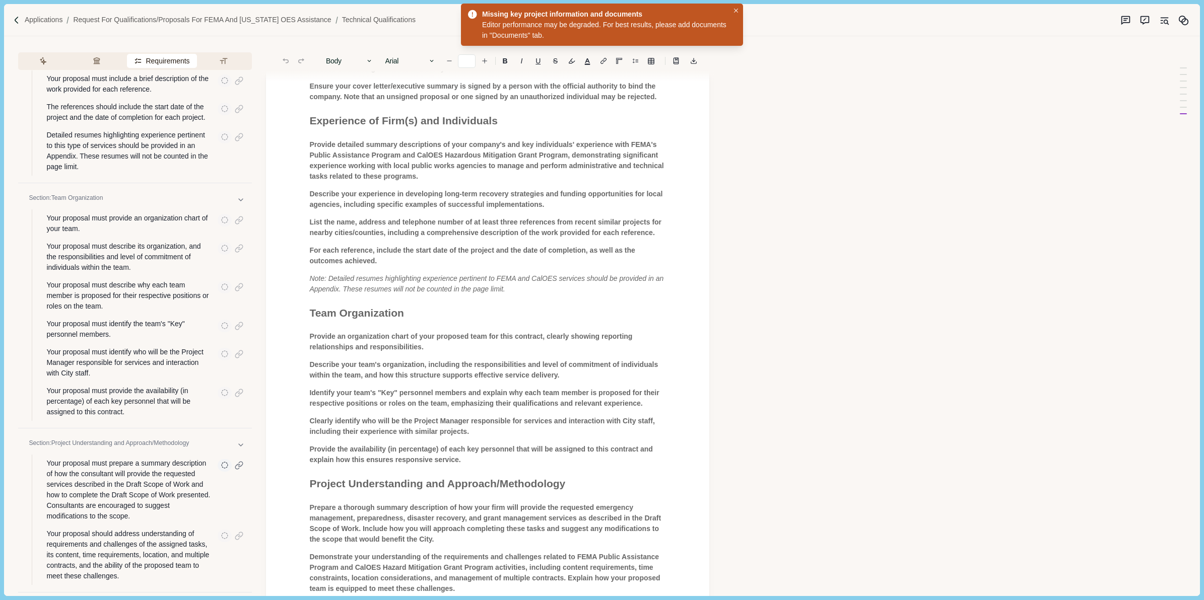
type input "**"
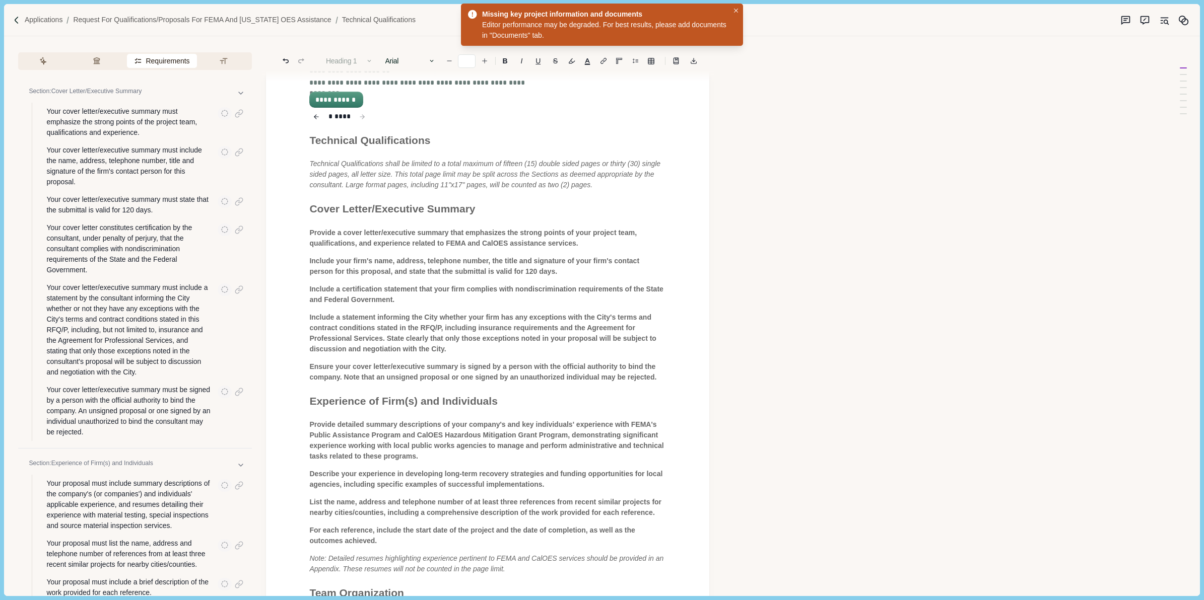
scroll to position [0, 0]
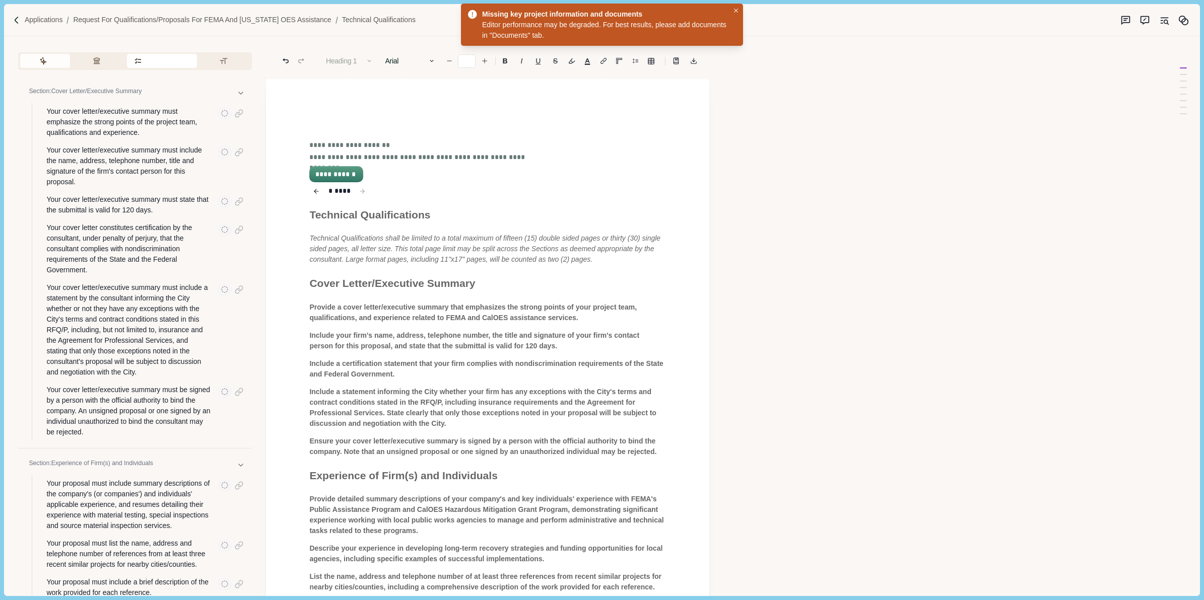
click at [49, 58] on button "Assistant" at bounding box center [45, 61] width 50 height 14
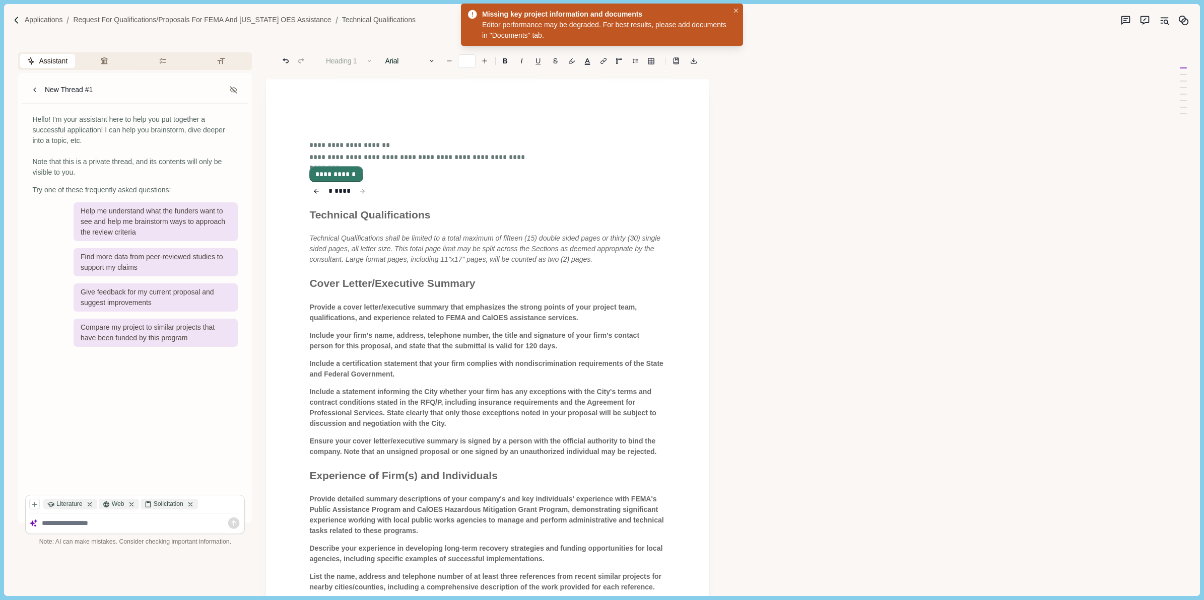
click at [330, 174] on button "**********" at bounding box center [335, 174] width 51 height 14
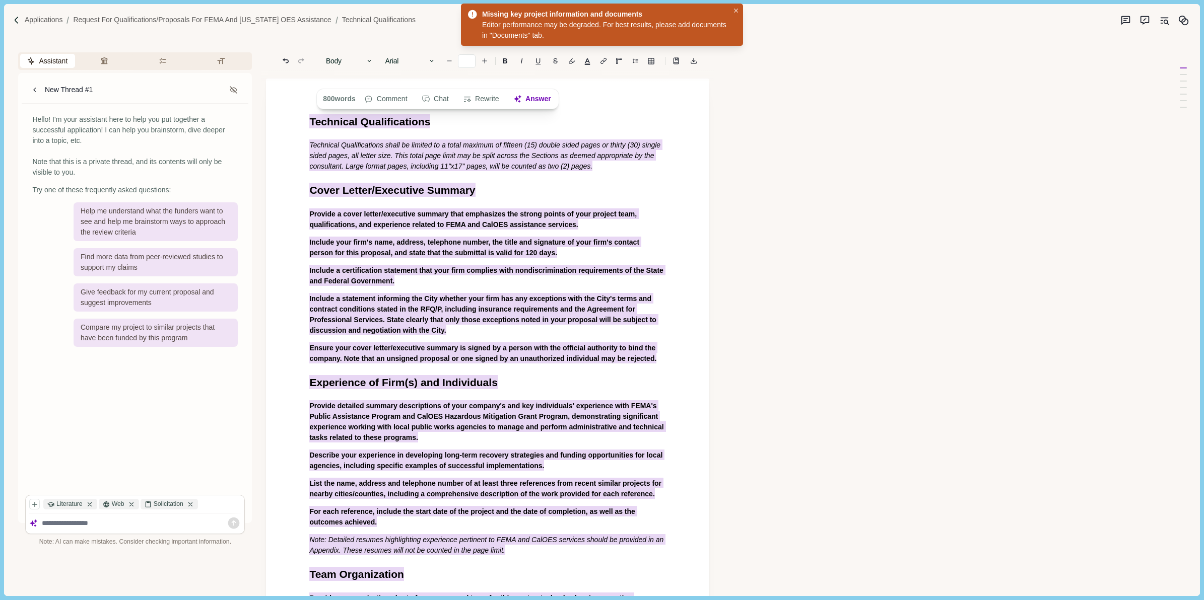
click at [350, 219] on span "Provide a cover letter/executive summary that emphasizes the strong points of y…" at bounding box center [473, 219] width 329 height 21
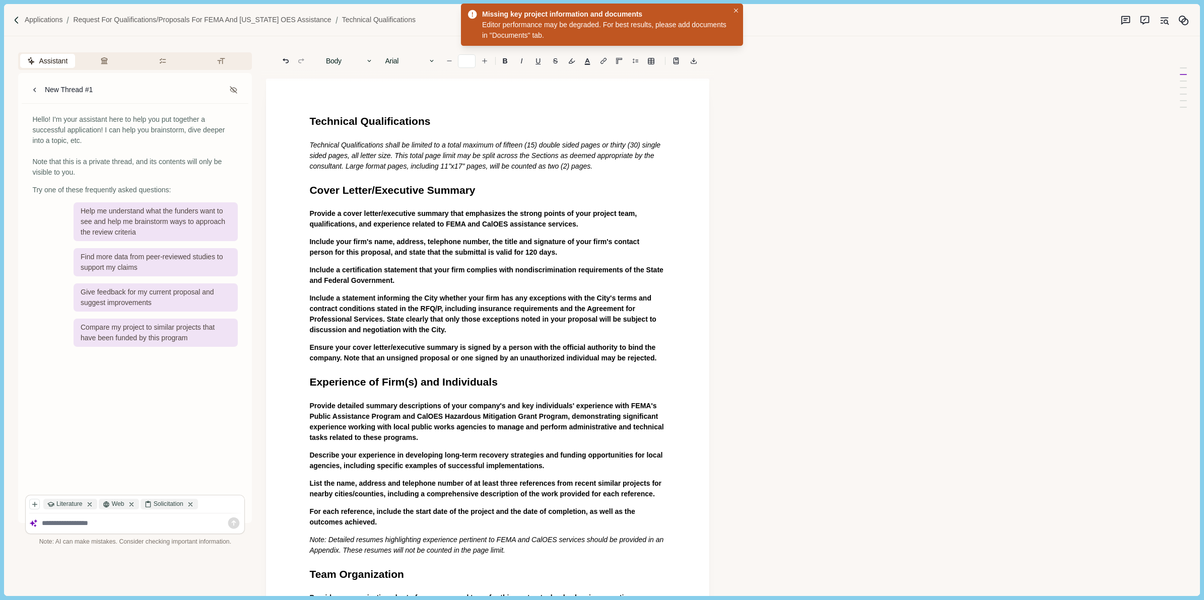
scroll to position [126, 0]
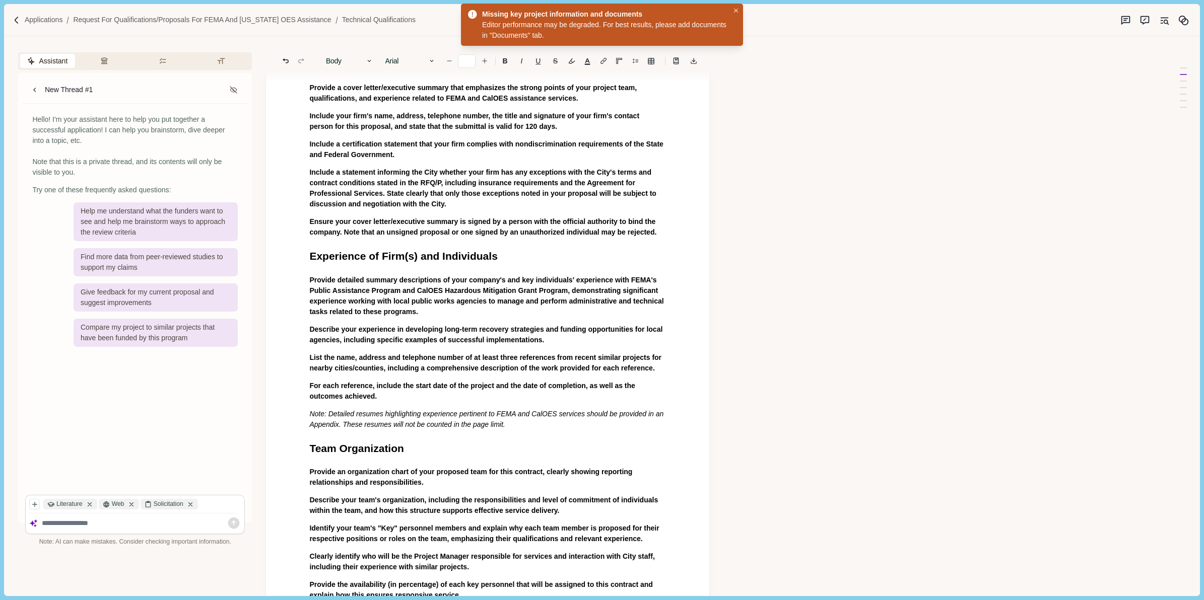
click at [351, 282] on span "Provide detailed summary descriptions of your company's and key individuals' ex…" at bounding box center [487, 296] width 356 height 40
click at [356, 390] on span "For each refer e nce, include the start date of the project and the date of com…" at bounding box center [472, 390] width 327 height 20
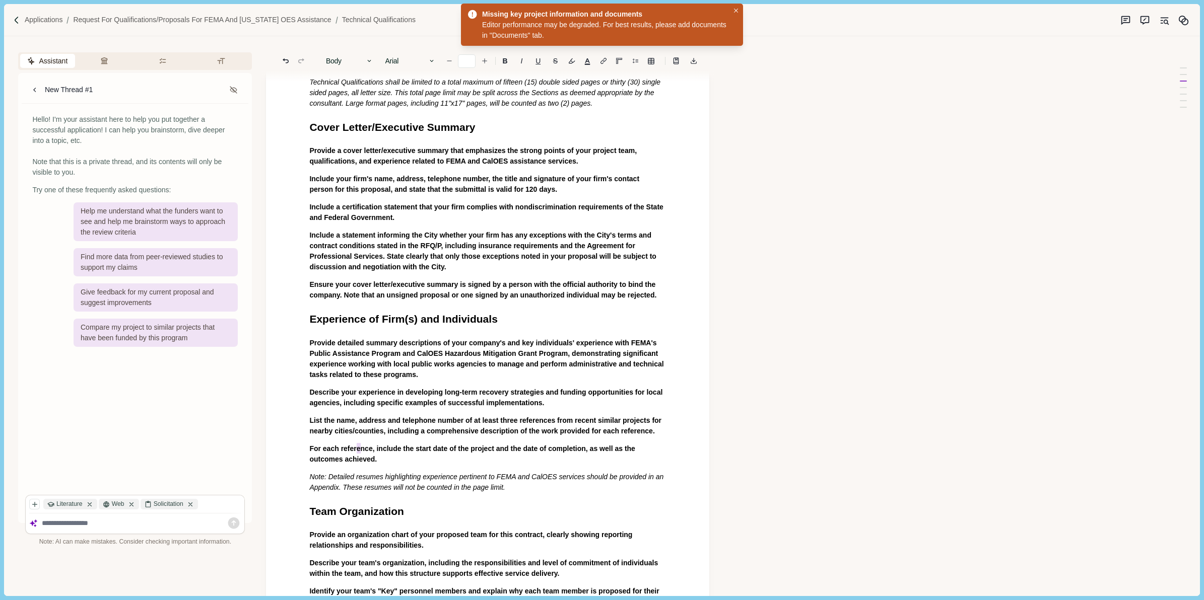
scroll to position [0, 0]
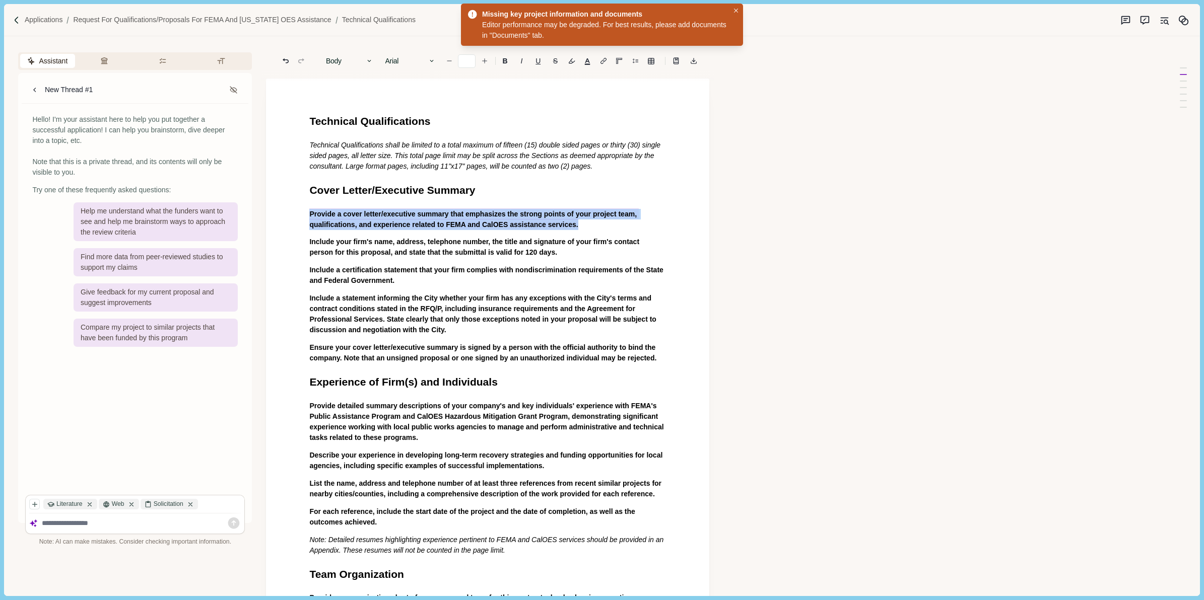
drag, startPoint x: 583, startPoint y: 223, endPoint x: 306, endPoint y: 212, distance: 277.8
click at [527, 243] on button "Answer" at bounding box center [531, 244] width 48 height 14
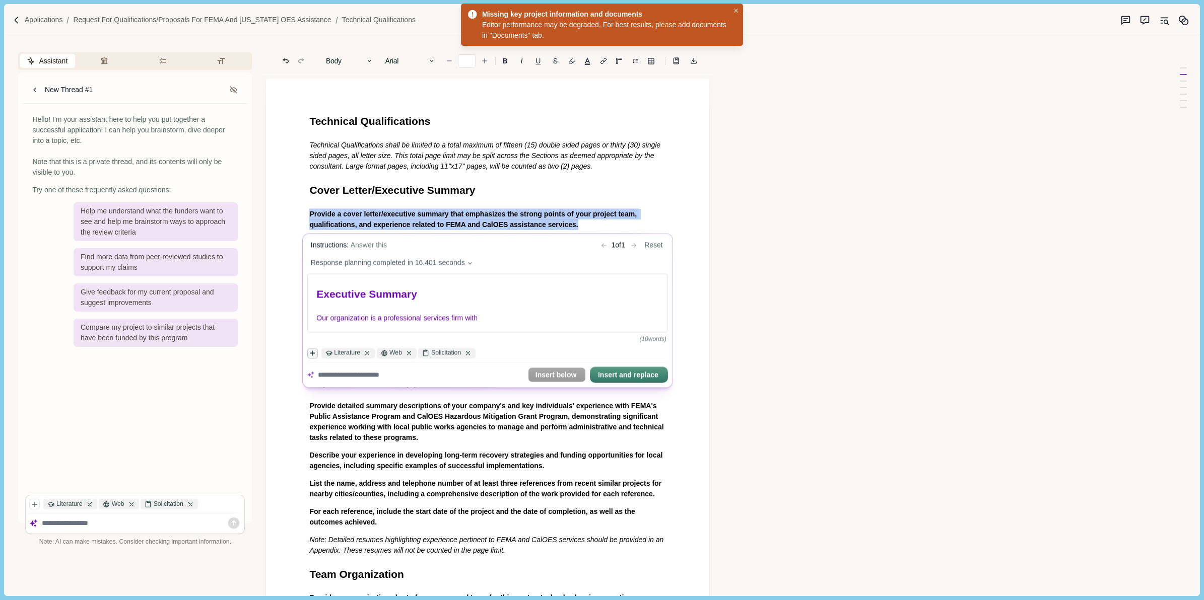
click at [313, 356] on icon "button" at bounding box center [312, 353] width 7 height 7
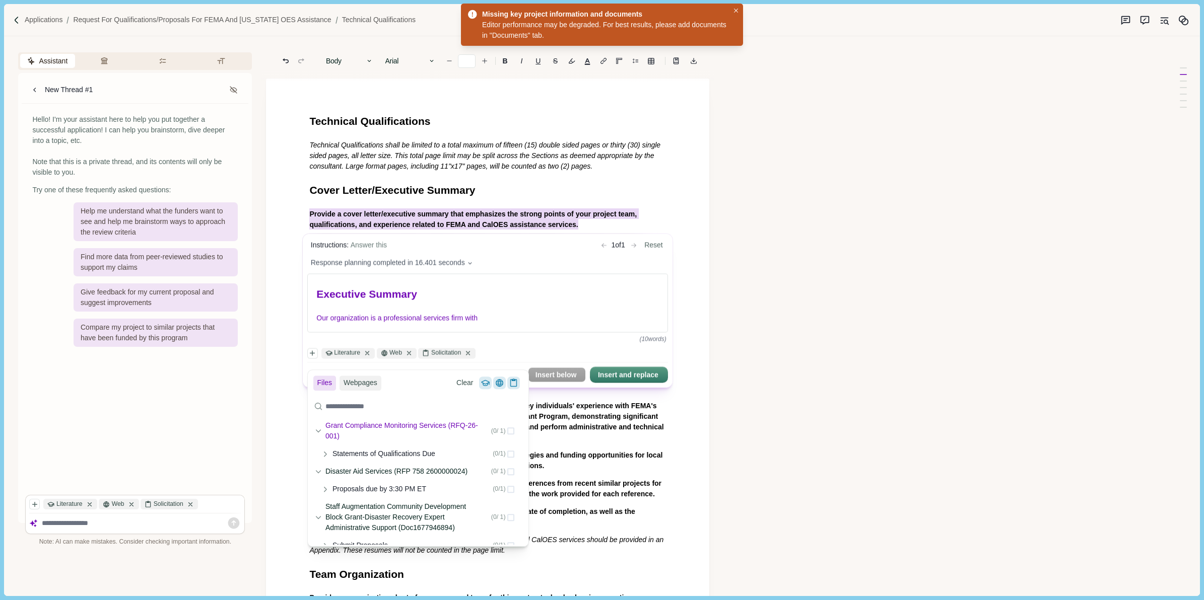
click at [500, 431] on div "( 0 / 1 )" at bounding box center [502, 431] width 23 height 7
click at [500, 471] on div "( 0 / 1 )" at bounding box center [502, 471] width 23 height 7
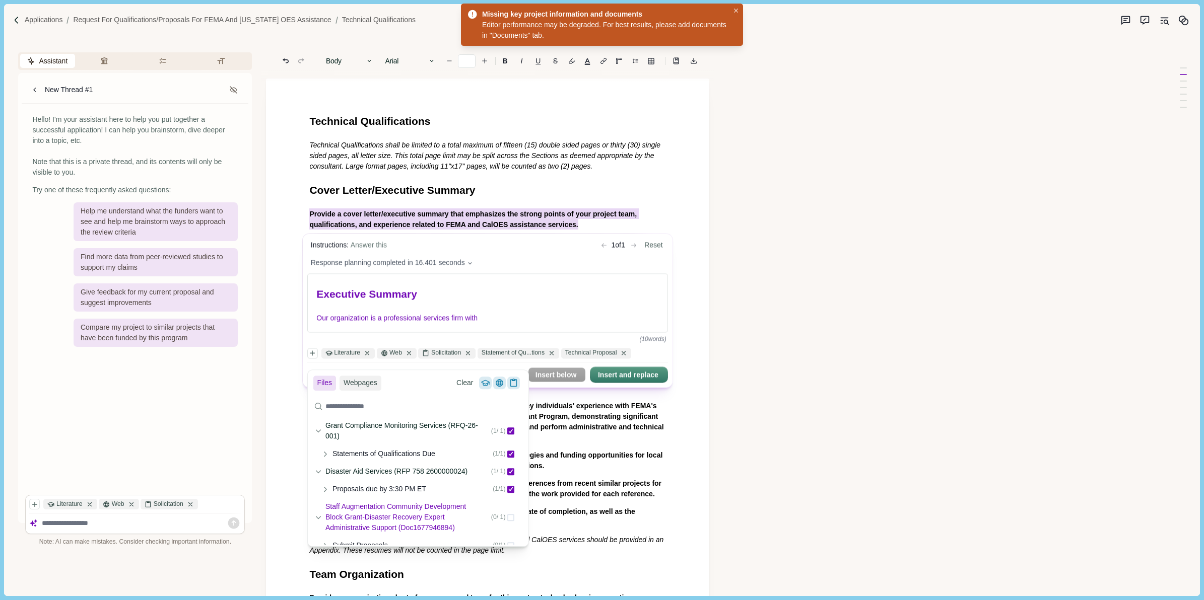
click at [503, 518] on div "( 0 / 1 )" at bounding box center [502, 517] width 23 height 7
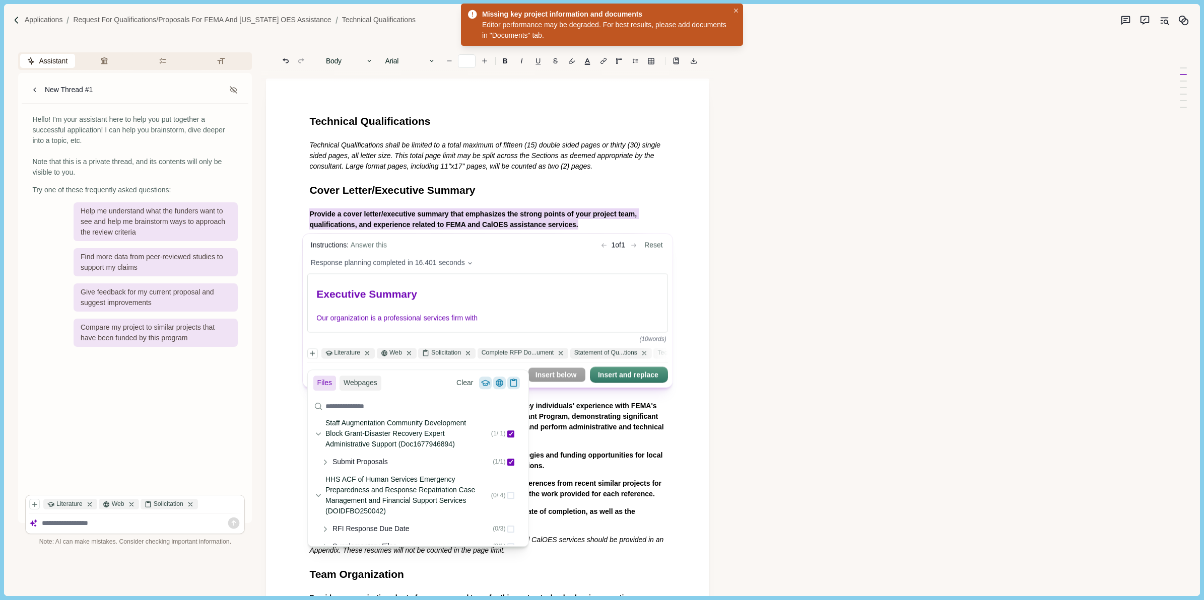
scroll to position [63, 0]
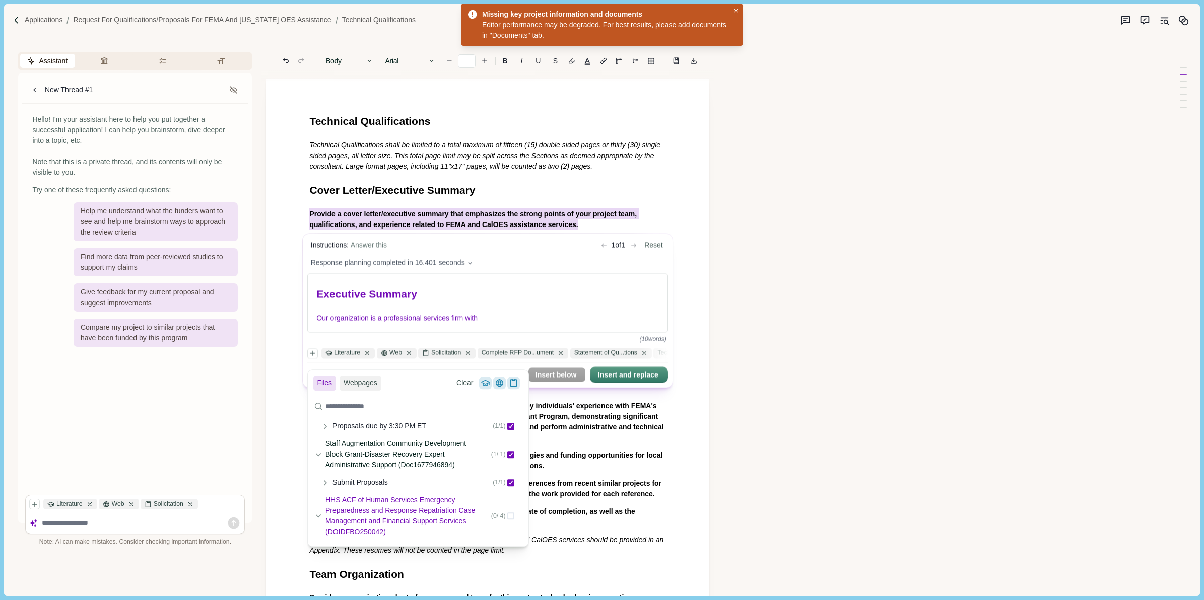
click at [499, 519] on div "( 0 / 4 )" at bounding box center [502, 516] width 23 height 7
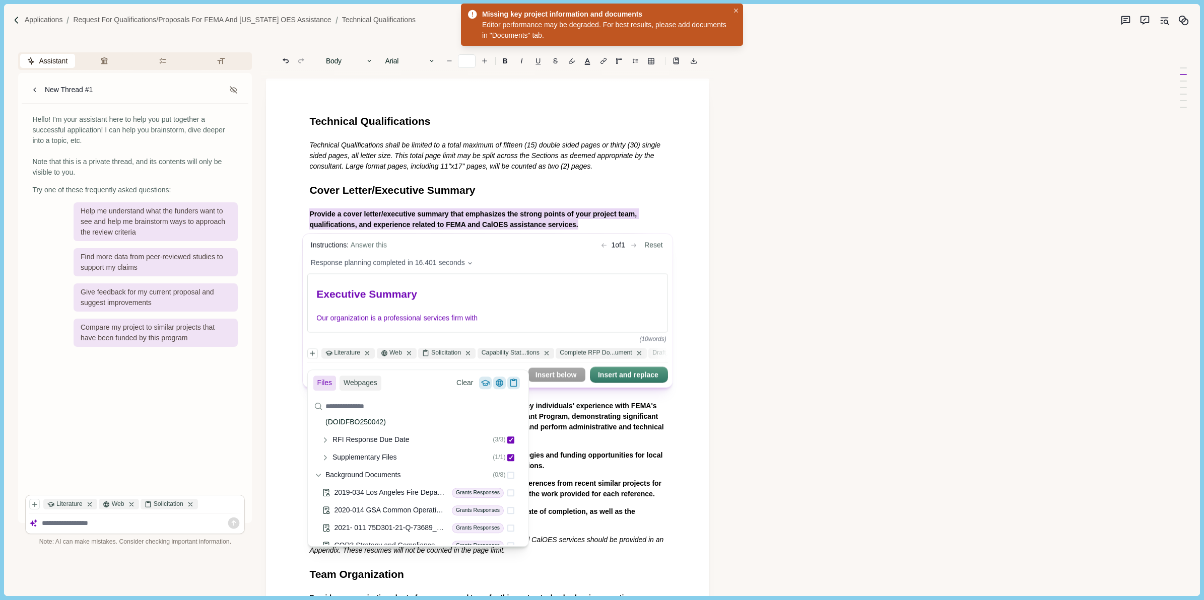
scroll to position [214, 0]
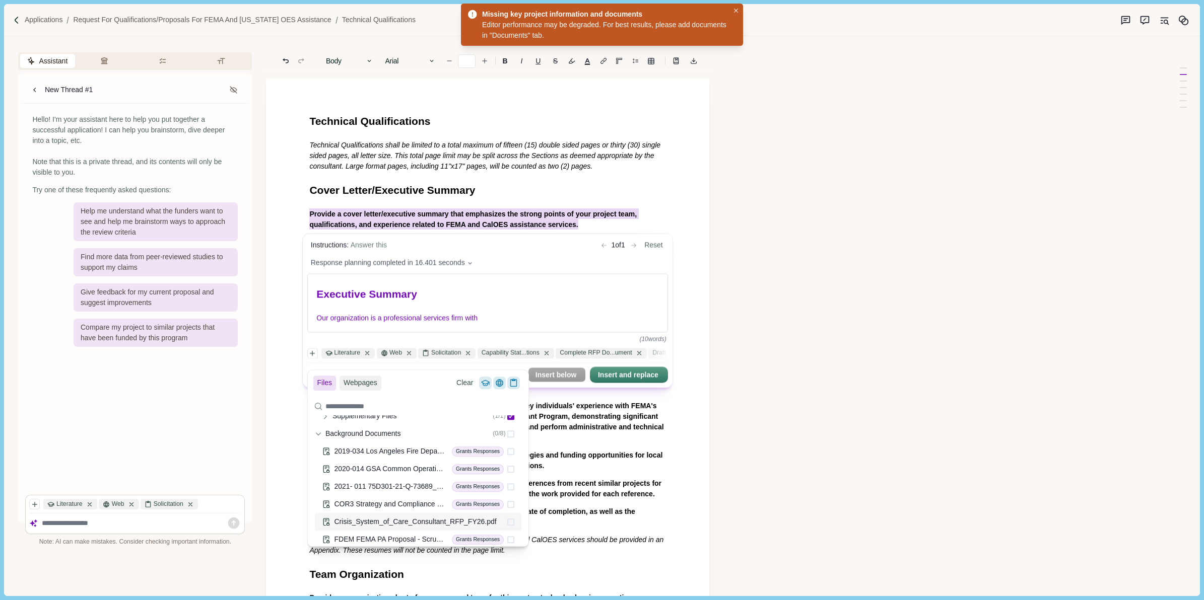
click at [499, 434] on div "( 0 / 8 )" at bounding box center [504, 434] width 22 height 7
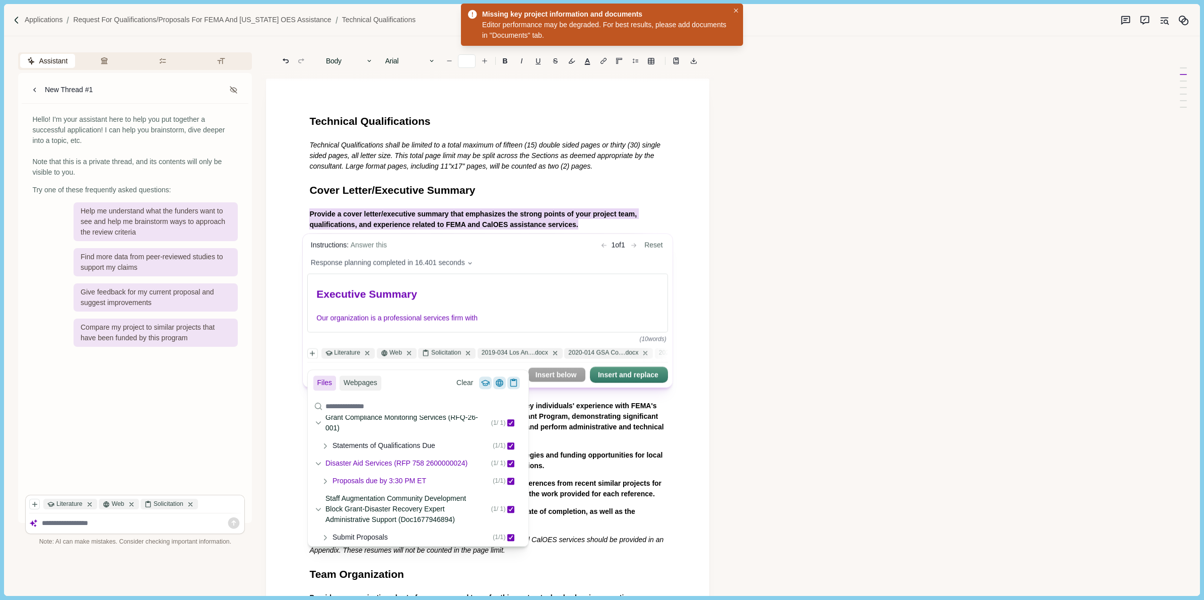
scroll to position [0, 0]
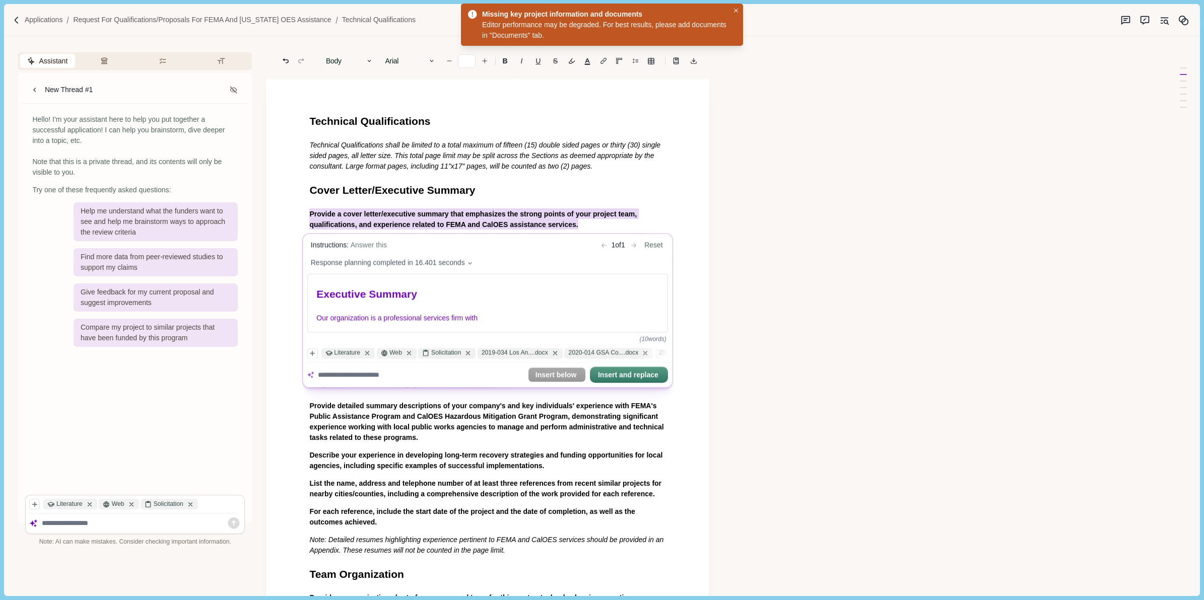
click at [550, 261] on div "Response planning completed in 16.401 seconds" at bounding box center [487, 263] width 361 height 18
click at [653, 247] on button "Reset" at bounding box center [654, 245] width 26 height 11
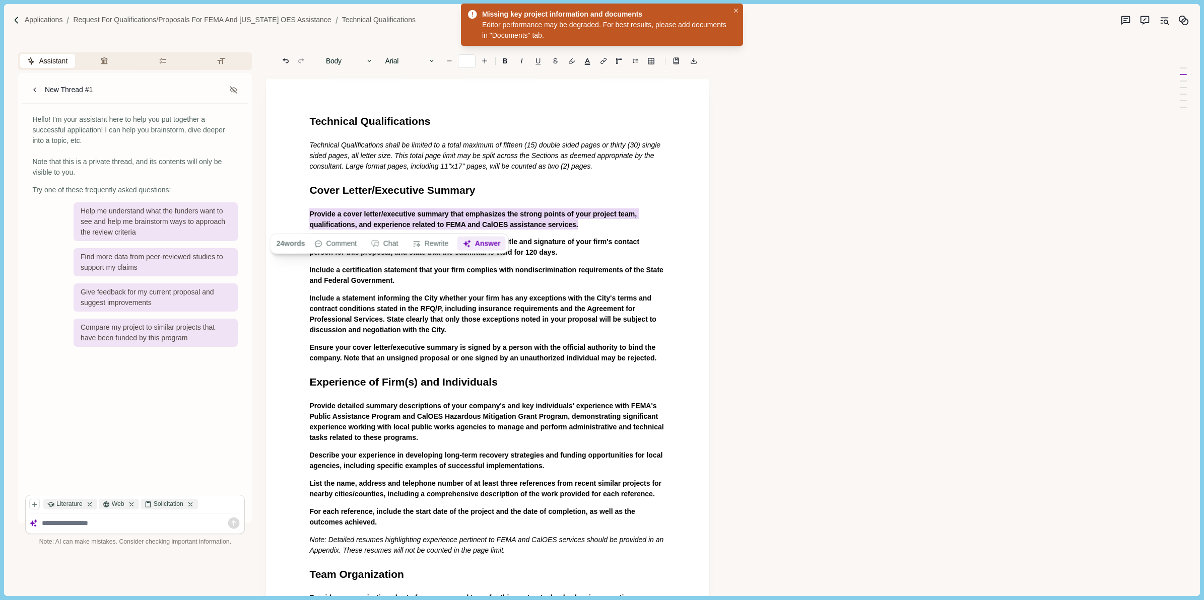
click at [490, 247] on button "Answer" at bounding box center [481, 244] width 48 height 14
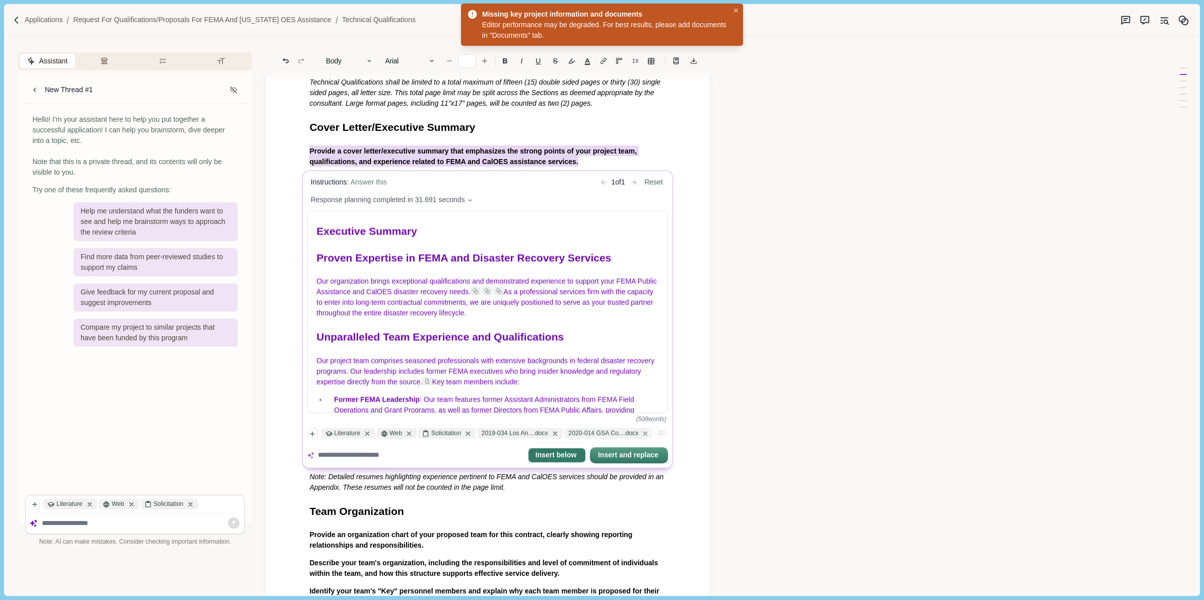
click at [557, 457] on button "Insert below" at bounding box center [556, 456] width 57 height 14
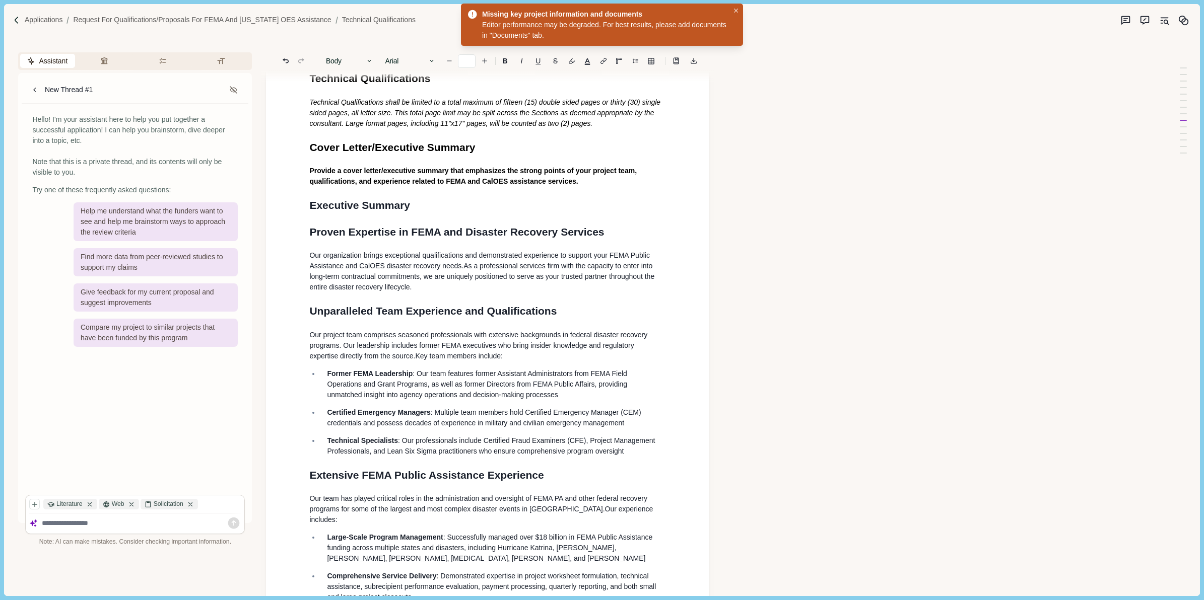
scroll to position [63, 0]
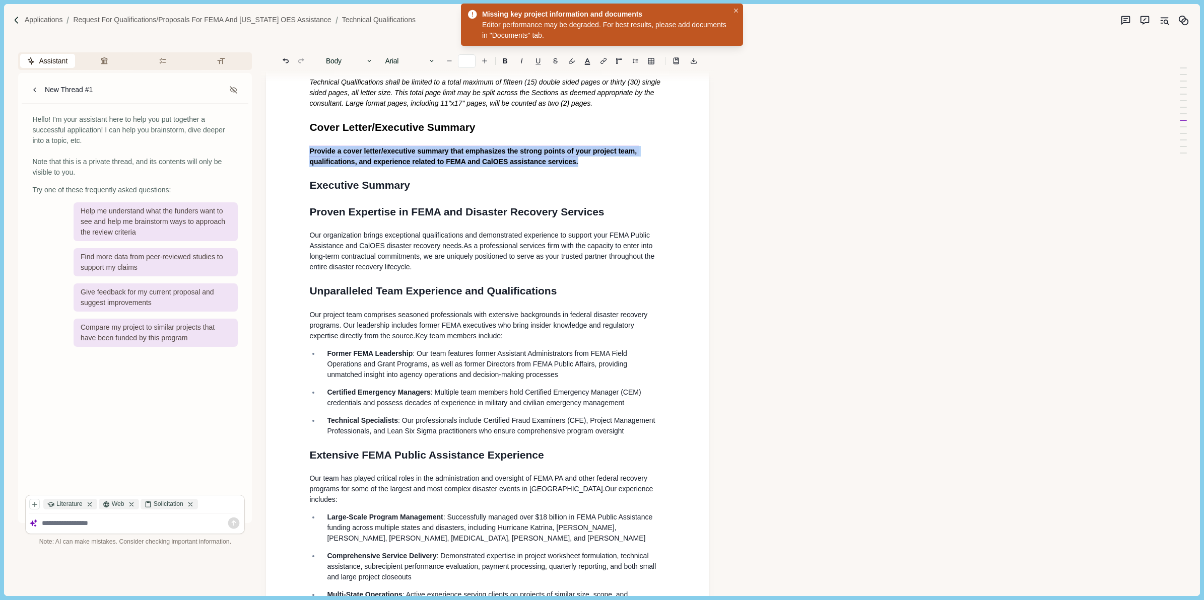
drag, startPoint x: 532, startPoint y: 180, endPoint x: 578, endPoint y: 163, distance: 48.6
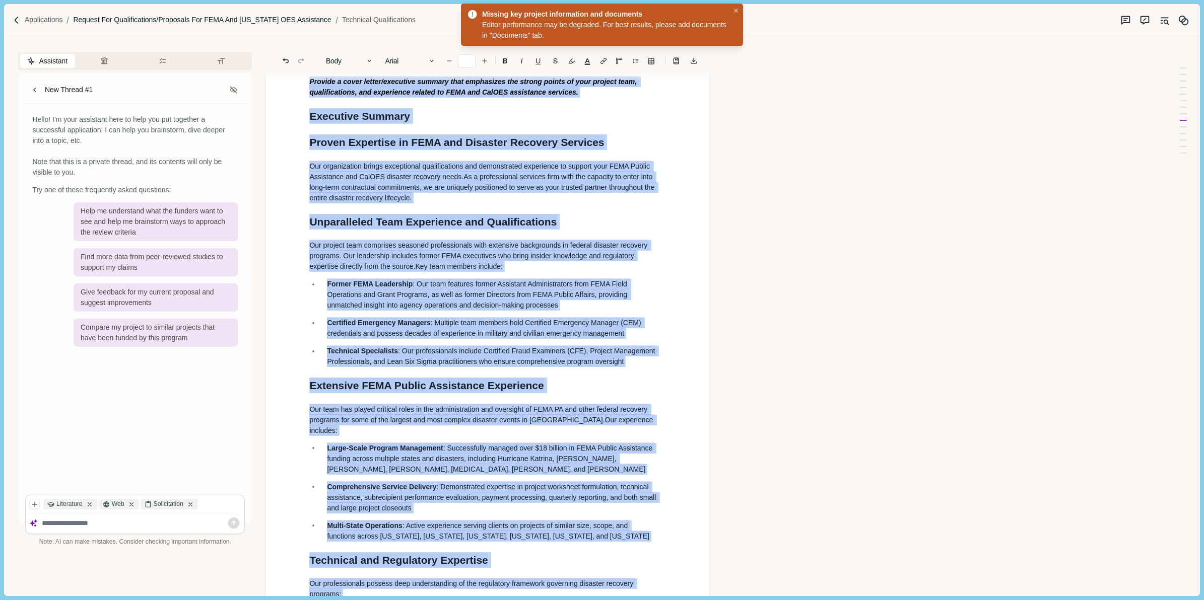
scroll to position [0, 0]
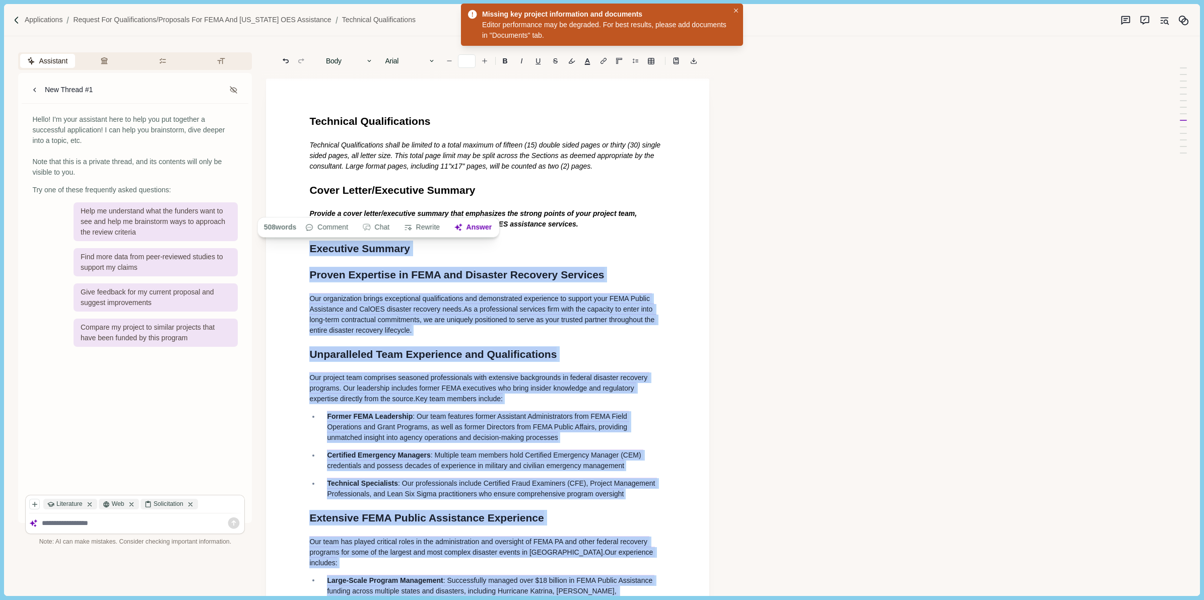
drag, startPoint x: 326, startPoint y: 100, endPoint x: 295, endPoint y: 236, distance: 139.4
drag, startPoint x: 568, startPoint y: 225, endPoint x: 443, endPoint y: 220, distance: 125.0
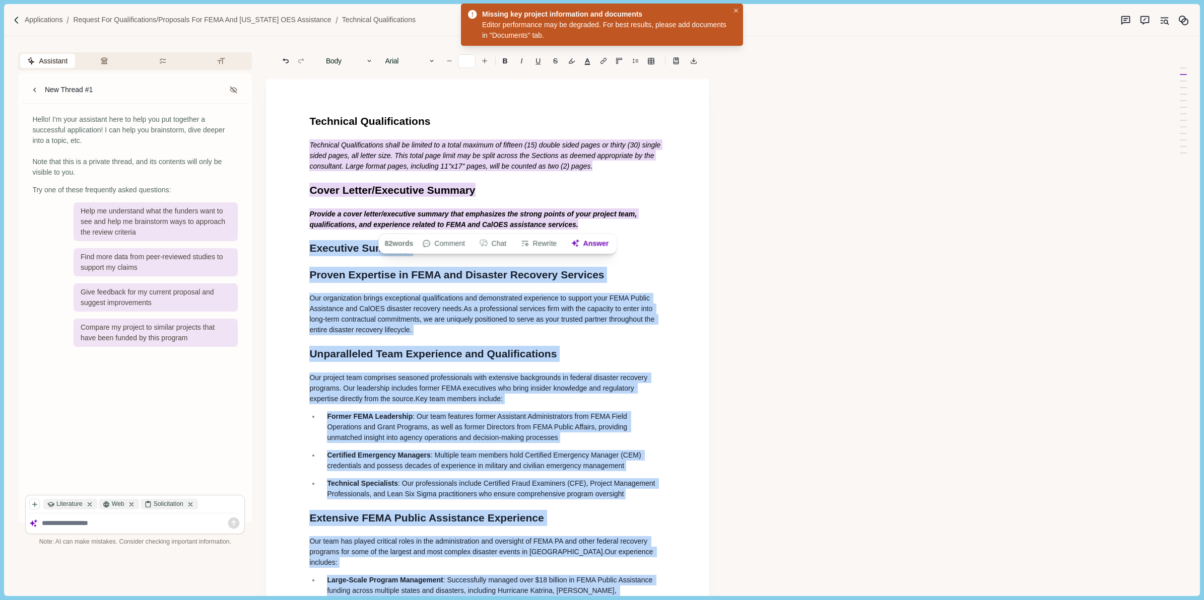
click at [573, 218] on span "Provide a cover letter/executive summary that emphasizes the strong points of y…" at bounding box center [473, 219] width 329 height 21
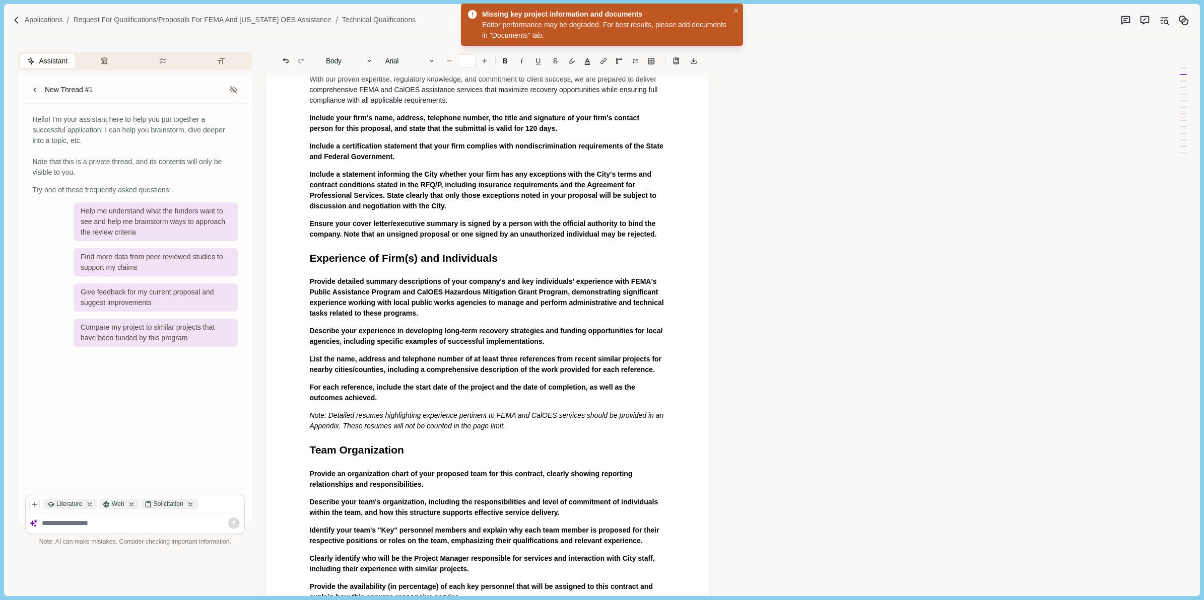
scroll to position [881, 0]
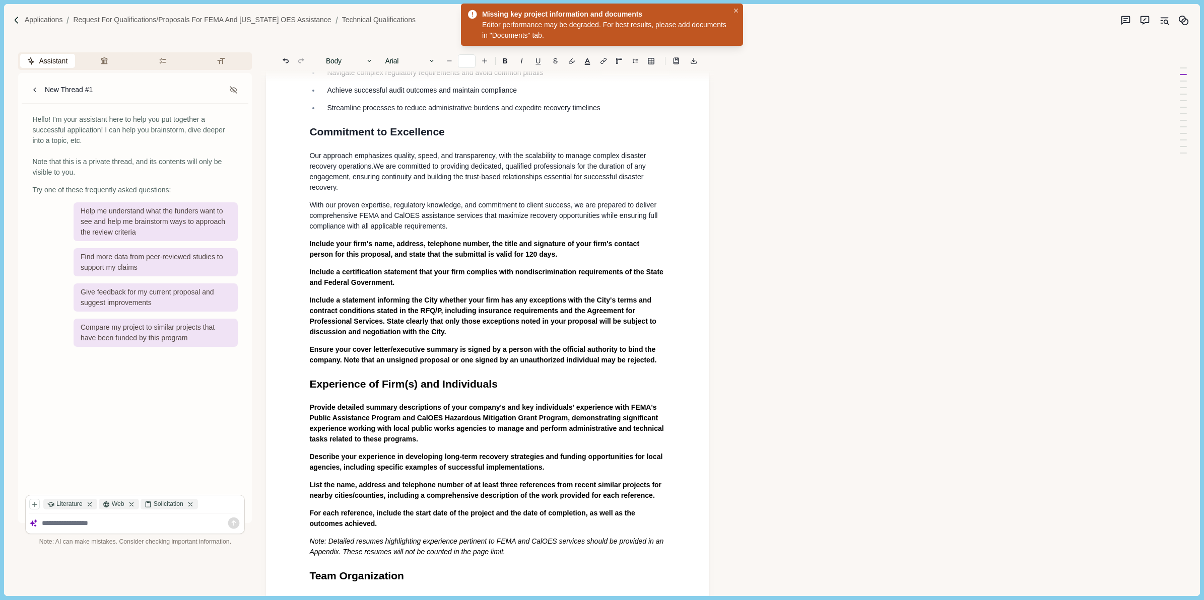
click at [322, 240] on span "Include your firm's name, address, telephone number, the title and signature of…" at bounding box center [475, 249] width 332 height 19
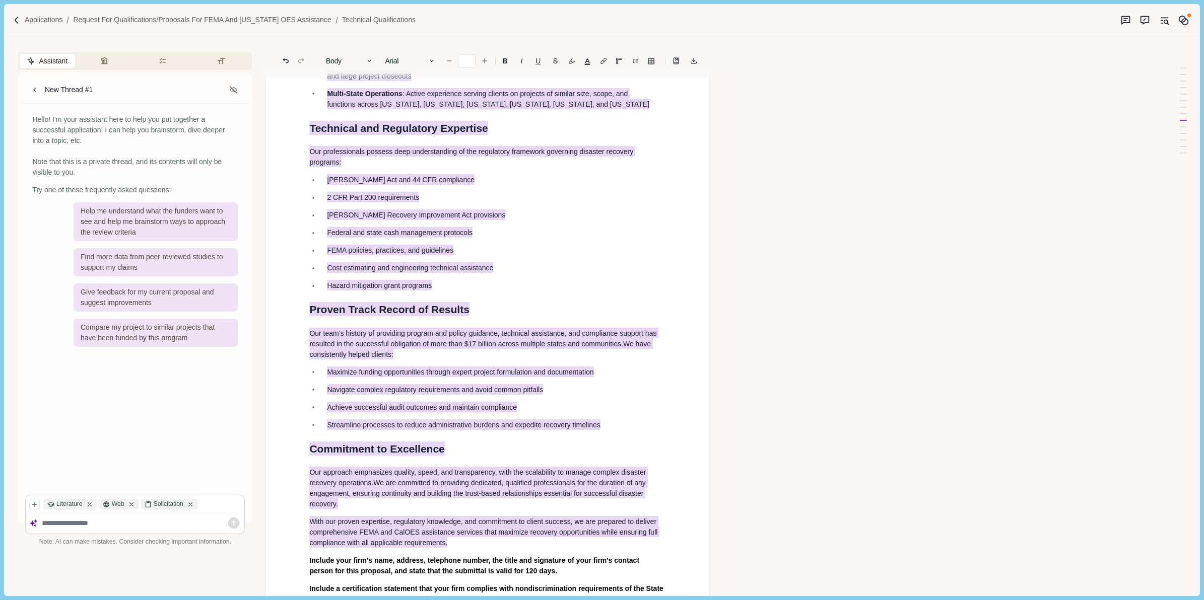
scroll to position [0, 0]
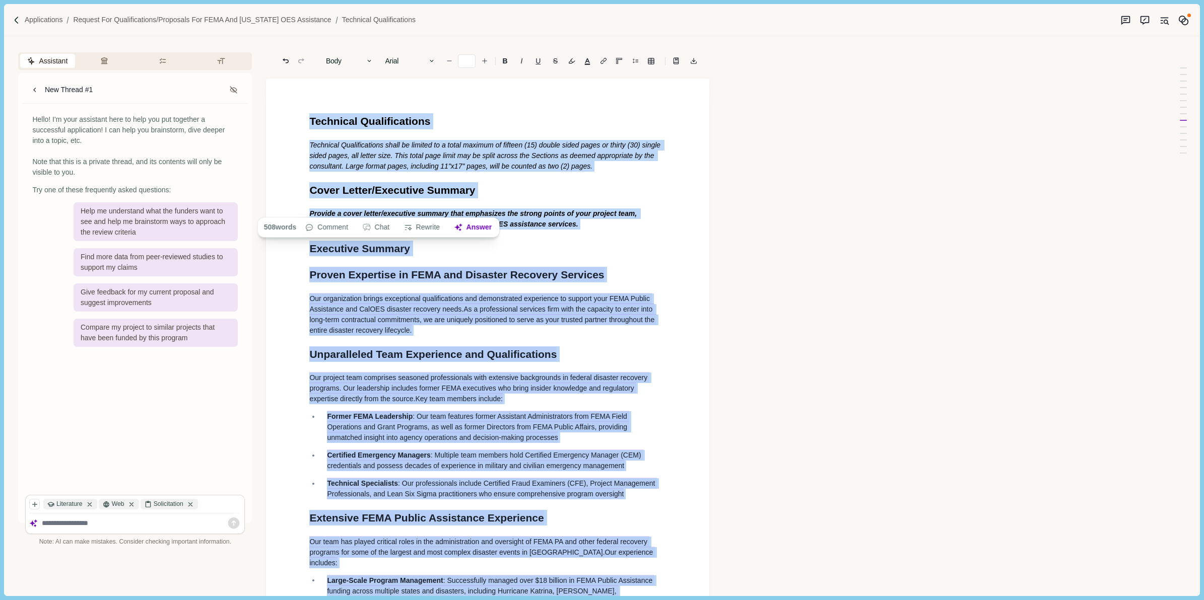
drag, startPoint x: 415, startPoint y: 259, endPoint x: 294, endPoint y: 237, distance: 123.0
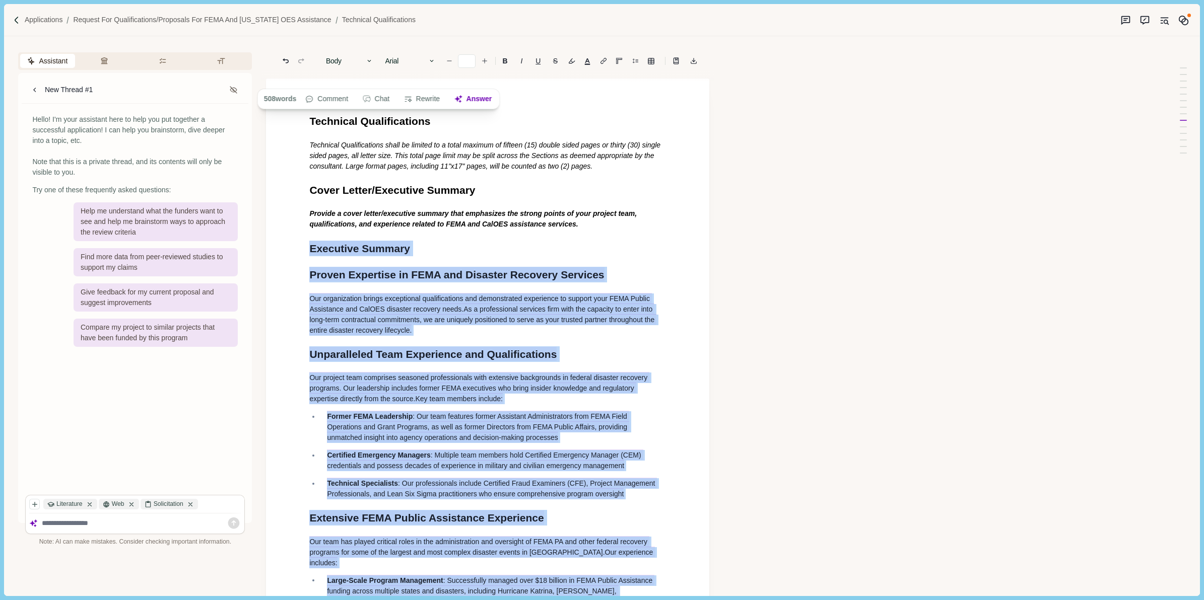
drag, startPoint x: 463, startPoint y: 220, endPoint x: 305, endPoint y: 249, distance: 161.3
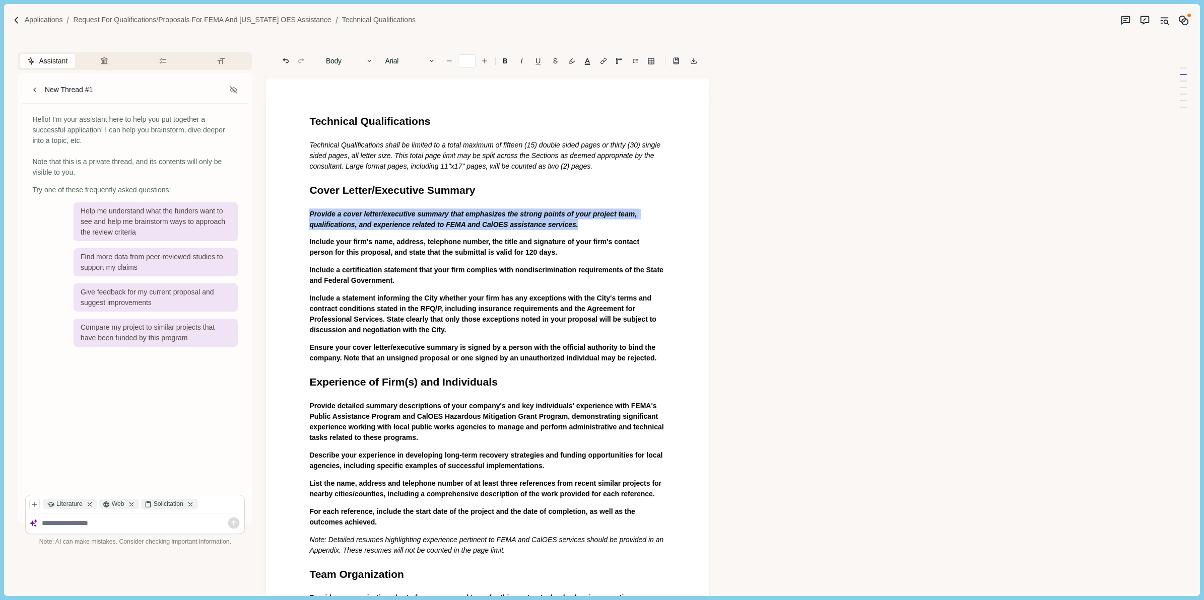
drag, startPoint x: 570, startPoint y: 226, endPoint x: 276, endPoint y: 209, distance: 294.6
click at [106, 527] on textarea at bounding box center [141, 523] width 199 height 9
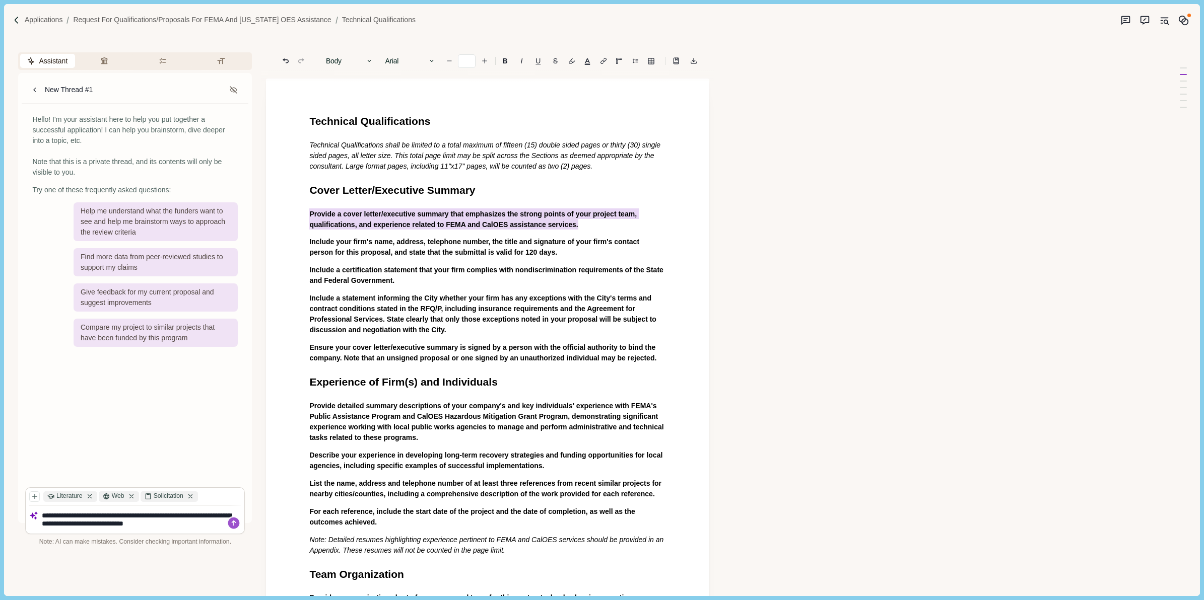
click at [169, 525] on textarea "**********" at bounding box center [141, 520] width 199 height 17
type textarea "**********"
click at [238, 525] on icon at bounding box center [234, 524] width 12 height 12
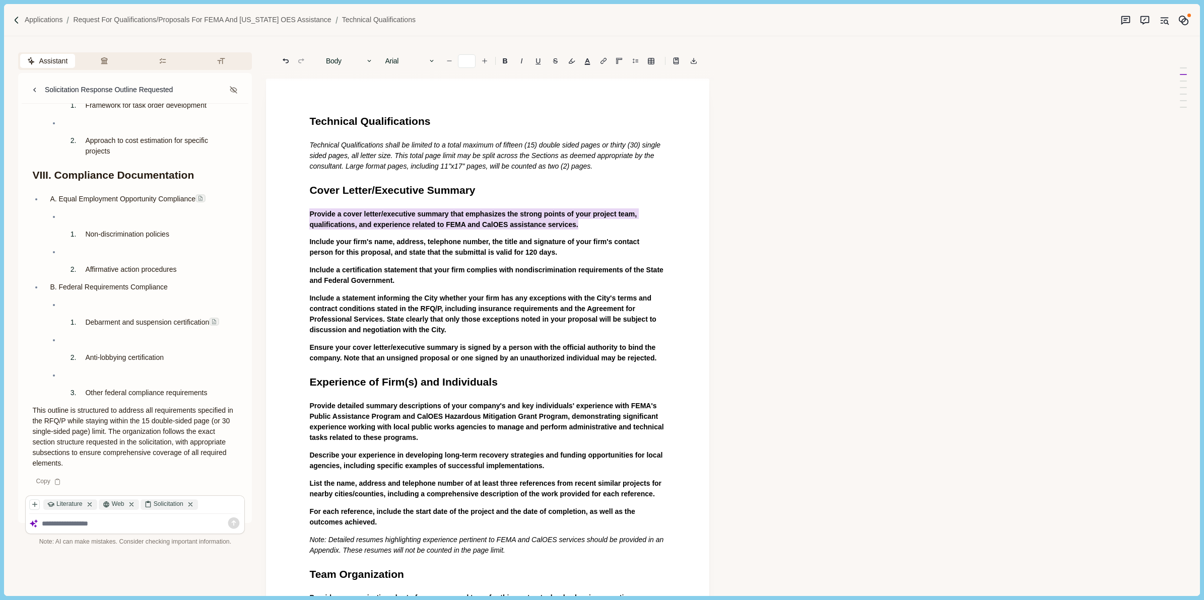
scroll to position [3220, 0]
click at [73, 525] on textarea at bounding box center [141, 524] width 199 height 9
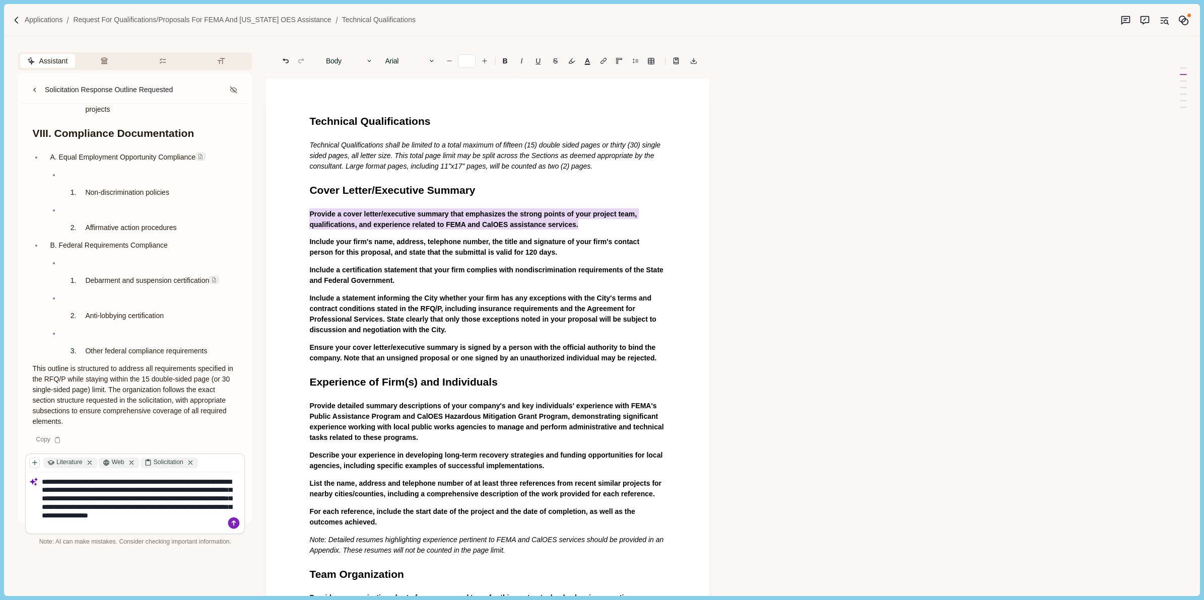
type textarea "**********"
click at [237, 524] on icon at bounding box center [234, 524] width 12 height 12
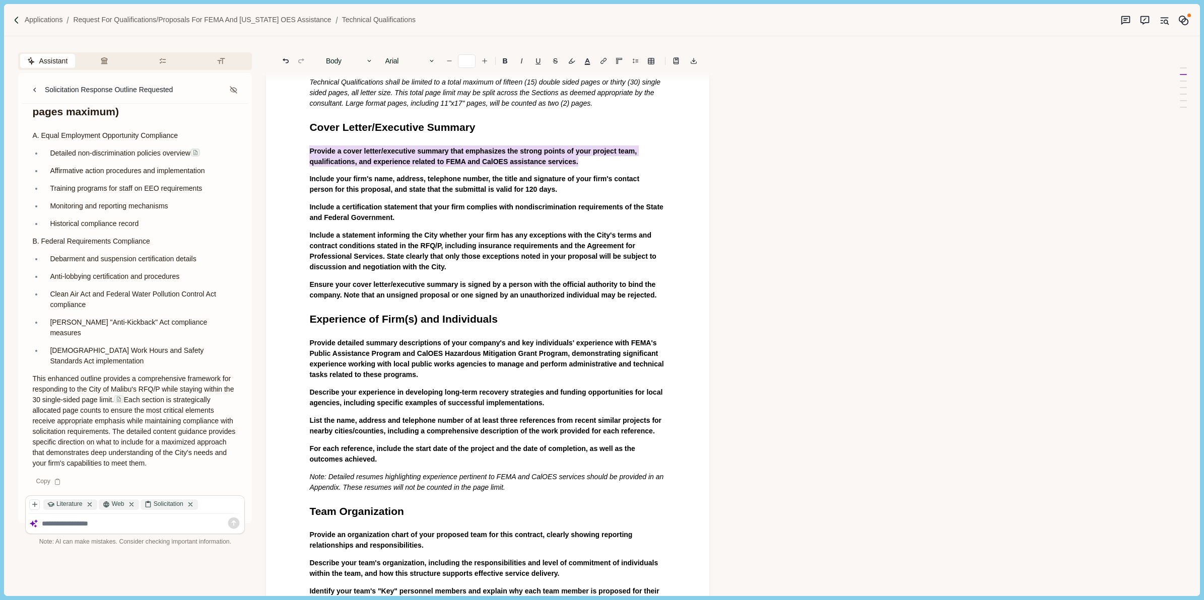
scroll to position [6732, 0]
drag, startPoint x: 84, startPoint y: 463, endPoint x: 71, endPoint y: 462, distance: 12.6
click at [71, 462] on p "This enhanced outline provides a comprehensive framework for responding to the …" at bounding box center [135, 421] width 206 height 95
drag, startPoint x: 71, startPoint y: 462, endPoint x: 60, endPoint y: 480, distance: 20.6
click at [60, 480] on icon at bounding box center [57, 482] width 7 height 7
